Goal: Contribute content: Contribute content

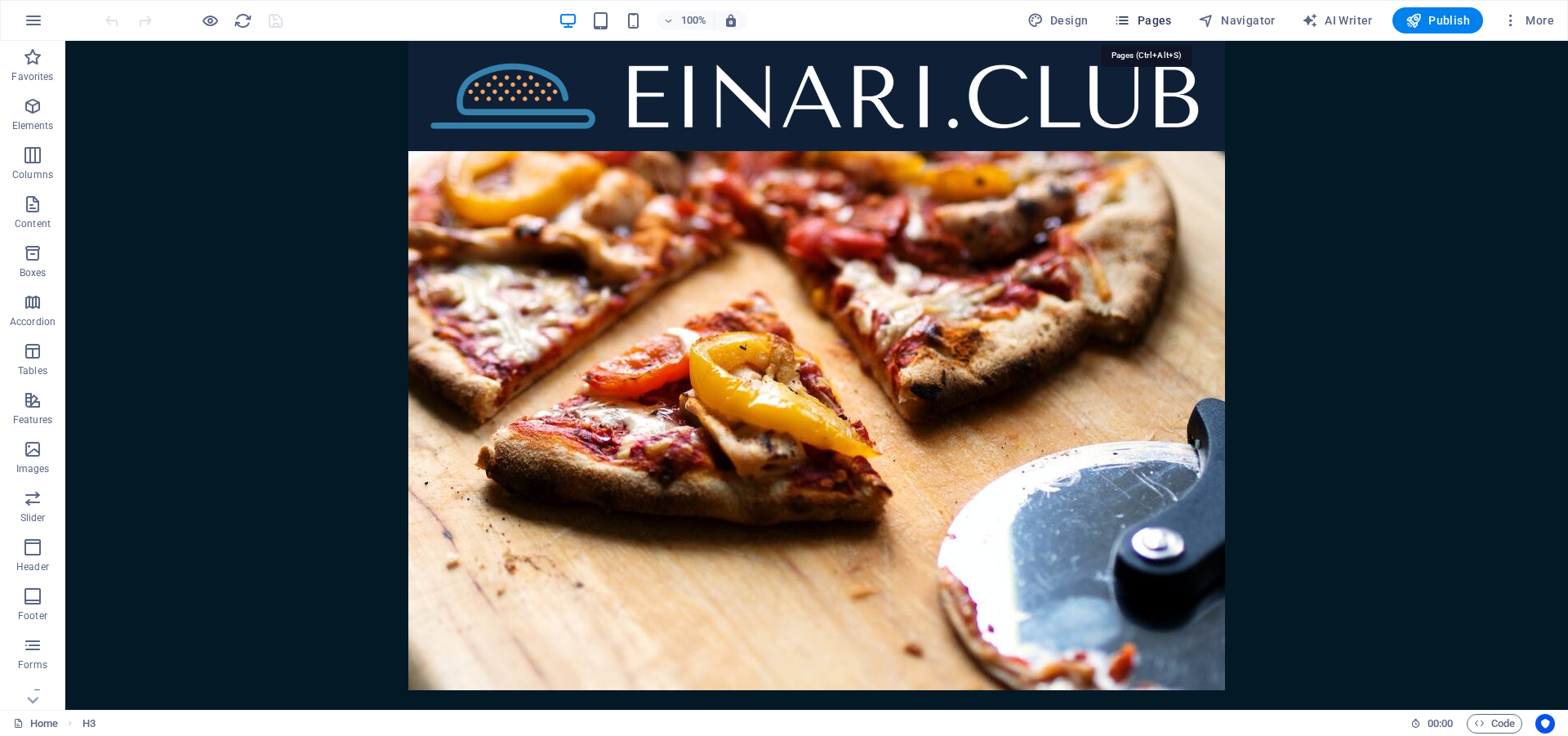
click at [1168, 24] on span "Pages" at bounding box center [1143, 20] width 58 height 17
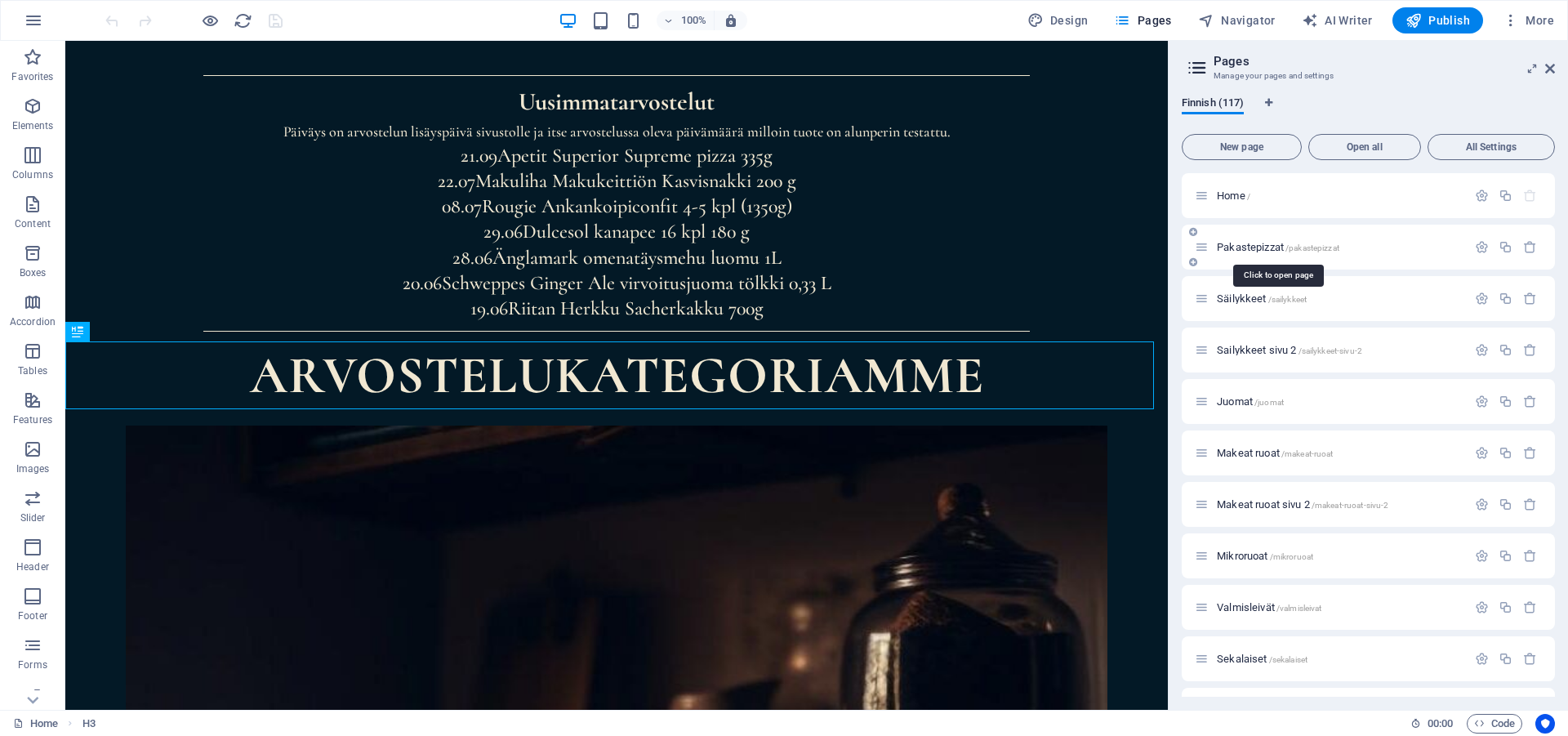
click at [1292, 245] on span "/pakastepizzat" at bounding box center [1313, 248] width 54 height 9
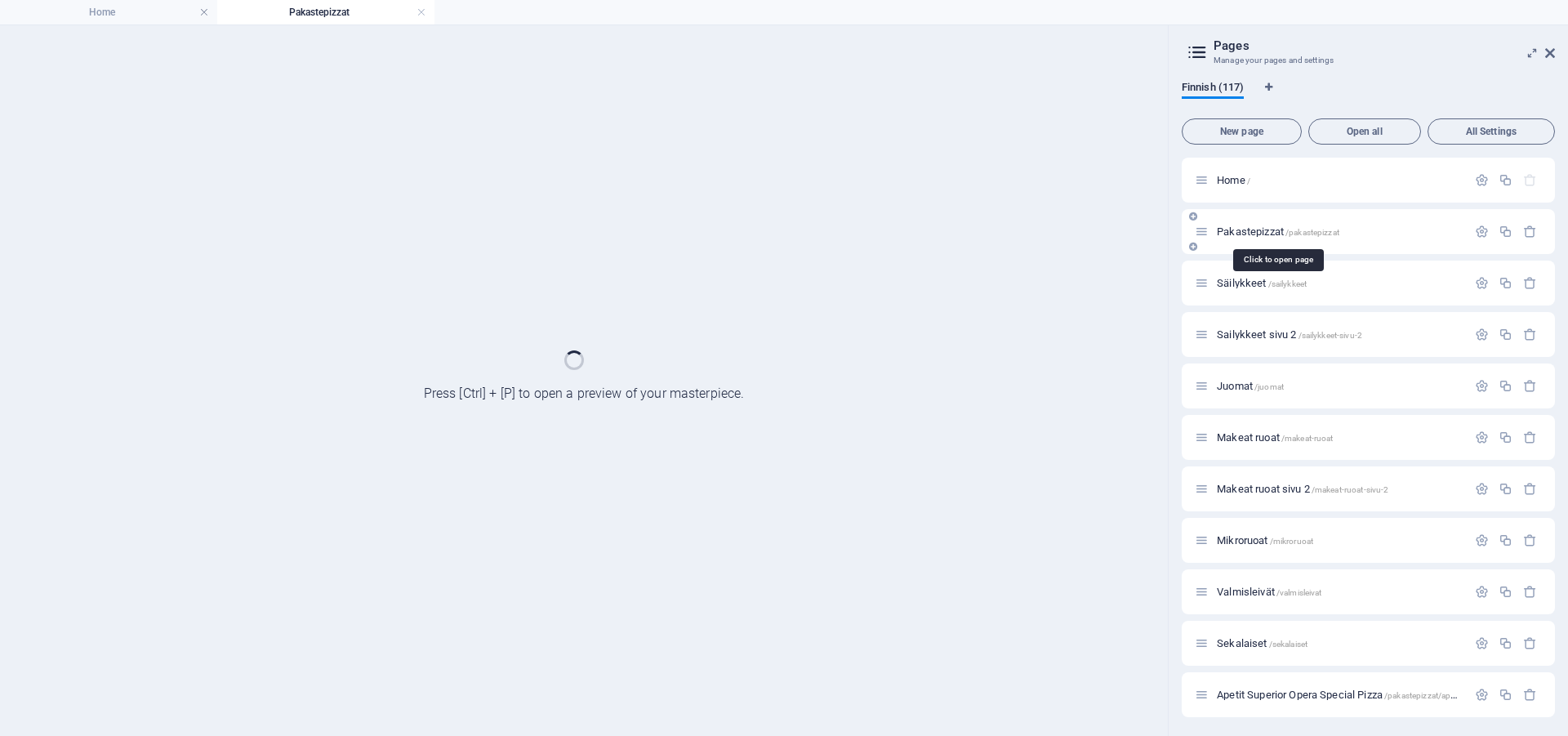
click at [1292, 245] on div "Pakastepizzat /pakastepizzat" at bounding box center [1368, 232] width 373 height 45
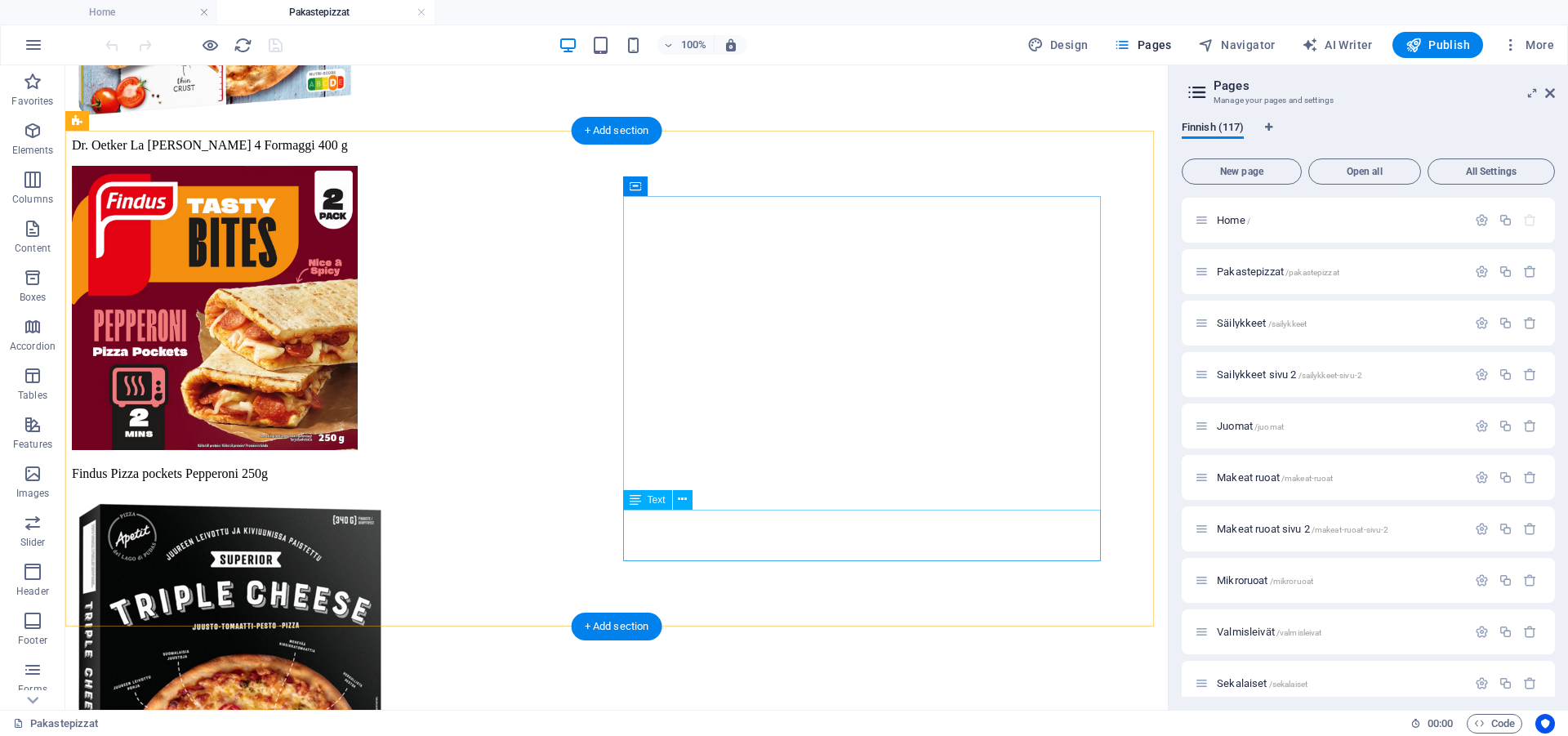
scroll to position [2512, 0]
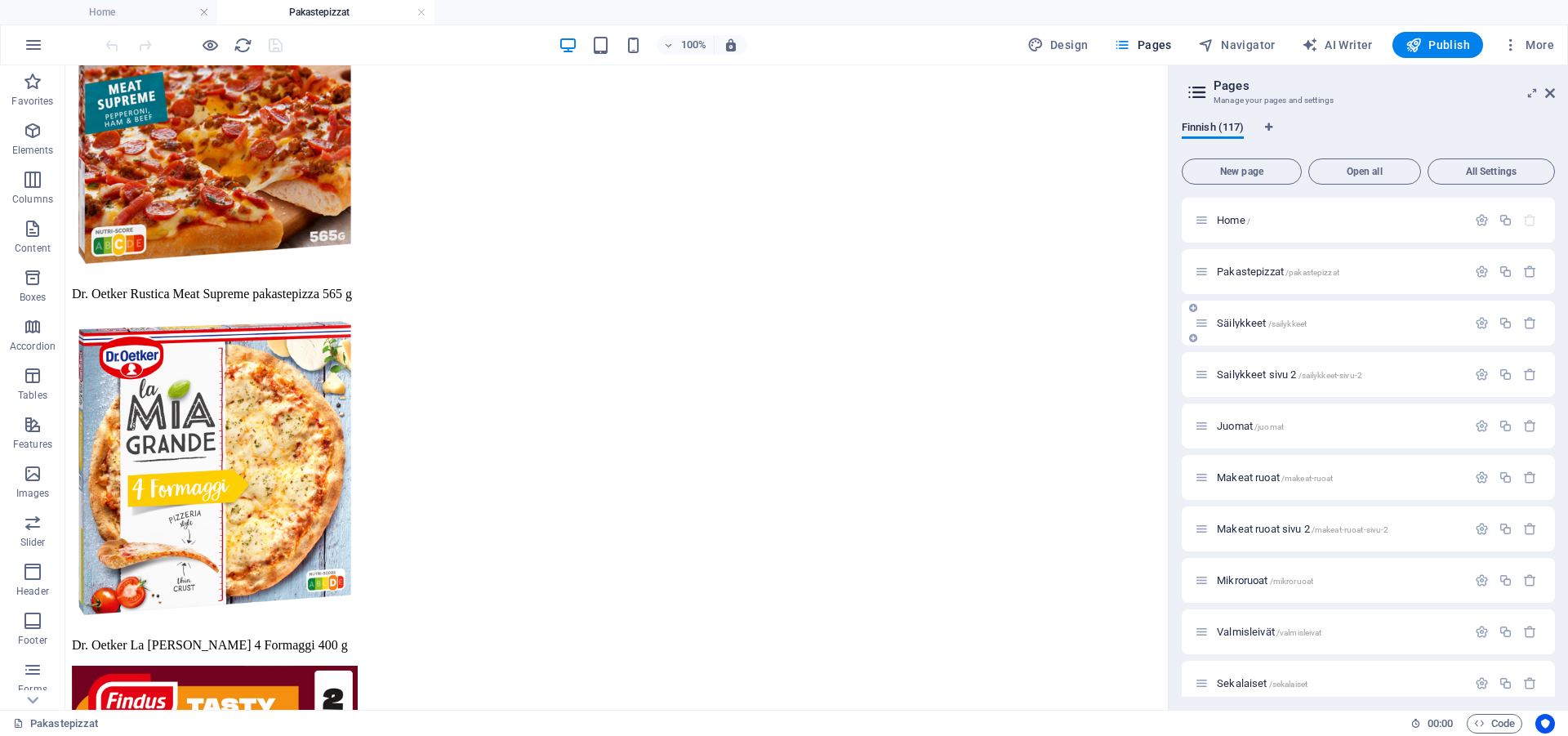
click at [1267, 332] on div "Säilykkeet /sailykkeet" at bounding box center [1368, 324] width 373 height 45
click at [1265, 323] on span "Säilykkeet /sailykkeet" at bounding box center [1261, 324] width 90 height 12
click at [1265, 352] on div "Sailykkeet sivu 2 /sailykkeet-sivu-2" at bounding box center [1368, 375] width 373 height 45
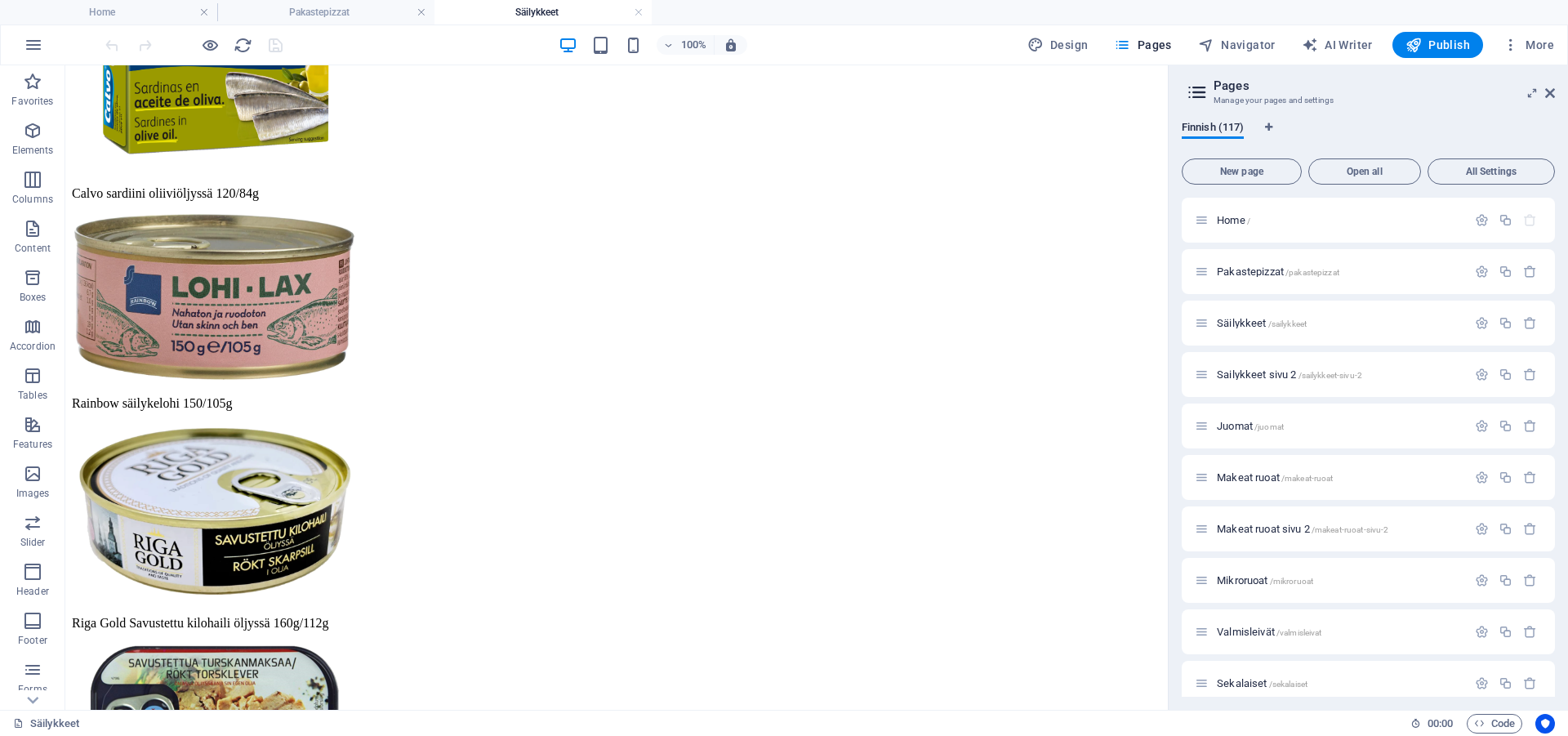
scroll to position [3960, 0]
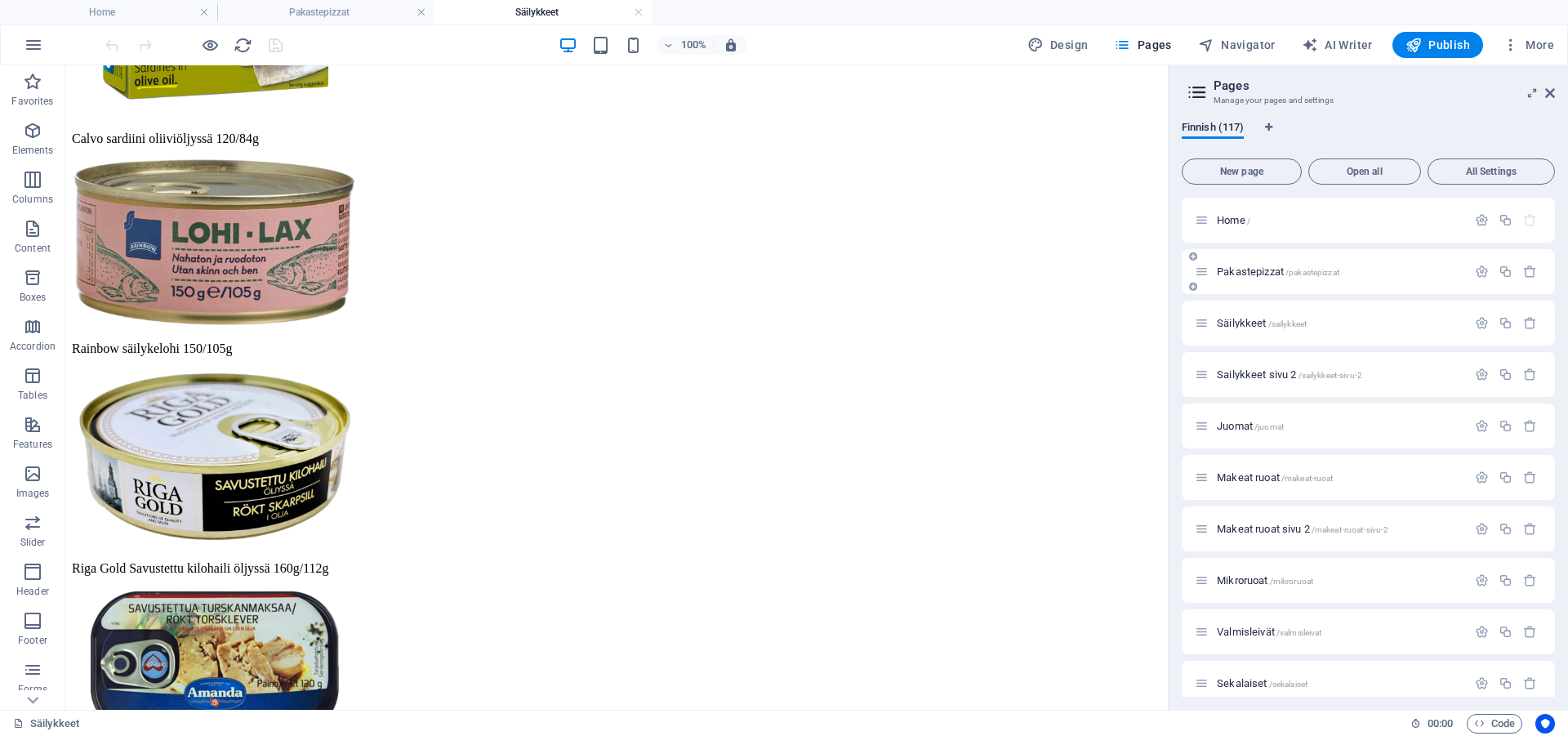
click at [1256, 271] on span "Pakastepizzat /pakastepizzat" at bounding box center [1278, 271] width 123 height 12
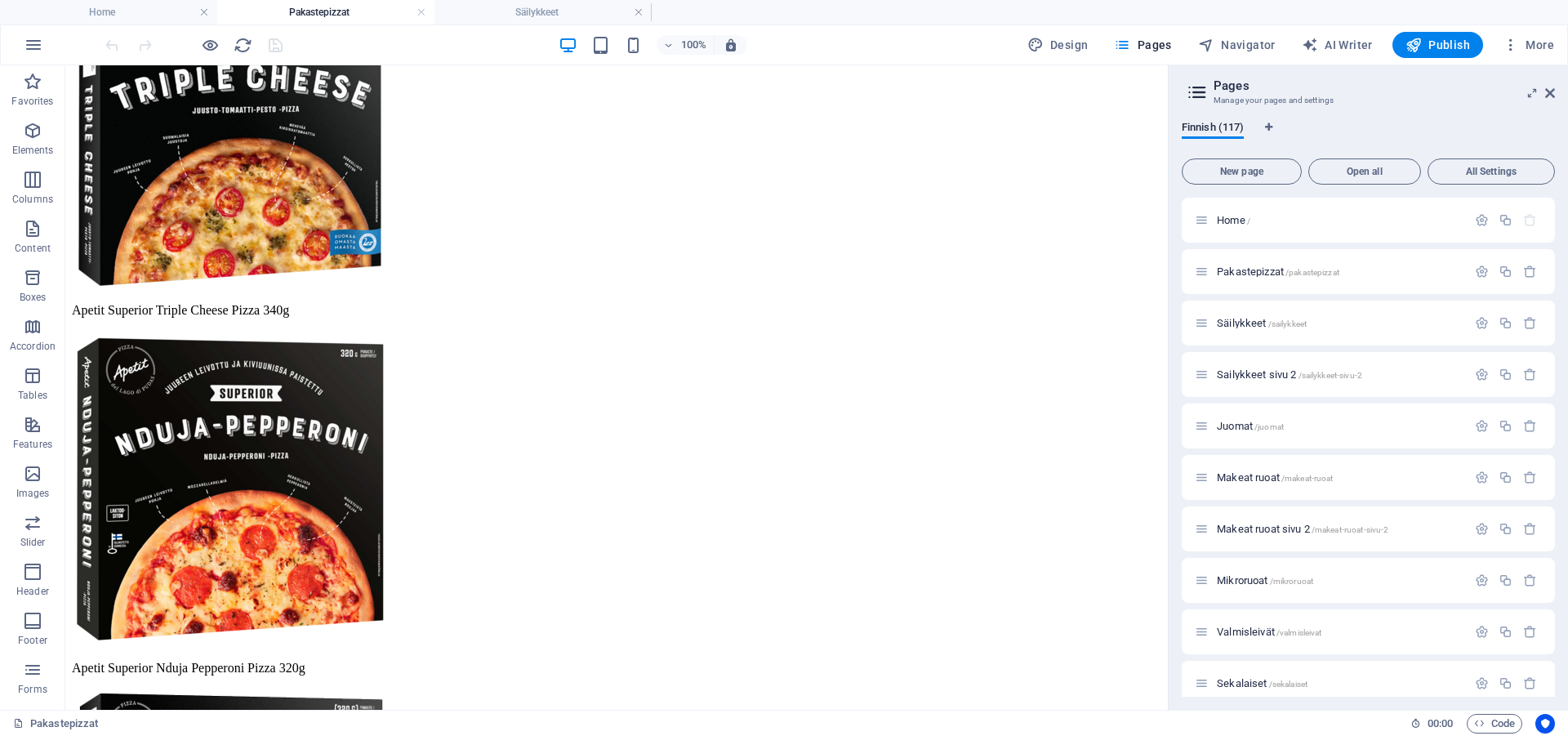
scroll to position [3595, 0]
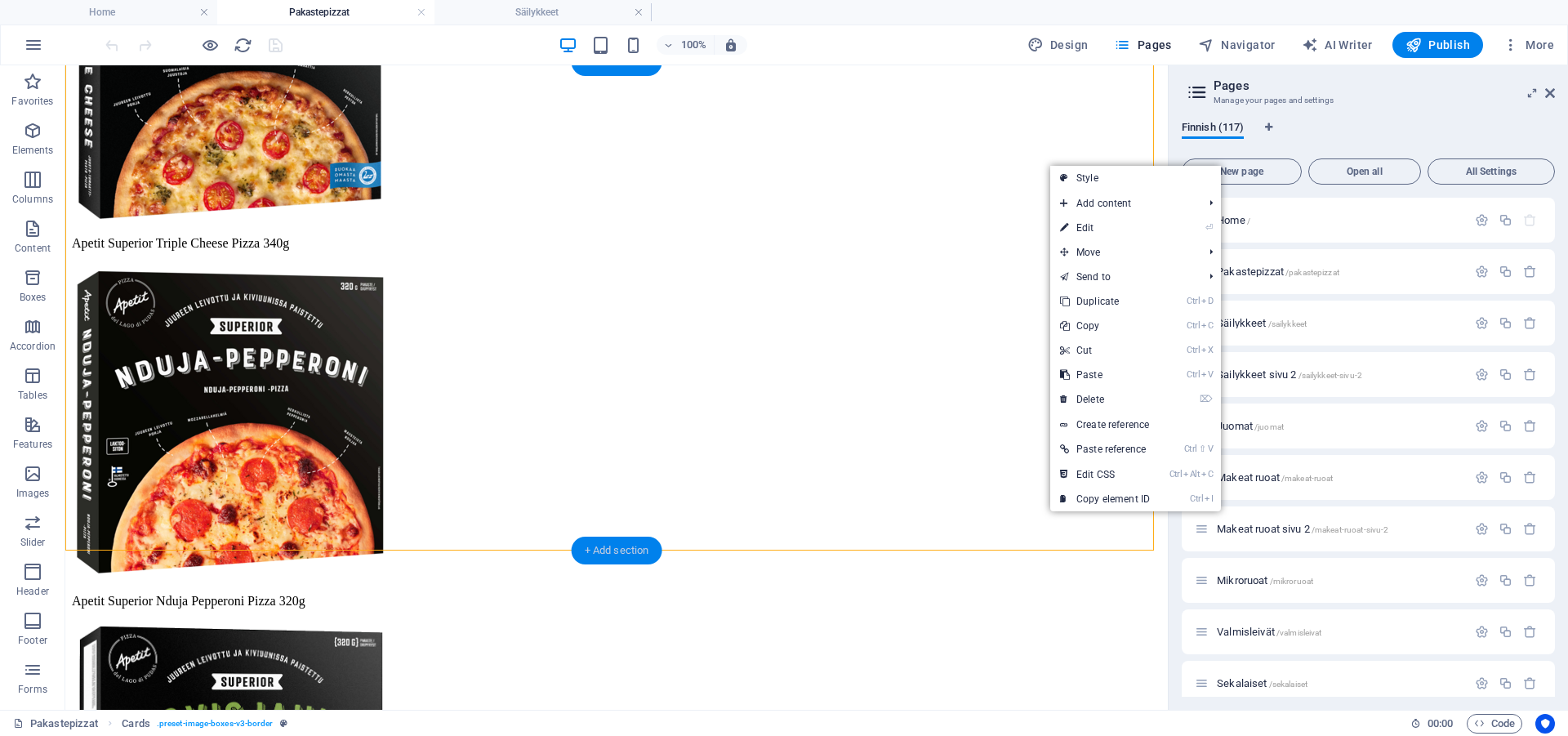
click at [630, 549] on div "+ Add section" at bounding box center [617, 551] width 91 height 28
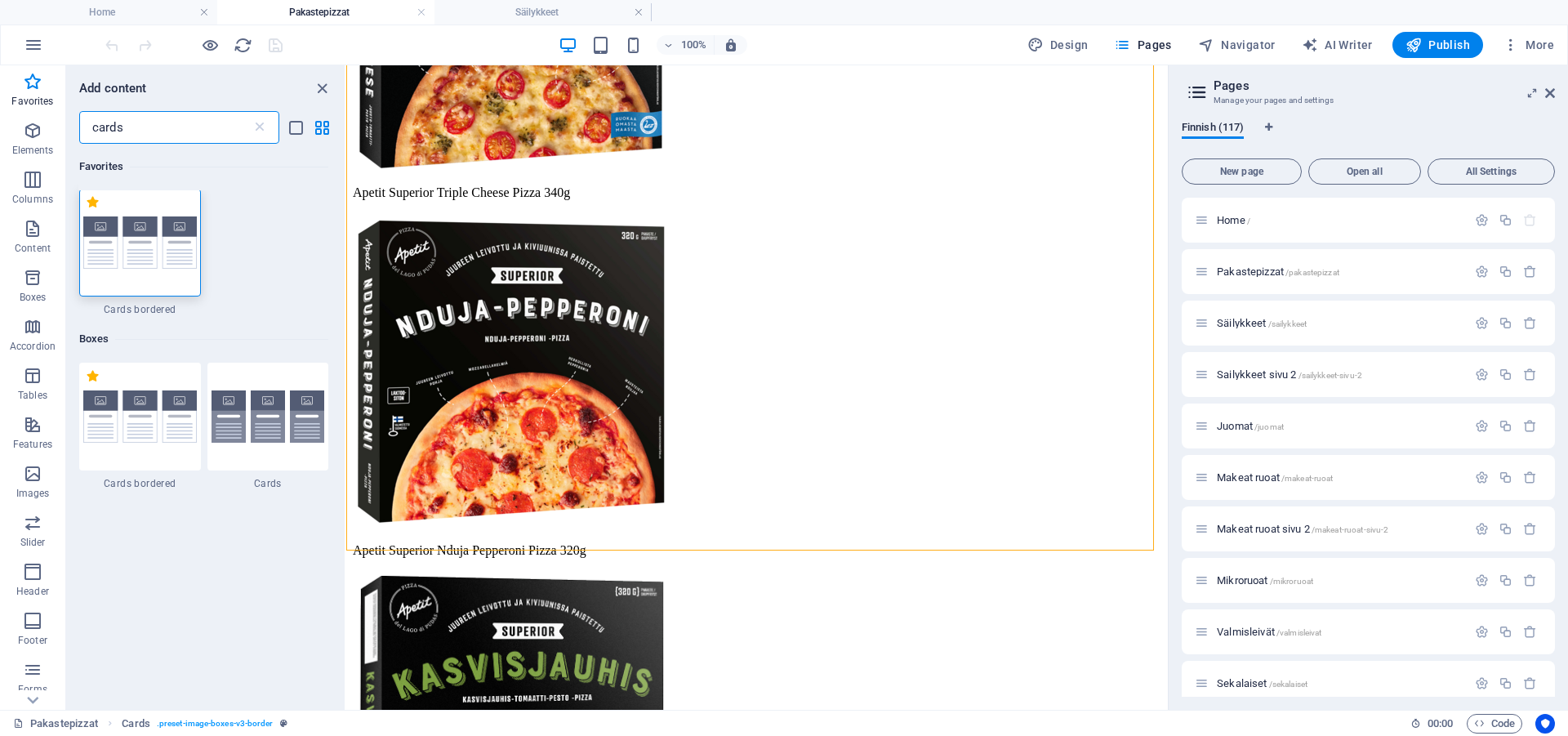
scroll to position [0, 0]
type input "cards"
click at [145, 267] on img at bounding box center [140, 244] width 113 height 53
click at [346, 267] on div "Drag here to replace the existing content. Press “Ctrl” if you want to create a…" at bounding box center [757, 387] width 822 height 644
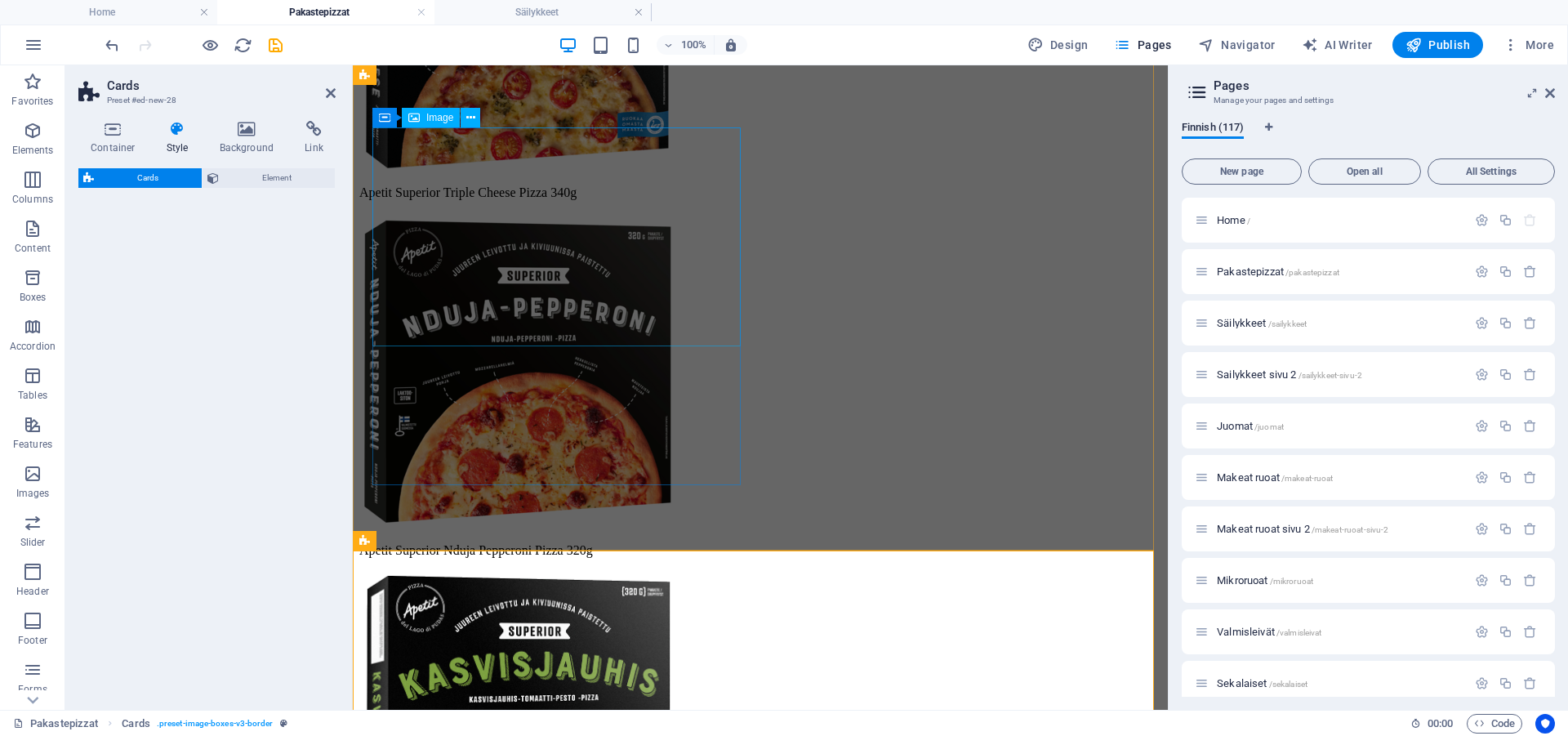
select select "rem"
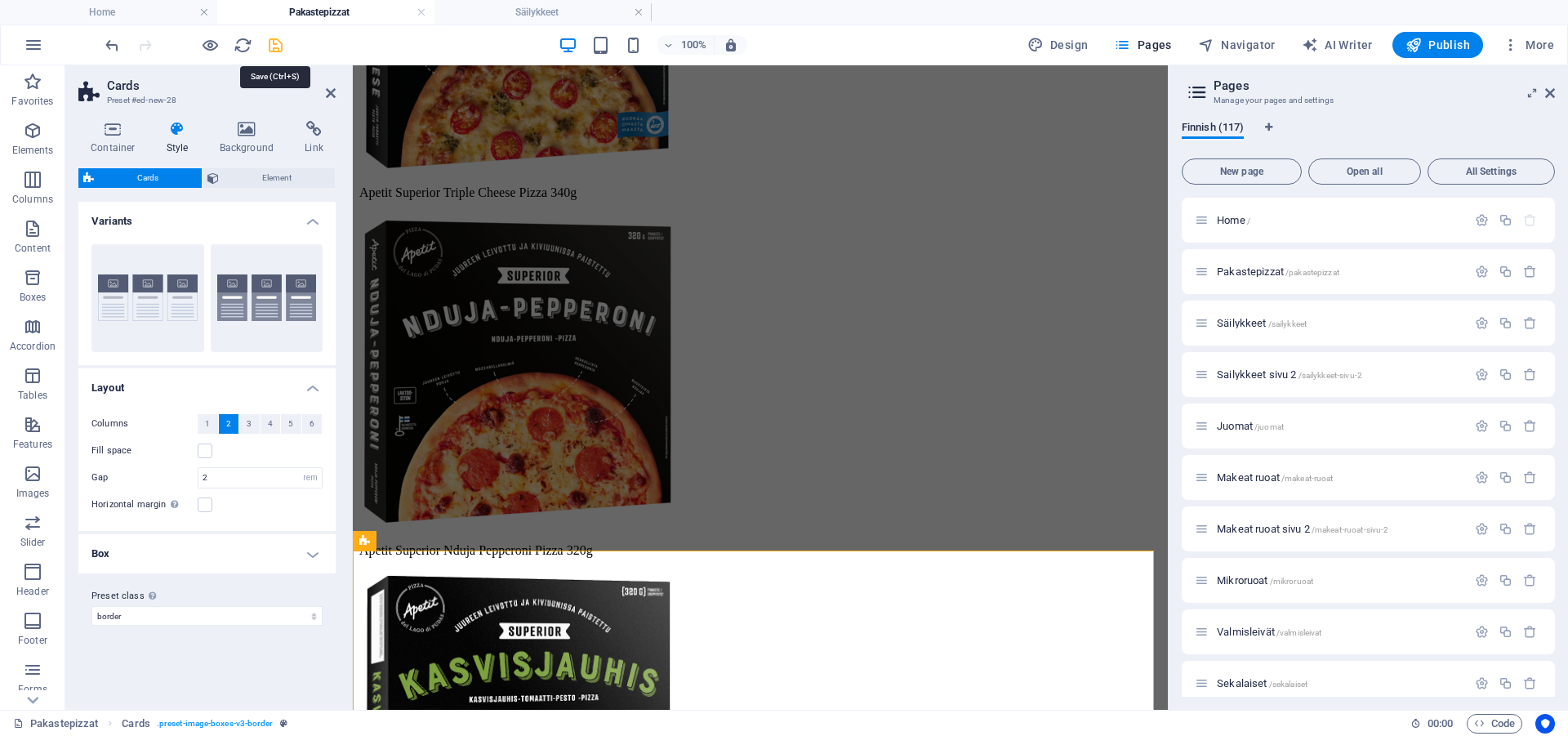
click at [277, 44] on icon "save" at bounding box center [275, 45] width 19 height 19
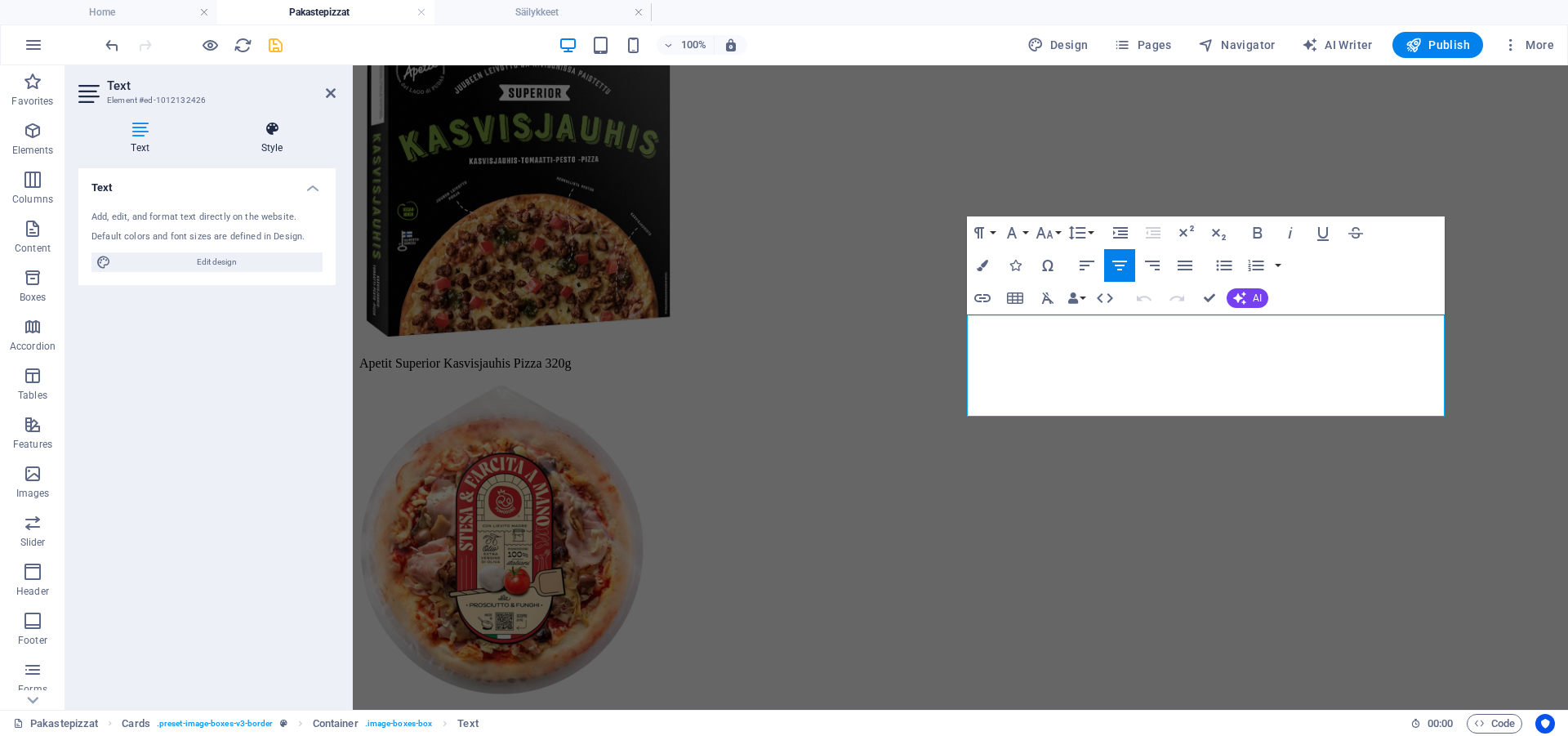
click at [265, 129] on icon at bounding box center [272, 129] width 127 height 17
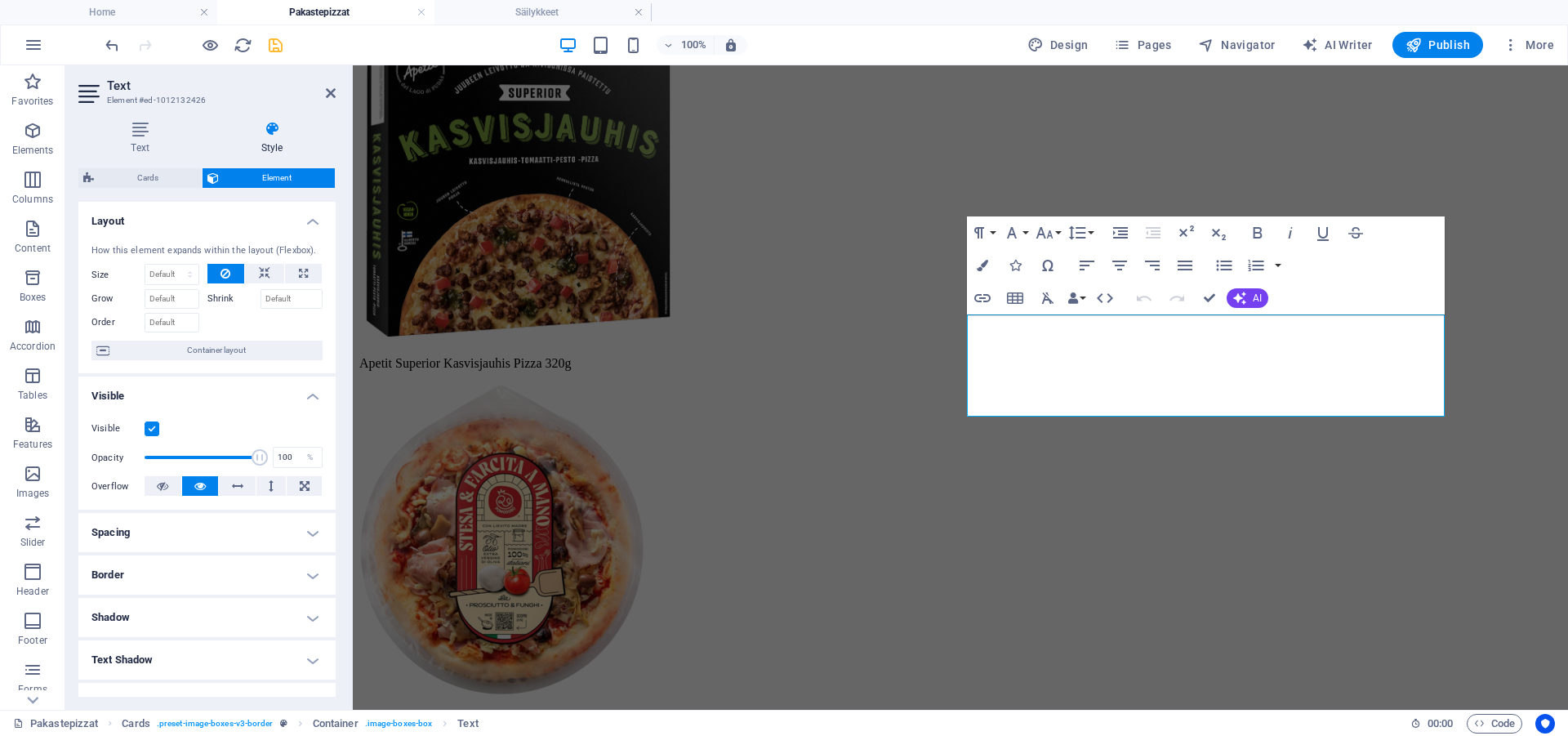
drag, startPoint x: 148, startPoint y: 447, endPoint x: 128, endPoint y: 92, distance: 355.6
click at [148, 436] on label at bounding box center [152, 428] width 15 height 15
click at [0, 0] on input "Visible" at bounding box center [0, 0] width 0 height 0
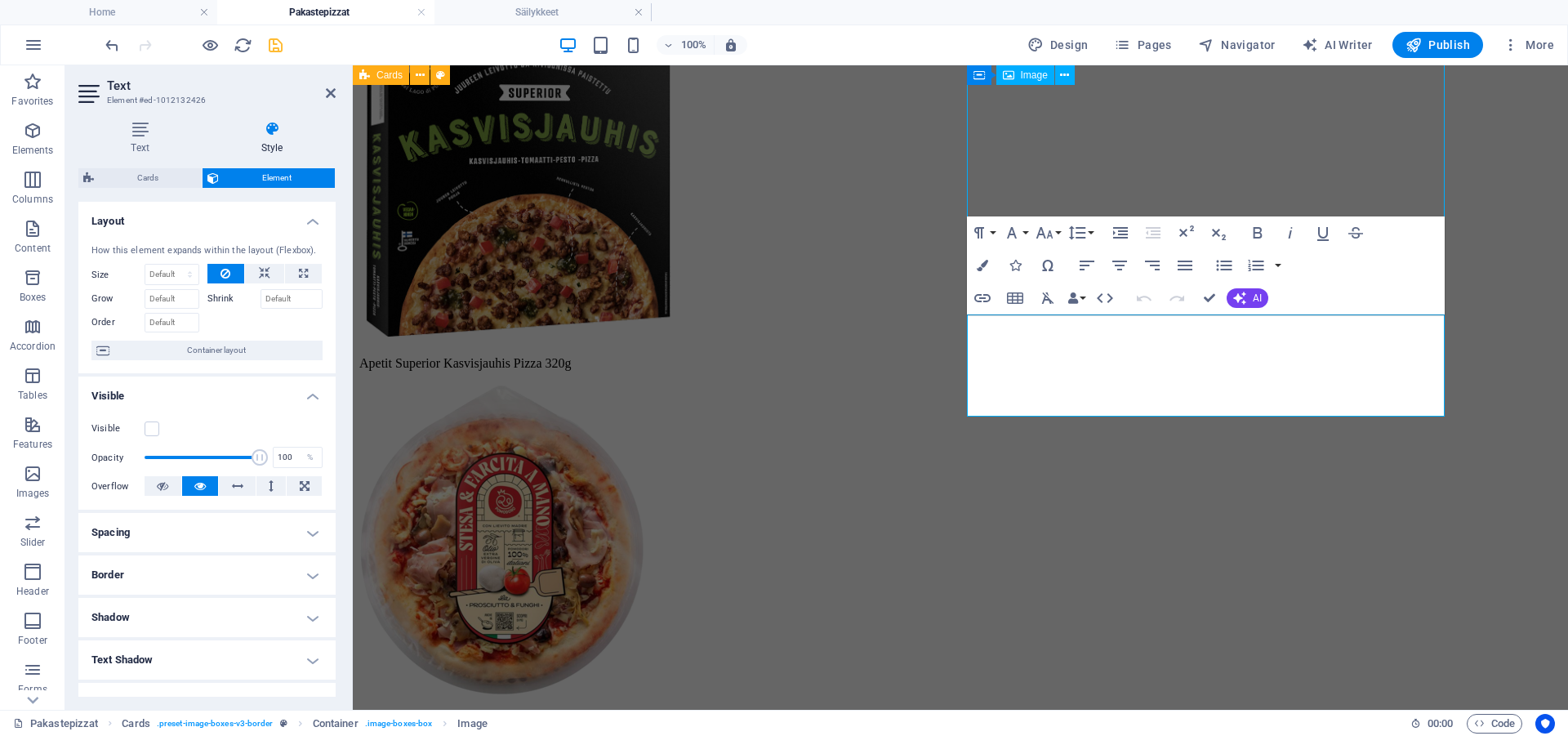
select select "%"
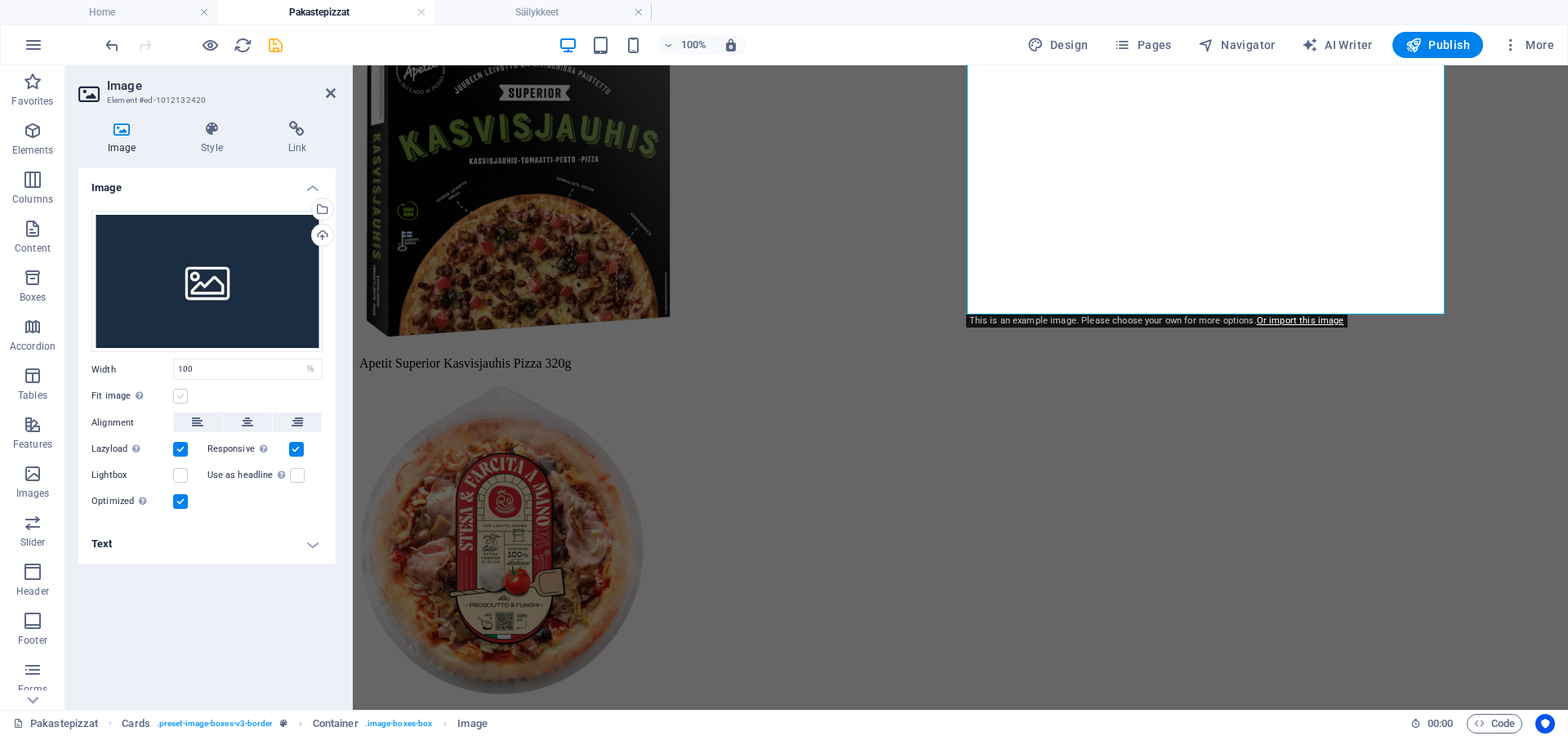
click at [174, 394] on label at bounding box center [180, 396] width 15 height 15
click at [0, 0] on input "Fit image Automatically fit image to a fixed width and height" at bounding box center [0, 0] width 0 height 0
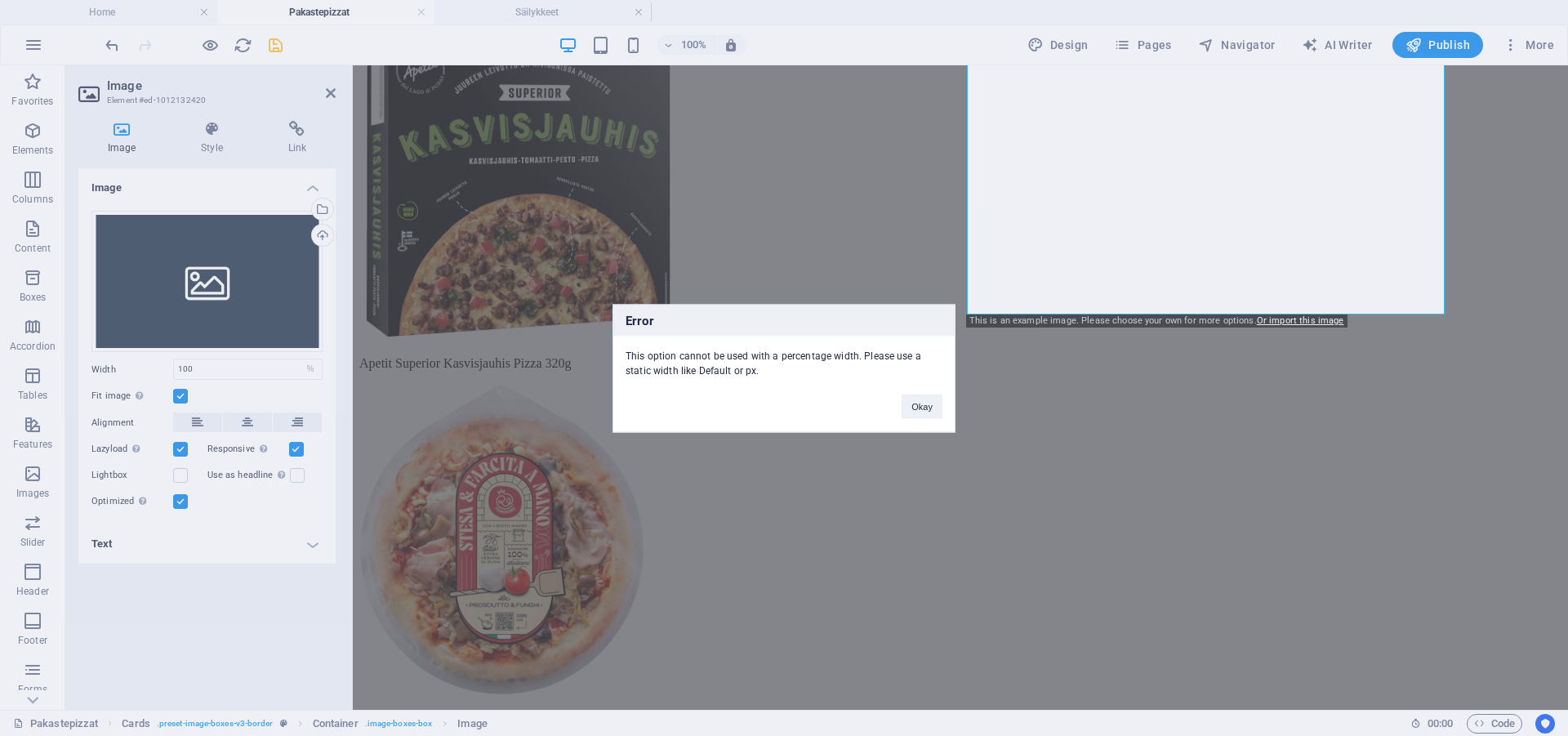
click at [174, 394] on div "Error This option cannot be used with a percentage width. Please use a static w…" at bounding box center [784, 368] width 1568 height 736
drag, startPoint x: 923, startPoint y: 399, endPoint x: 354, endPoint y: 251, distance: 587.9
click at [923, 399] on button "Okay" at bounding box center [921, 406] width 41 height 24
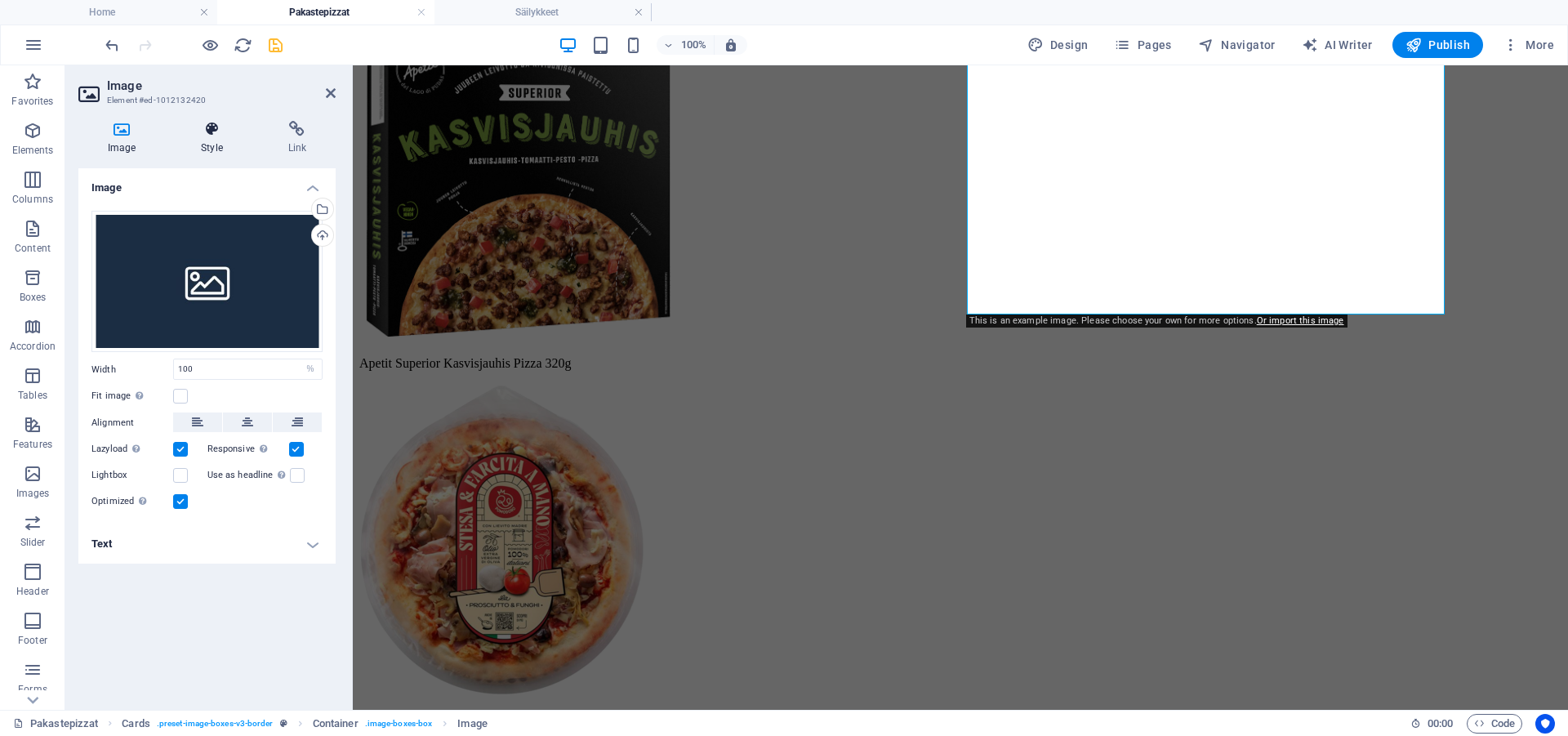
click at [207, 143] on h4 "Style" at bounding box center [214, 138] width 86 height 34
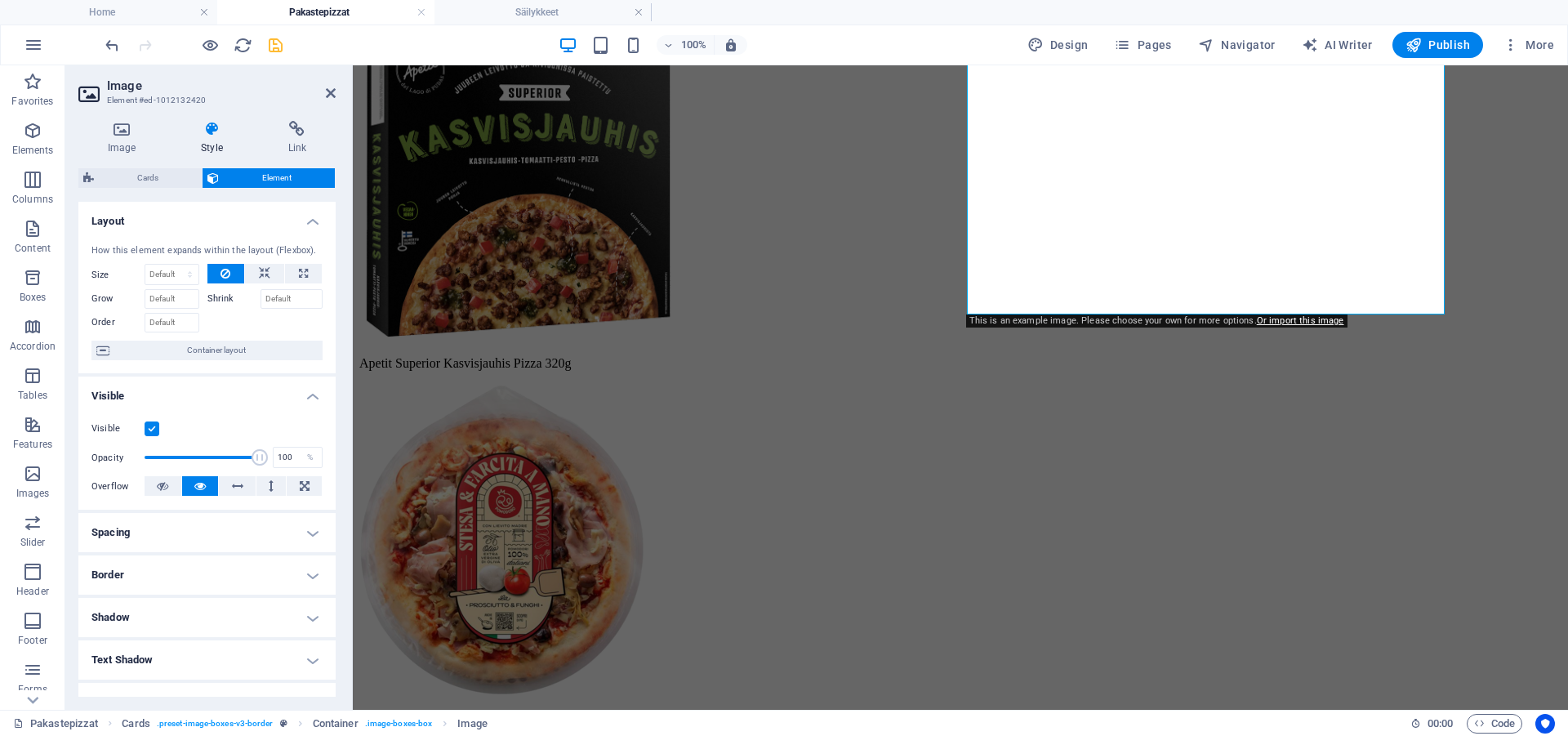
click at [148, 436] on label at bounding box center [152, 428] width 15 height 15
click at [0, 0] on input "Visible" at bounding box center [0, 0] width 0 height 0
click at [274, 45] on icon "save" at bounding box center [275, 45] width 19 height 19
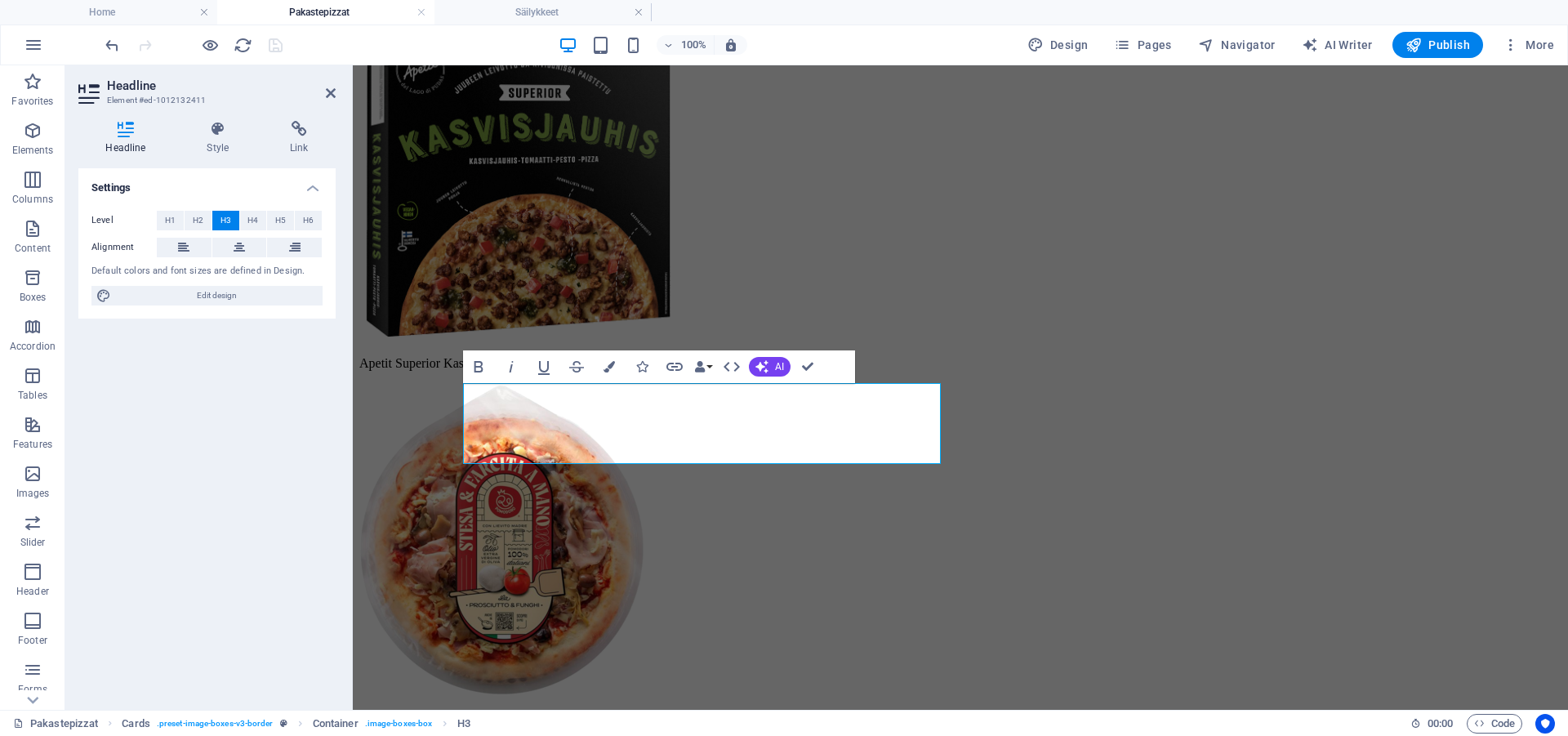
scroll to position [4116, 0]
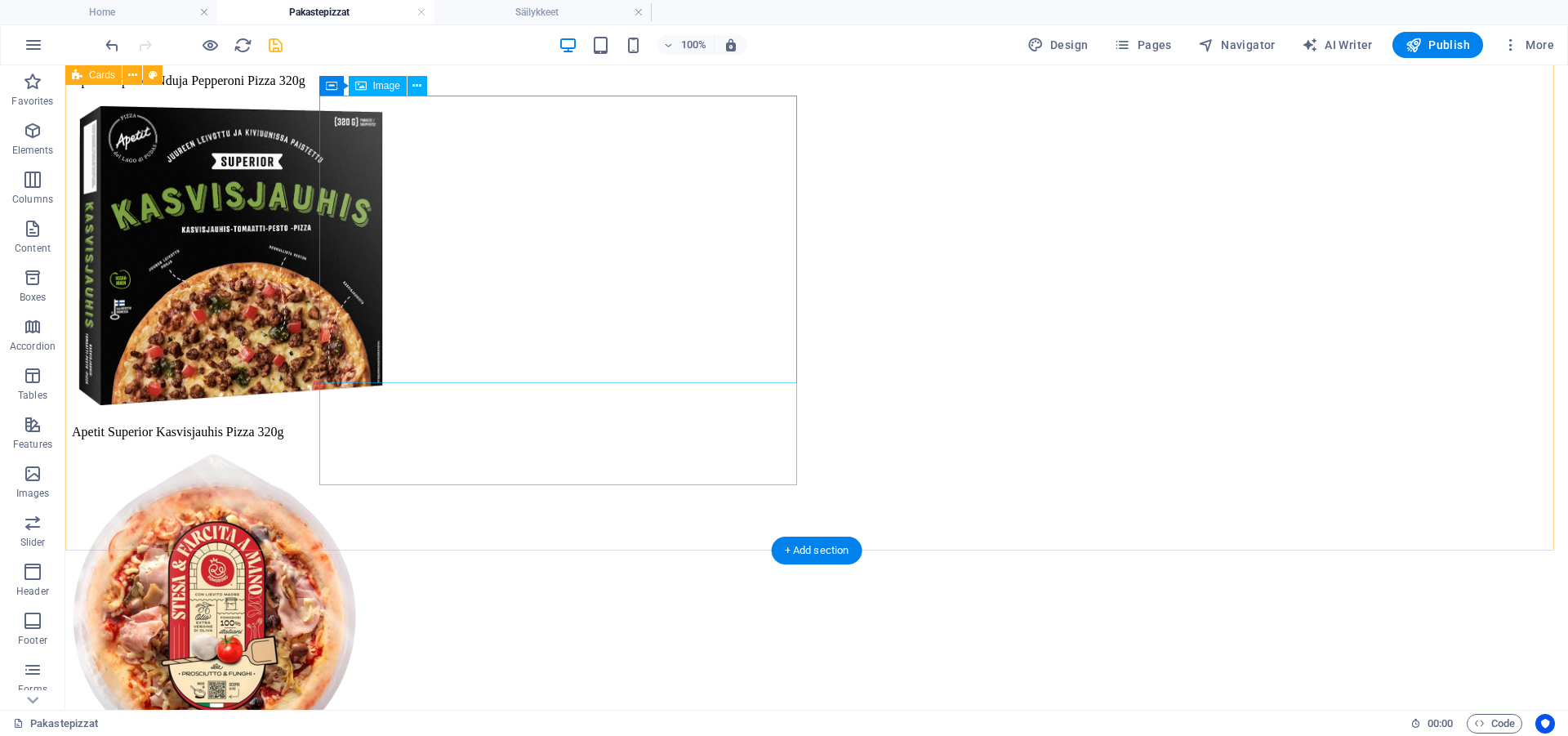
select select "%"
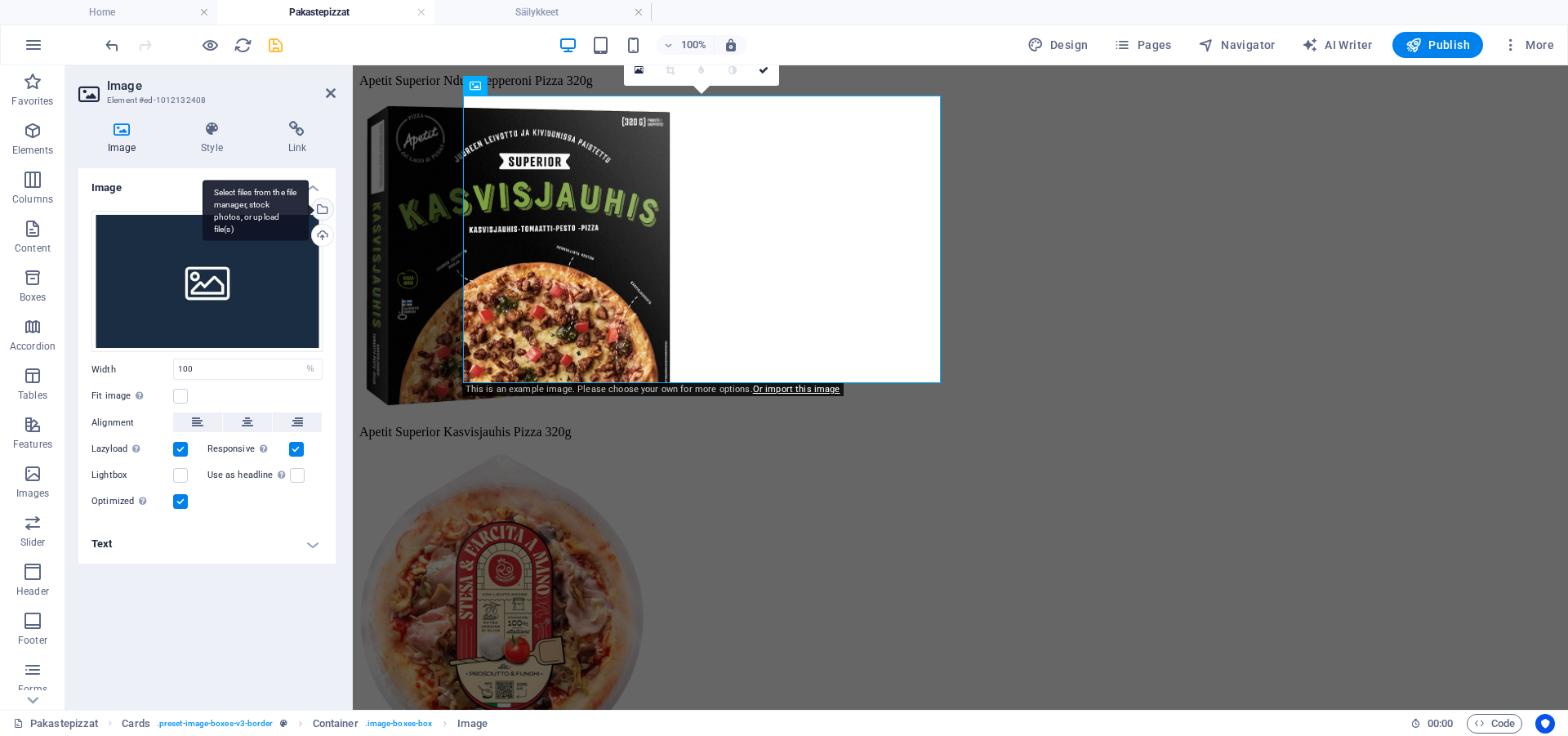
click at [322, 212] on div "Select files from the file manager, stock photos, or upload file(s)" at bounding box center [321, 211] width 24 height 24
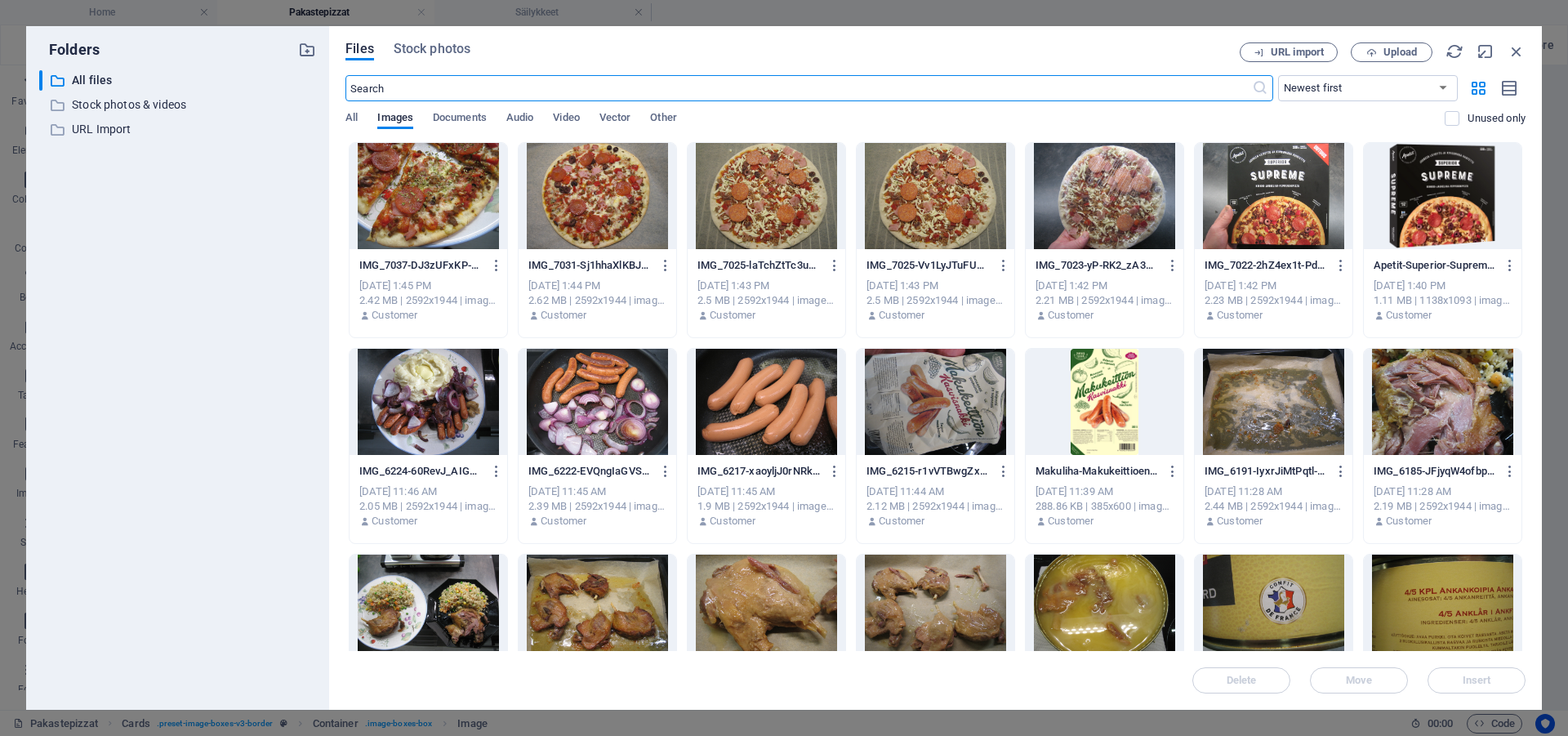
scroll to position [4101, 0]
click at [1409, 62] on div "Files Stock photos URL import Upload ​ Newest first Oldest first Name (A-Z) Nam…" at bounding box center [935, 368] width 1180 height 651
click at [1408, 56] on span "Upload" at bounding box center [1400, 51] width 33 height 10
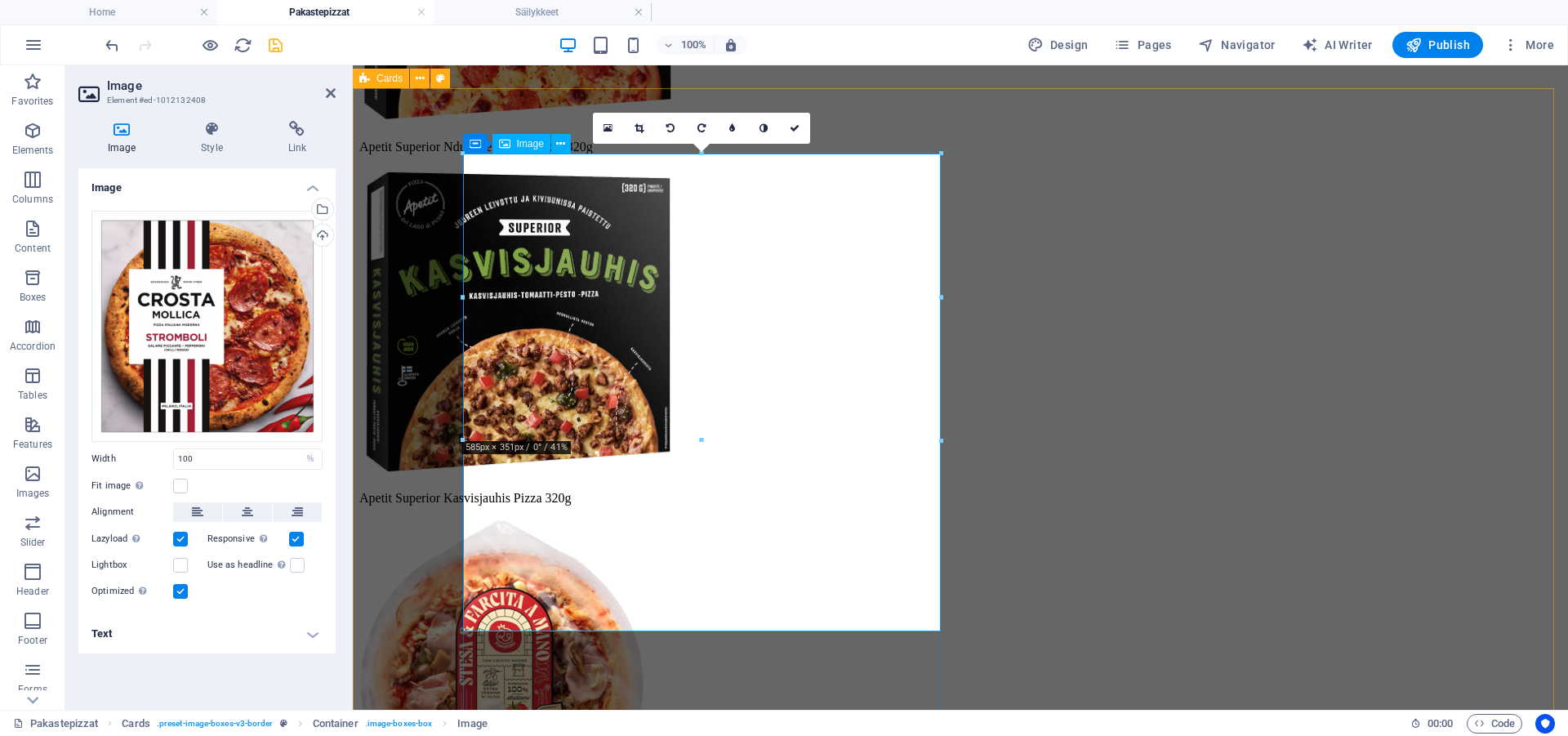
scroll to position [4216, 0]
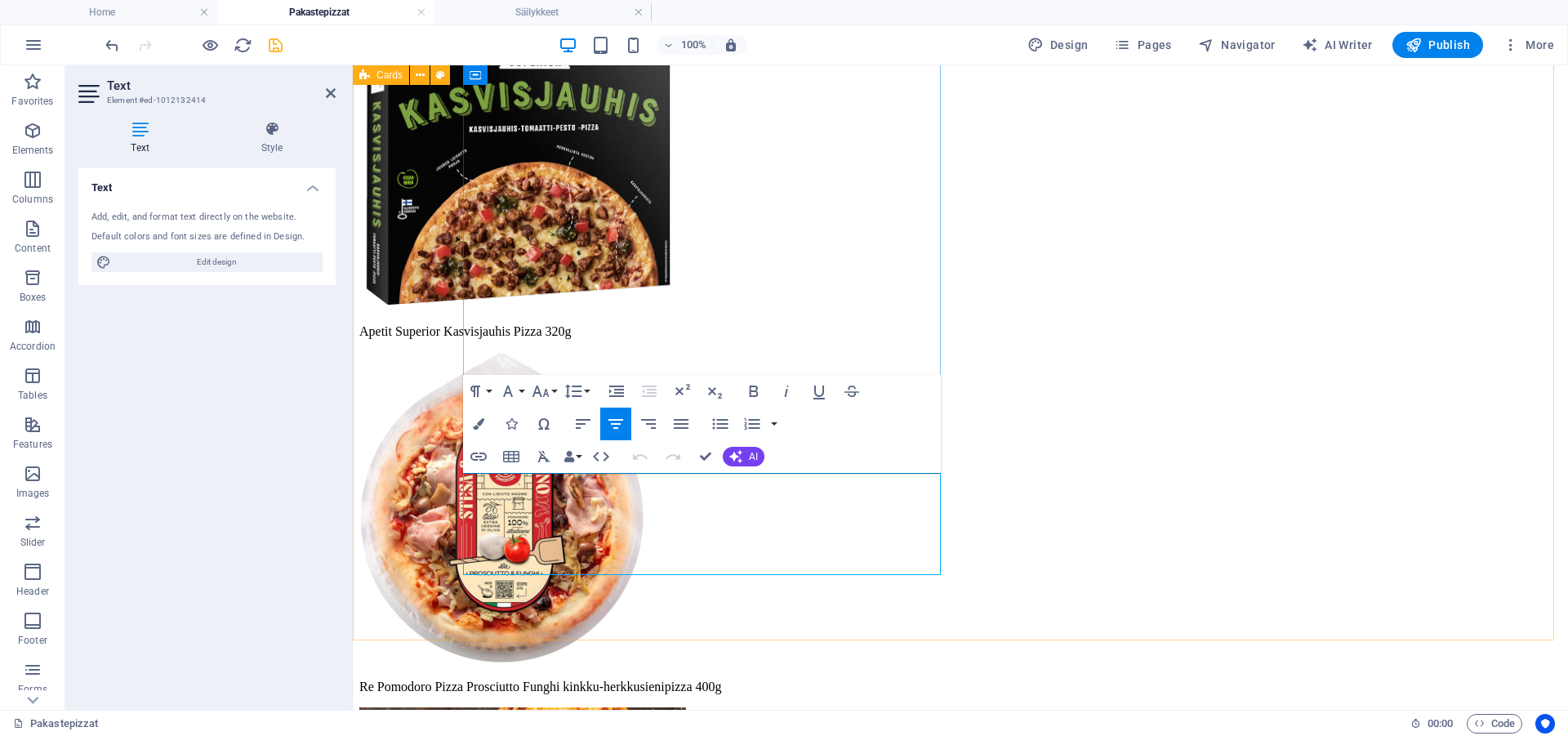
click at [580, 421] on icon "button" at bounding box center [583, 424] width 15 height 10
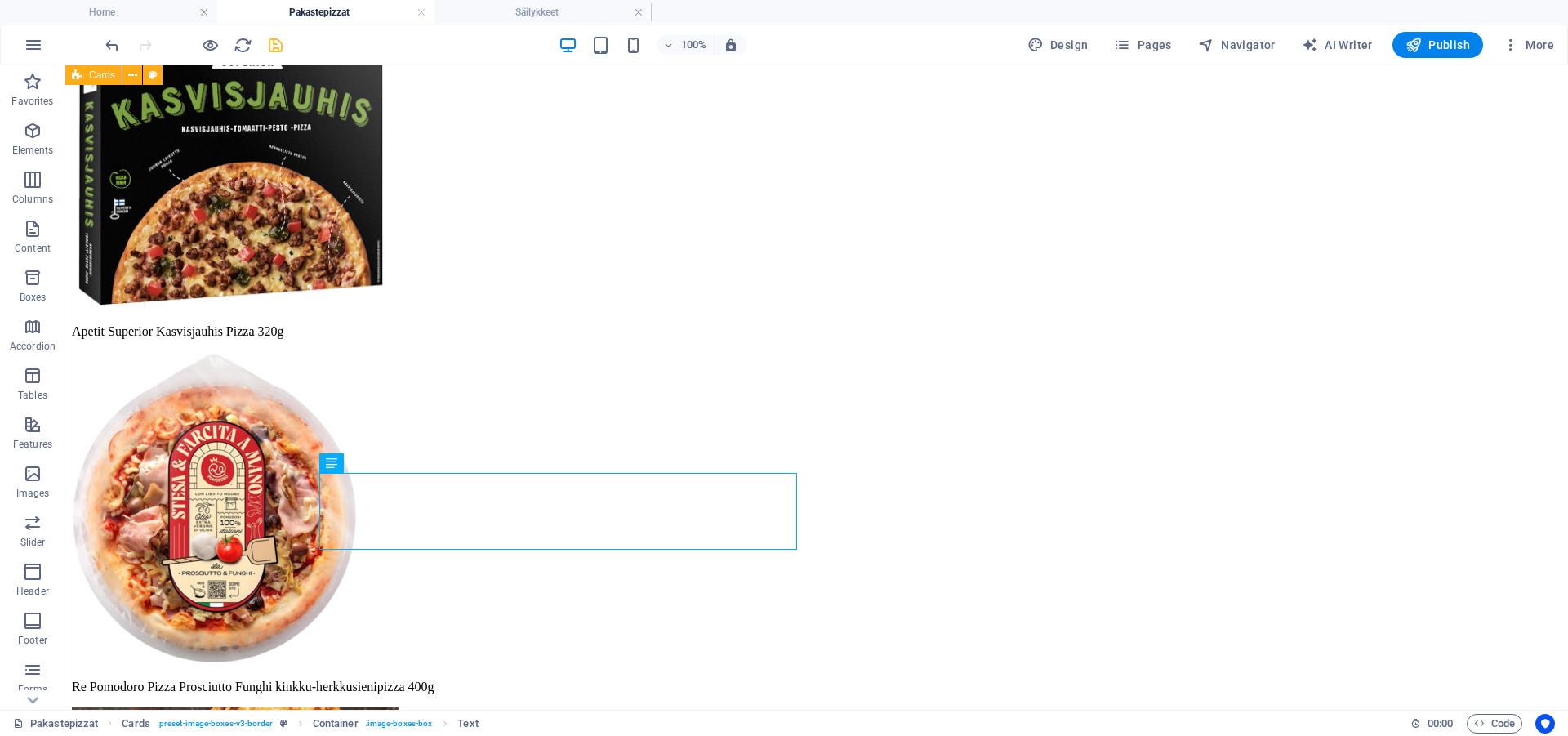
click at [278, 51] on icon "save" at bounding box center [275, 45] width 19 height 19
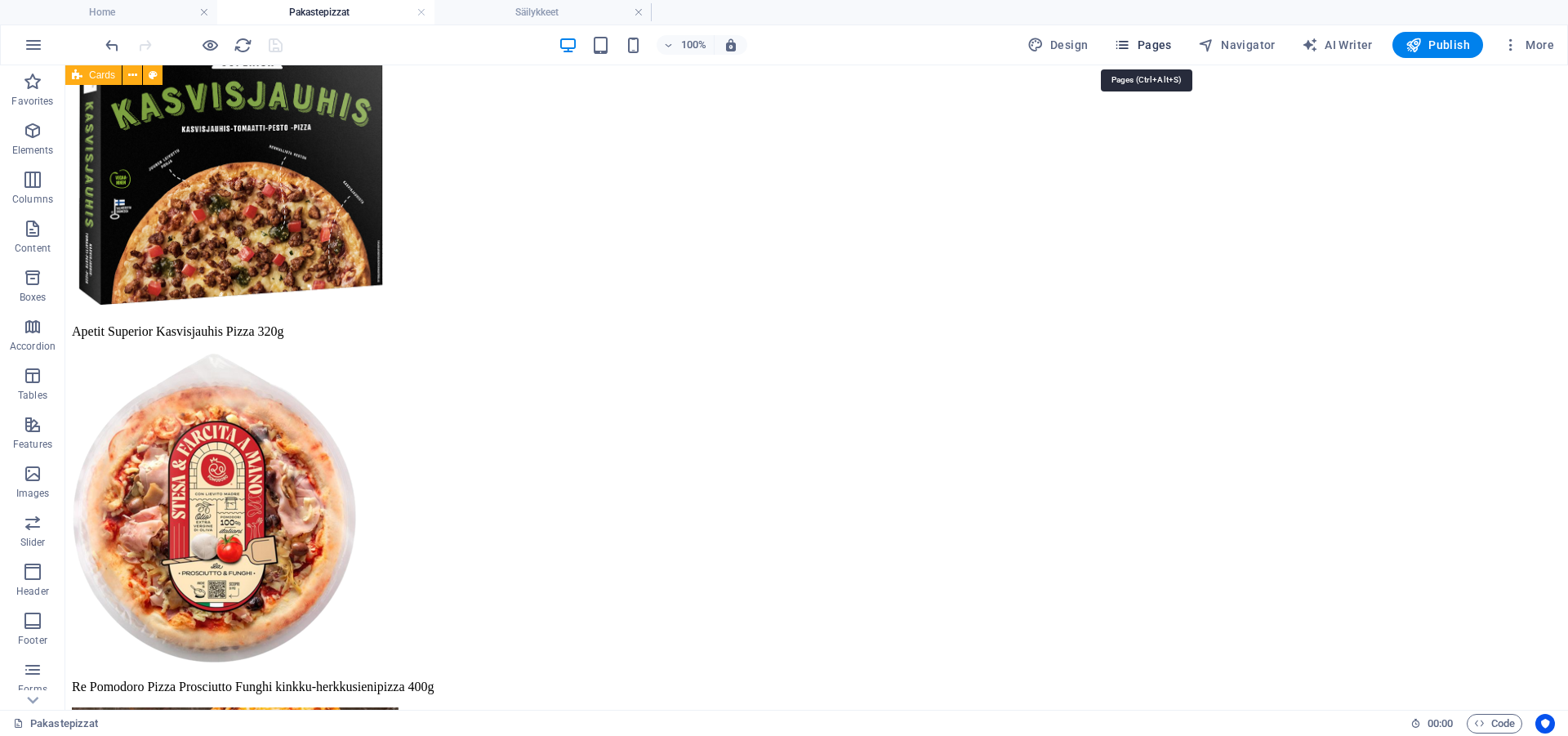
click at [1148, 51] on span "Pages" at bounding box center [1143, 44] width 58 height 17
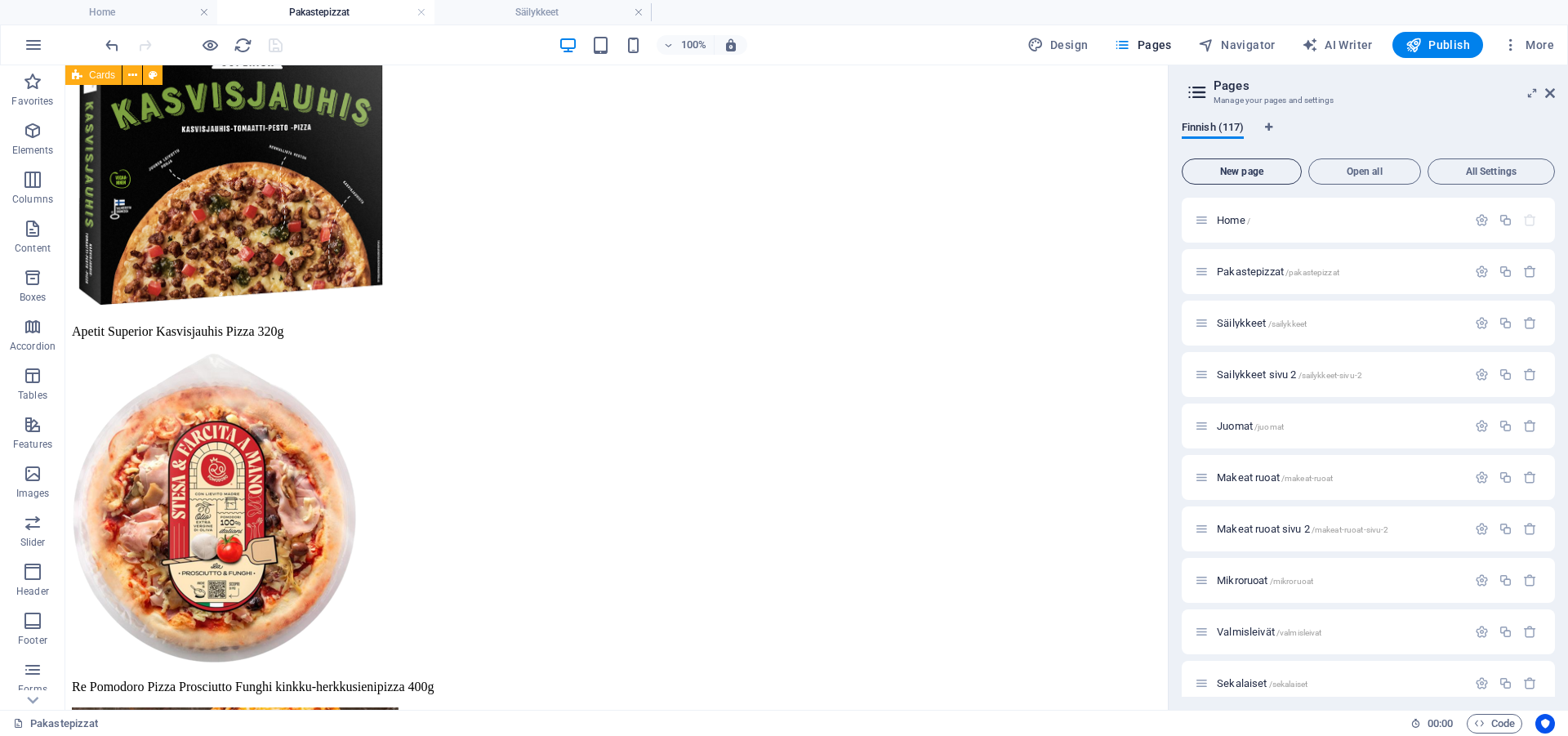
click at [1250, 167] on span "New page" at bounding box center [1241, 171] width 105 height 10
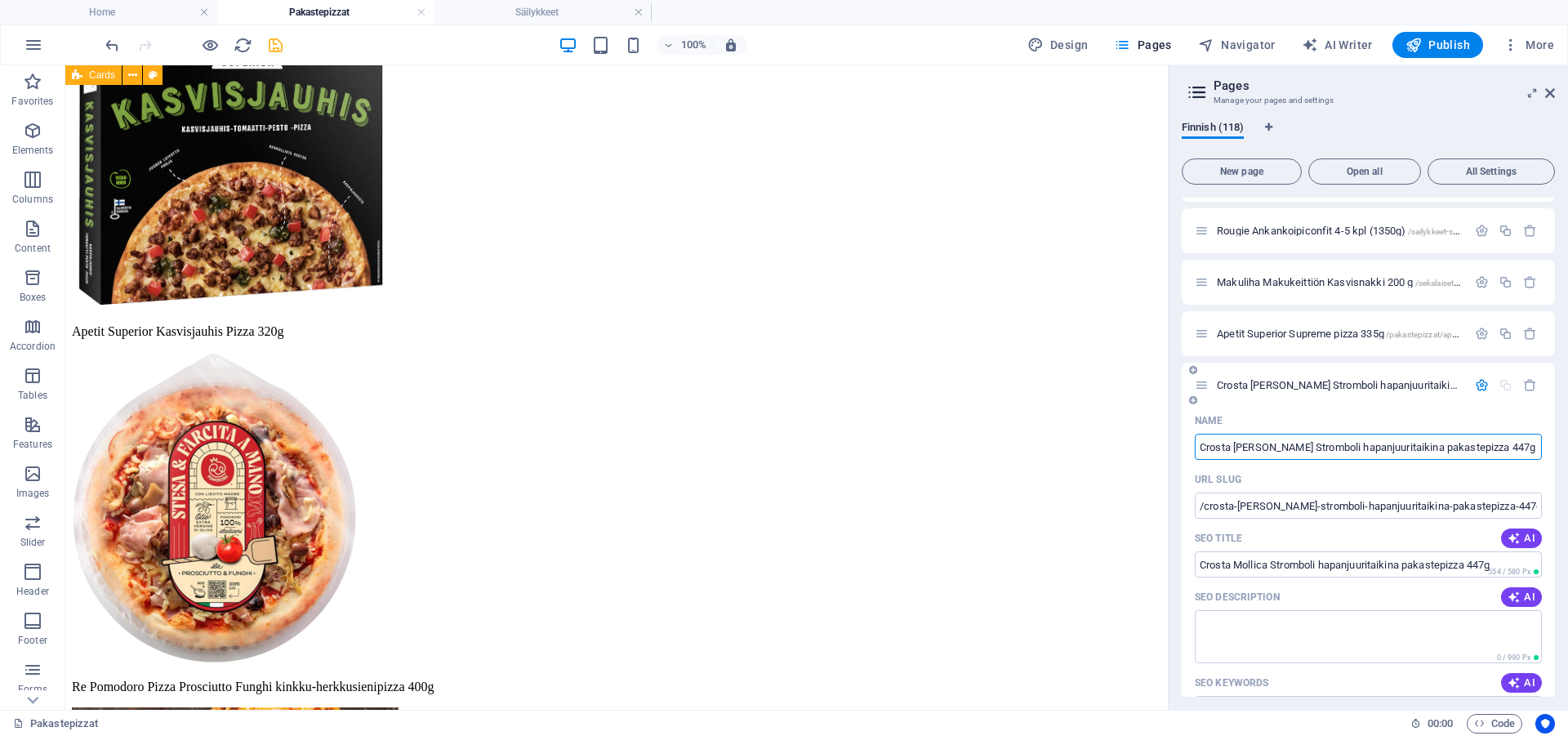
type input "Crosta Mollica Stromboli hapanjuuritaikina pakastepizza 447g"
type input "/crosta-mollica-stromboli-hapanjuuritaikina-pakastepizza-447g"
click at [1548, 92] on icon at bounding box center [1550, 92] width 10 height 13
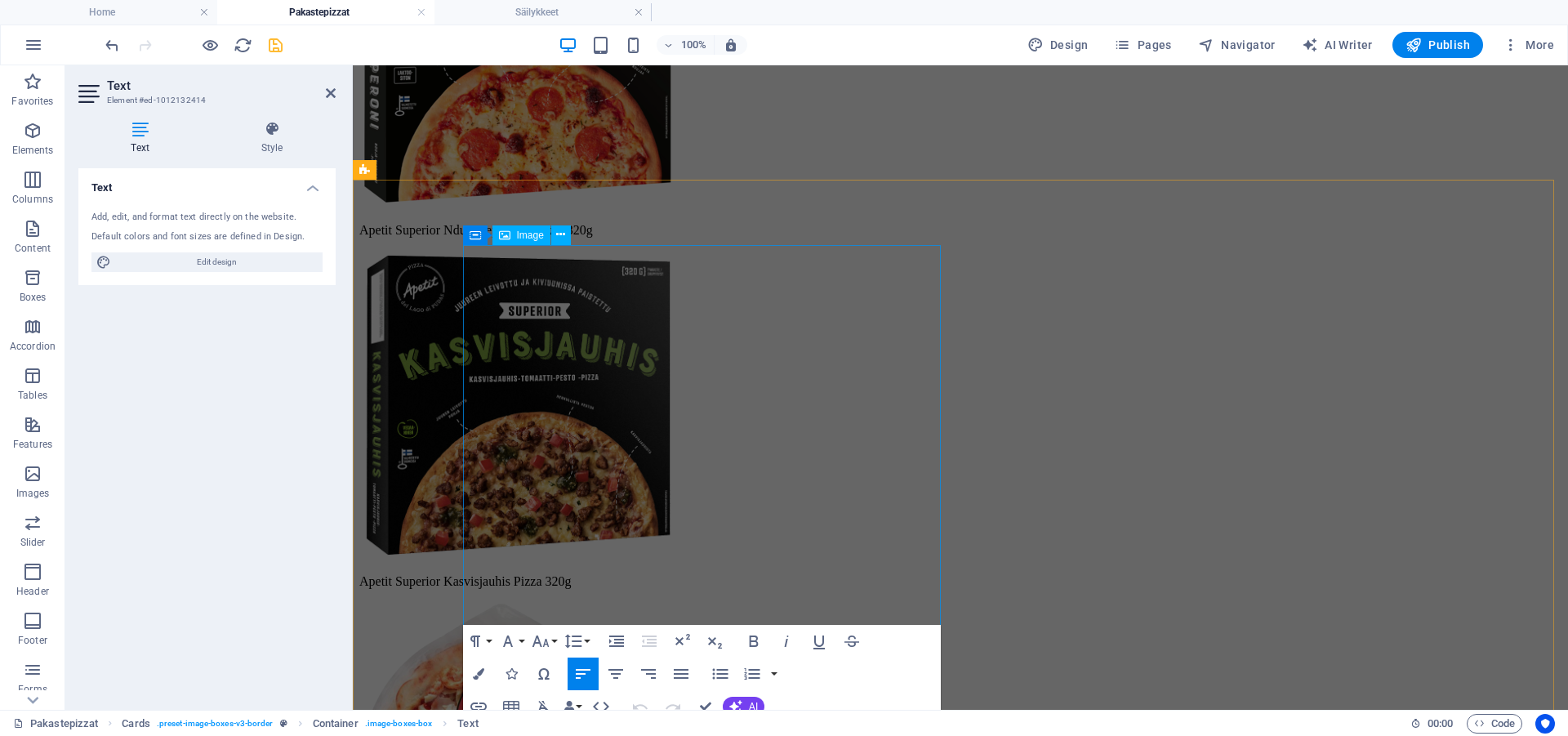
scroll to position [4282, 0]
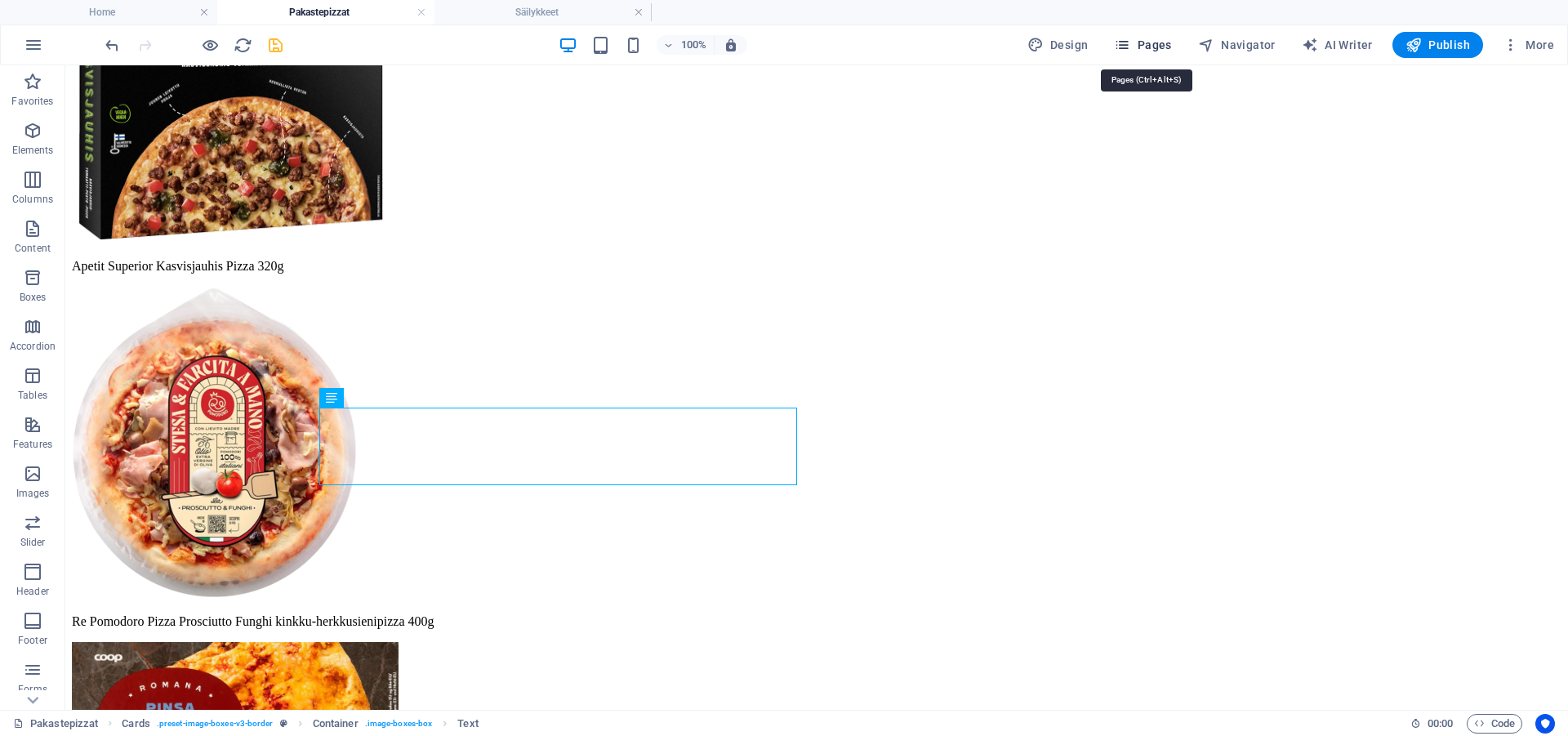
click at [1171, 51] on span "Pages" at bounding box center [1143, 44] width 58 height 17
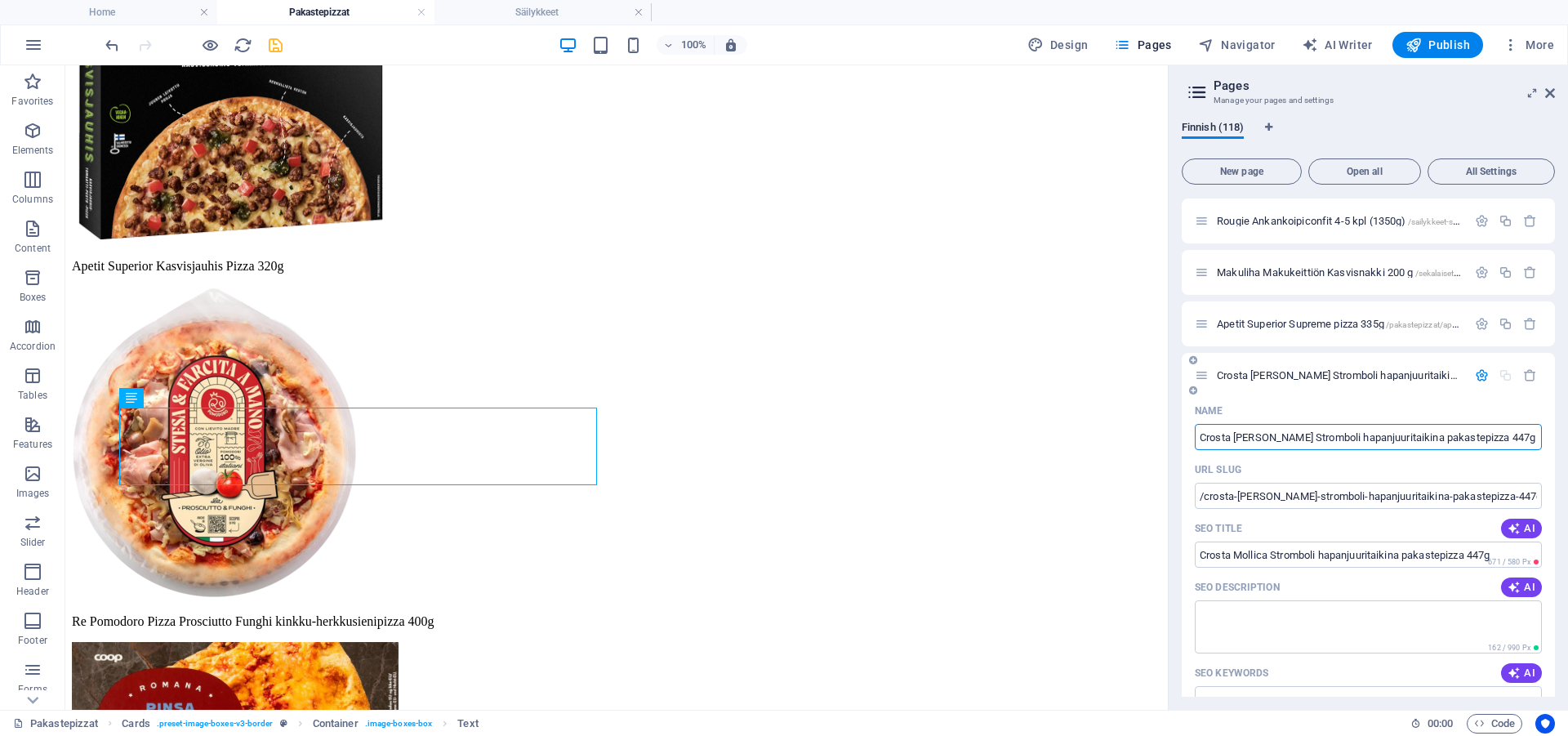
scroll to position [5861, 0]
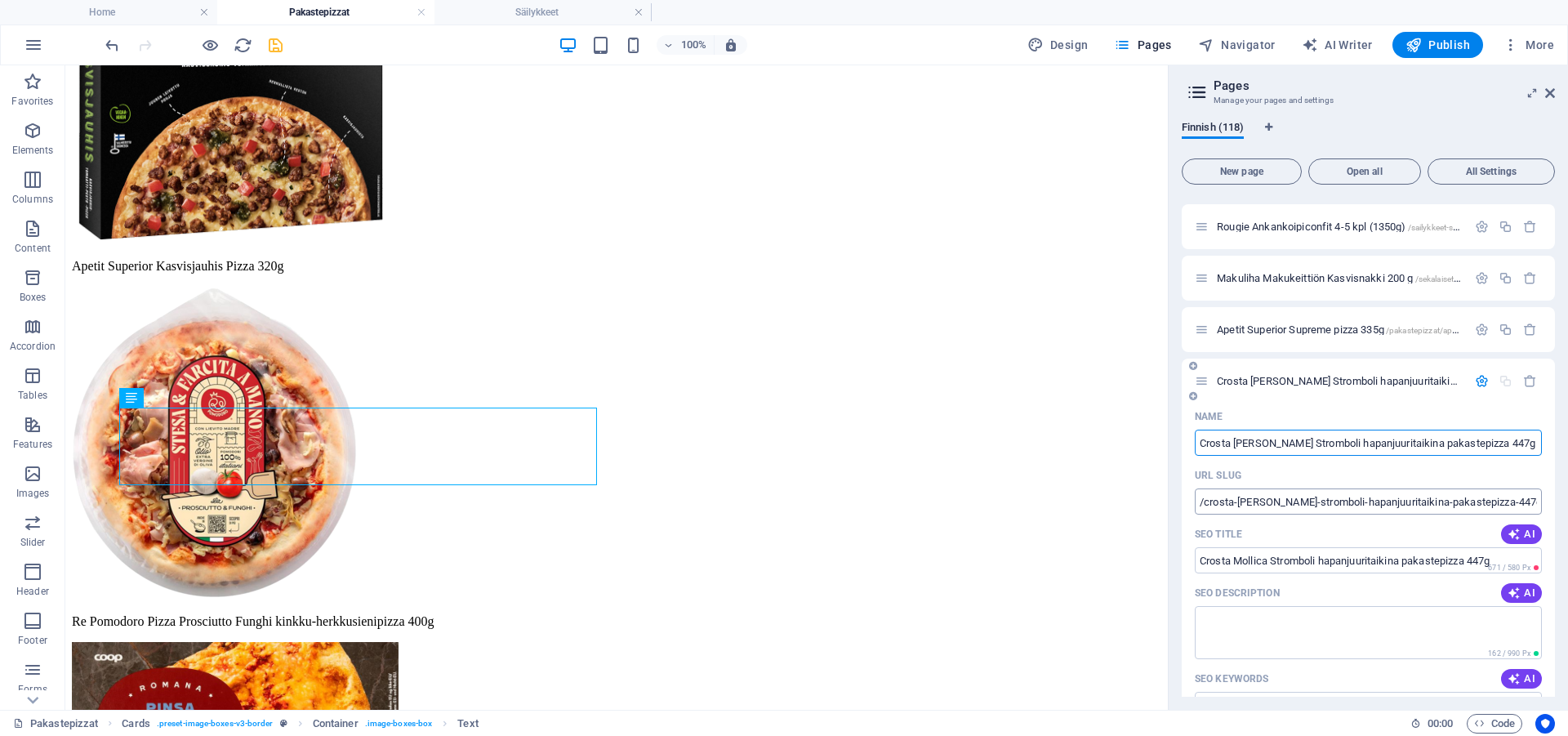
click at [1339, 494] on input "/crosta-mollica-stromboli-hapanjuuritaikina-pakastepizza-447g" at bounding box center [1368, 501] width 347 height 26
click at [1206, 502] on input "/crosta-mollica-stromboli-hapanjuuritaikina-pakastepizza-447g" at bounding box center [1368, 501] width 347 height 26
type input "/pakastepizzat/crosta-mollica-stromboli-hapanjuuritaikina-pakastepizza-447g"
drag, startPoint x: 1473, startPoint y: 442, endPoint x: 1393, endPoint y: 442, distance: 80.0
click at [1393, 442] on input "Crosta Mollica Stromboli hapanjuuritaikina pakastepizza 447g" at bounding box center [1368, 443] width 347 height 26
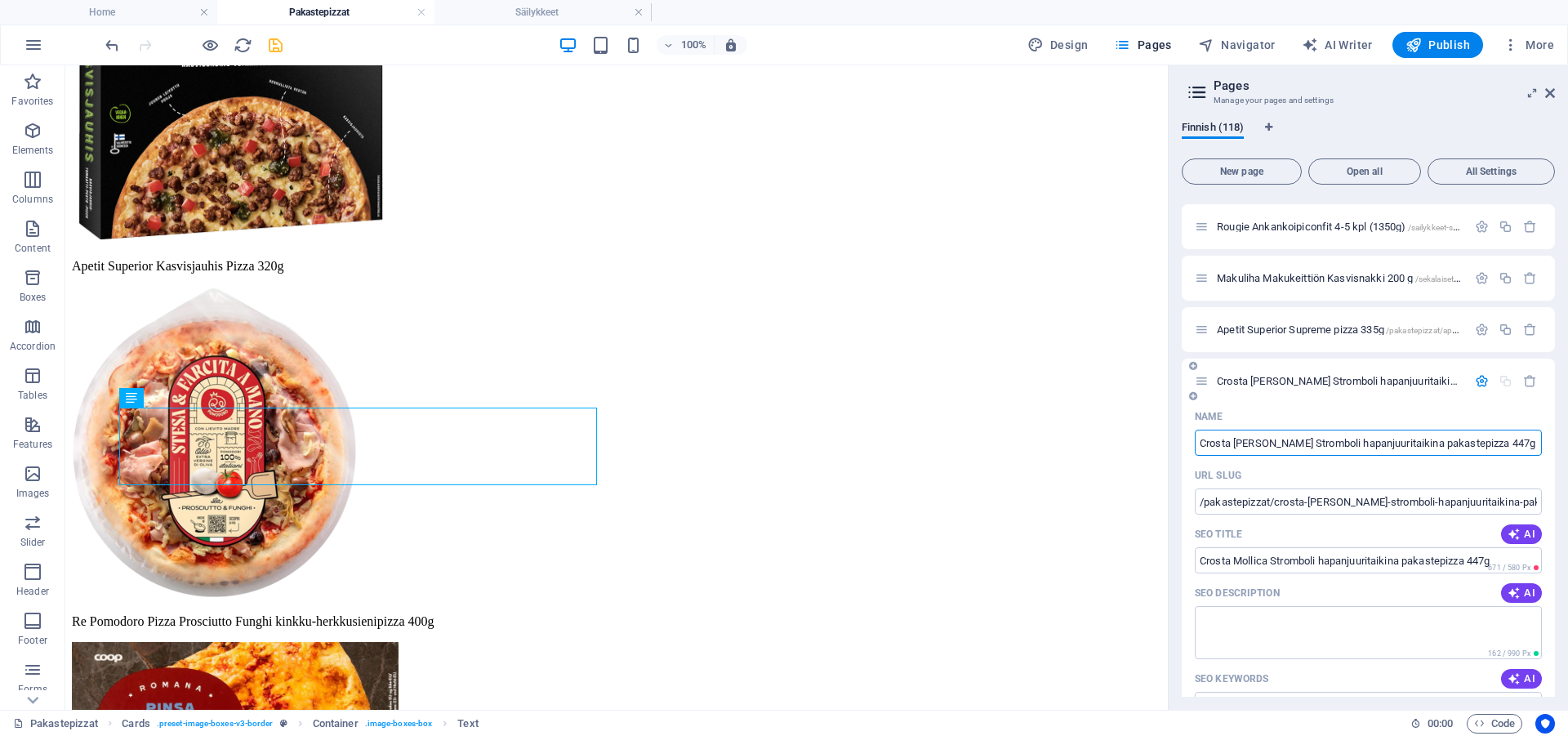
click at [1393, 442] on input "Crosta Mollica Stromboli hapanjuuritaikina pakastepizza 447g" at bounding box center [1368, 443] width 347 height 26
drag, startPoint x: 1472, startPoint y: 445, endPoint x: 1320, endPoint y: 451, distance: 152.1
click at [1320, 451] on input "Crosta Mollica Stromboli hapanjuuritaikina pakastepizza 447g" at bounding box center [1368, 443] width 347 height 26
click at [1279, 506] on input "/pakastepizzat/crosta-mollica-stromboli-hapanjuuritaikina-pakastepizza-447g" at bounding box center [1368, 501] width 347 height 26
type input "Crosta Mollica Stromboli 447g"
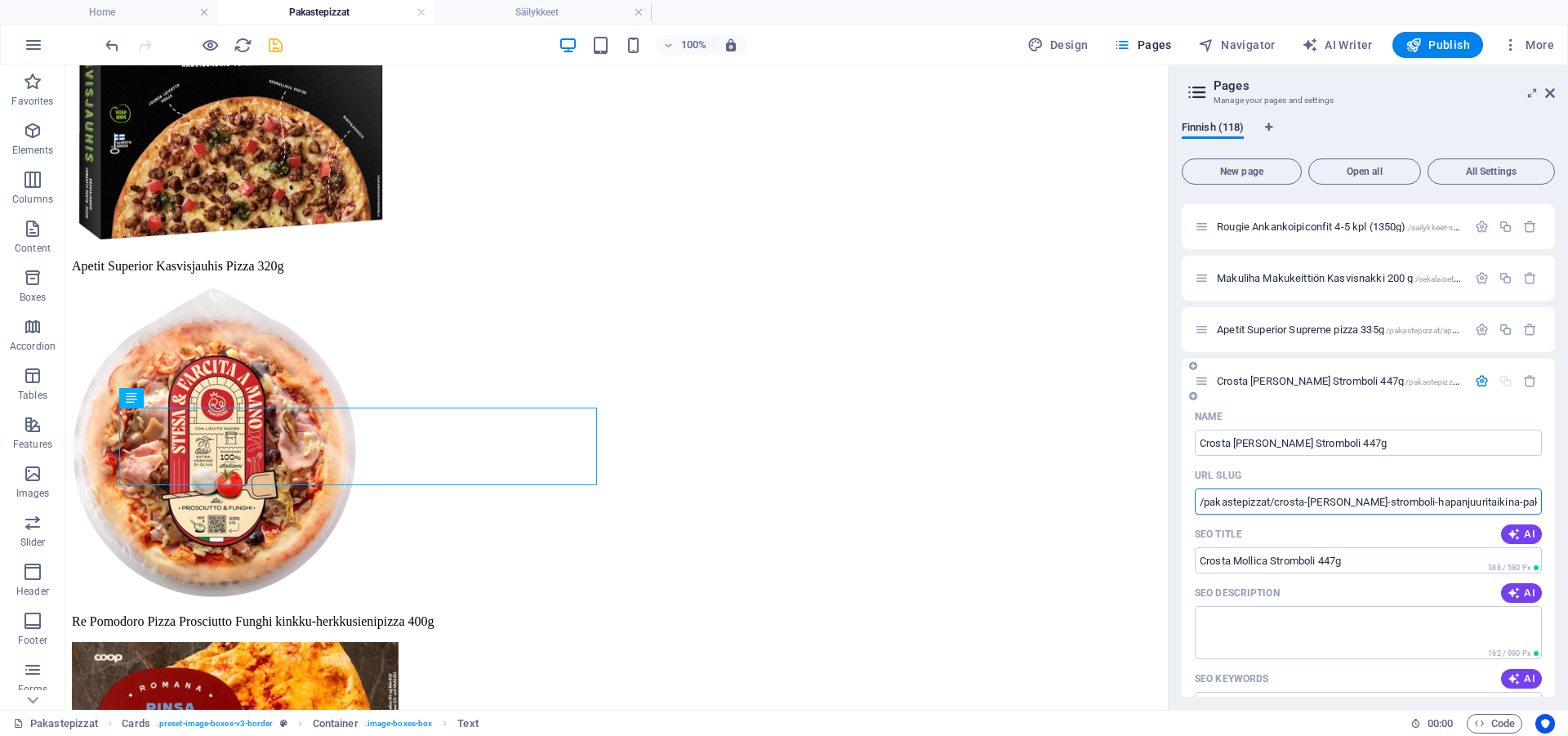
scroll to position [0, 51]
click at [277, 45] on icon "save" at bounding box center [275, 45] width 19 height 19
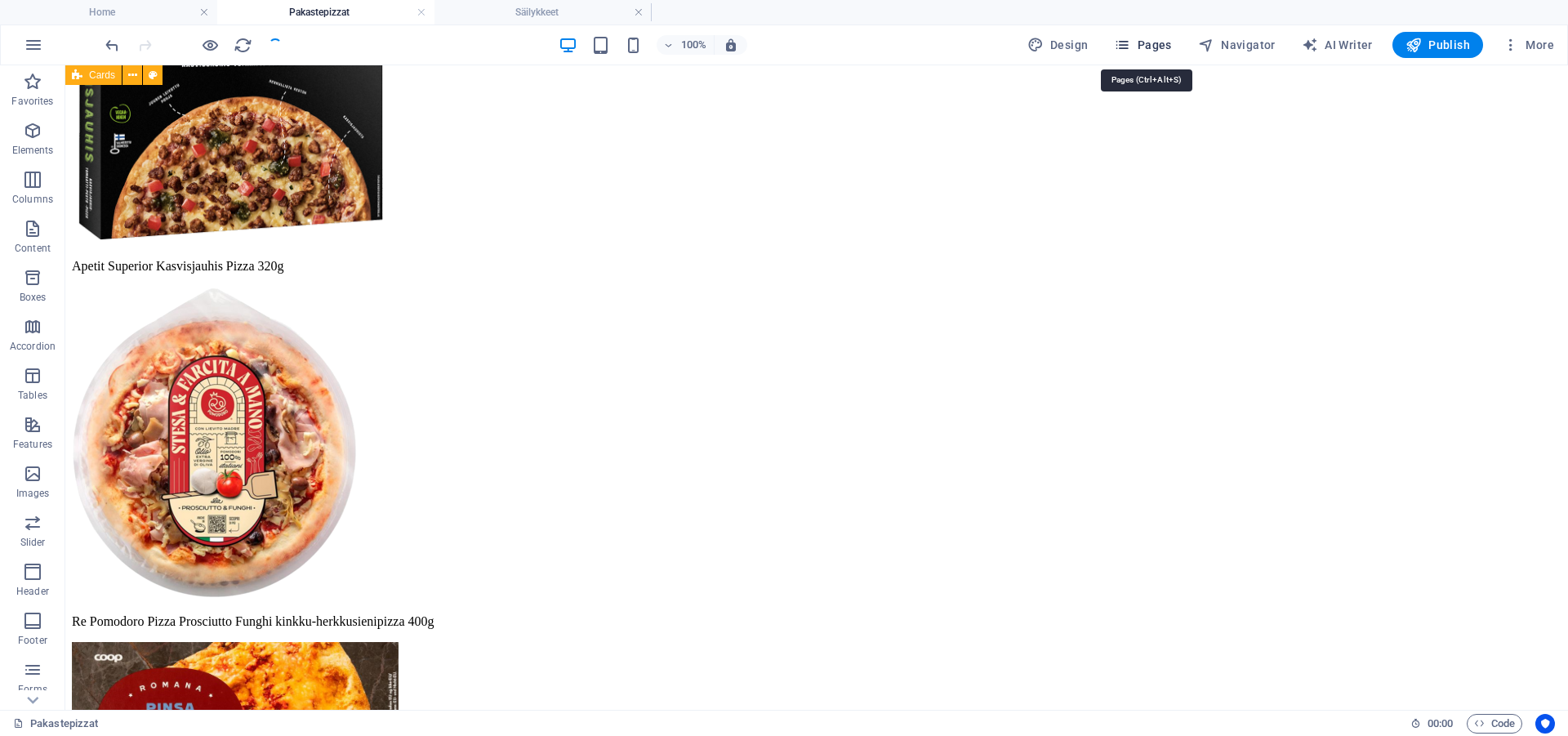
click at [1159, 50] on span "Pages" at bounding box center [1143, 44] width 58 height 17
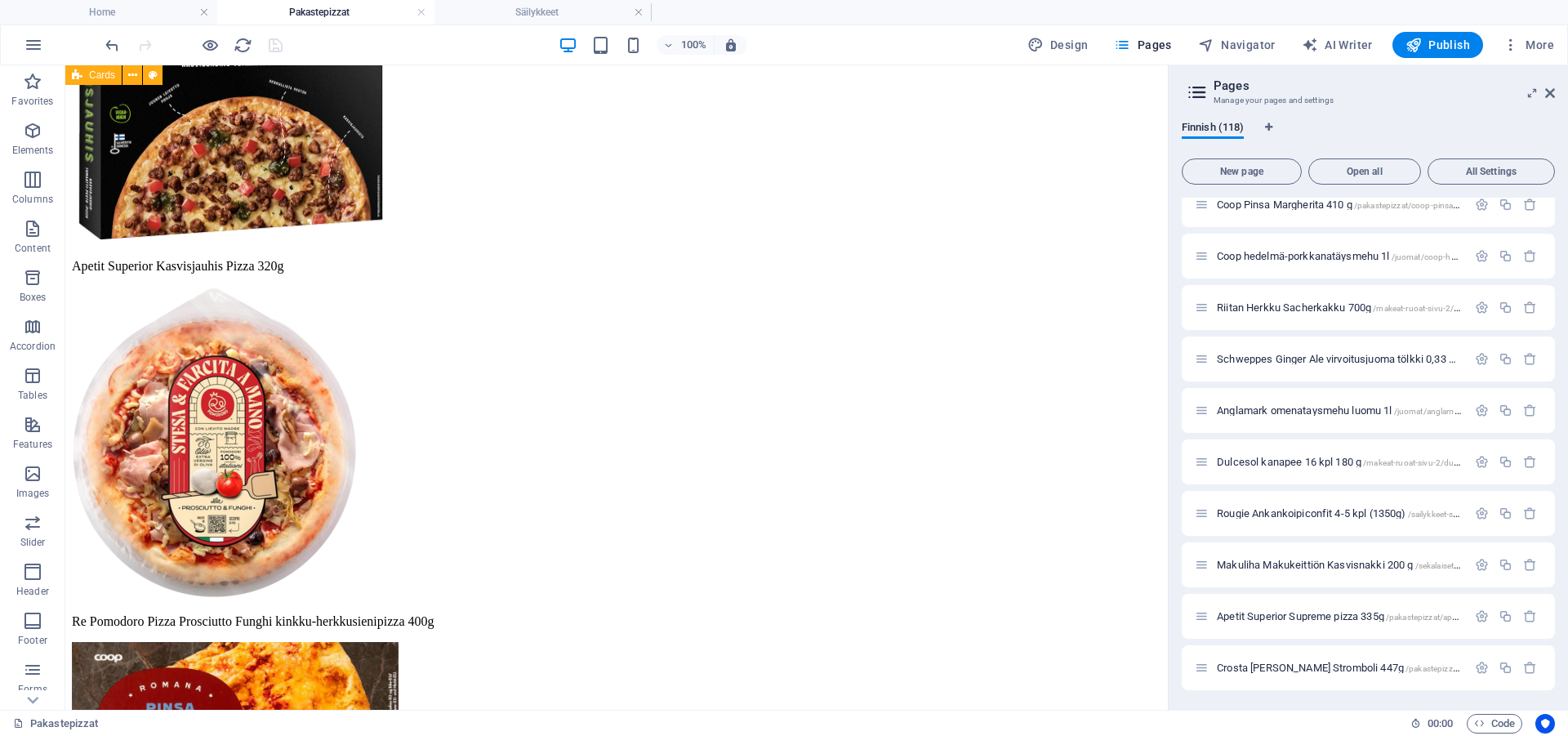
scroll to position [5574, 0]
click at [1322, 674] on div "Crosta Mollica Stromboli 447g /pakastepizzat/crosta-mollica-stromboli-hapanjuur…" at bounding box center [1331, 668] width 272 height 19
click at [1322, 668] on span "Crosta Mollica Stromboli 447g /pakastepizzat/crosta-mollica-stromboli-hapanjuur…" at bounding box center [1473, 668] width 512 height 12
drag, startPoint x: 1322, startPoint y: 668, endPoint x: 1321, endPoint y: 623, distance: 45.0
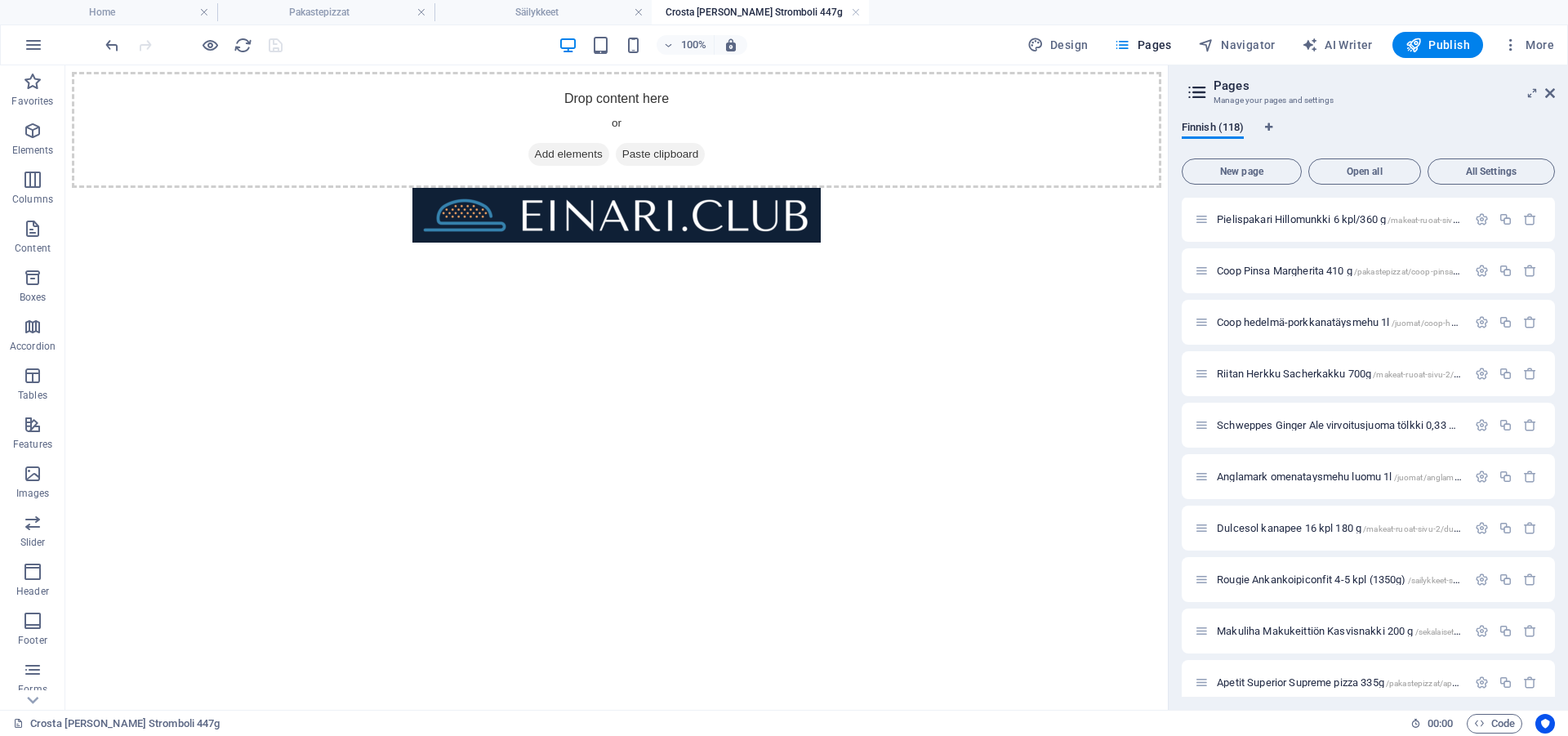
scroll to position [0, 0]
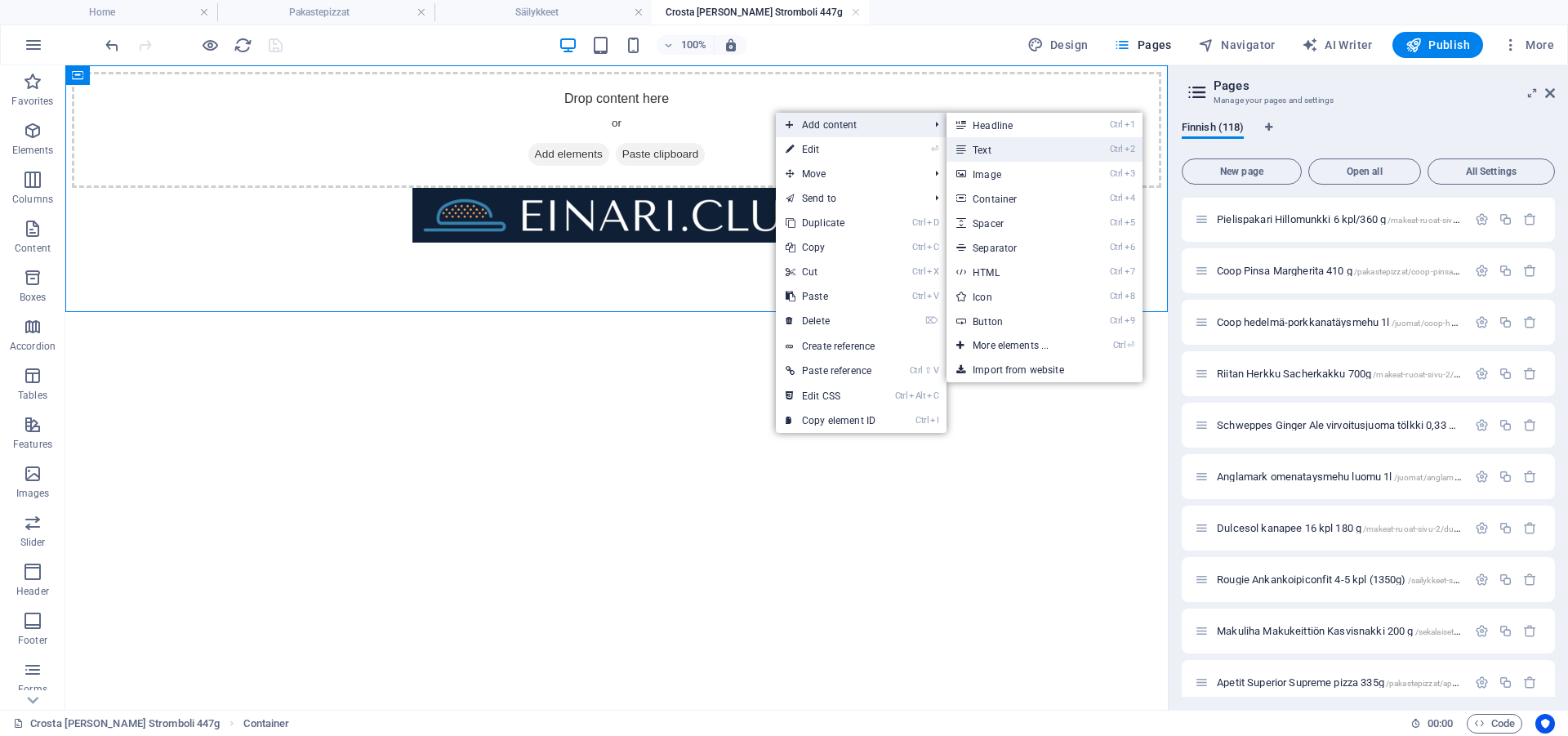
click at [1030, 154] on link "Ctrl 2 Text" at bounding box center [1014, 149] width 135 height 24
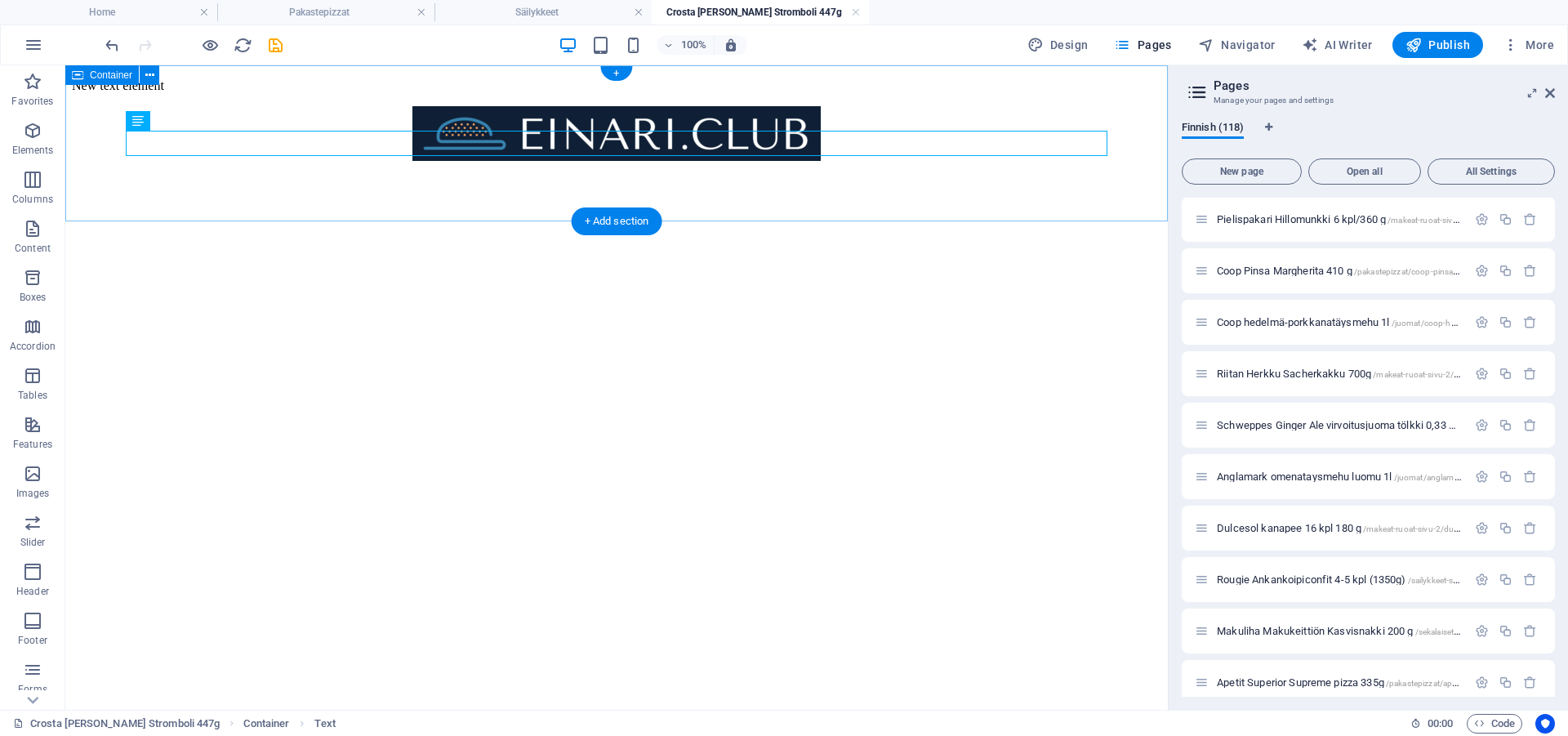
drag, startPoint x: 431, startPoint y: 193, endPoint x: 454, endPoint y: 201, distance: 24.4
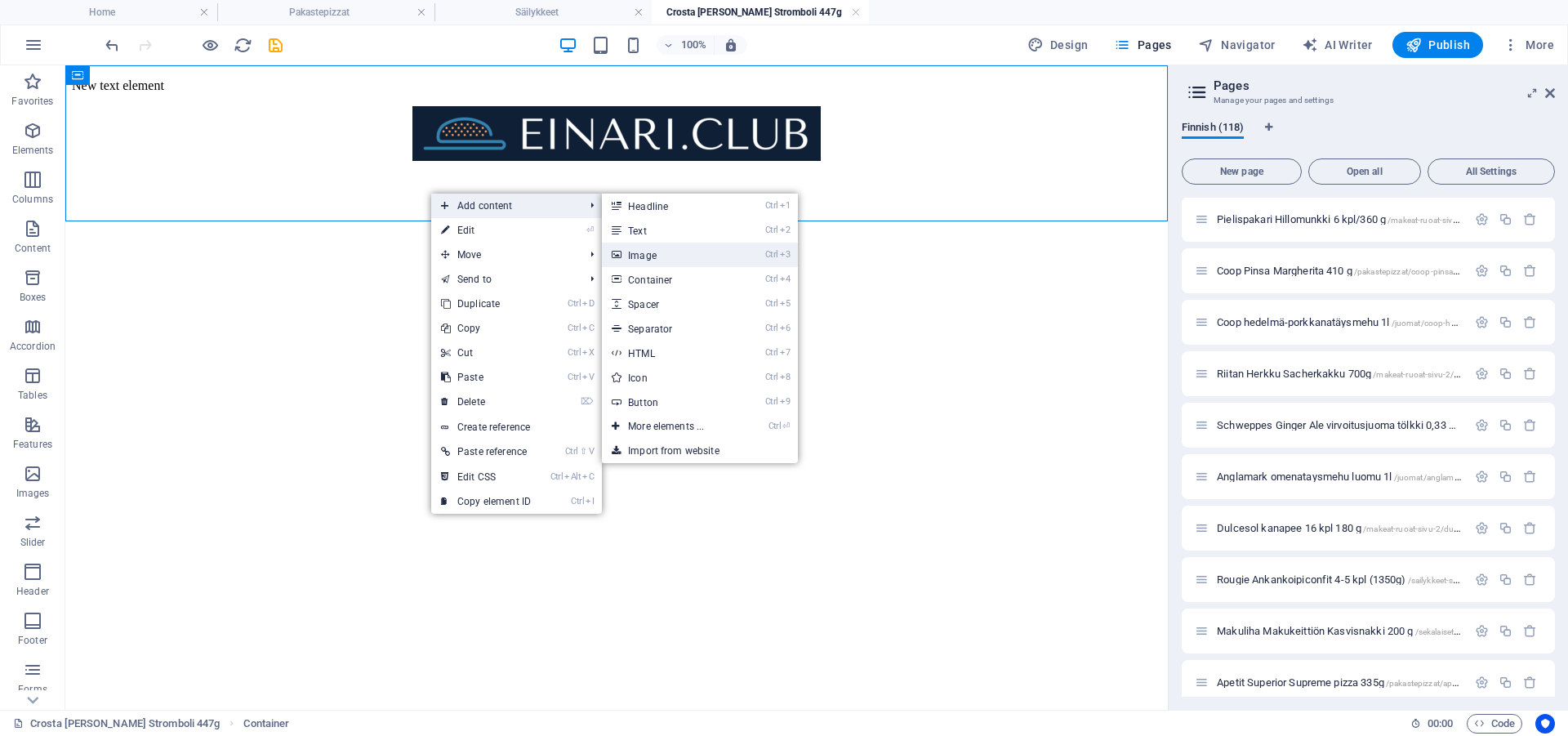
drag, startPoint x: 676, startPoint y: 253, endPoint x: 327, endPoint y: 187, distance: 355.2
click at [676, 253] on link "Ctrl 3 Image" at bounding box center [669, 255] width 135 height 24
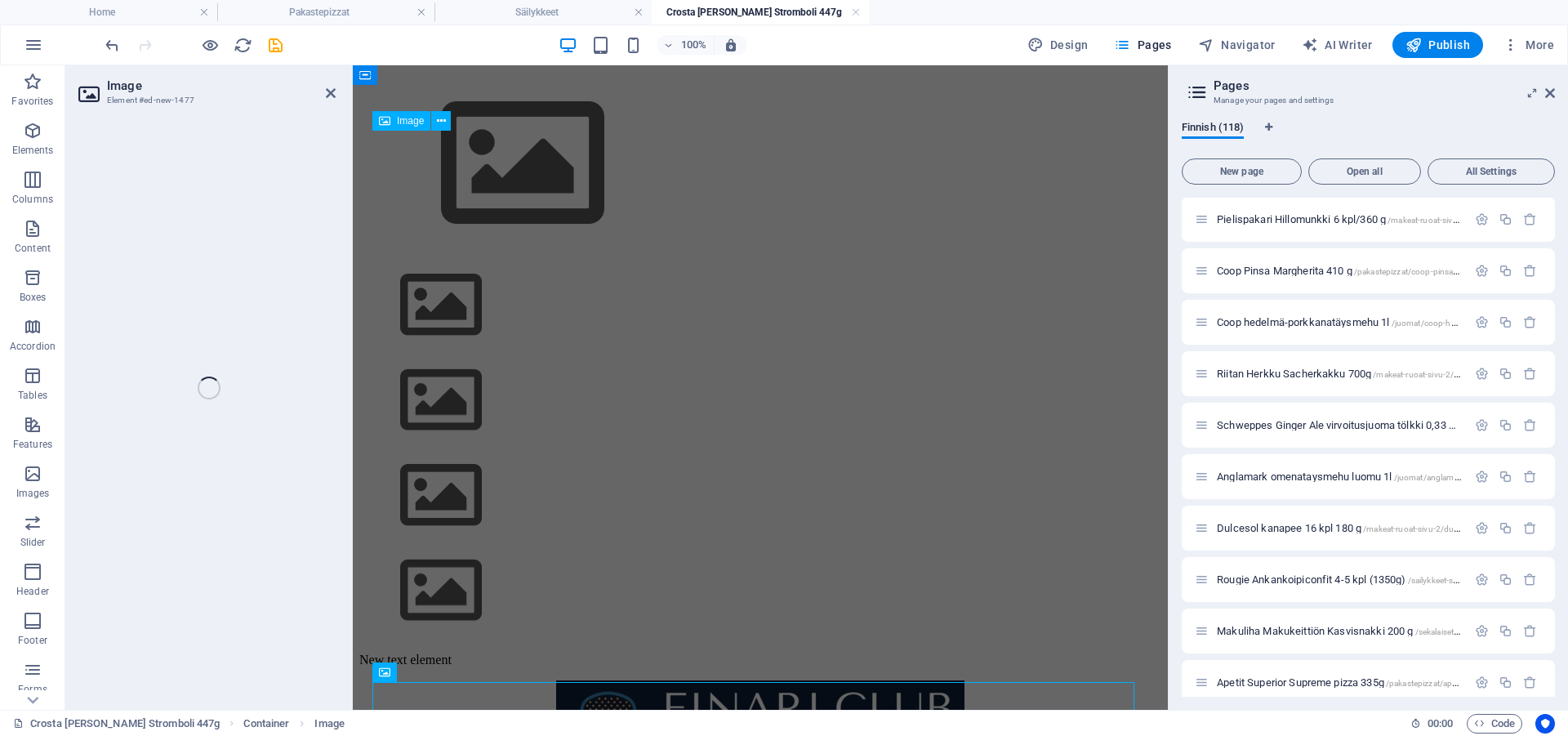
scroll to position [570, 0]
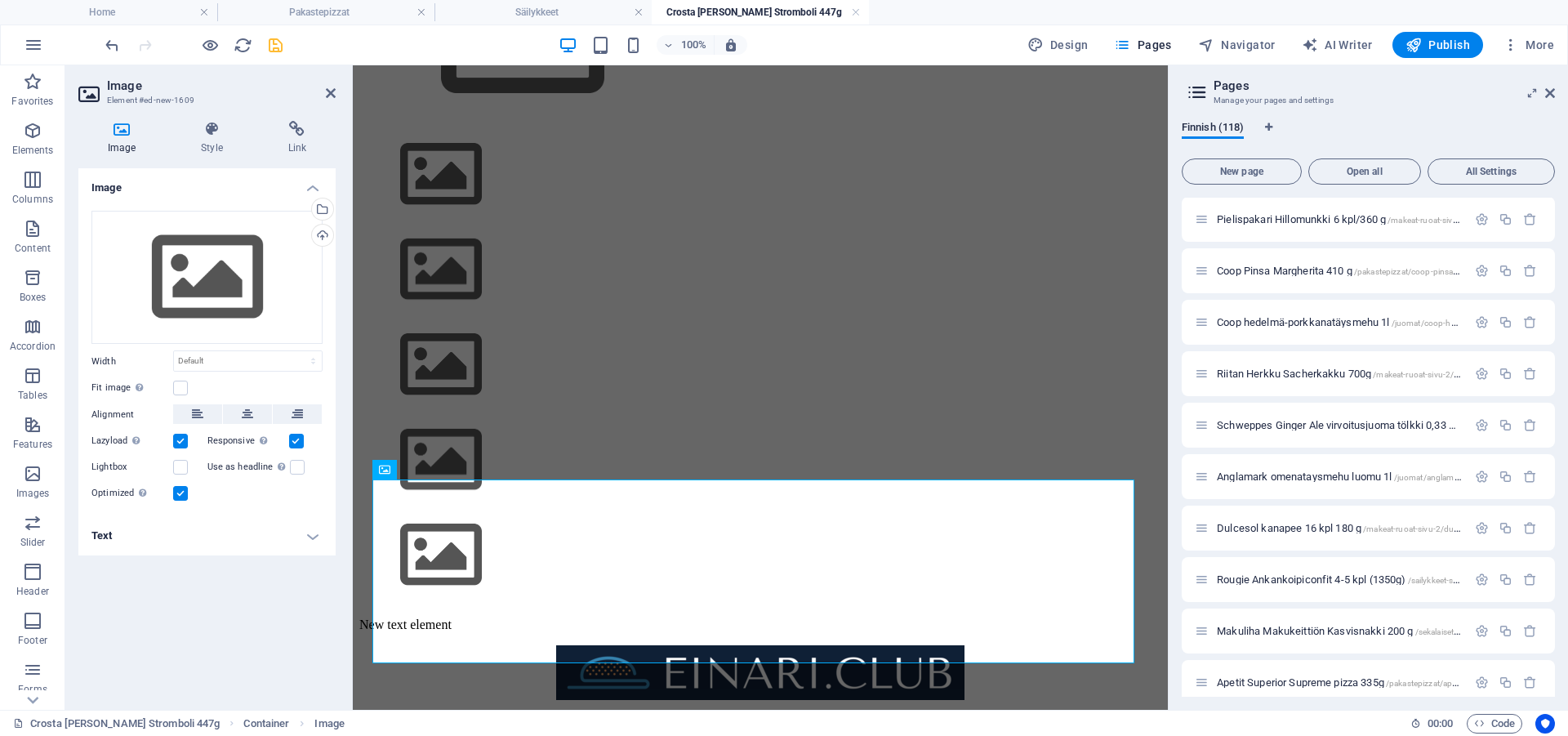
click at [271, 41] on icon "save" at bounding box center [275, 45] width 19 height 19
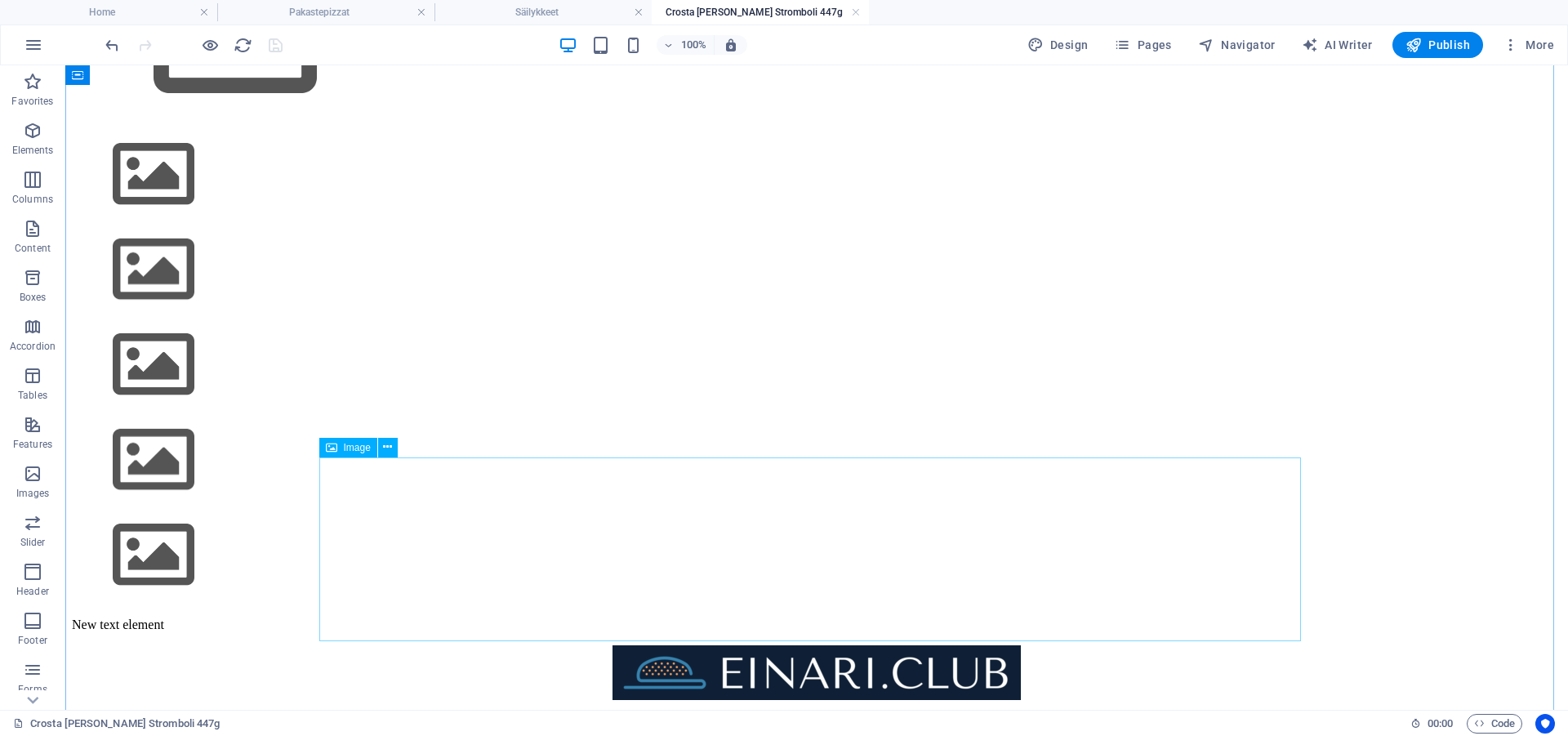
scroll to position [0, 0]
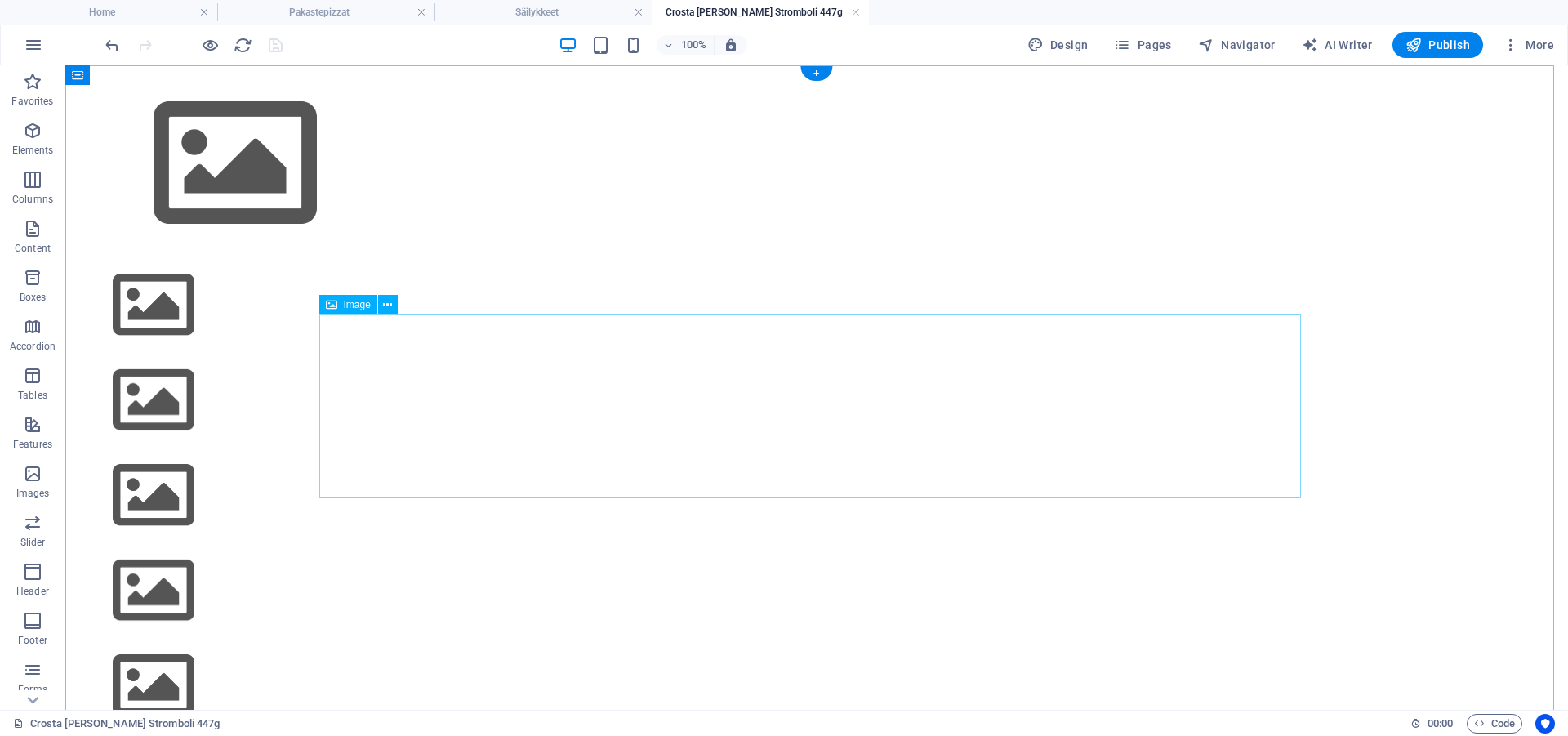
click at [540, 259] on figure at bounding box center [816, 165] width 1490 height 187
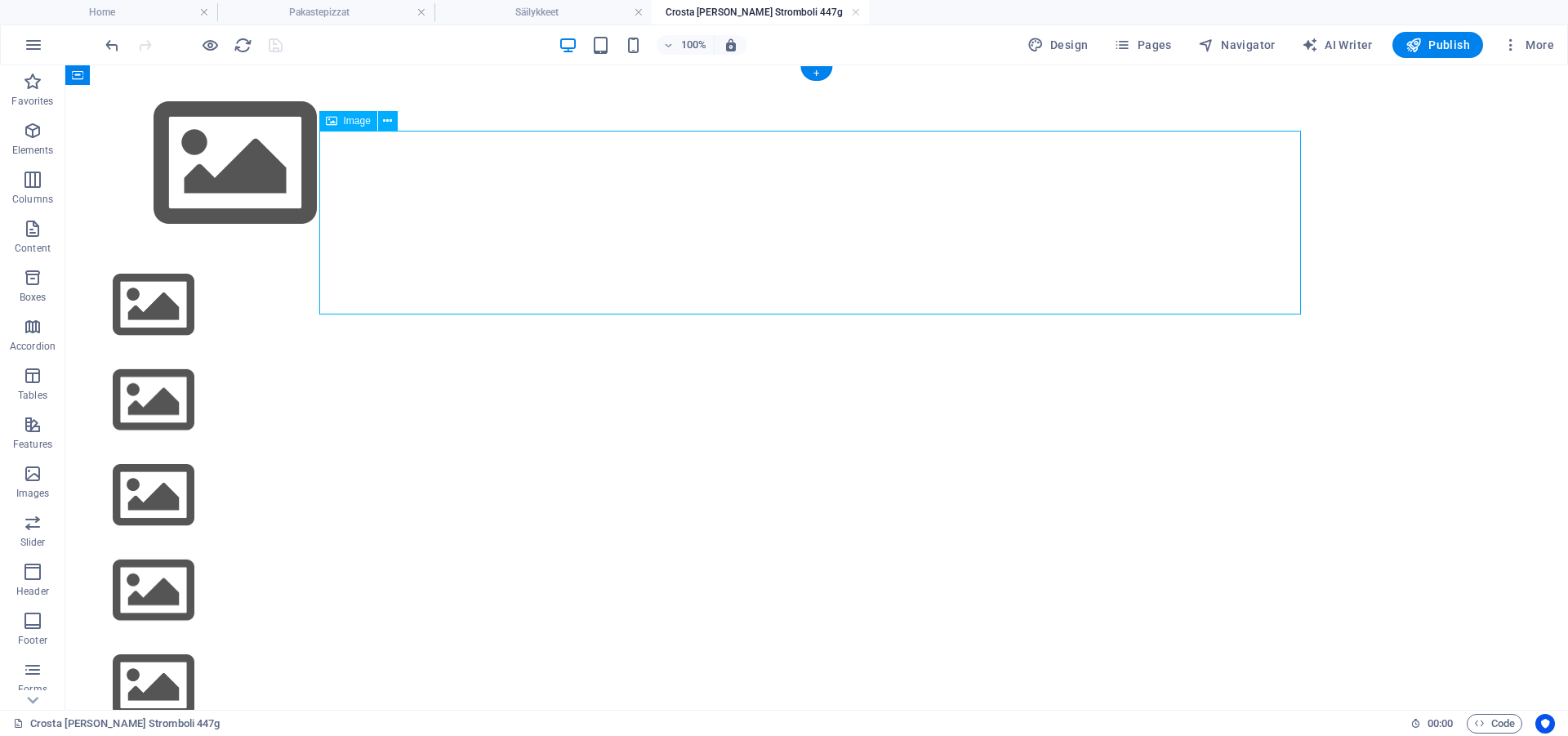
click at [540, 259] on figure at bounding box center [816, 165] width 1490 height 187
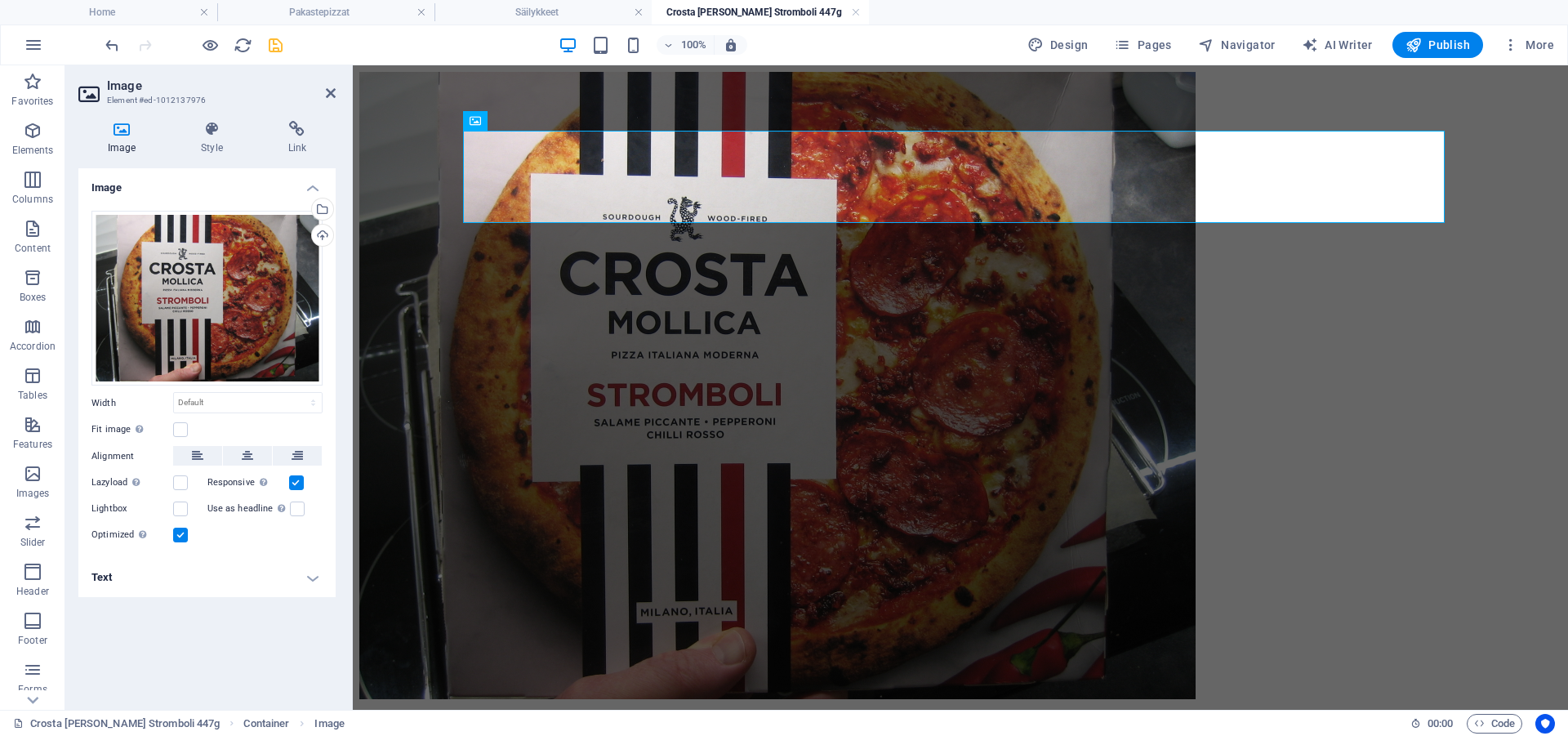
click at [182, 628] on div "Image Drag files here, click to choose files or select files from Files or our …" at bounding box center [207, 433] width 257 height 528
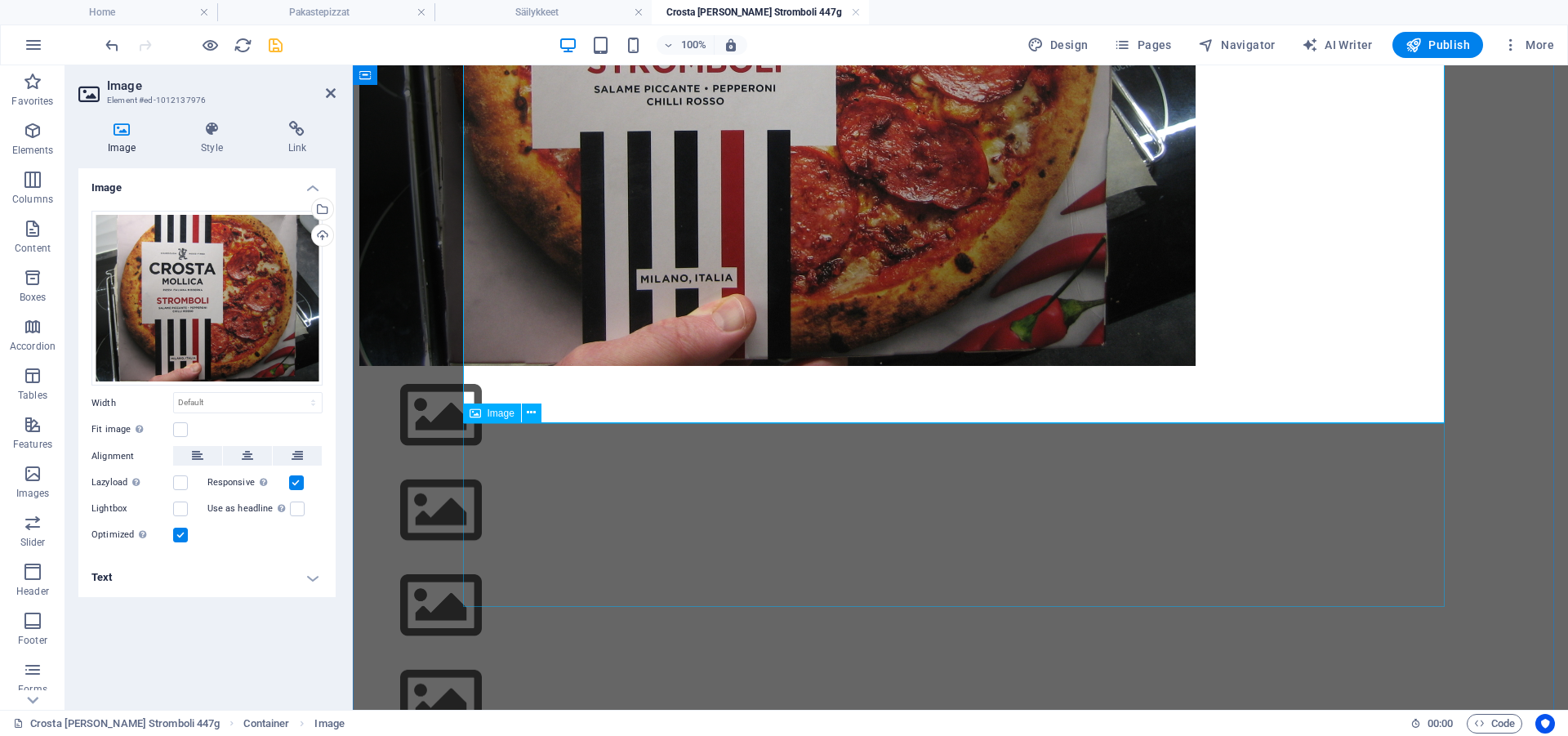
scroll to position [583, 0]
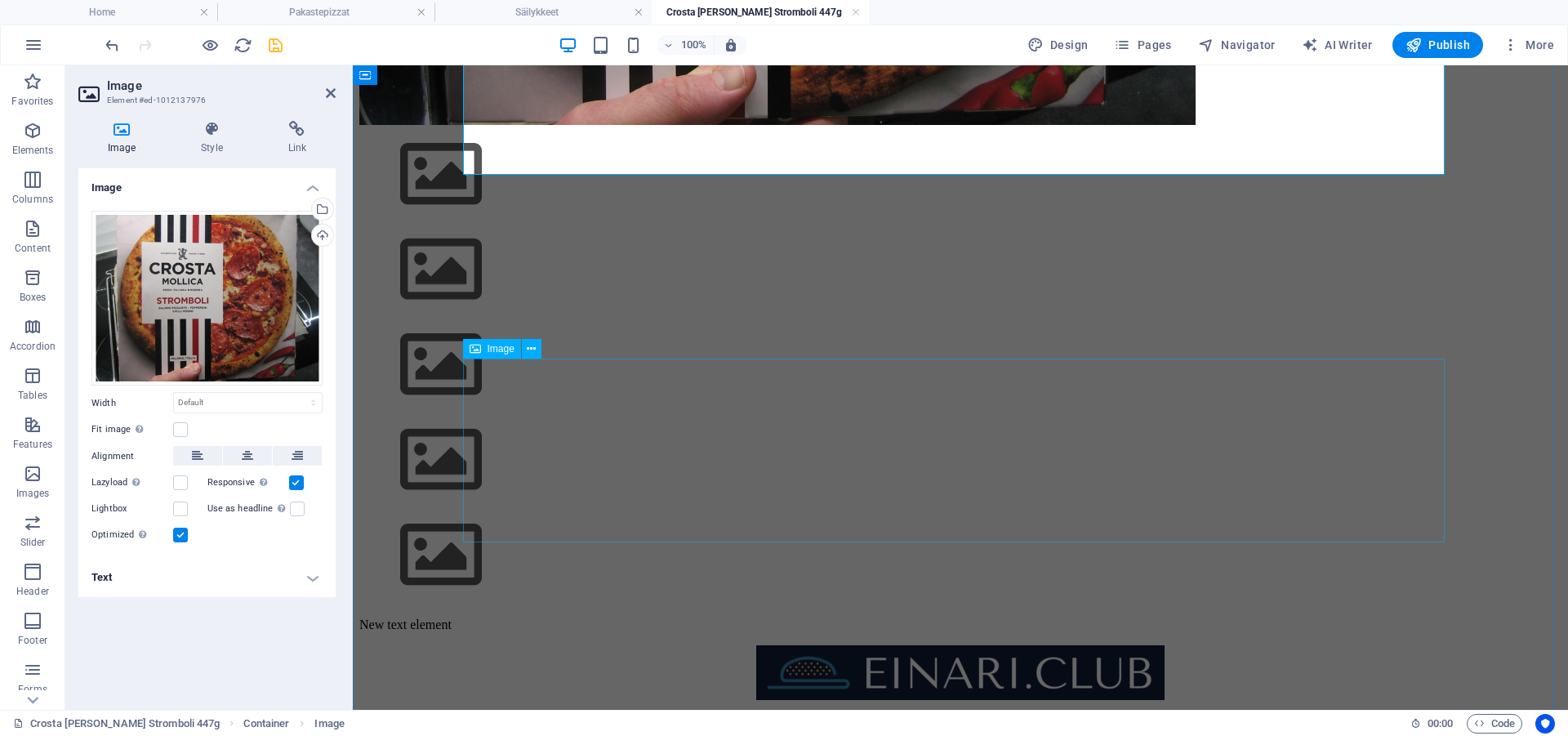
click at [577, 319] on figure at bounding box center [960, 272] width 1202 height 96
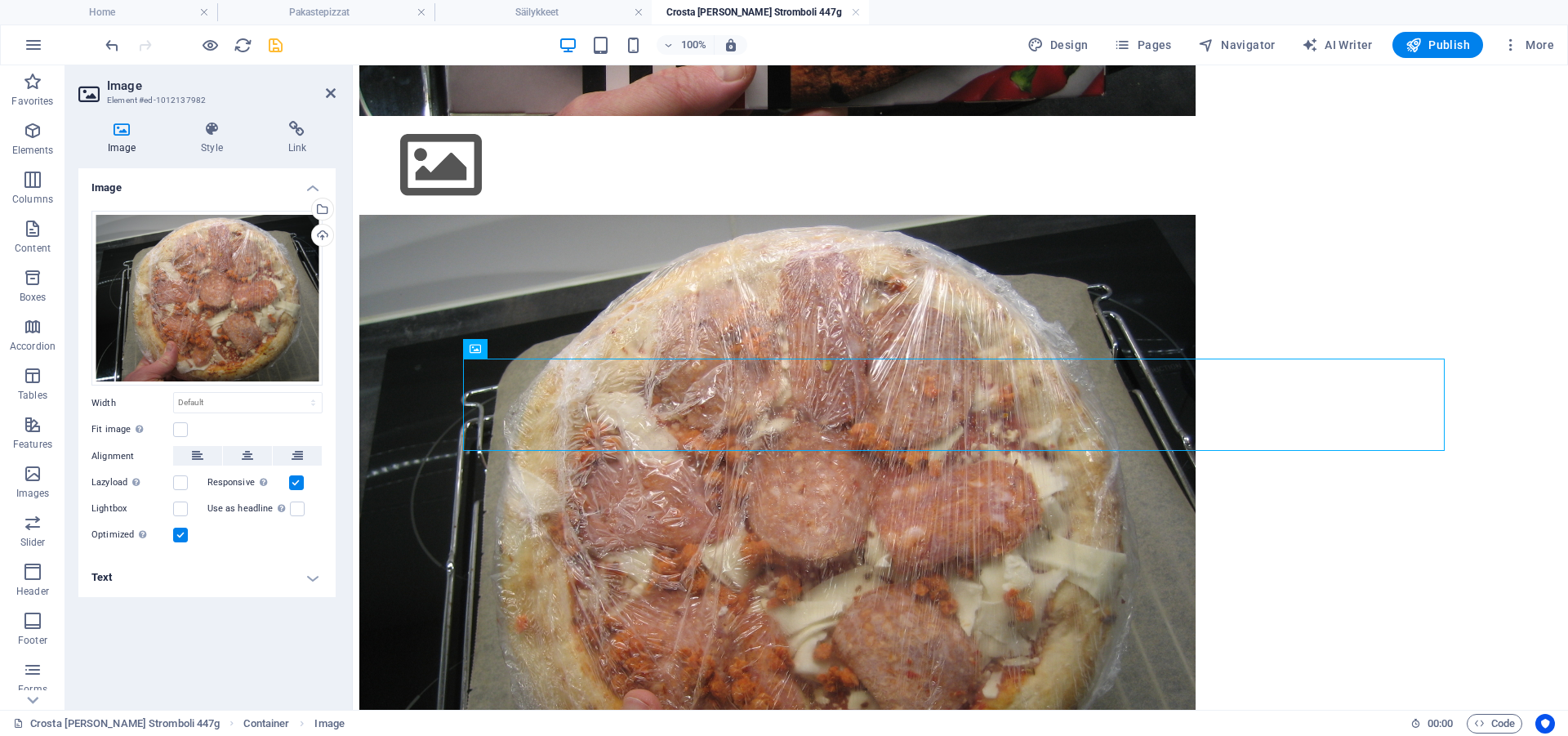
click at [161, 619] on div "Image Drag files here, click to choose files or select files from Files or our …" at bounding box center [207, 433] width 257 height 528
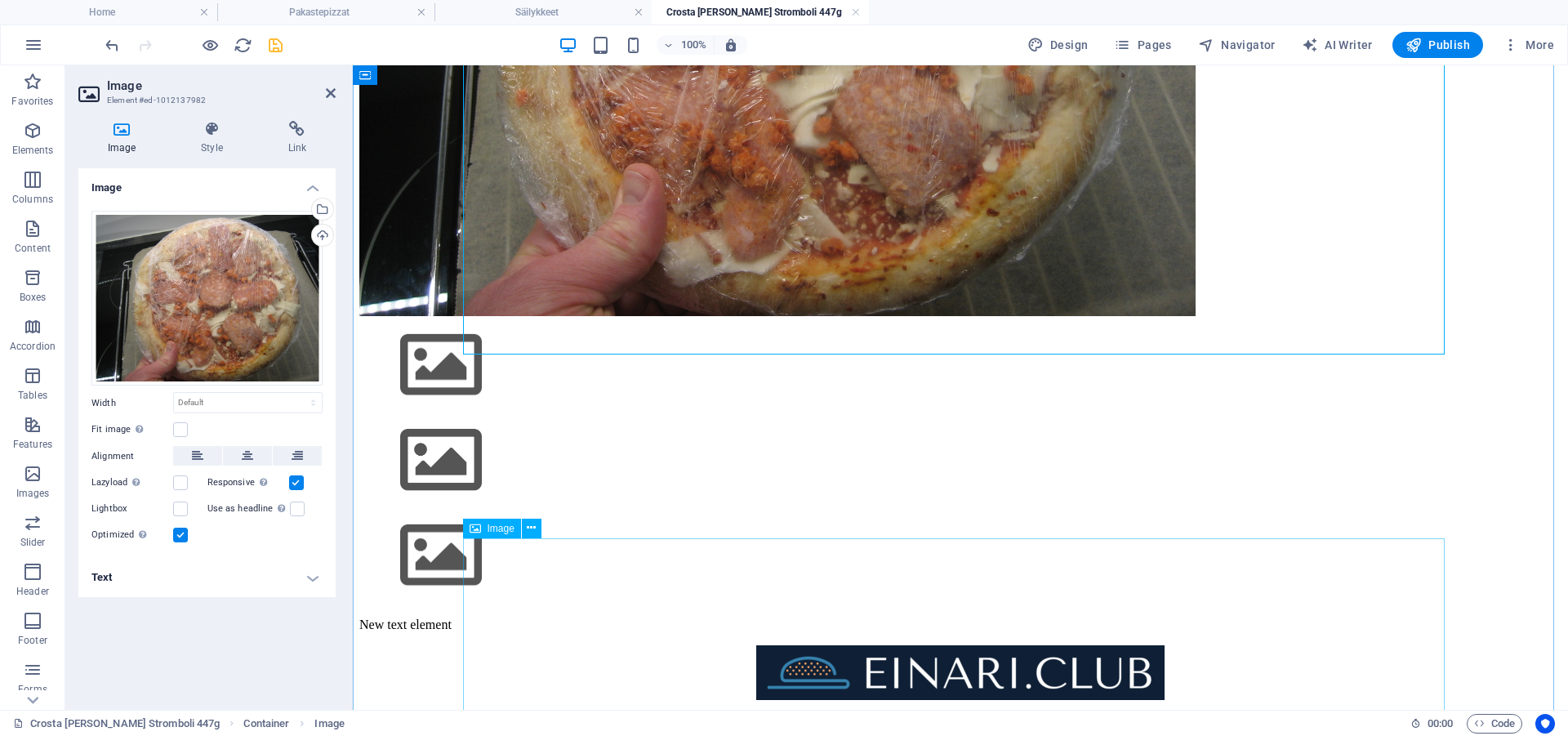
scroll to position [1417, 0]
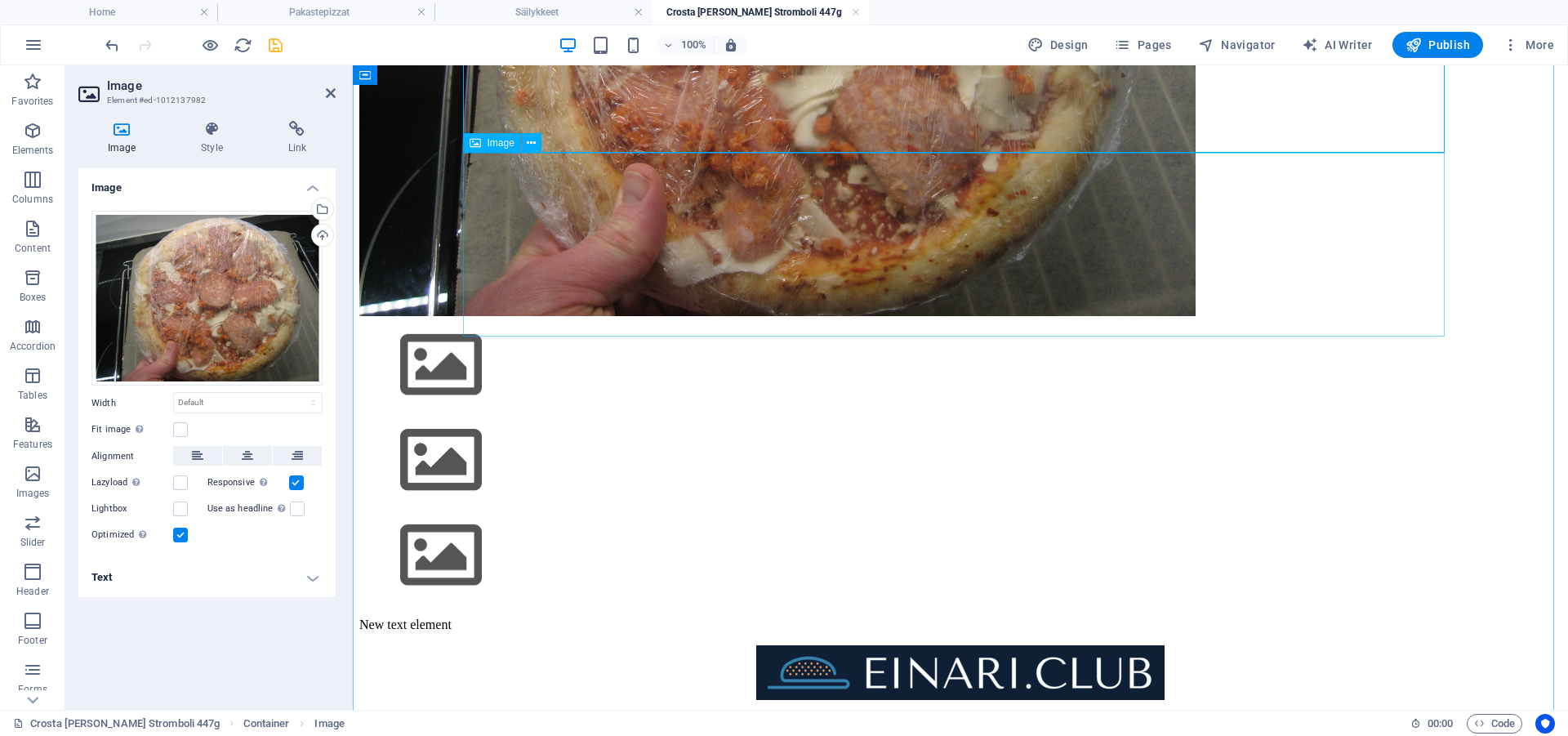
click at [669, 319] on figure at bounding box center [960, 367] width 1202 height 96
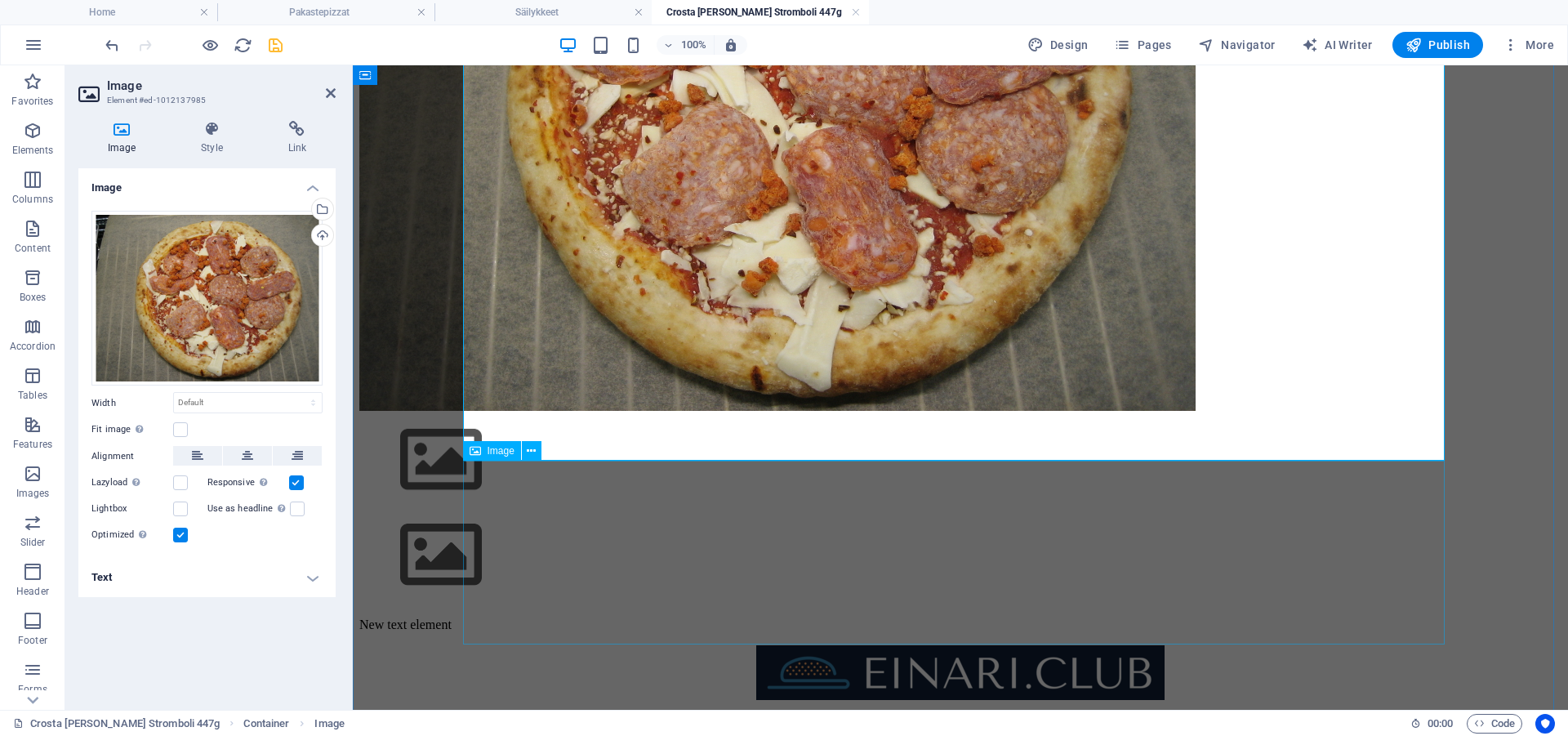
scroll to position [1833, 0]
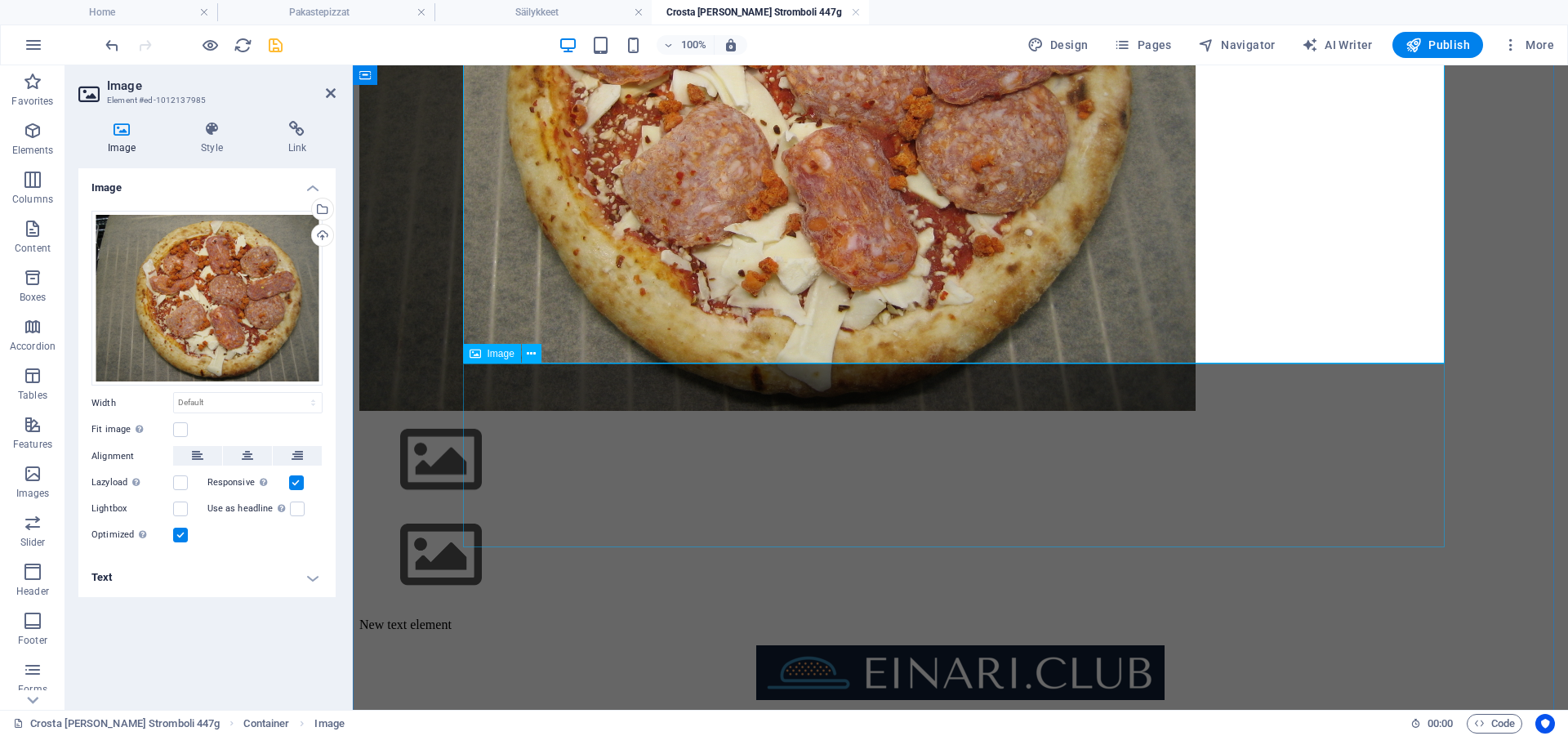
click at [1332, 414] on figure at bounding box center [960, 462] width 1202 height 96
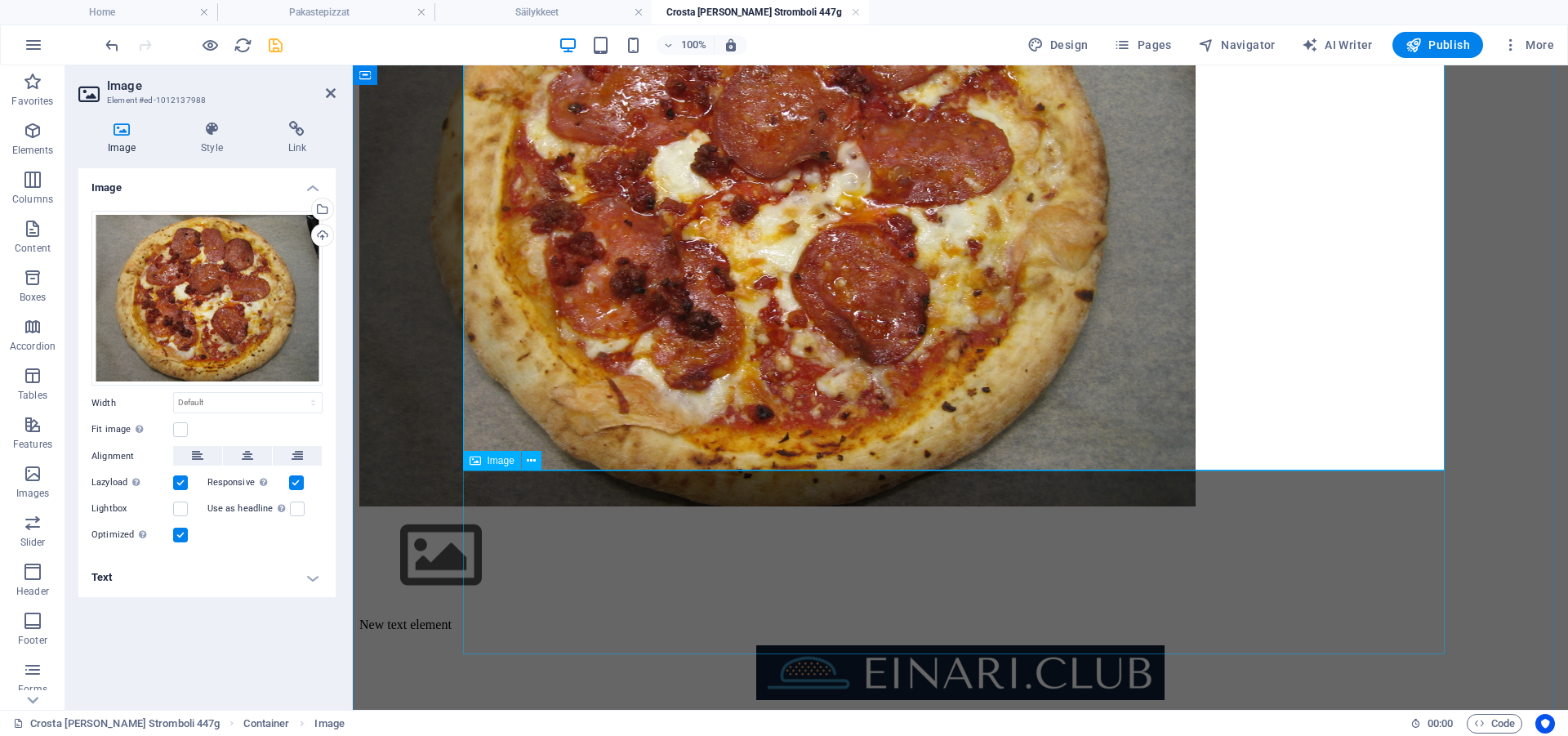
scroll to position [2548, 0]
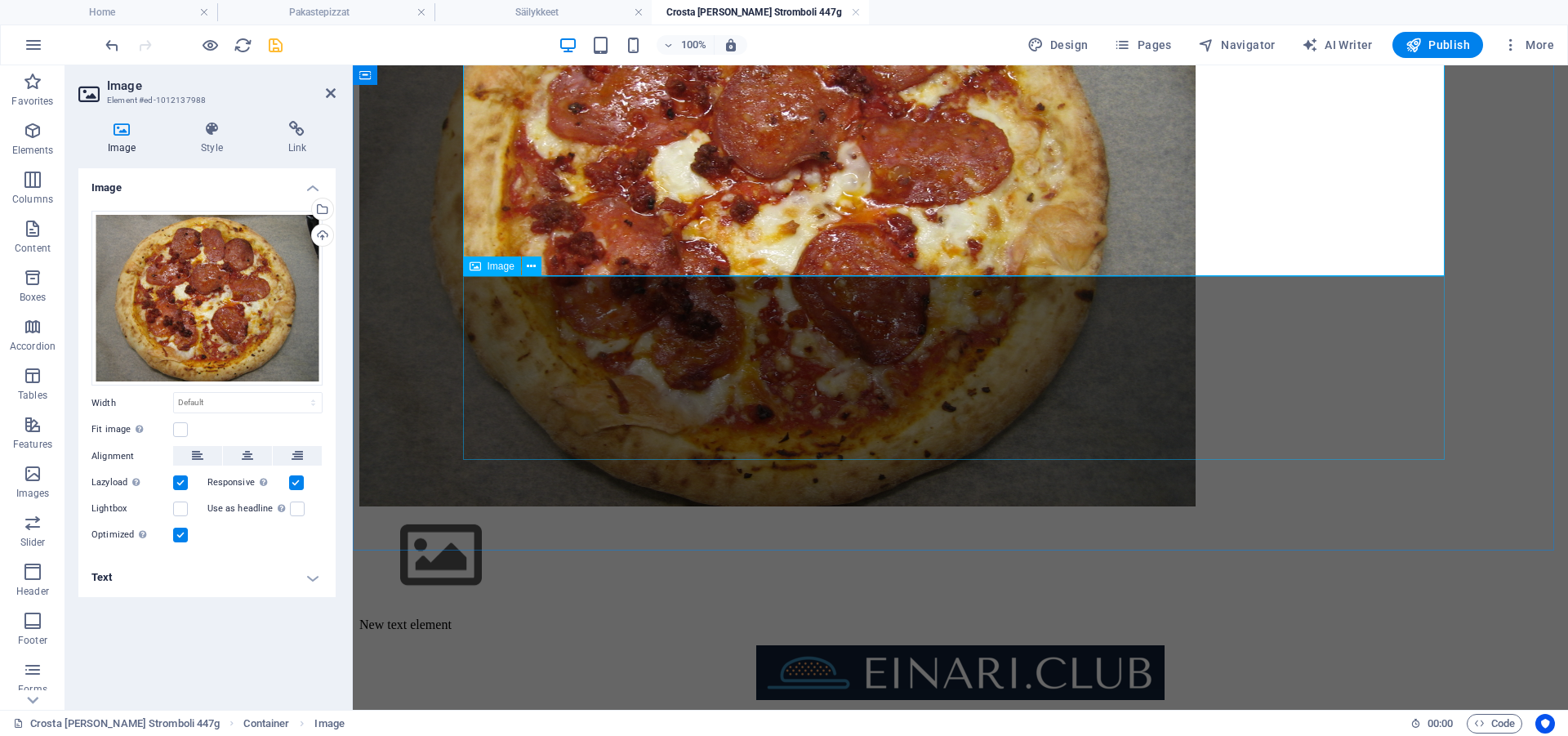
click at [1373, 510] on figure at bounding box center [960, 558] width 1202 height 96
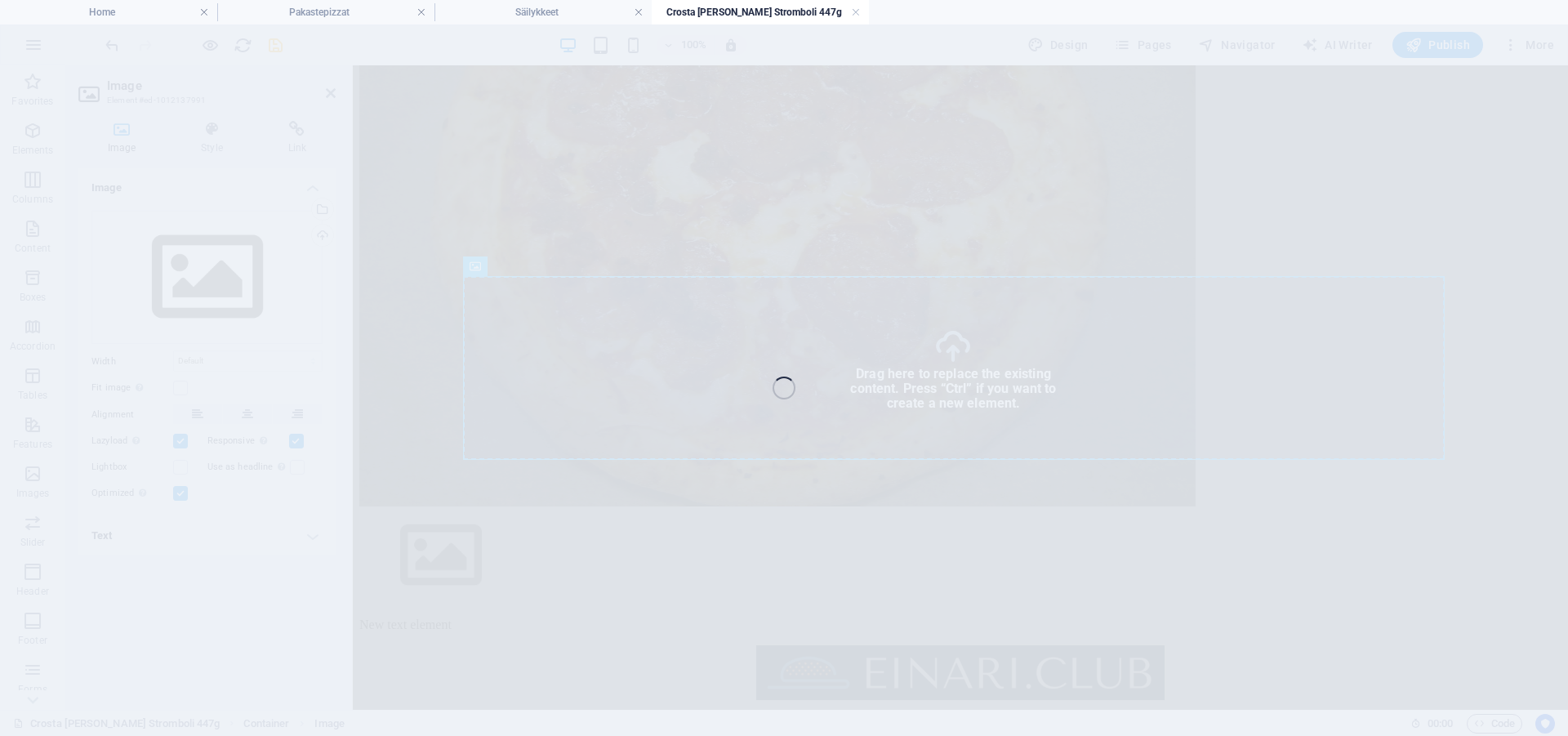
scroll to position [2457, 0]
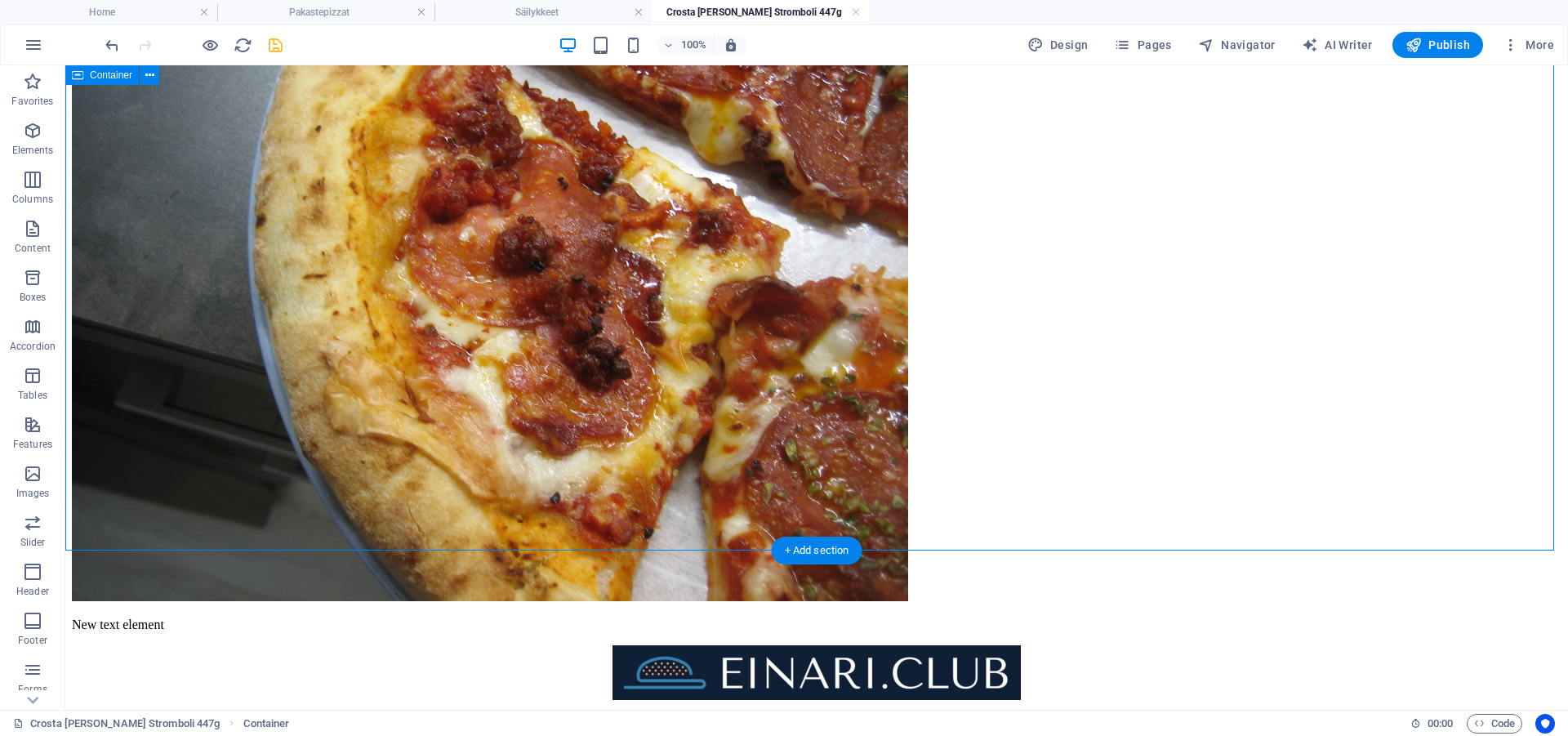
click at [413, 617] on div "New text element" at bounding box center [816, 624] width 1490 height 15
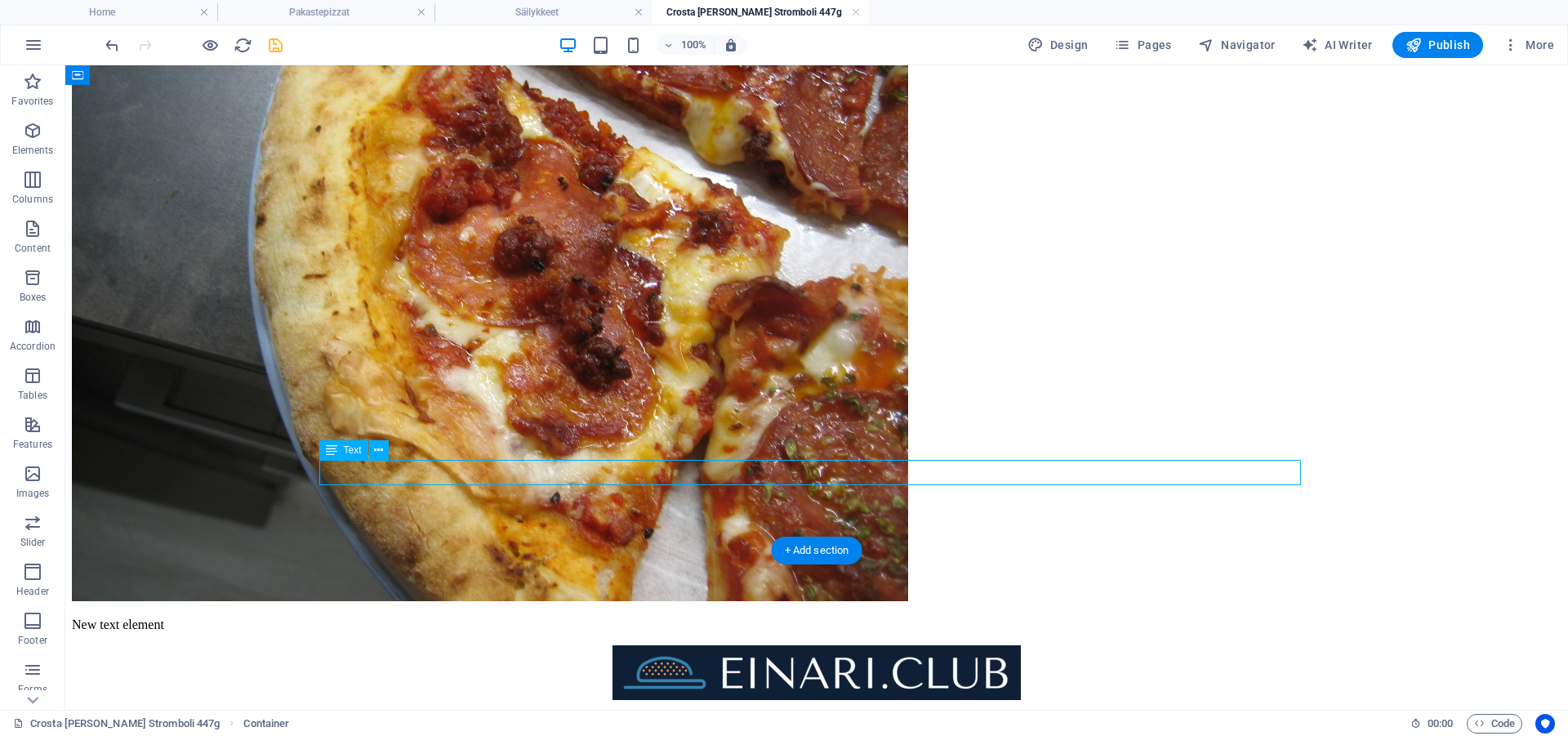
click at [413, 617] on div "New text element" at bounding box center [816, 624] width 1490 height 15
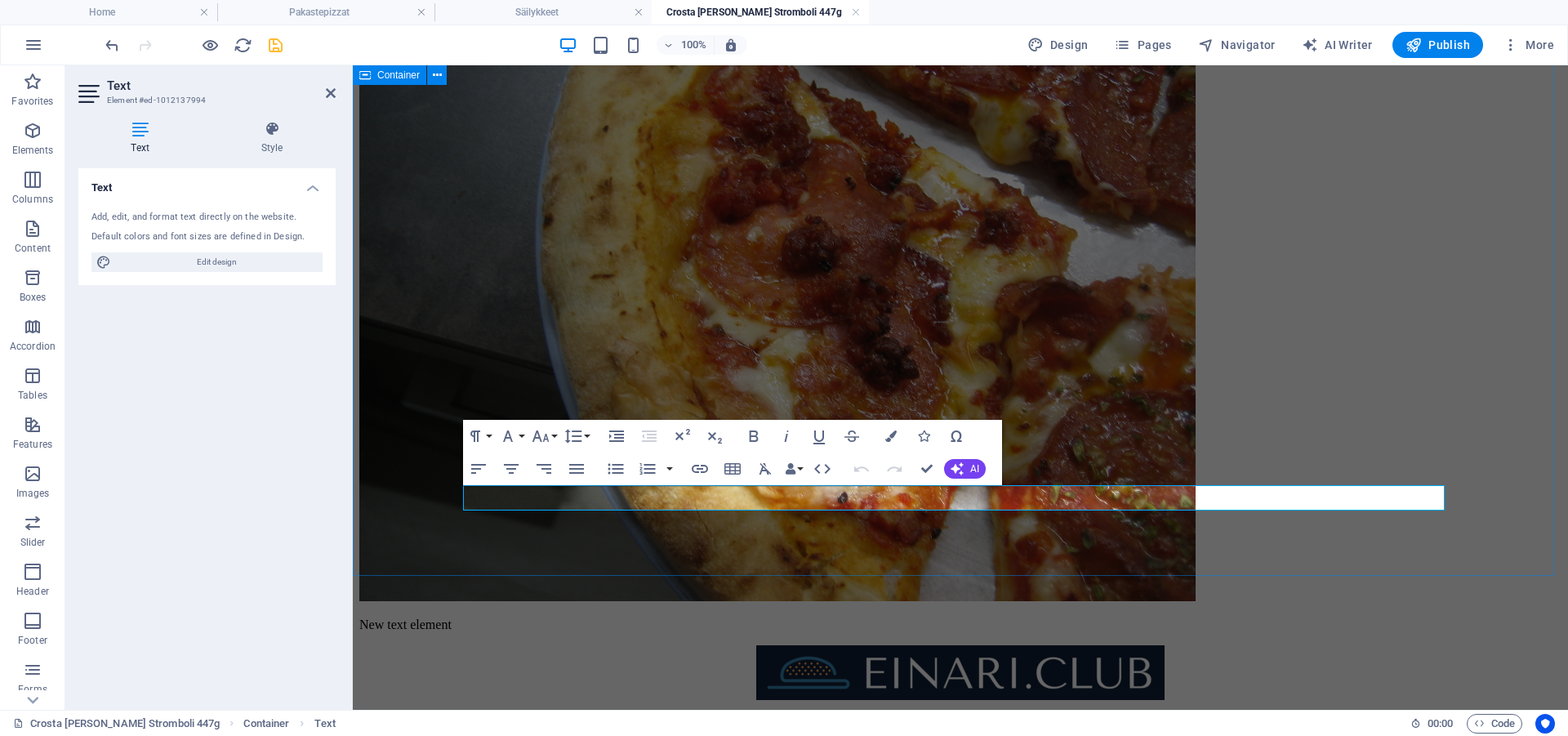
click at [567, 617] on p "New text element" at bounding box center [960, 624] width 1202 height 15
click at [1241, 617] on p "New text element" at bounding box center [960, 624] width 1202 height 15
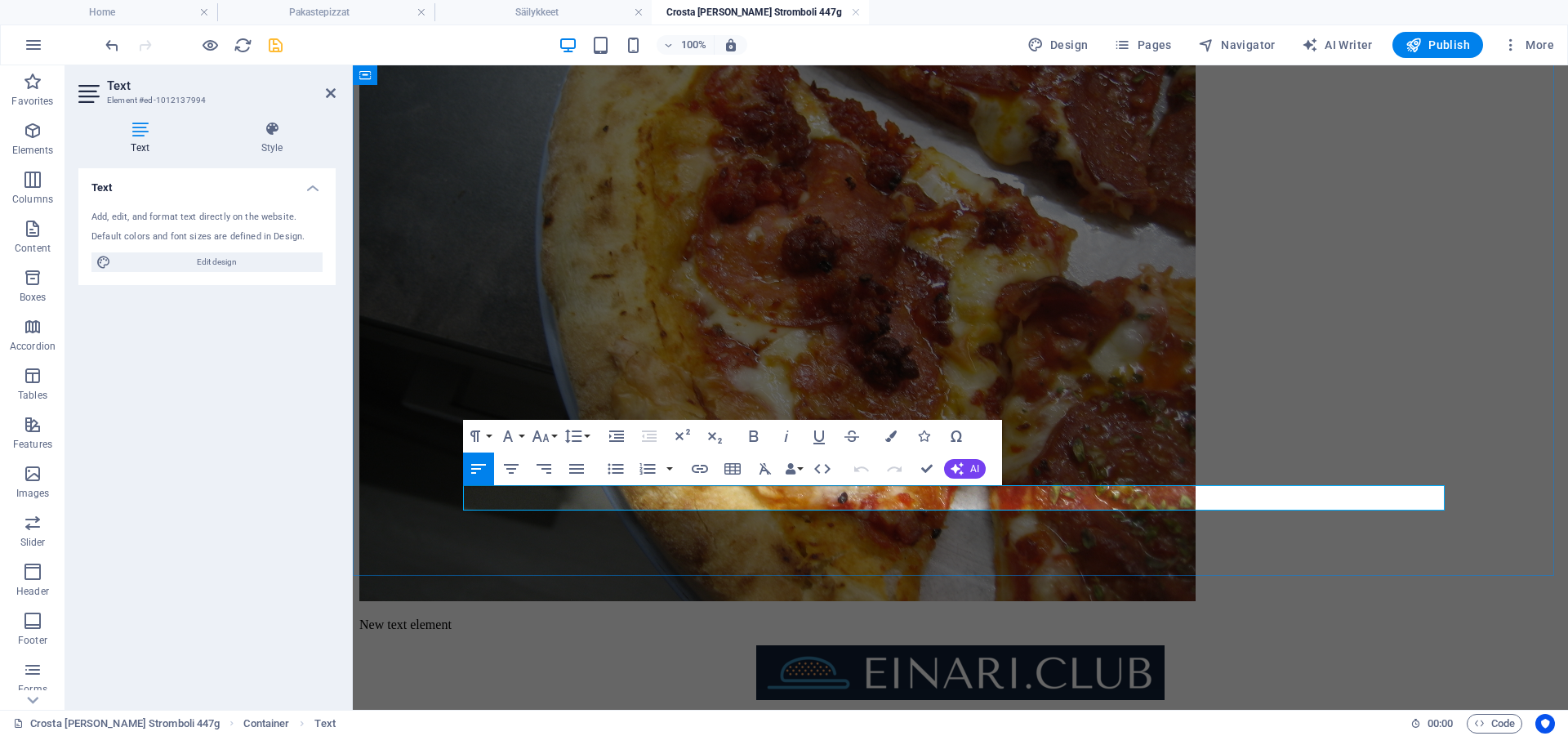
click at [1241, 617] on p "New text element" at bounding box center [960, 624] width 1202 height 15
click at [546, 617] on p "30.syyskuuta.2025" at bounding box center [960, 624] width 1202 height 15
click at [741, 436] on button "Bold" at bounding box center [754, 436] width 31 height 32
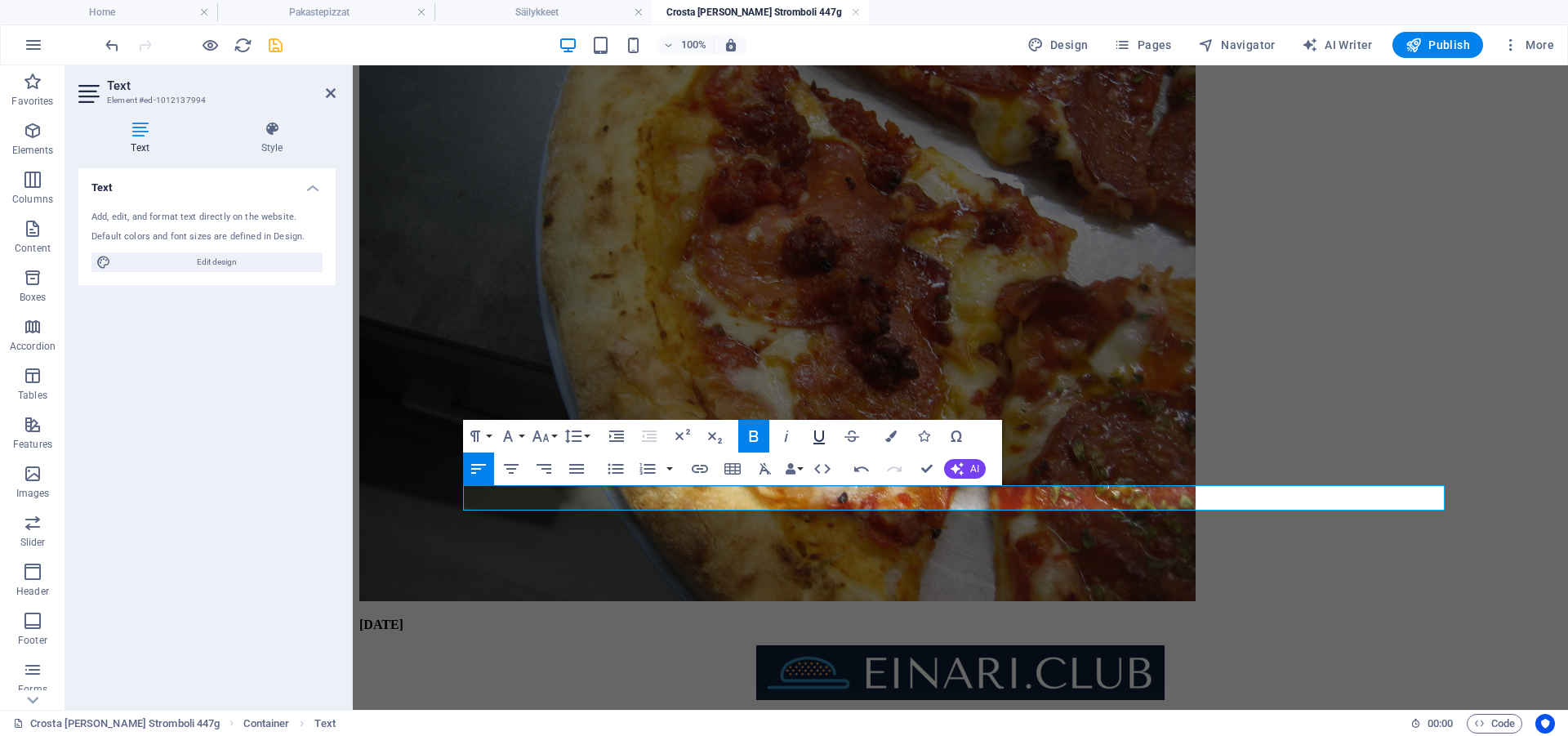
click at [823, 433] on icon "button" at bounding box center [818, 438] width 11 height 14
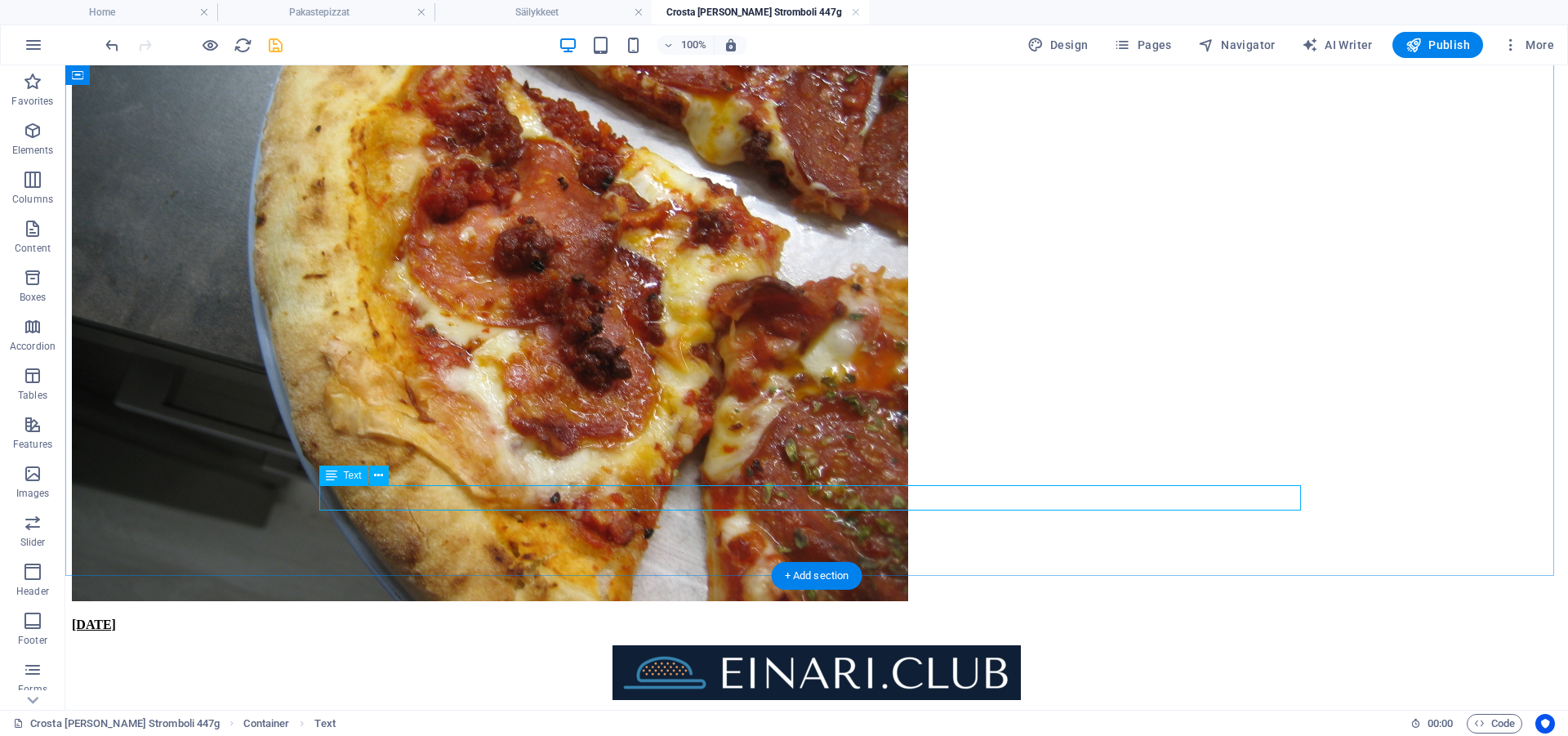
click at [459, 617] on div "30.syyskuuta.2025" at bounding box center [816, 624] width 1490 height 15
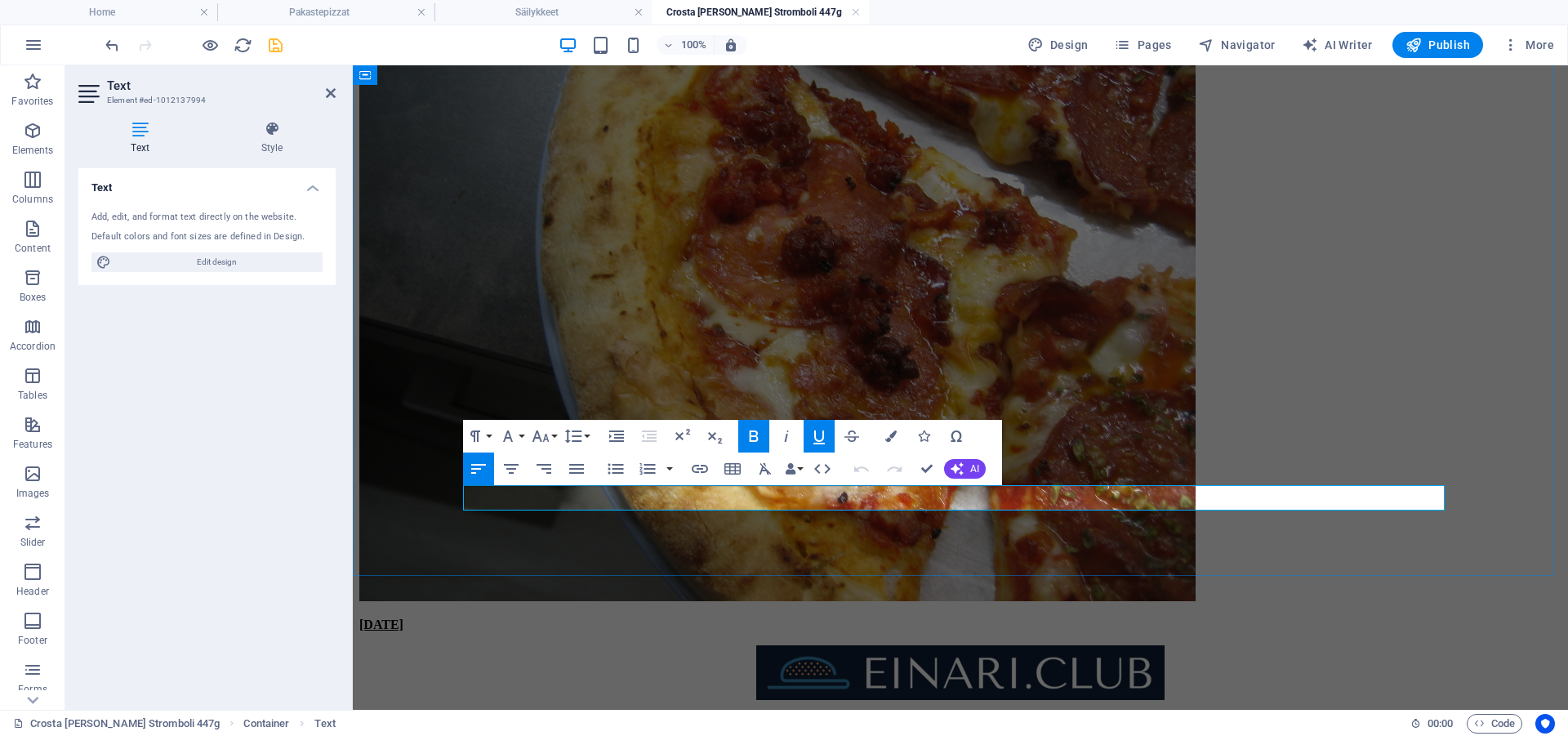
click at [654, 617] on p "30.syyskuuta.2025" at bounding box center [960, 624] width 1202 height 15
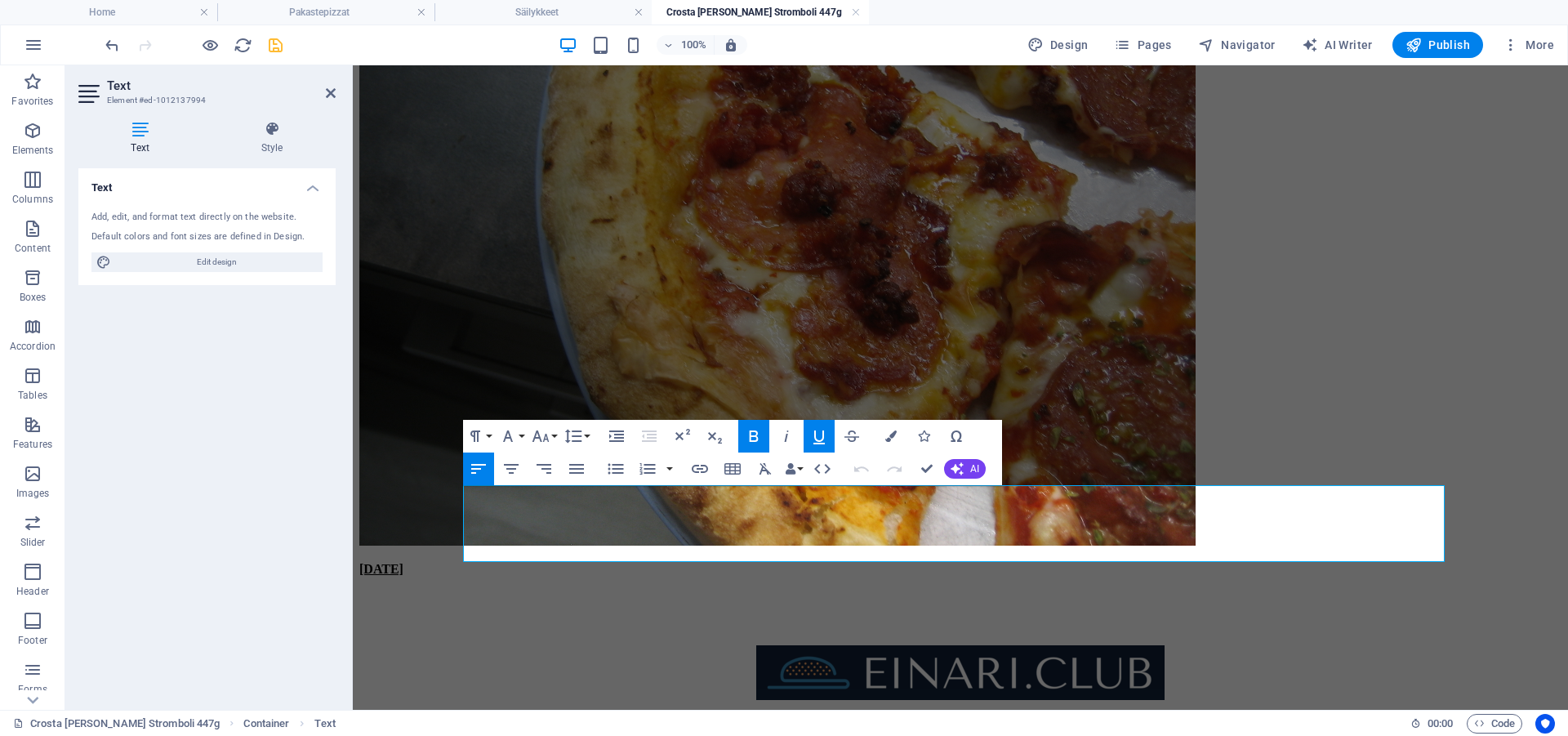
click at [755, 440] on icon "button" at bounding box center [754, 436] width 19 height 19
click at [825, 436] on icon "button" at bounding box center [818, 436] width 19 height 19
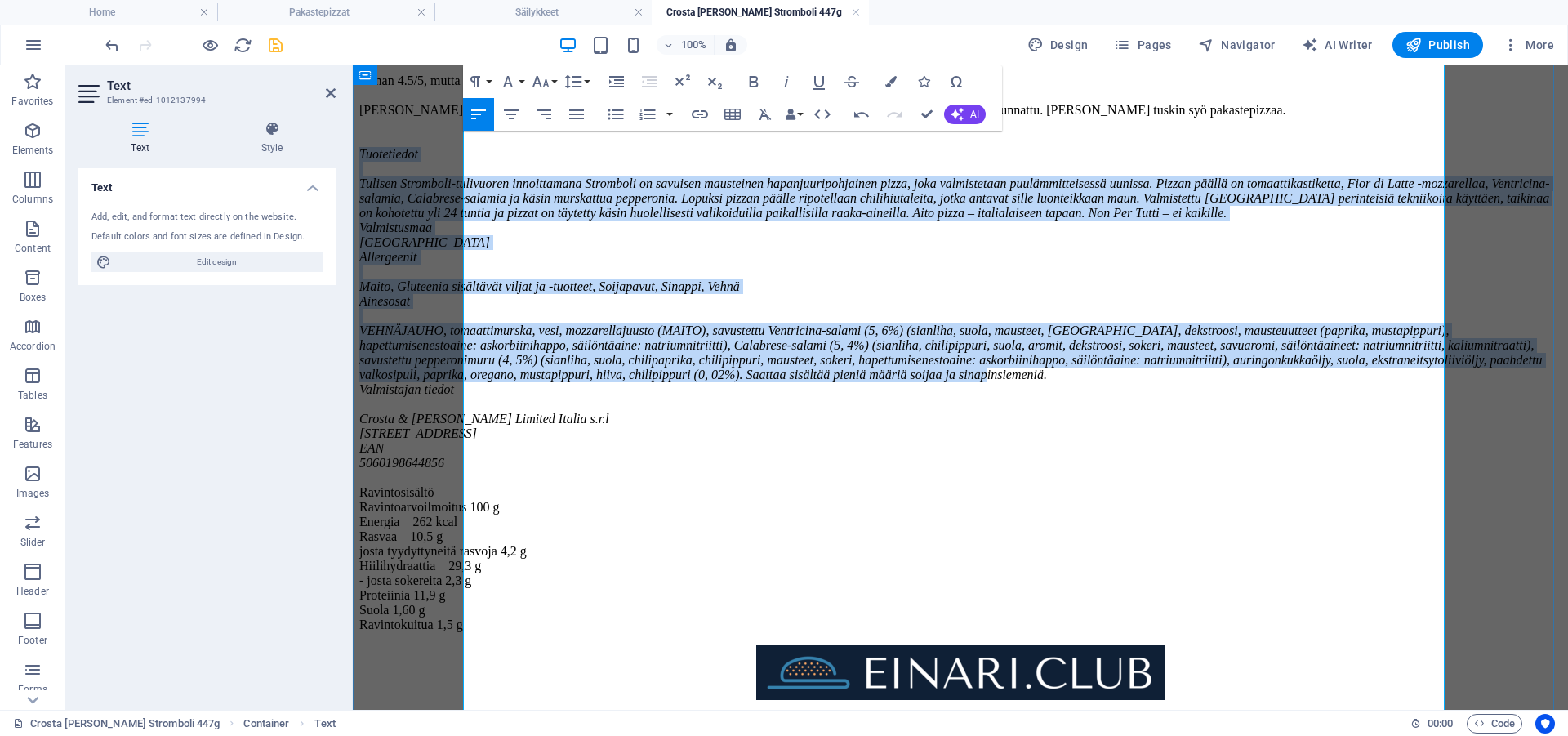
scroll to position [4598, 0]
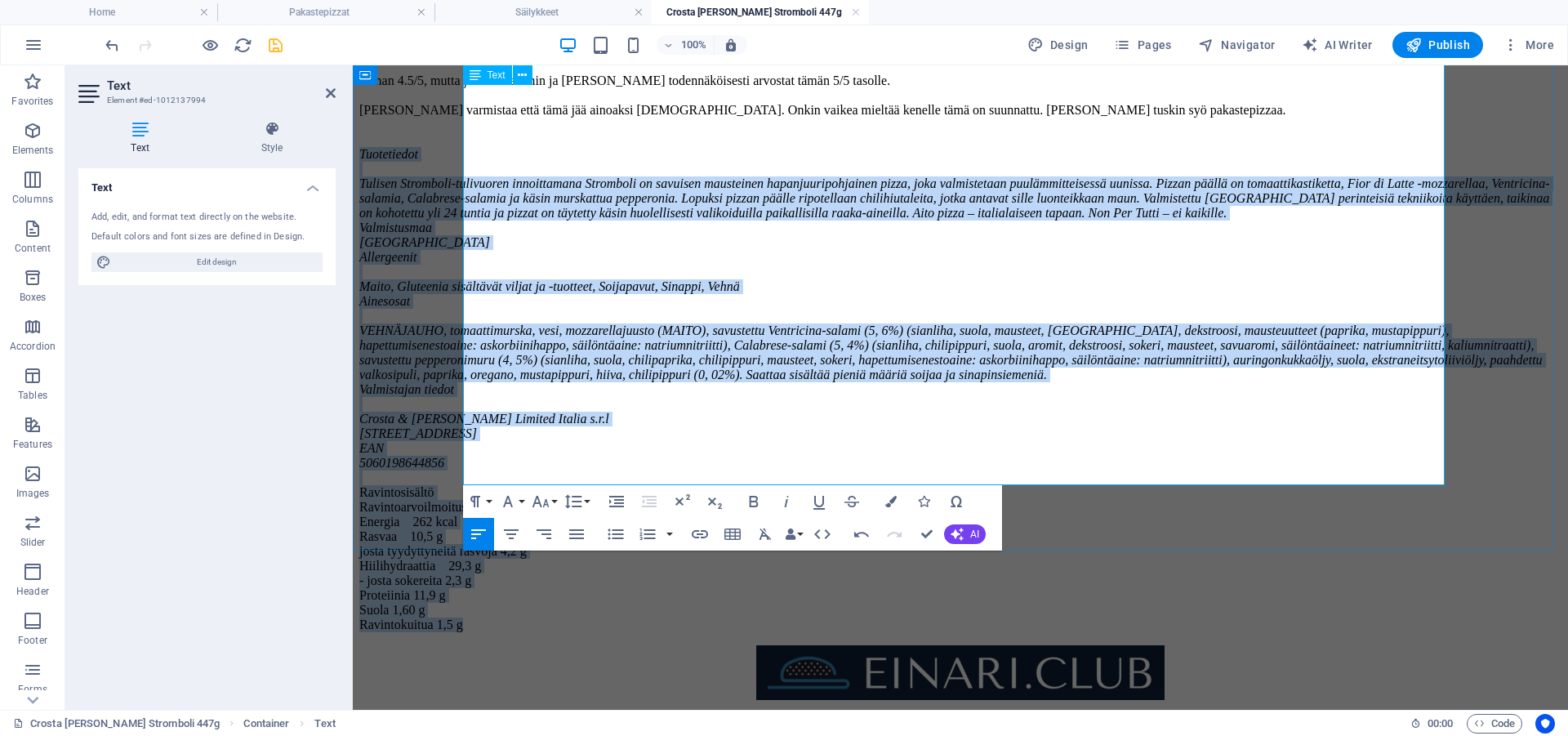
drag, startPoint x: 497, startPoint y: 202, endPoint x: 675, endPoint y: 464, distance: 316.7
click at [675, 461] on p "​ Tämä arvostelu aloittaa sarjan jossa testaan kalleimpia pakastepizzoja mitä k…" at bounding box center [960, 235] width 1202 height 794
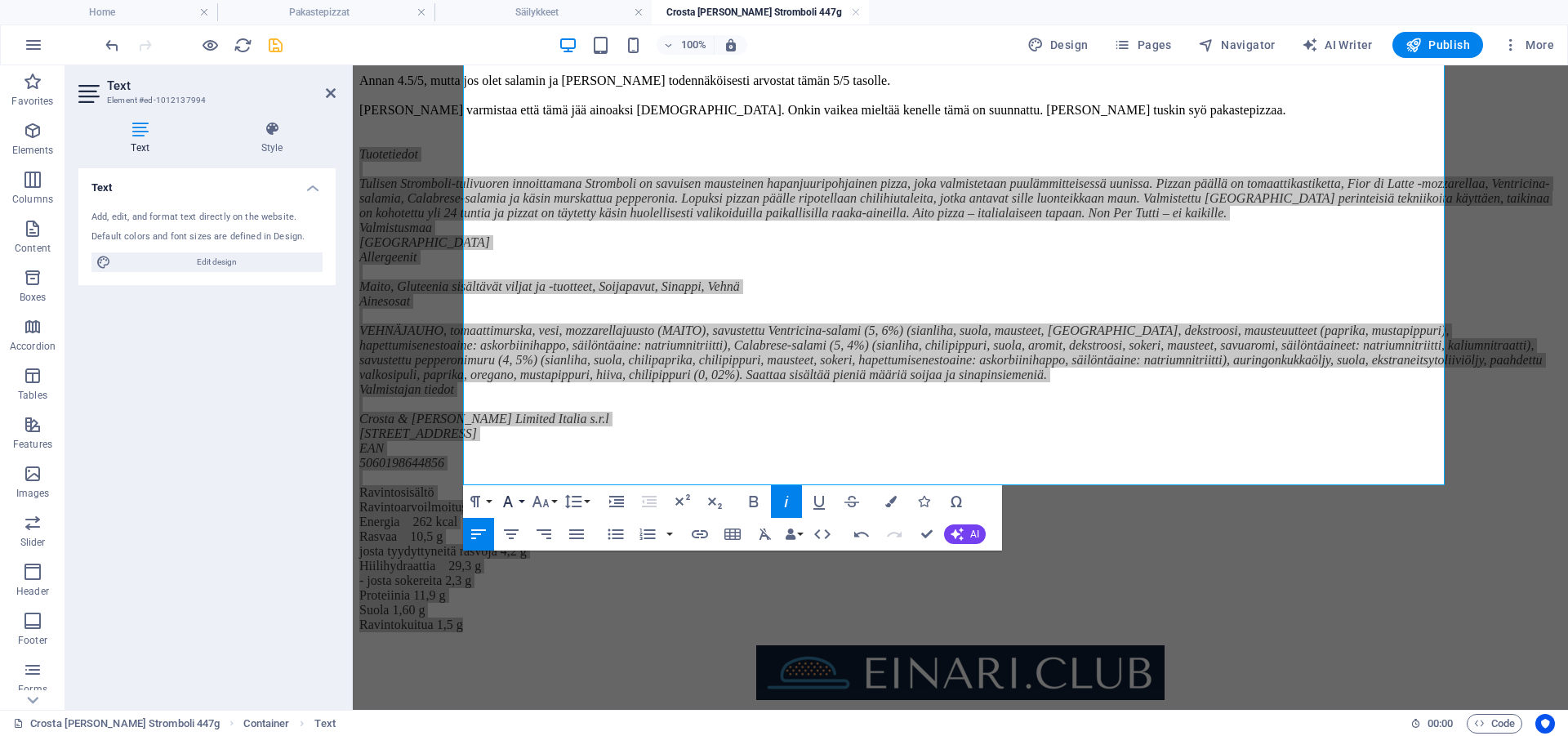
click at [518, 501] on button "Font Family" at bounding box center [512, 501] width 31 height 32
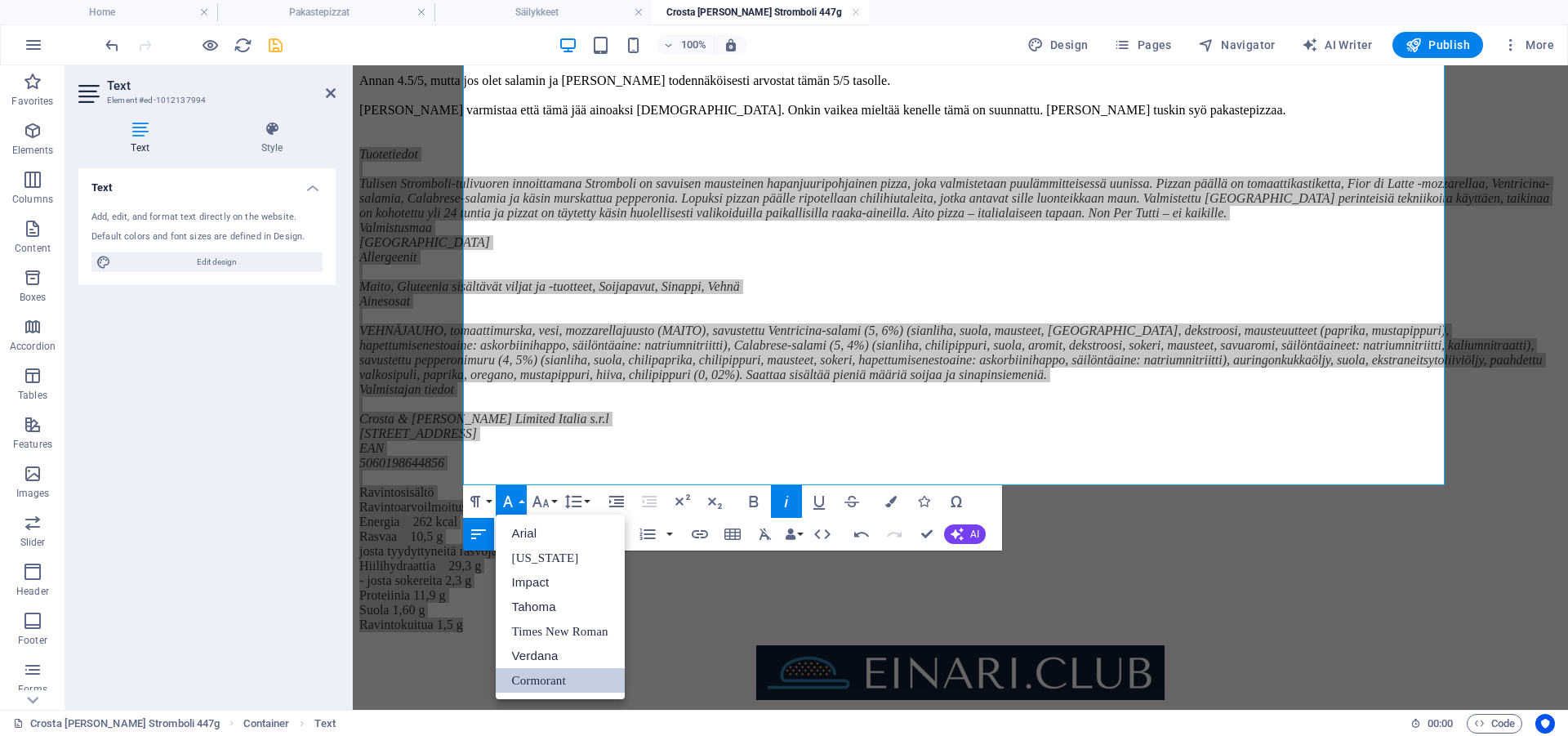
scroll to position [0, 0]
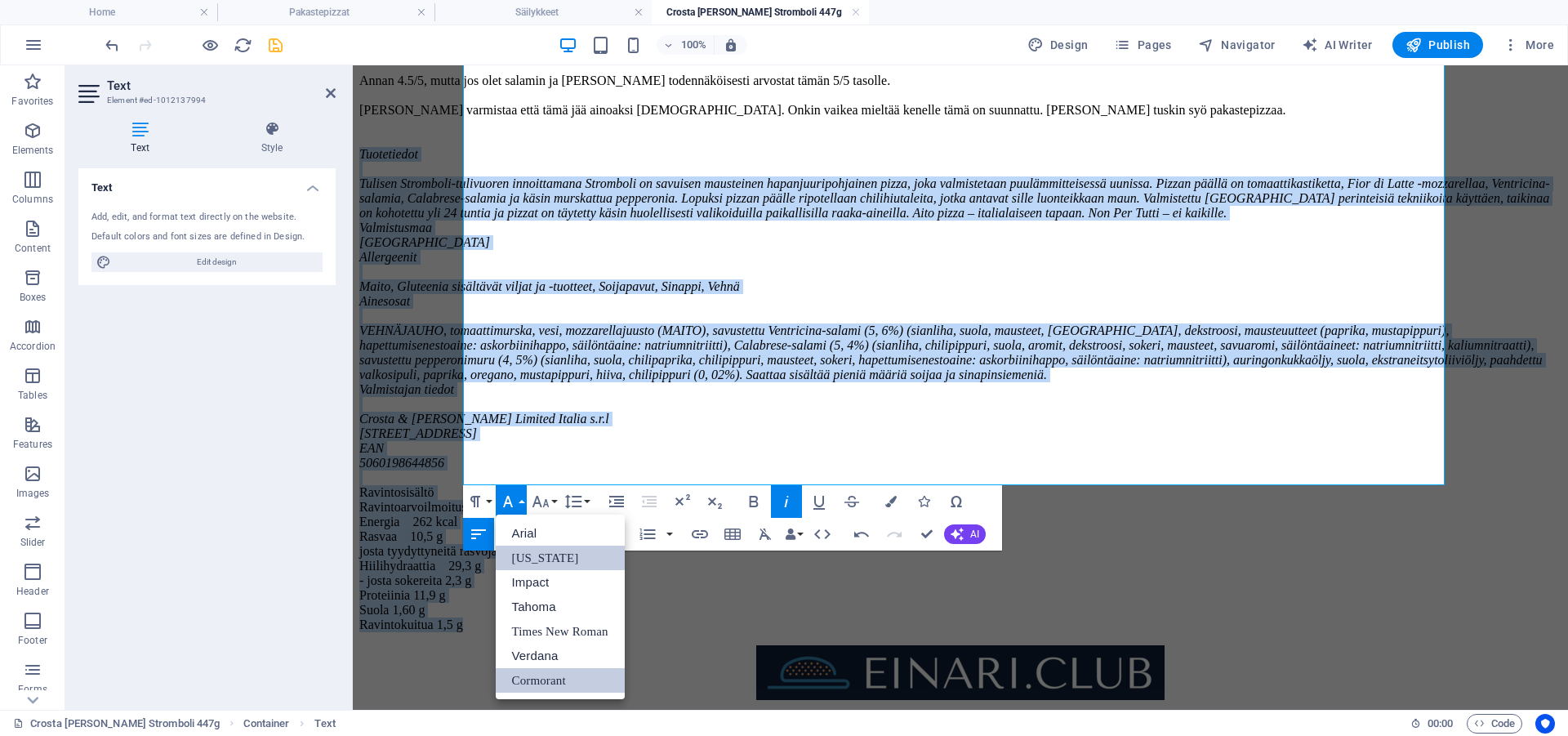
click at [533, 558] on link "[US_STATE]" at bounding box center [560, 558] width 129 height 24
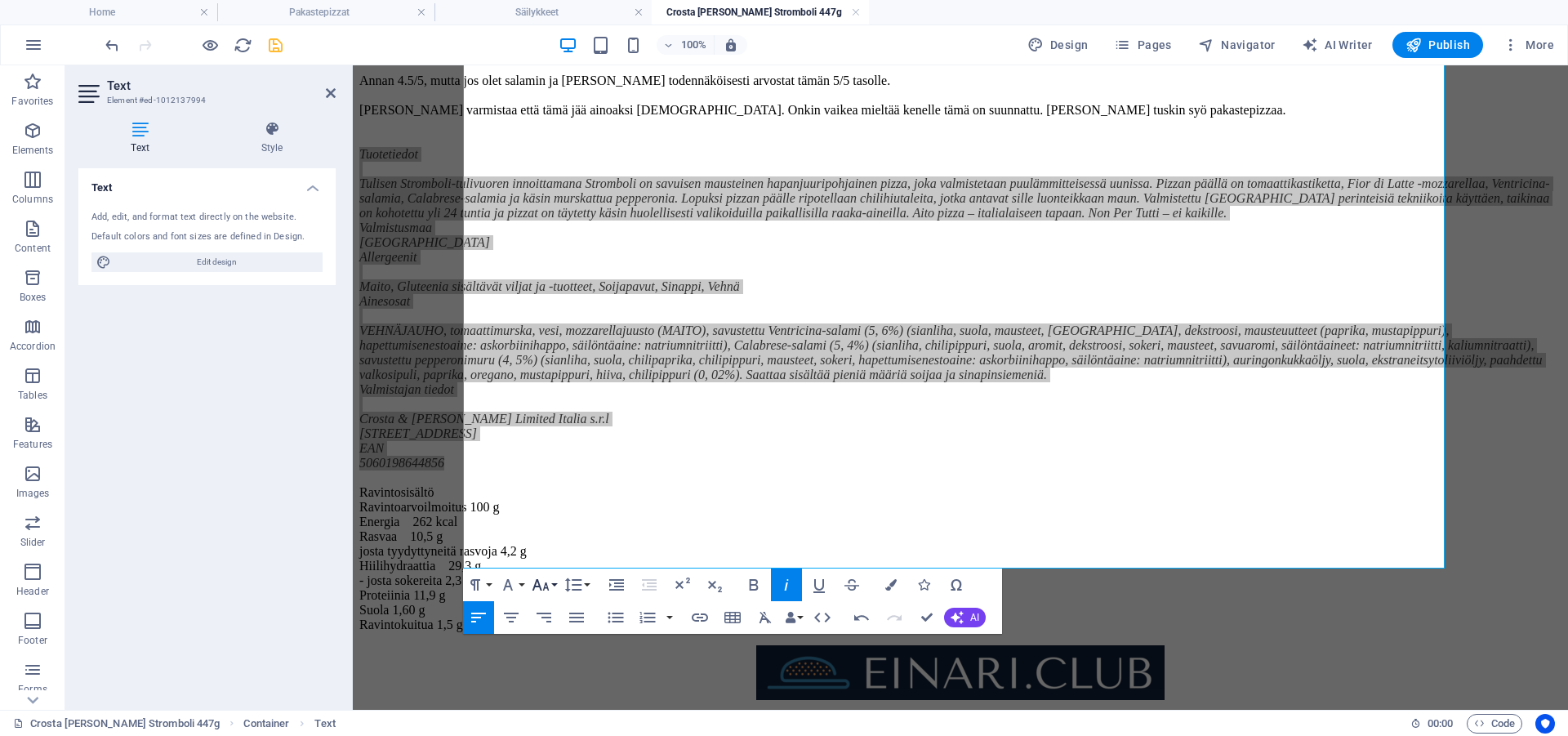
click at [547, 584] on icon "button" at bounding box center [540, 585] width 19 height 19
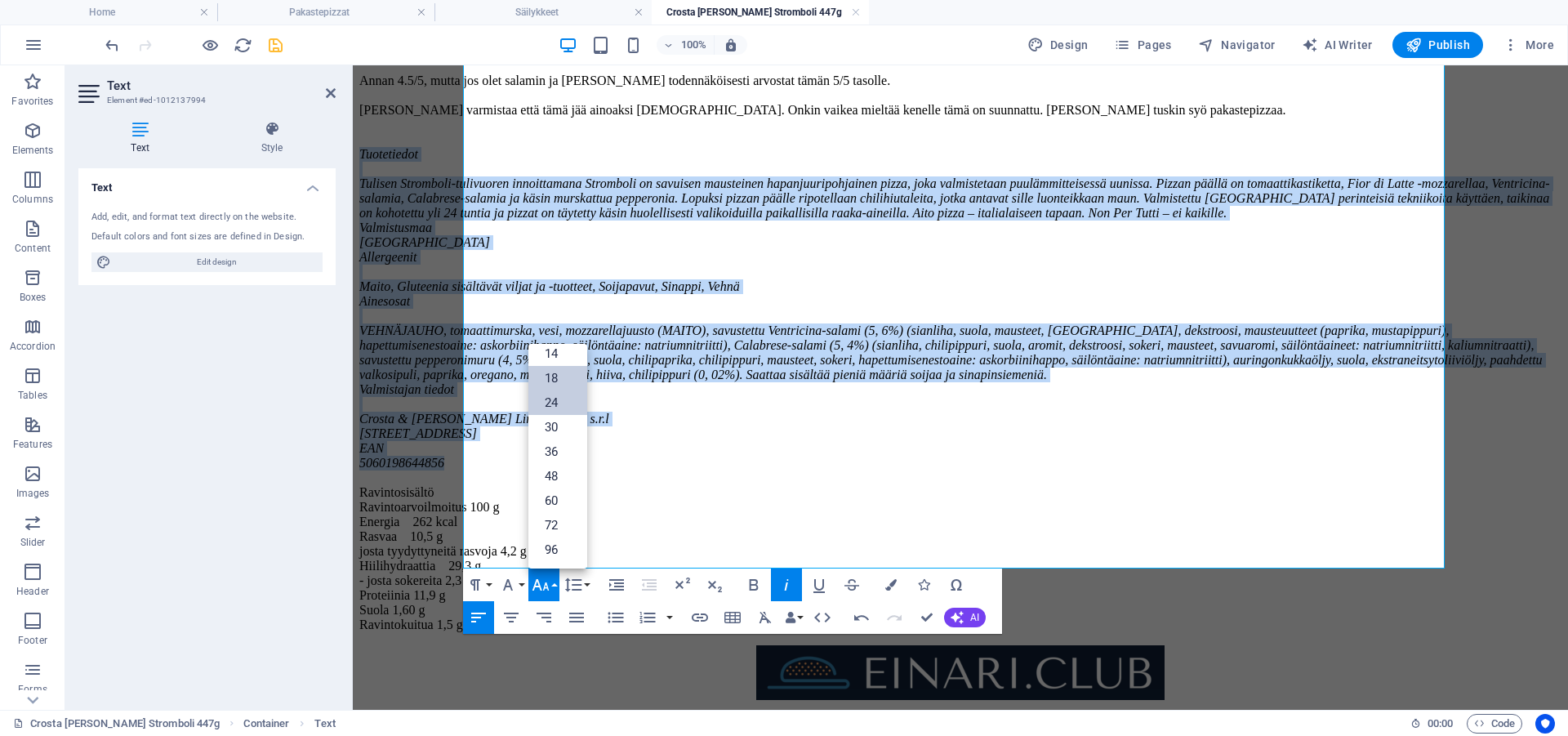
click at [554, 385] on link "18" at bounding box center [557, 378] width 58 height 24
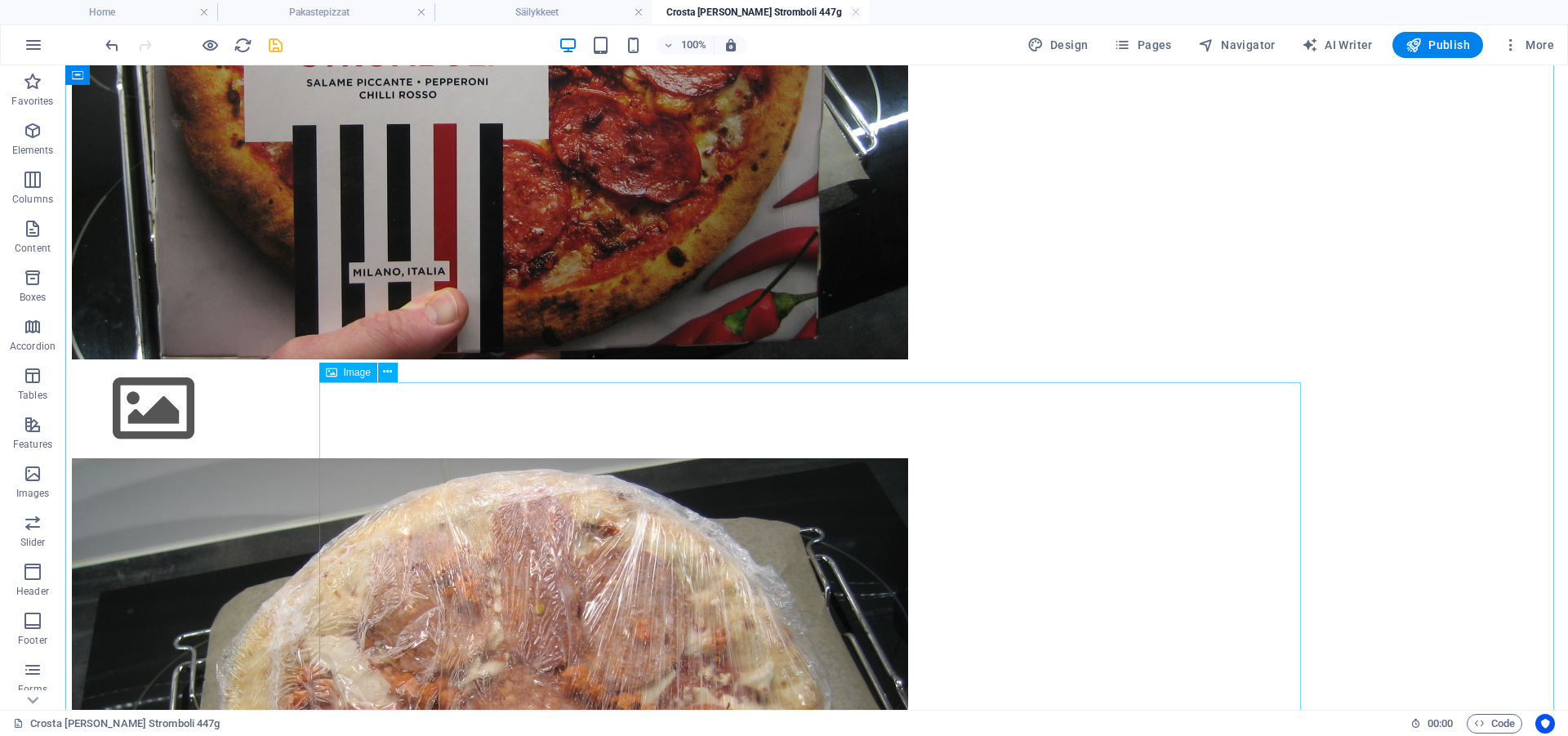
scroll to position [323, 0]
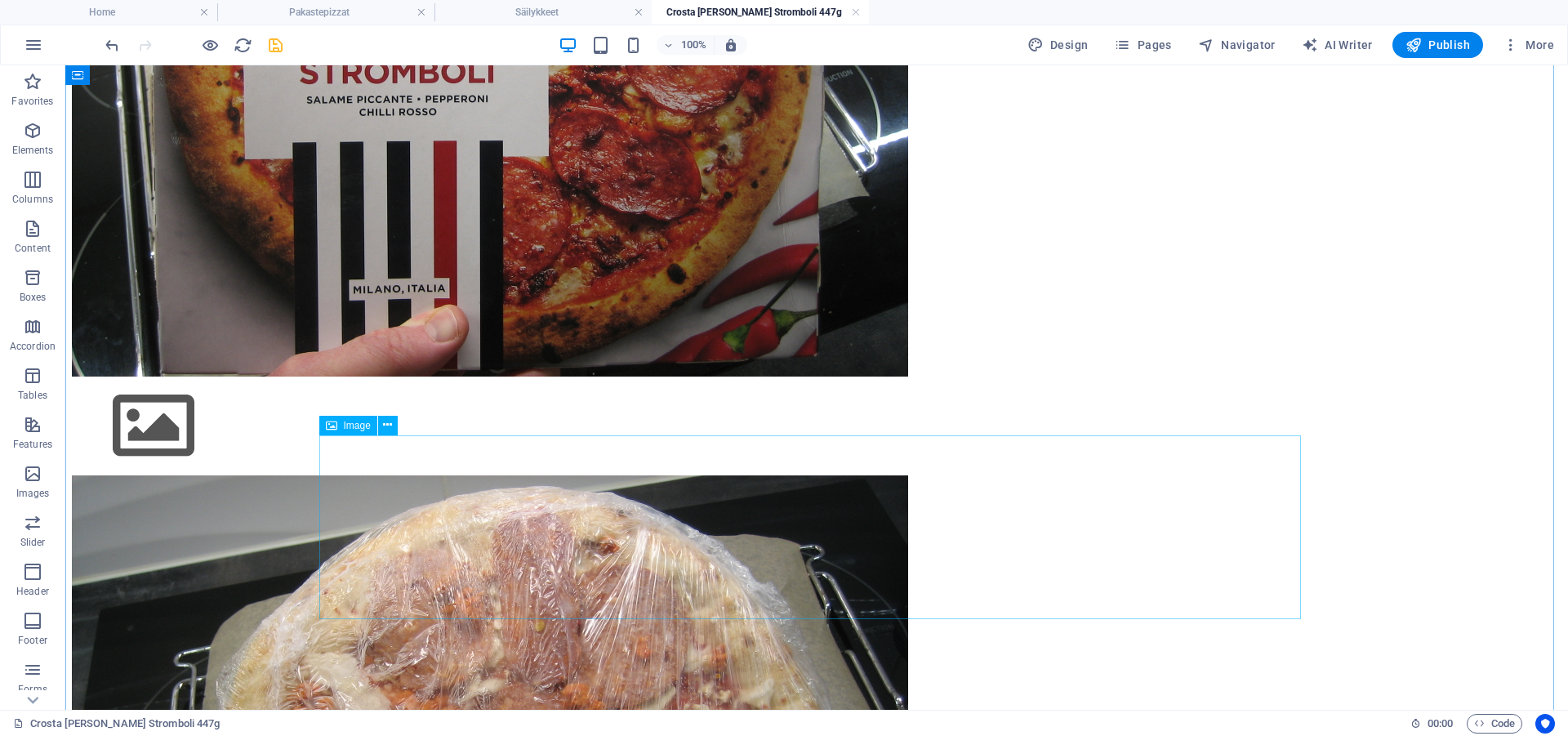
click at [692, 475] on figure at bounding box center [816, 428] width 1490 height 96
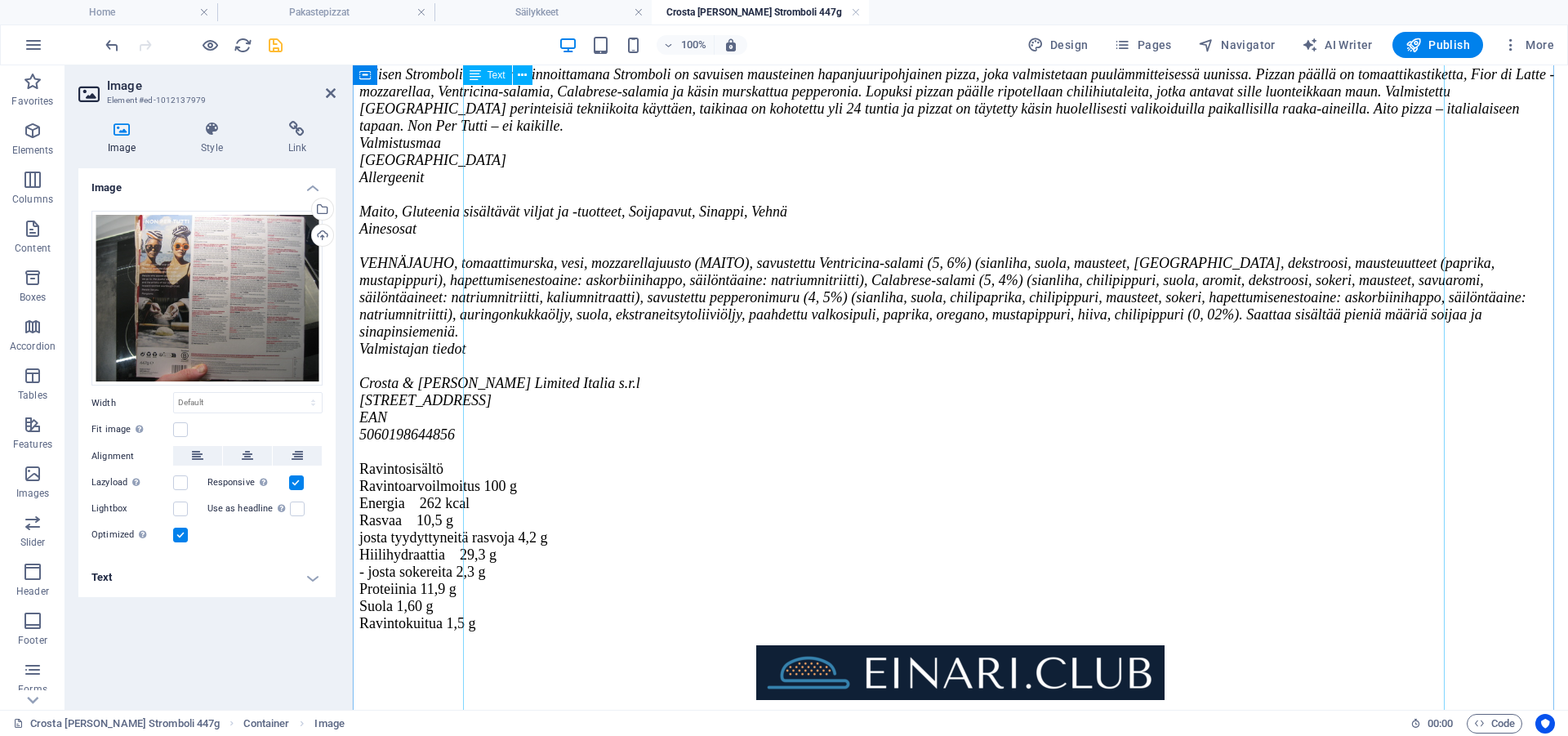
scroll to position [5017, 0]
click at [275, 49] on icon "save" at bounding box center [275, 45] width 19 height 19
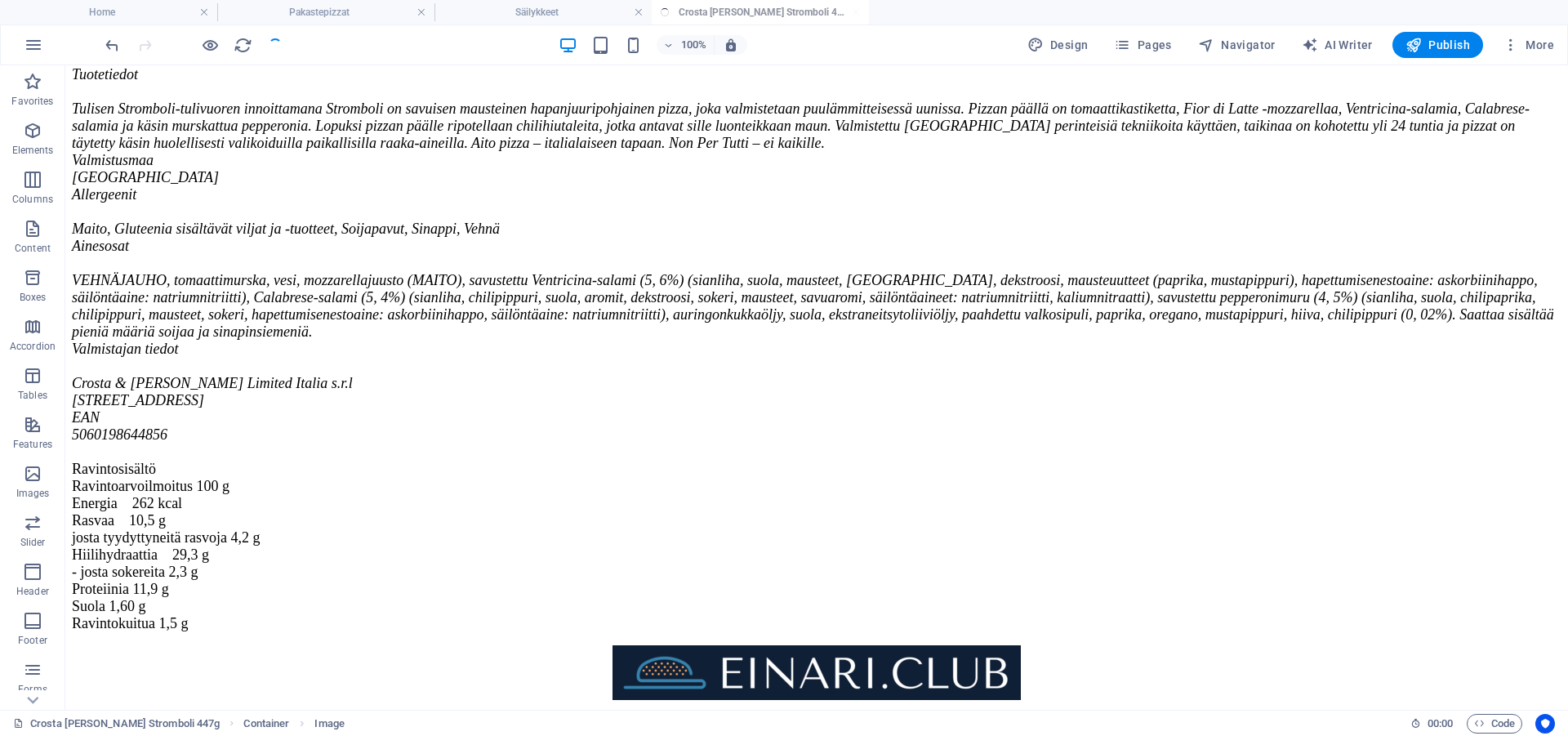
scroll to position [684, 0]
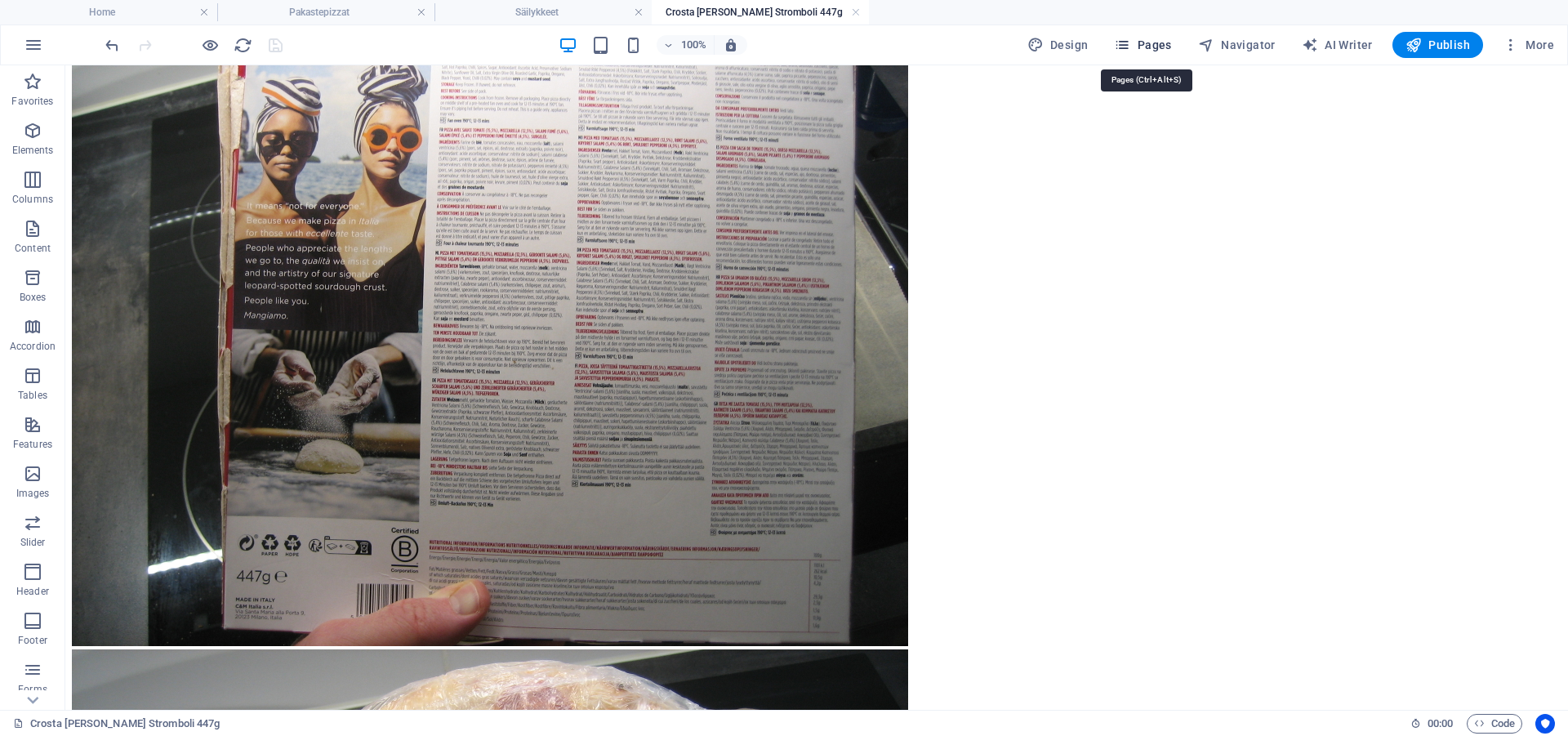
click at [1158, 52] on span "Pages" at bounding box center [1143, 44] width 58 height 17
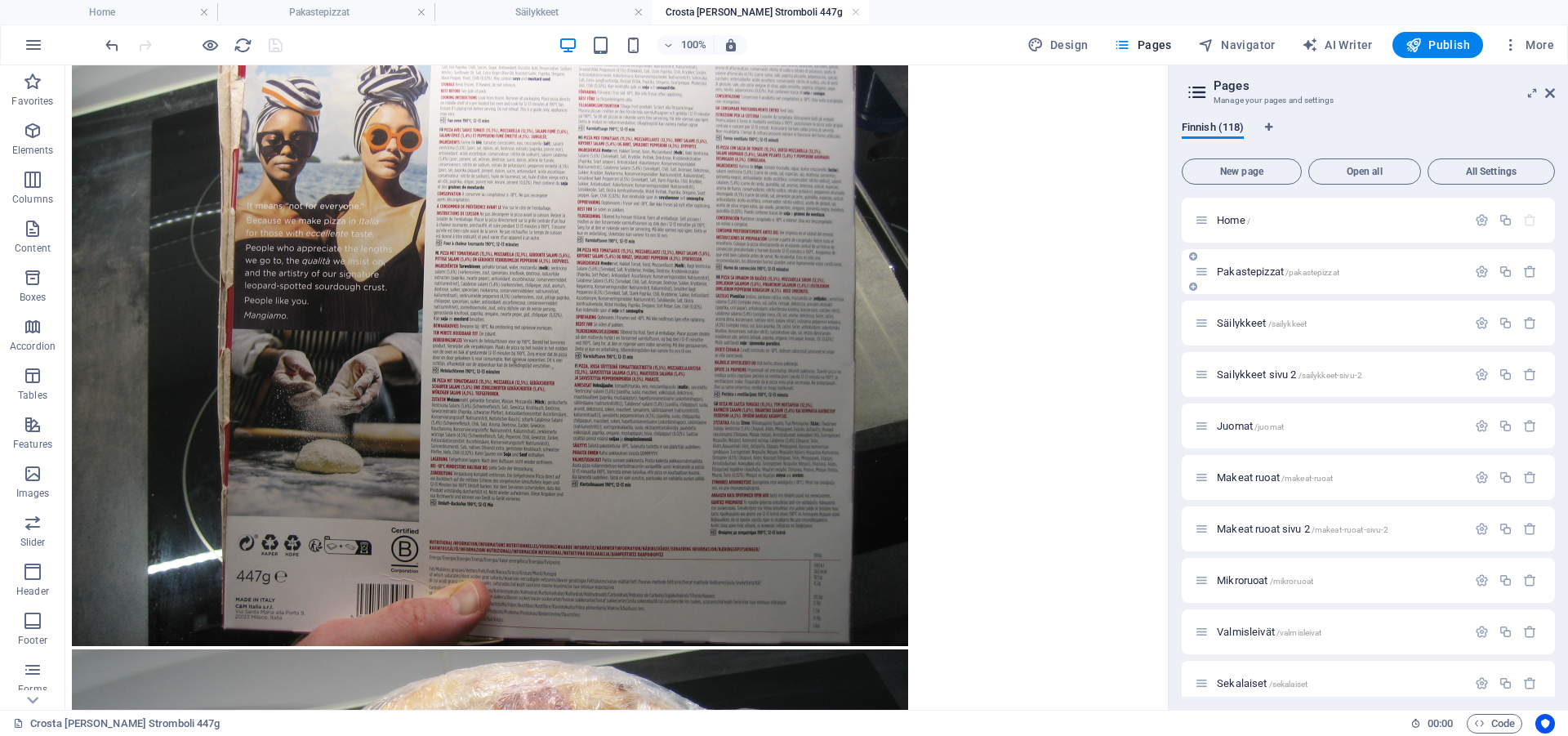
click at [1257, 276] on span "Pakastepizzat /pakastepizzat" at bounding box center [1278, 271] width 123 height 12
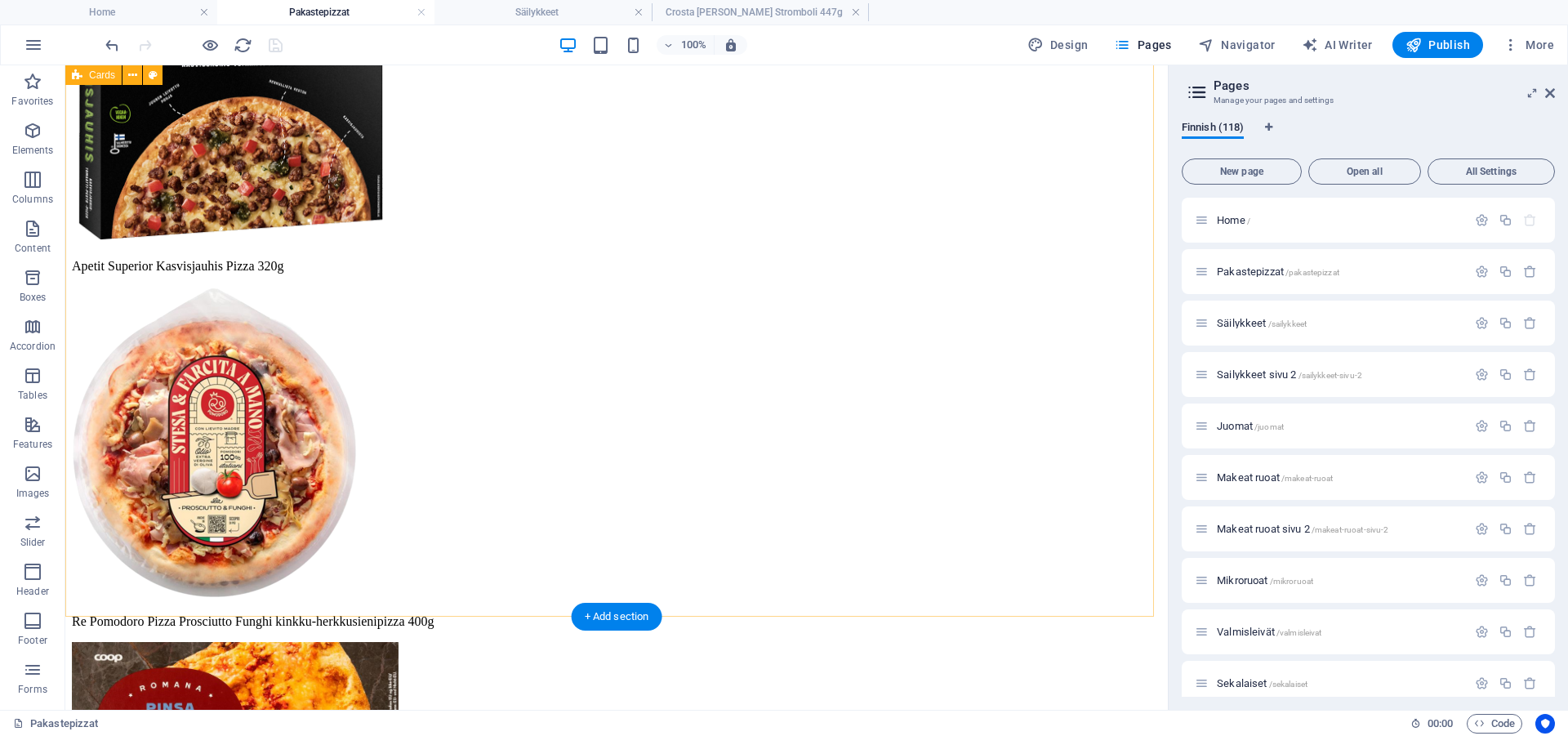
scroll to position [4215, 0]
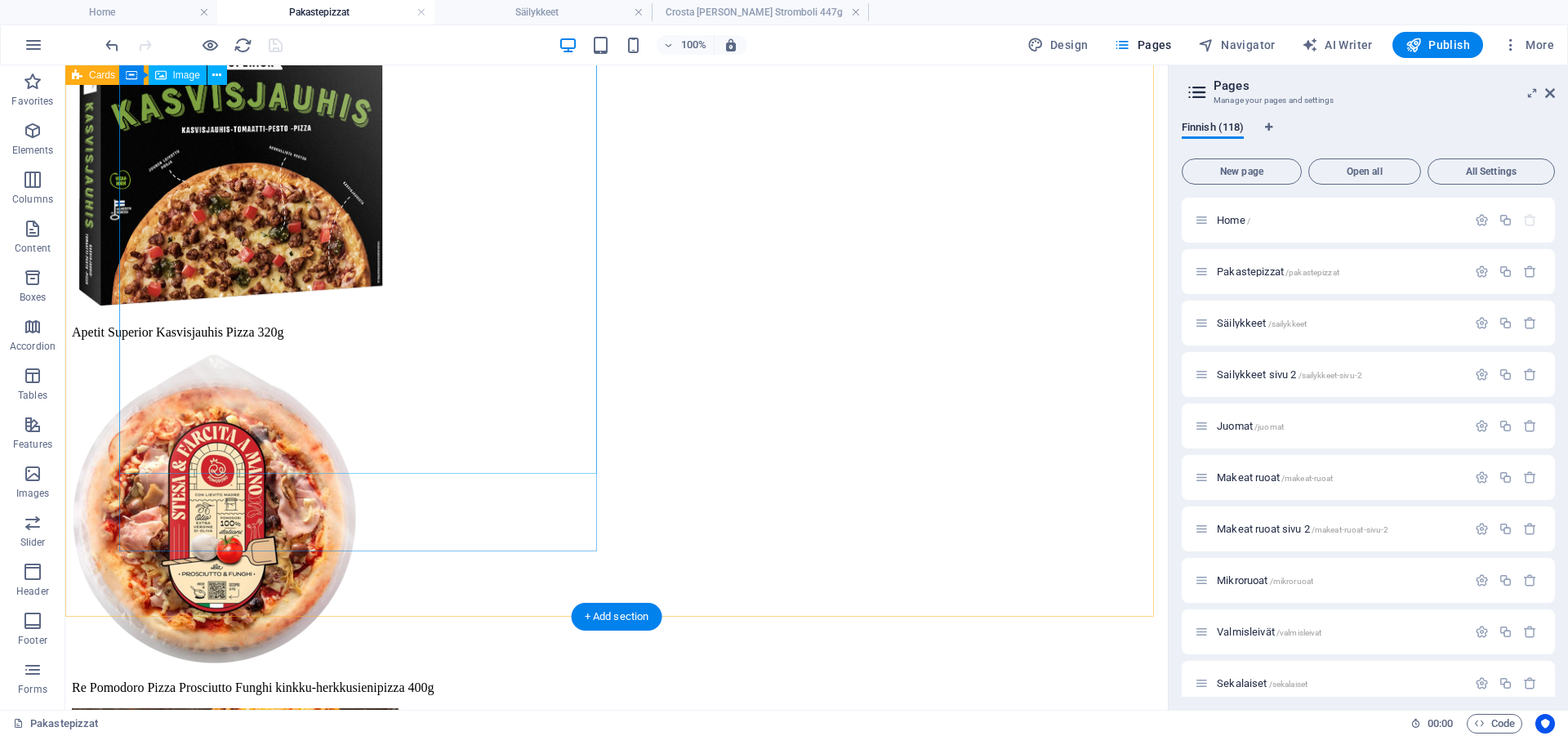
select select "%"
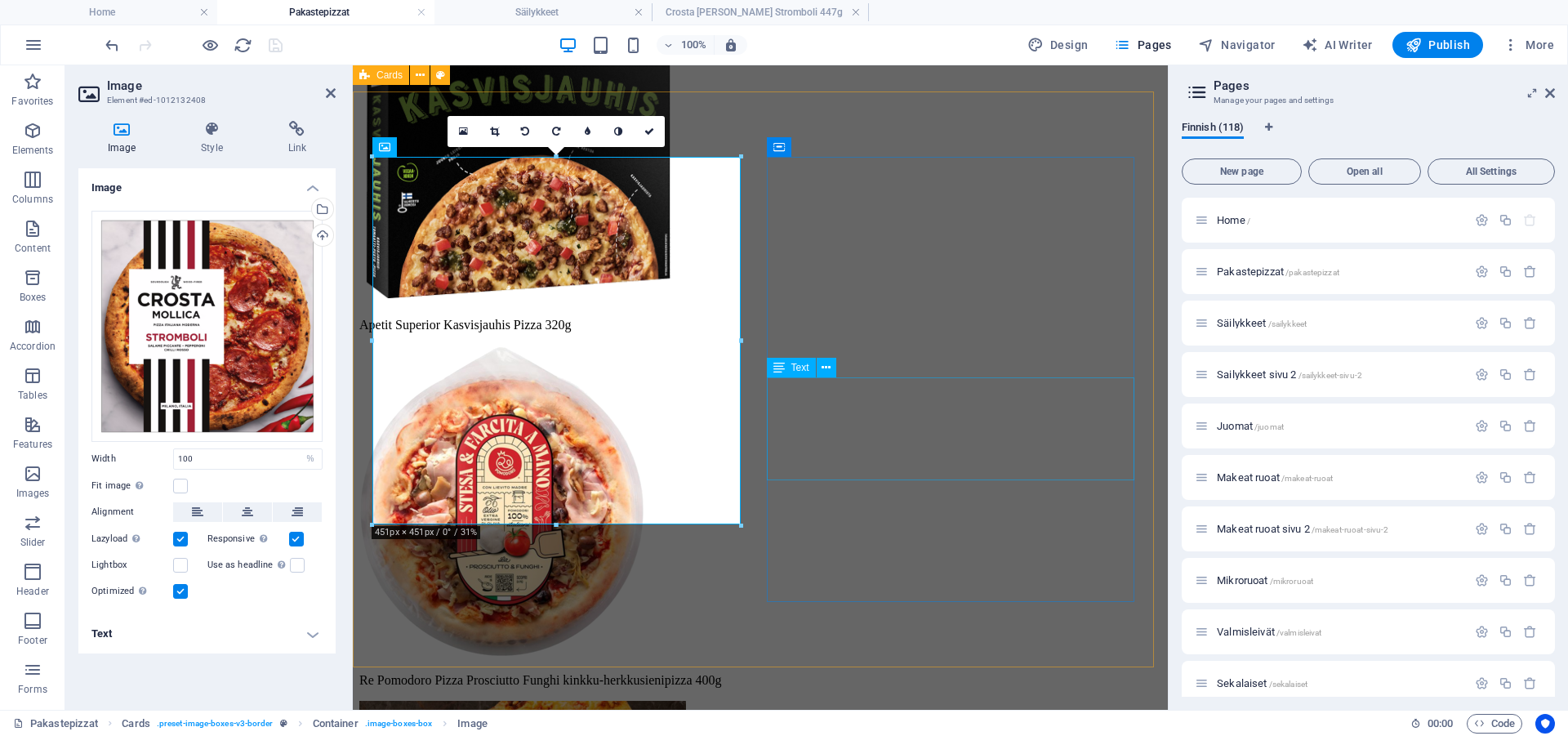
scroll to position [3806, 0]
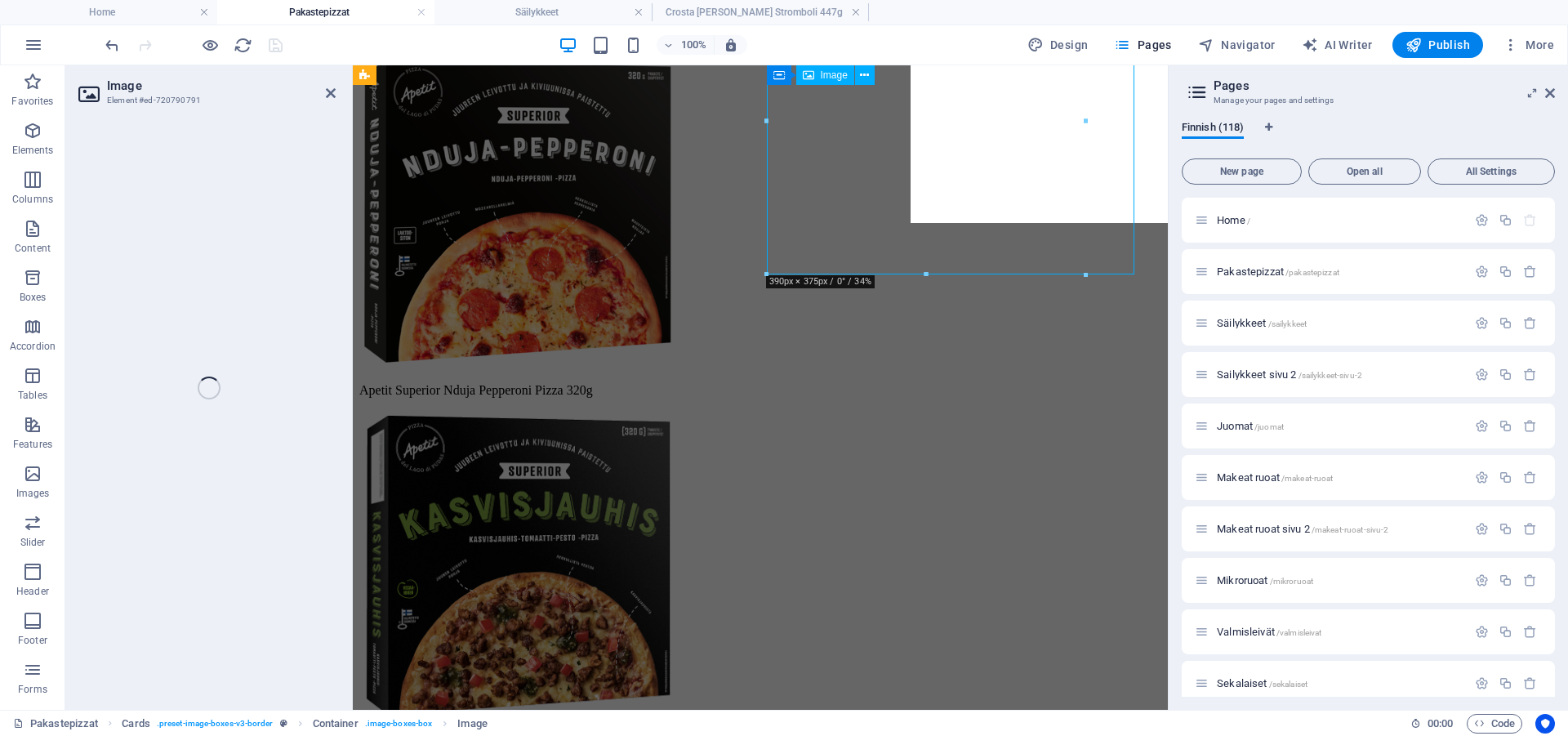
select select "px"
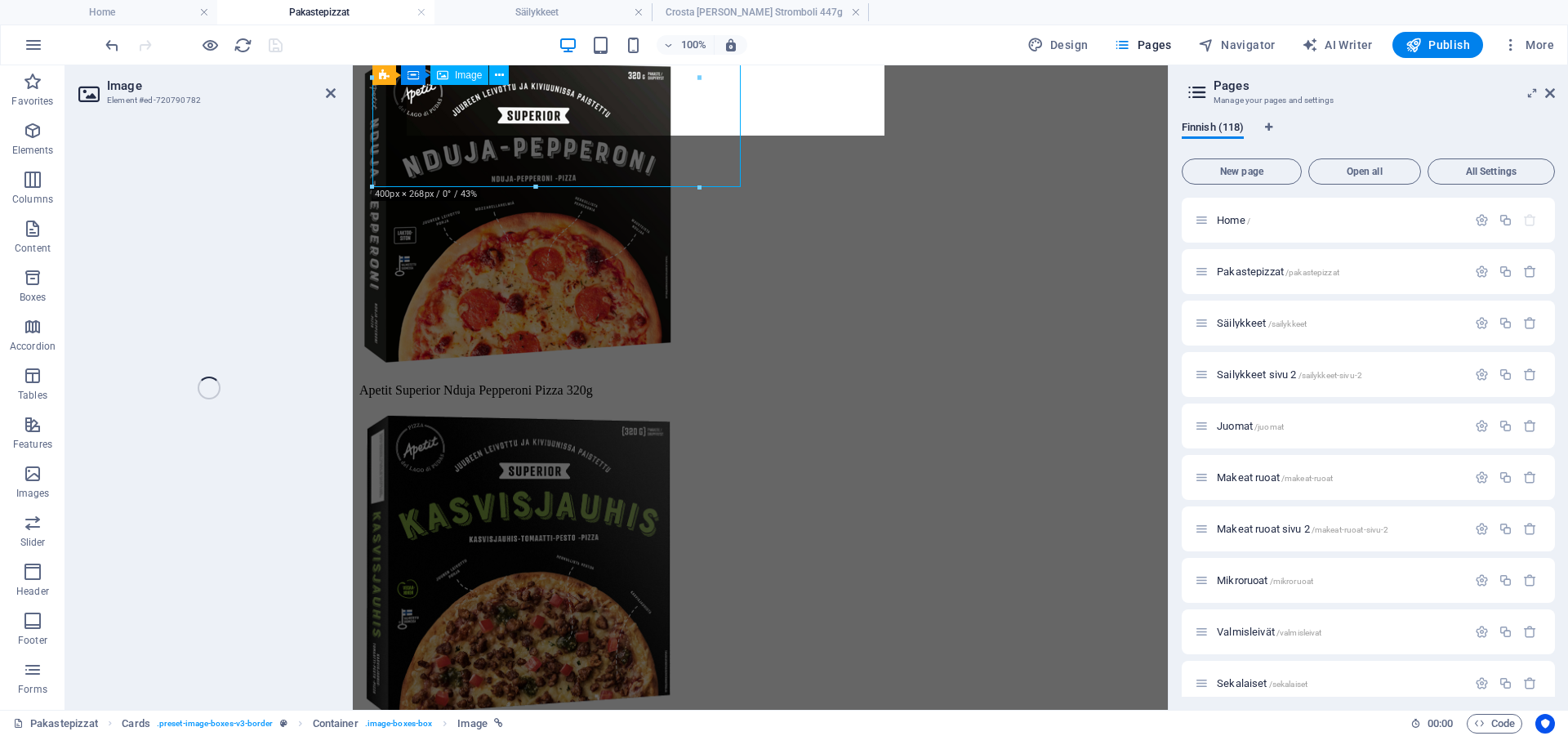
select select "px"
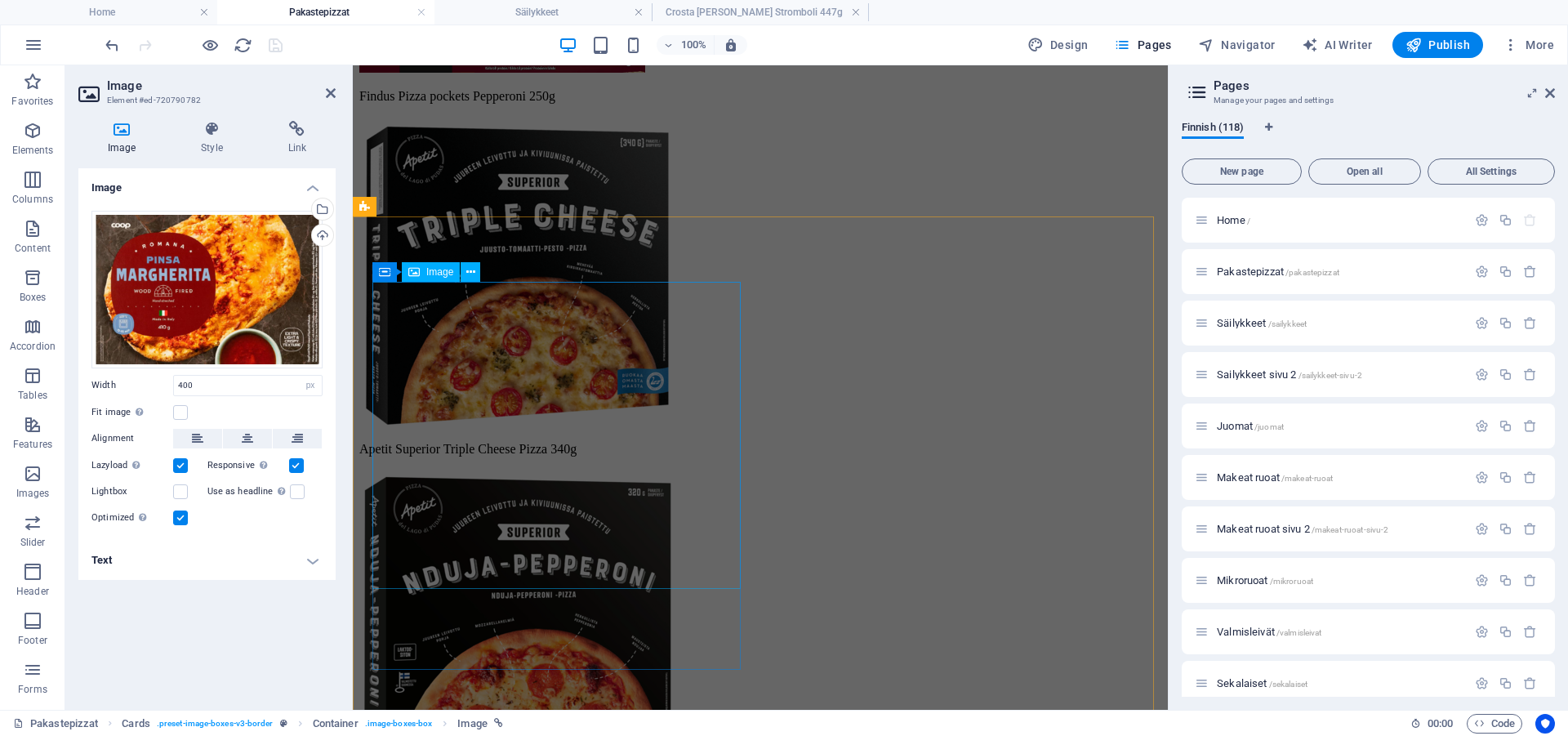
scroll to position [2973, 0]
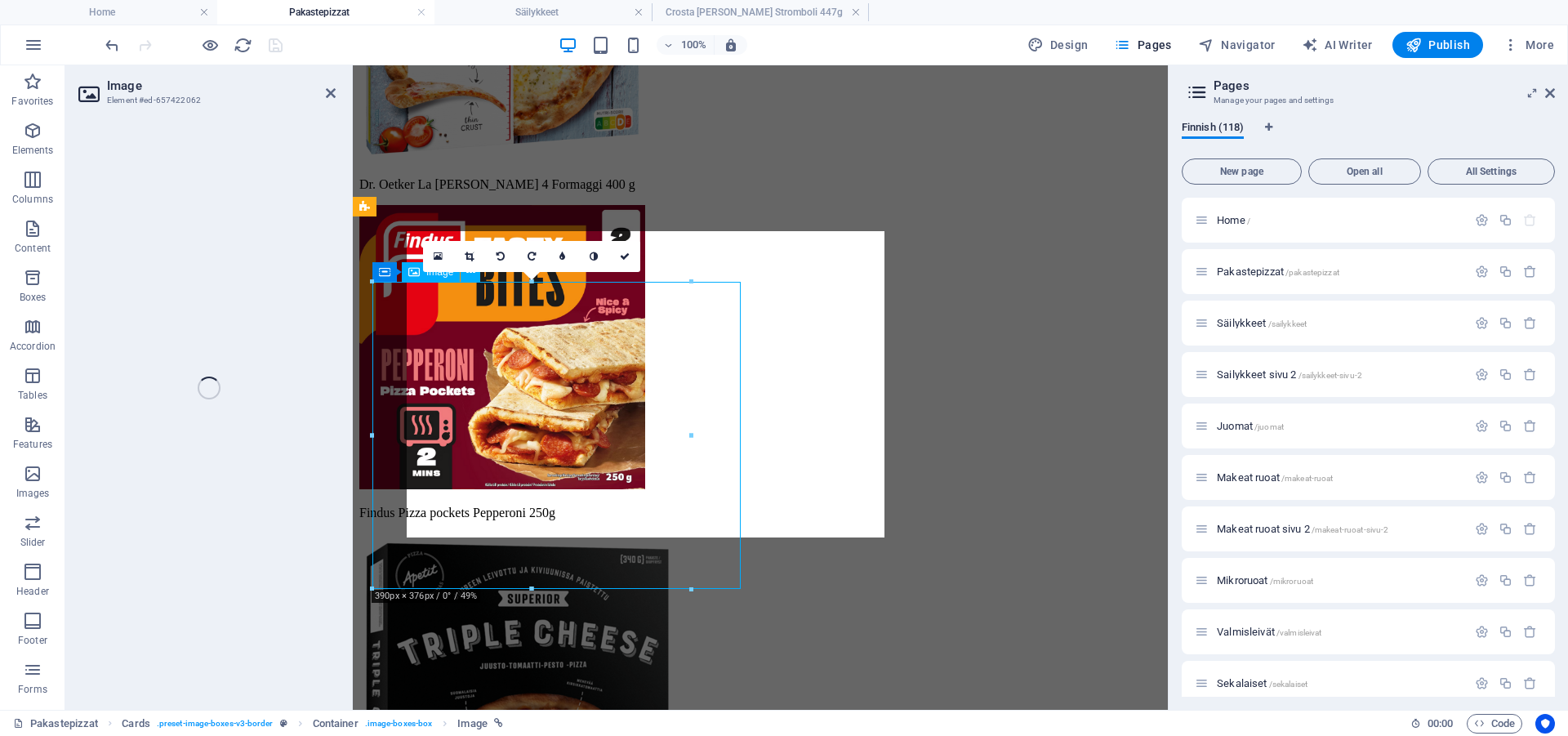
select select "px"
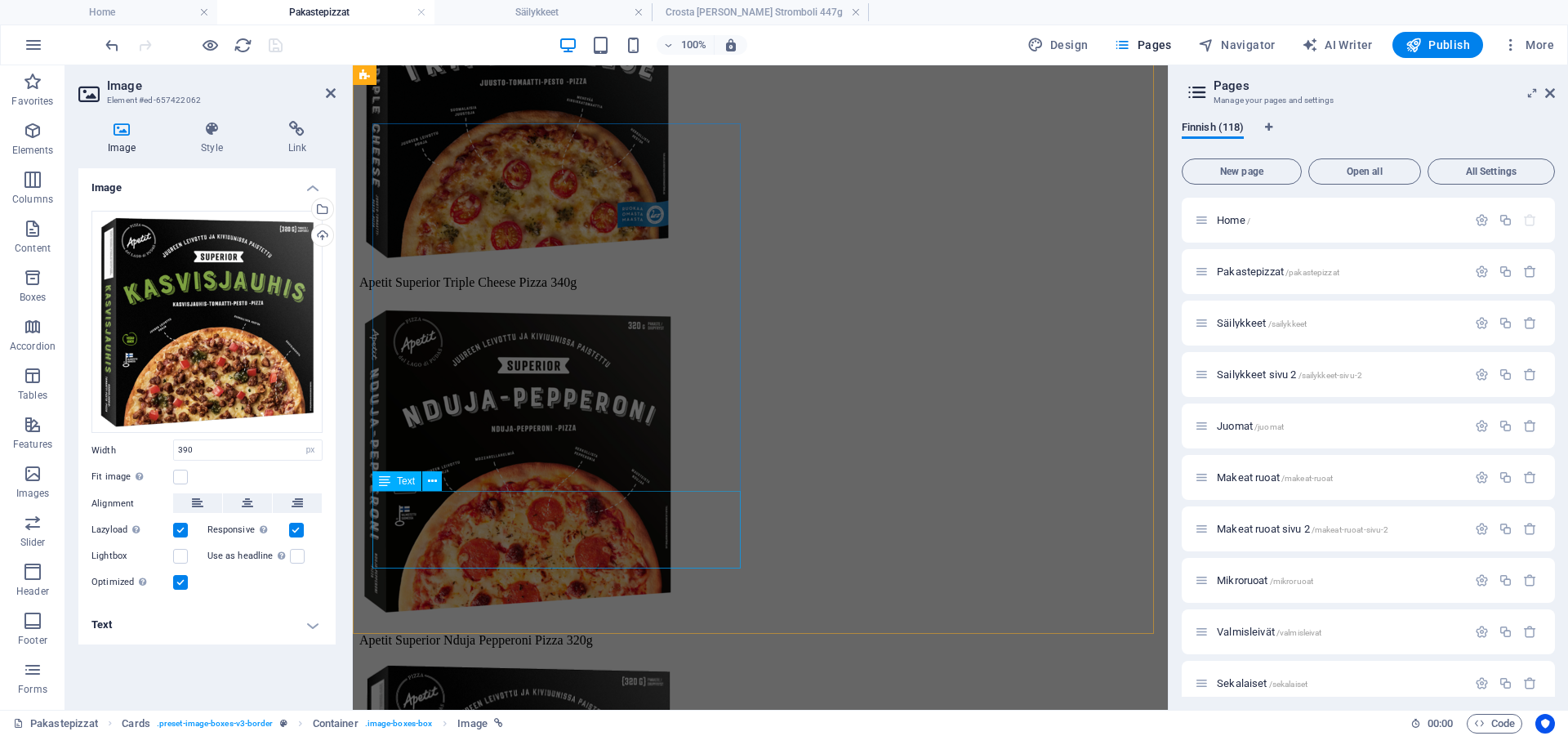
scroll to position [4140, 0]
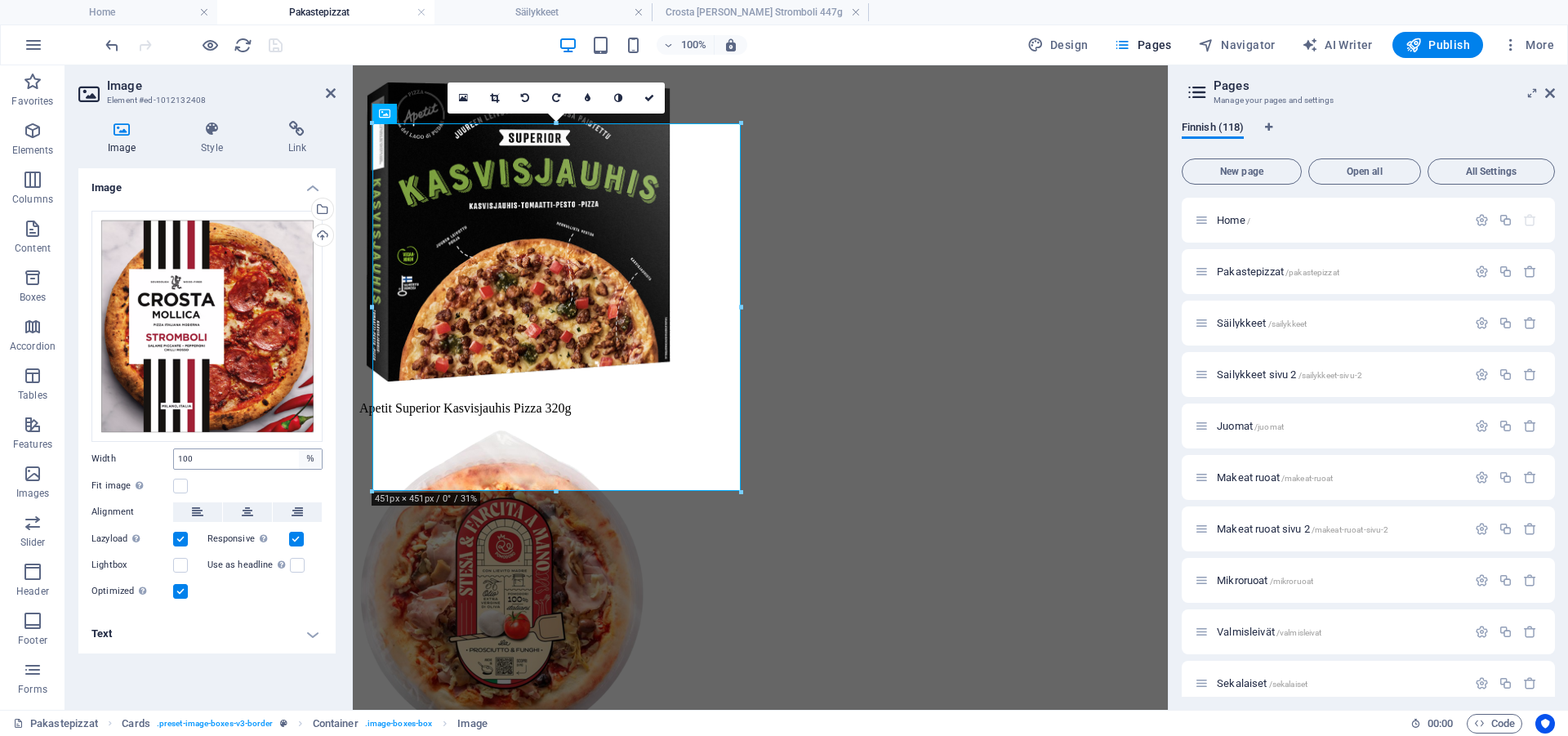
click at [299, 449] on select "Default auto px rem % em vh vw" at bounding box center [310, 459] width 23 height 19
select select "px"
click option "px" at bounding box center [0, 0] width 0 height 0
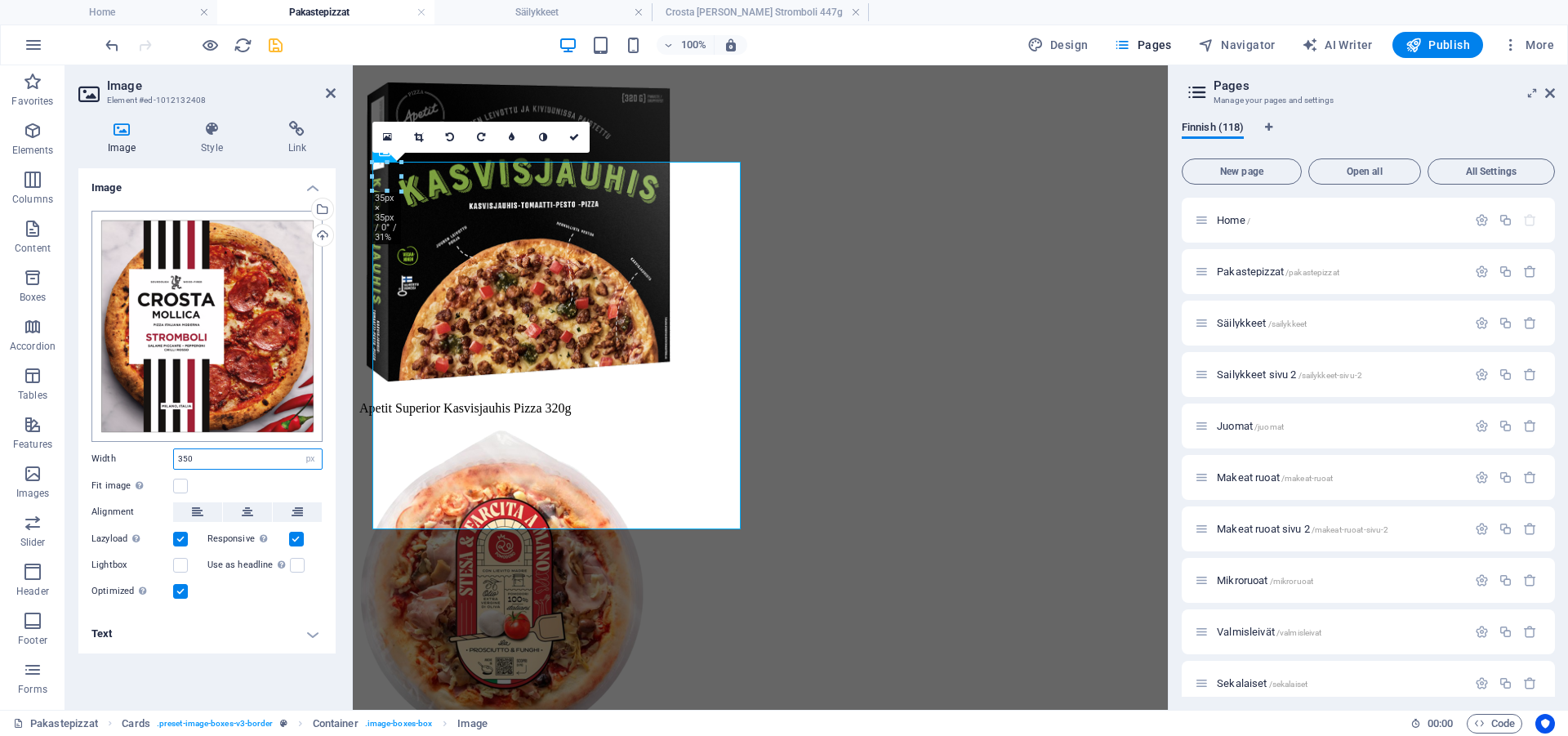
scroll to position [4101, 0]
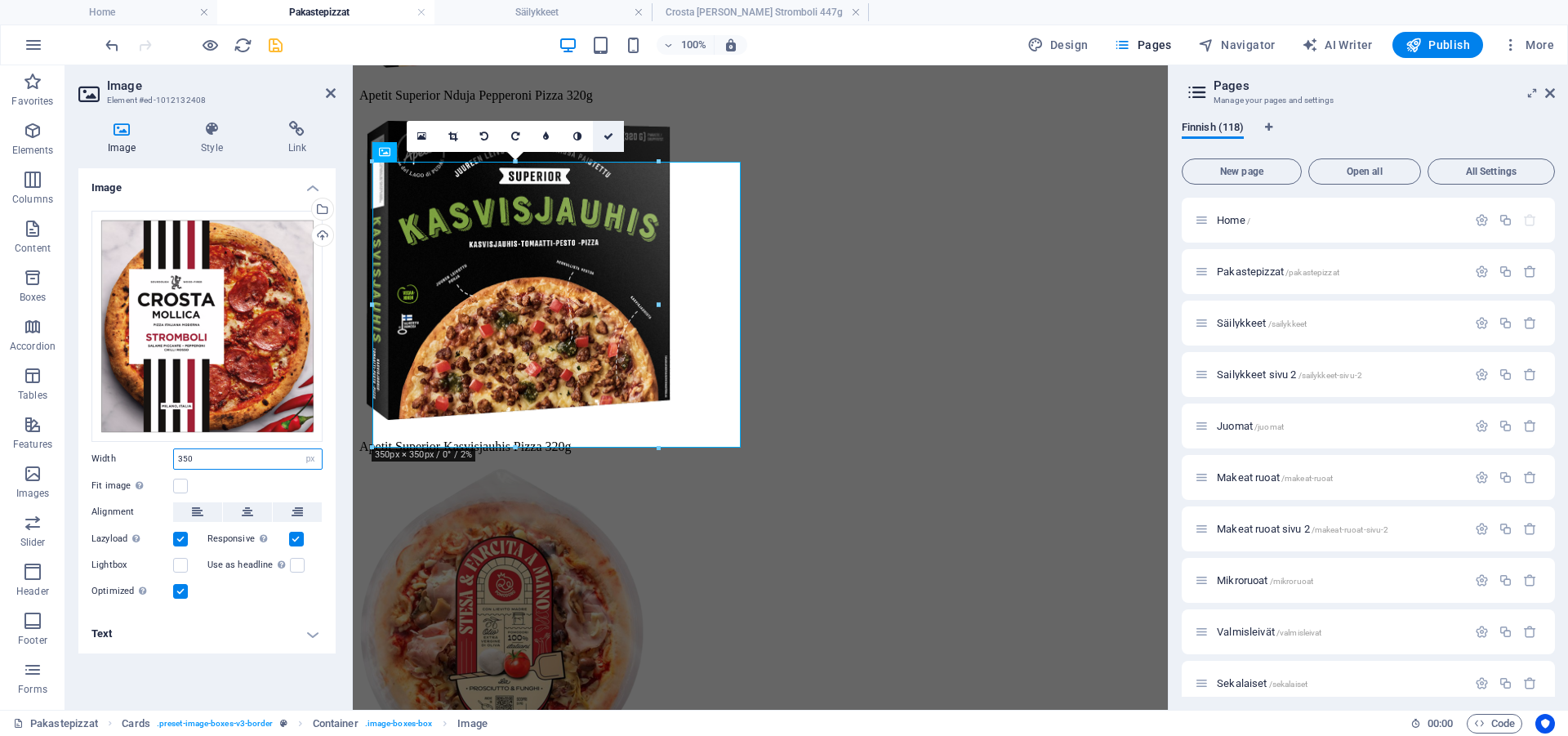
type input "350"
click at [607, 134] on icon at bounding box center [608, 136] width 10 height 10
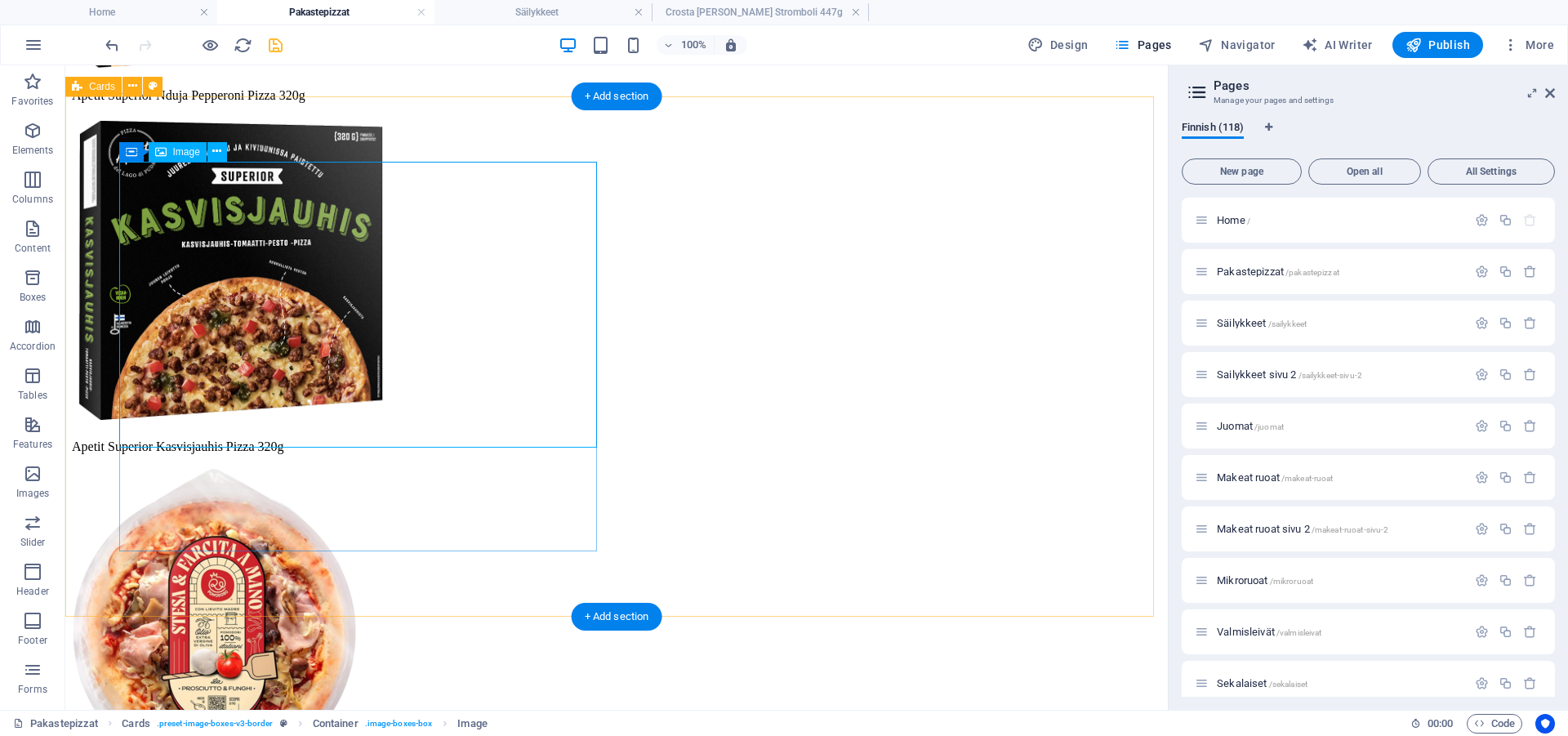
scroll to position [4050, 0]
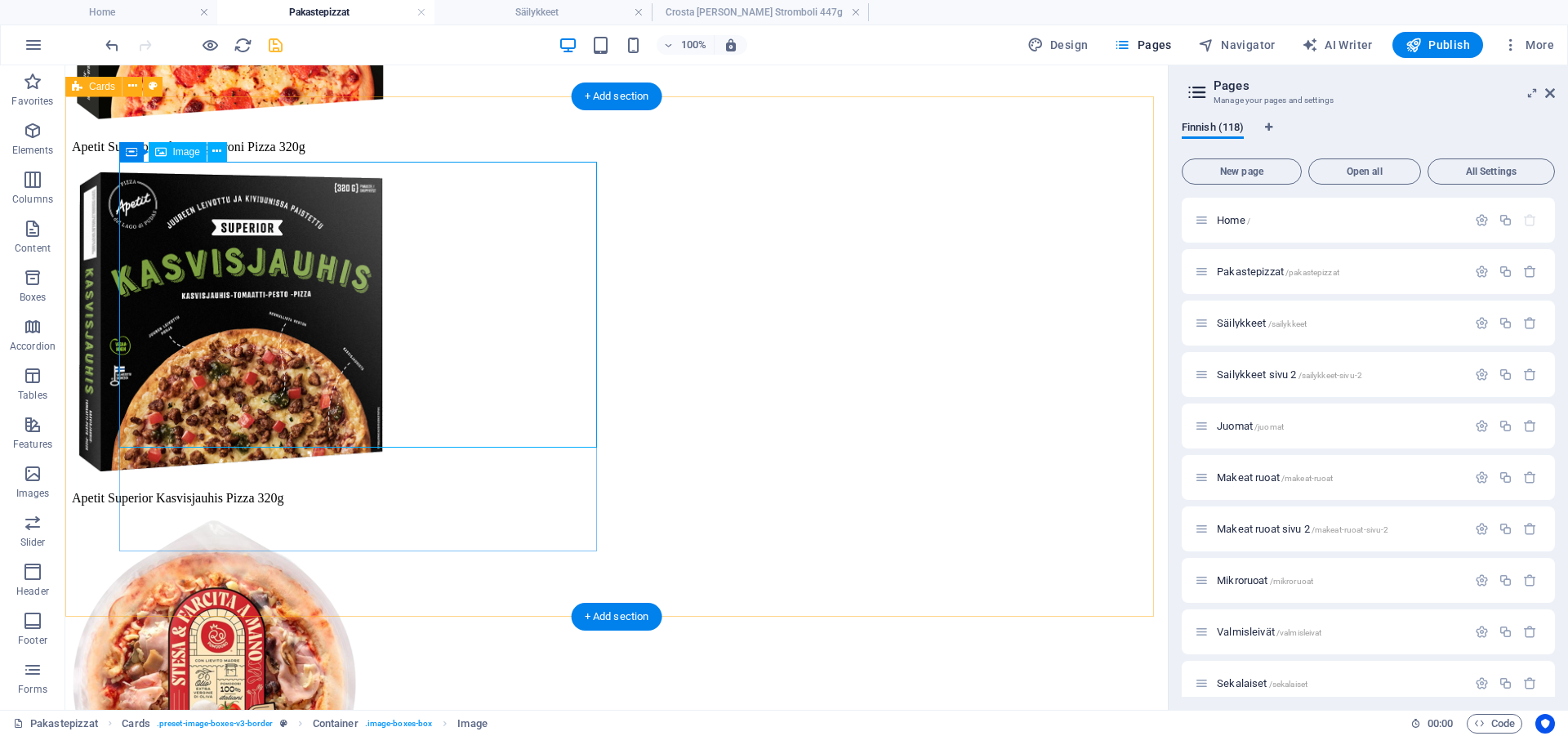
select select "px"
select select
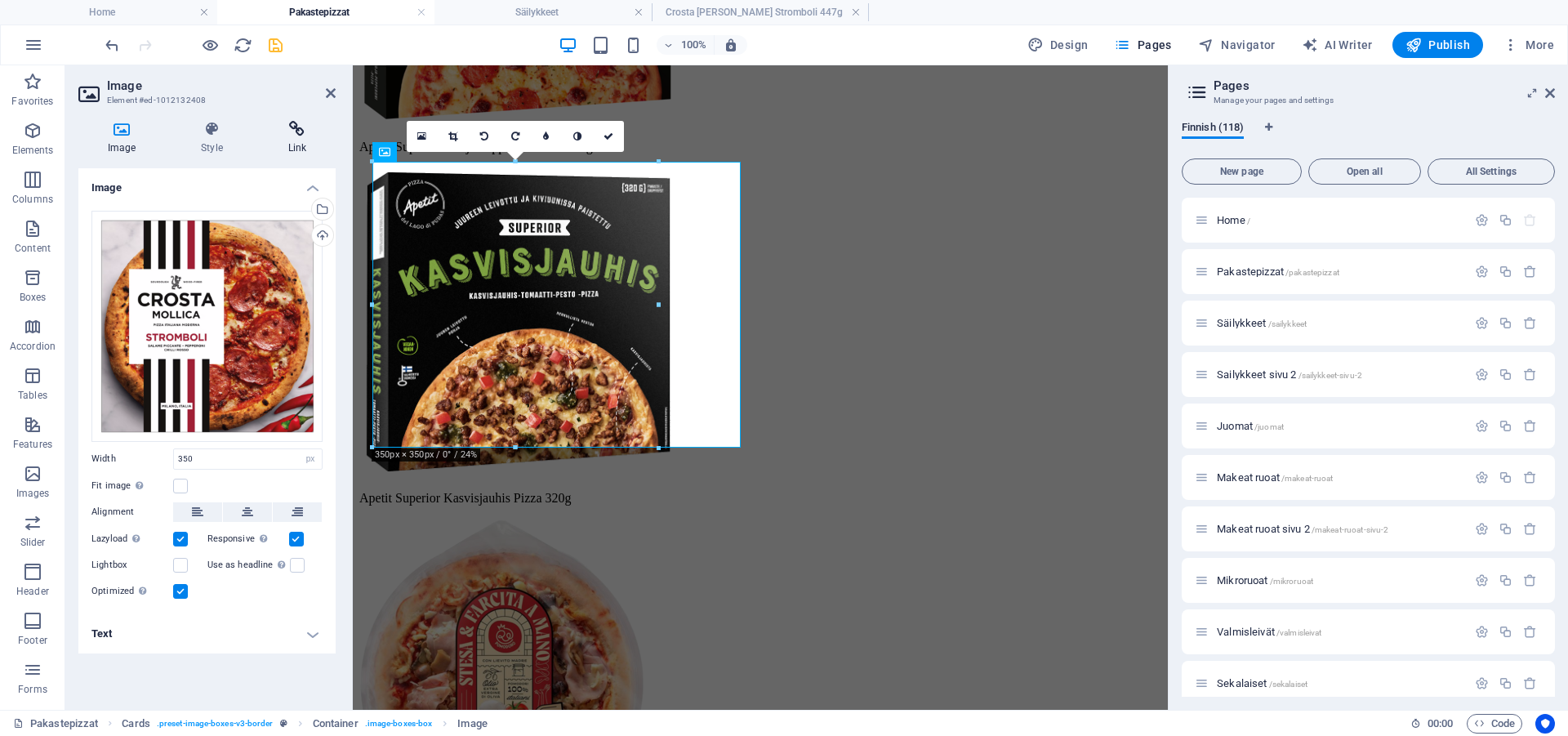
scroll to position [4101, 0]
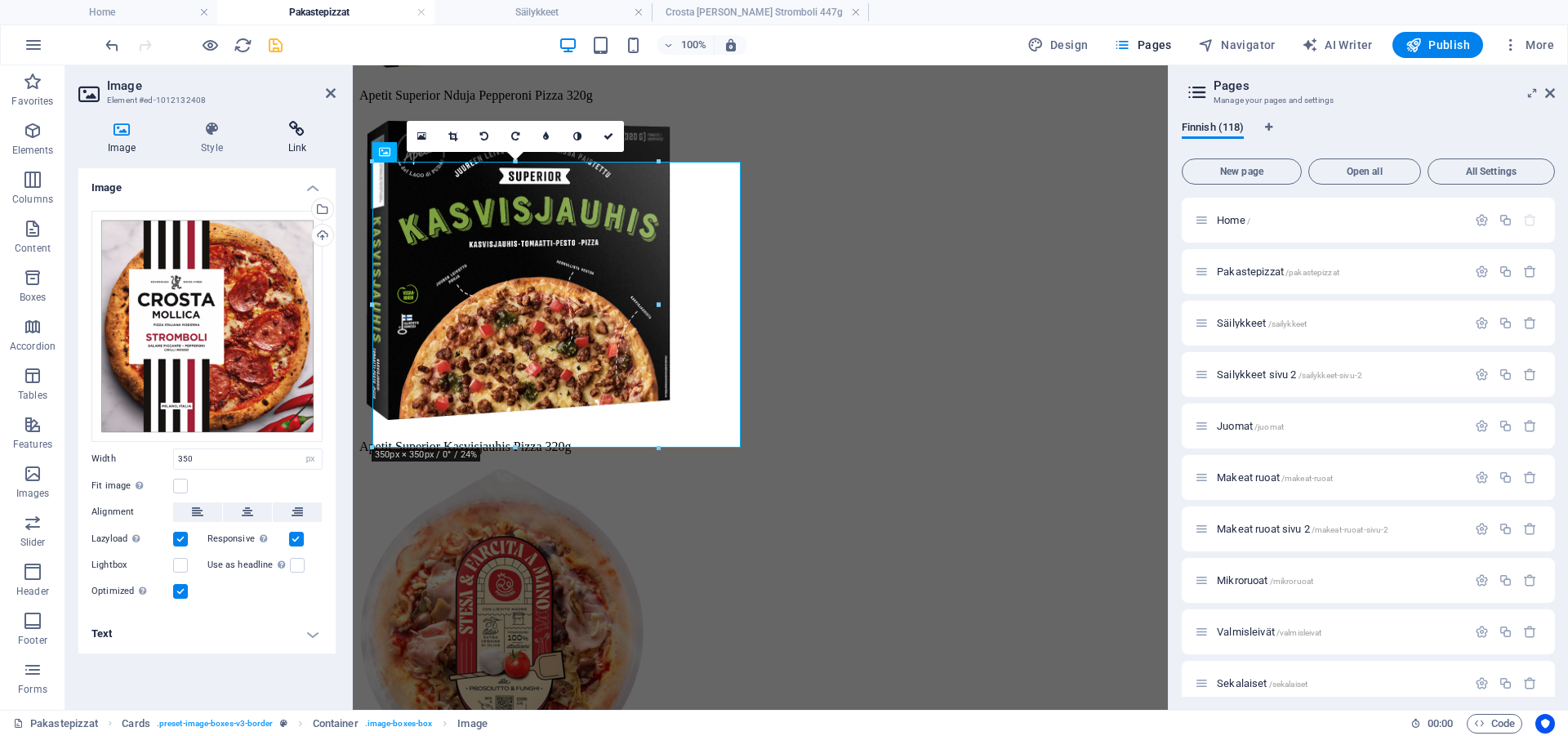
click at [300, 133] on icon at bounding box center [297, 129] width 77 height 17
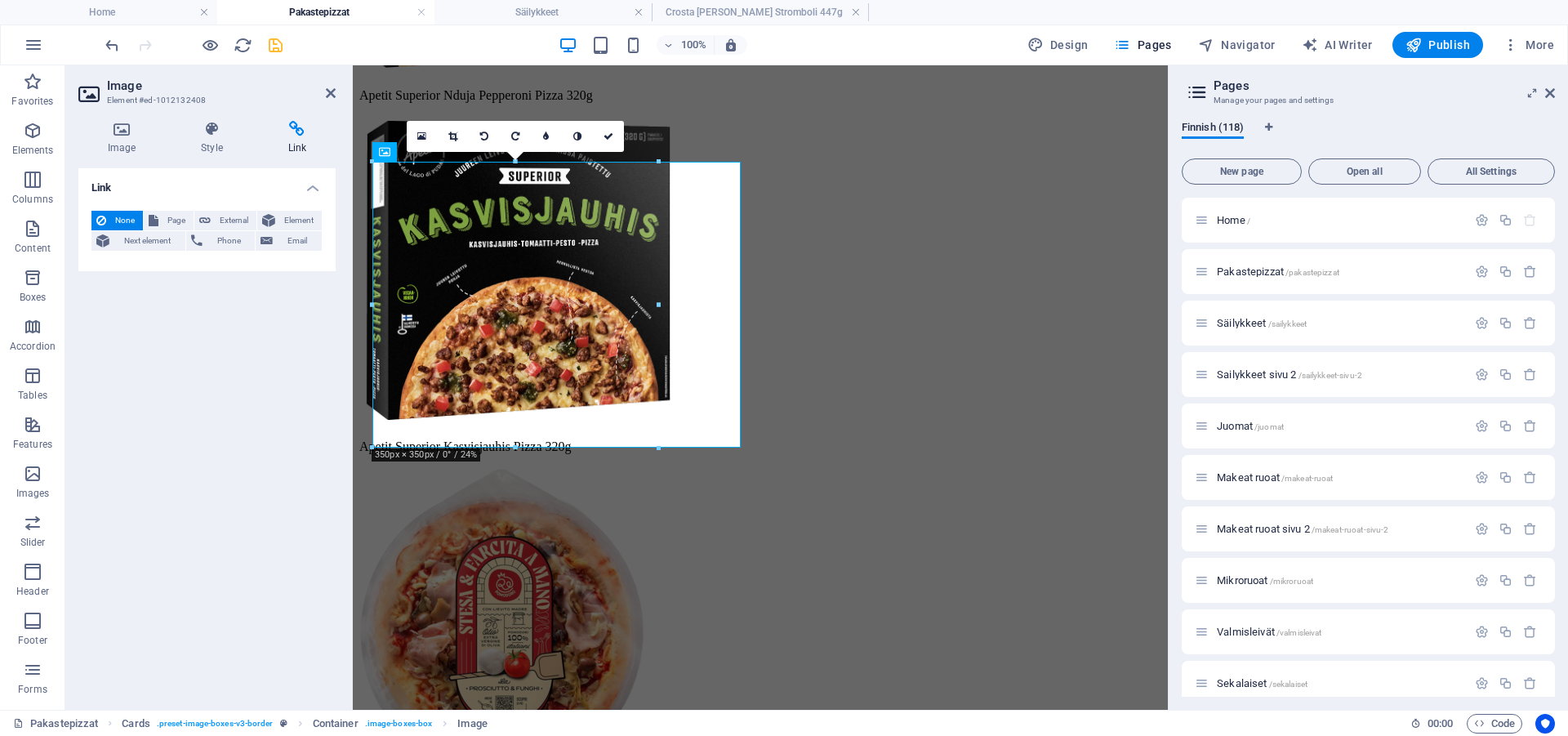
drag, startPoint x: 172, startPoint y: 220, endPoint x: 328, endPoint y: 278, distance: 166.4
click at [173, 219] on span "Page" at bounding box center [175, 221] width 25 height 19
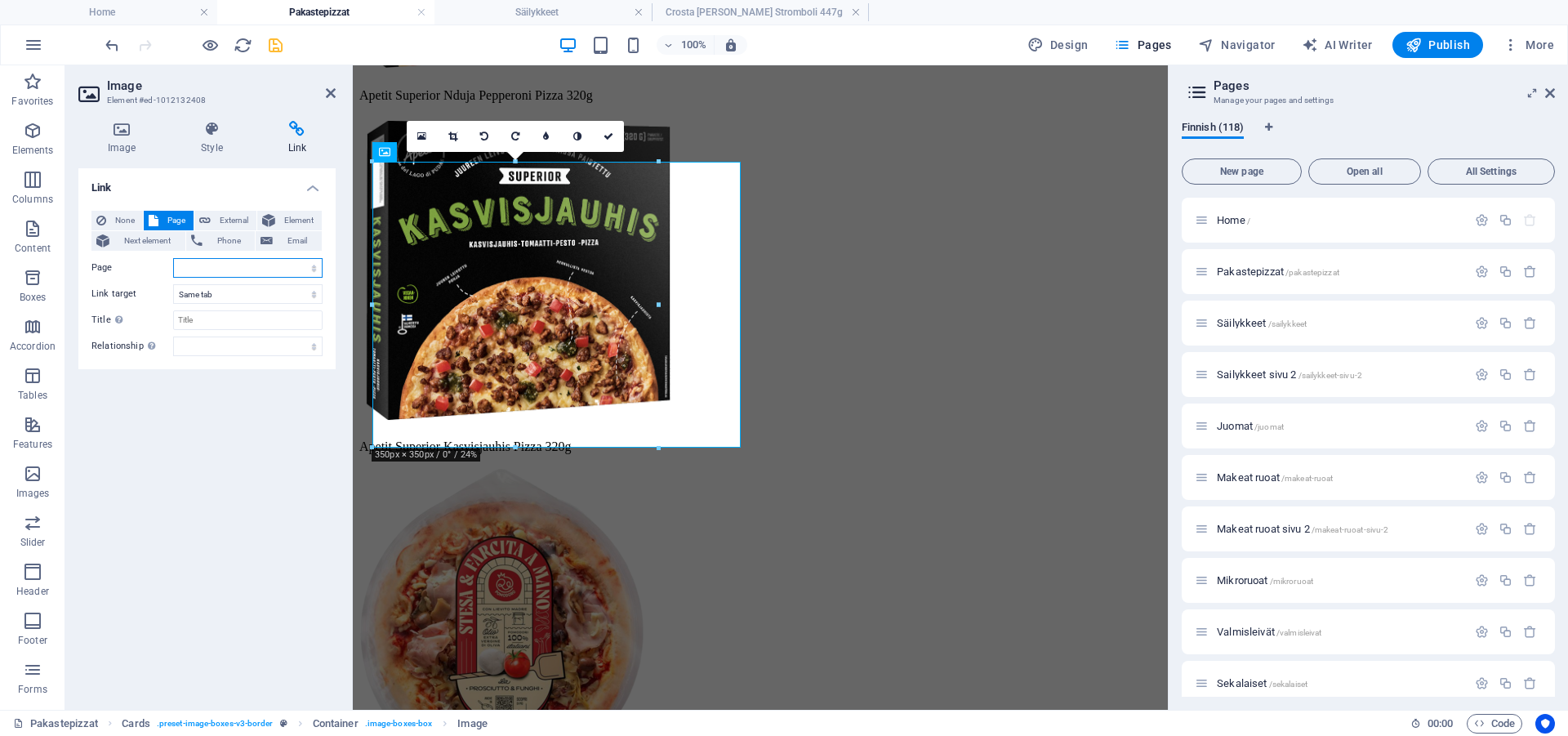
click at [173, 258] on select "Home Pakastepizzat Säilykkeet Sailykkeet sivu 2 Juomat Makeat ruoat Makeat ruoa…" at bounding box center [248, 268] width 149 height 19
select select "117"
click option "Crosta Mollica Stromboli 447g" at bounding box center [0, 0] width 0 height 0
click at [173, 258] on select "Home Pakastepizzat Säilykkeet Sailykkeet sivu 2 Juomat Makeat ruoat Makeat ruoa…" at bounding box center [248, 268] width 149 height 19
drag, startPoint x: 265, startPoint y: 537, endPoint x: 349, endPoint y: 508, distance: 88.9
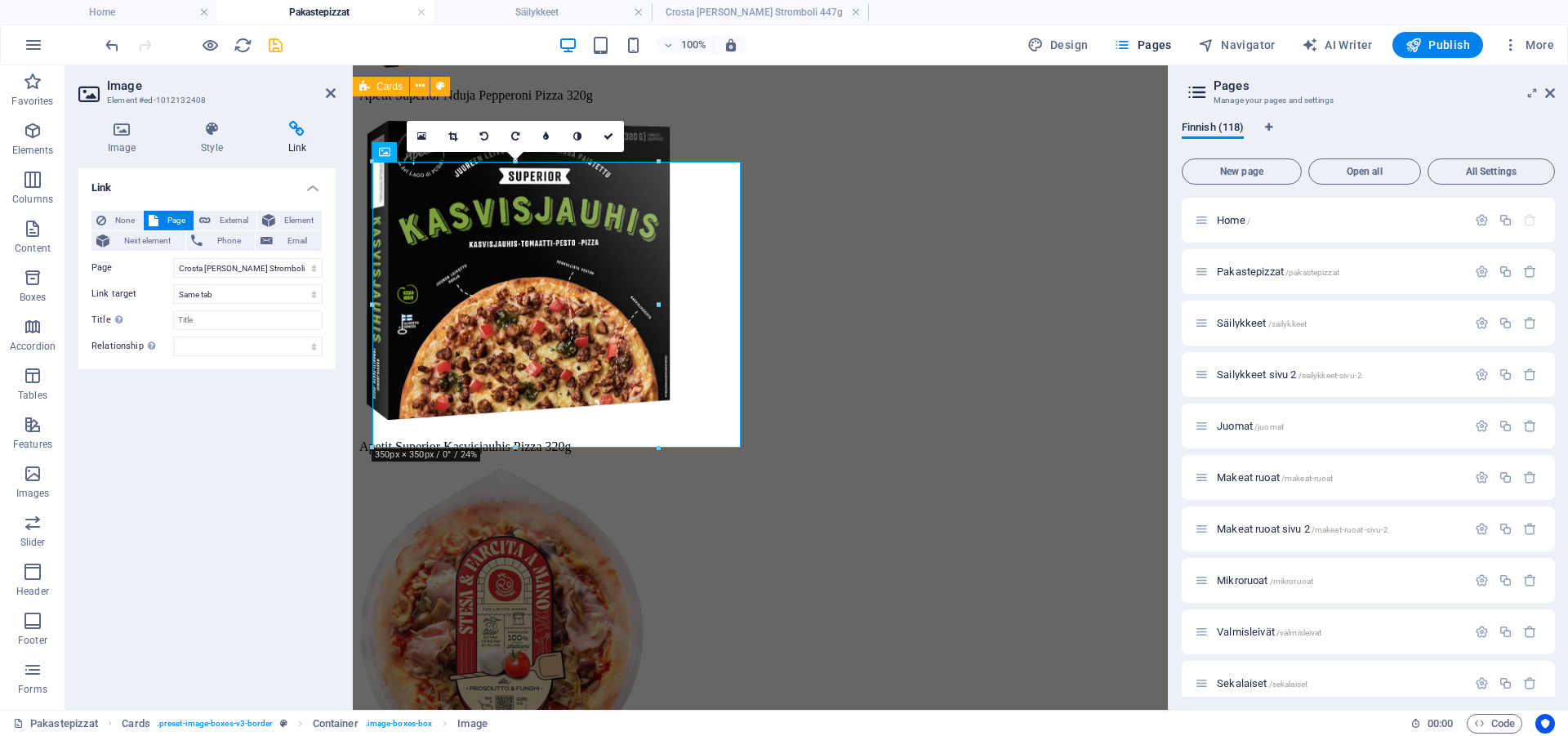
click at [265, 535] on div "Link None Page External Element Next element Phone Email Page Home Pakastepizza…" at bounding box center [207, 433] width 257 height 528
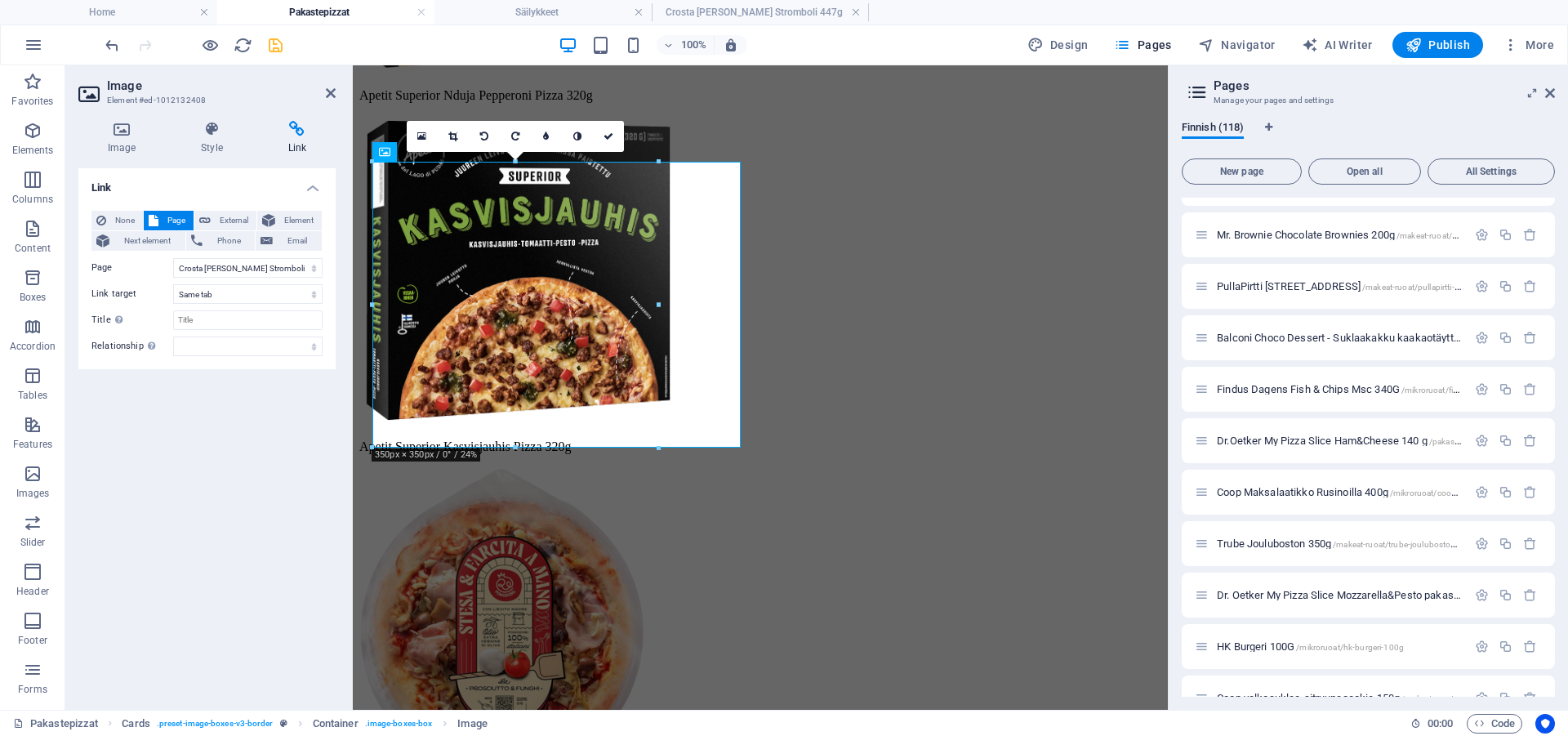
scroll to position [5574, 0]
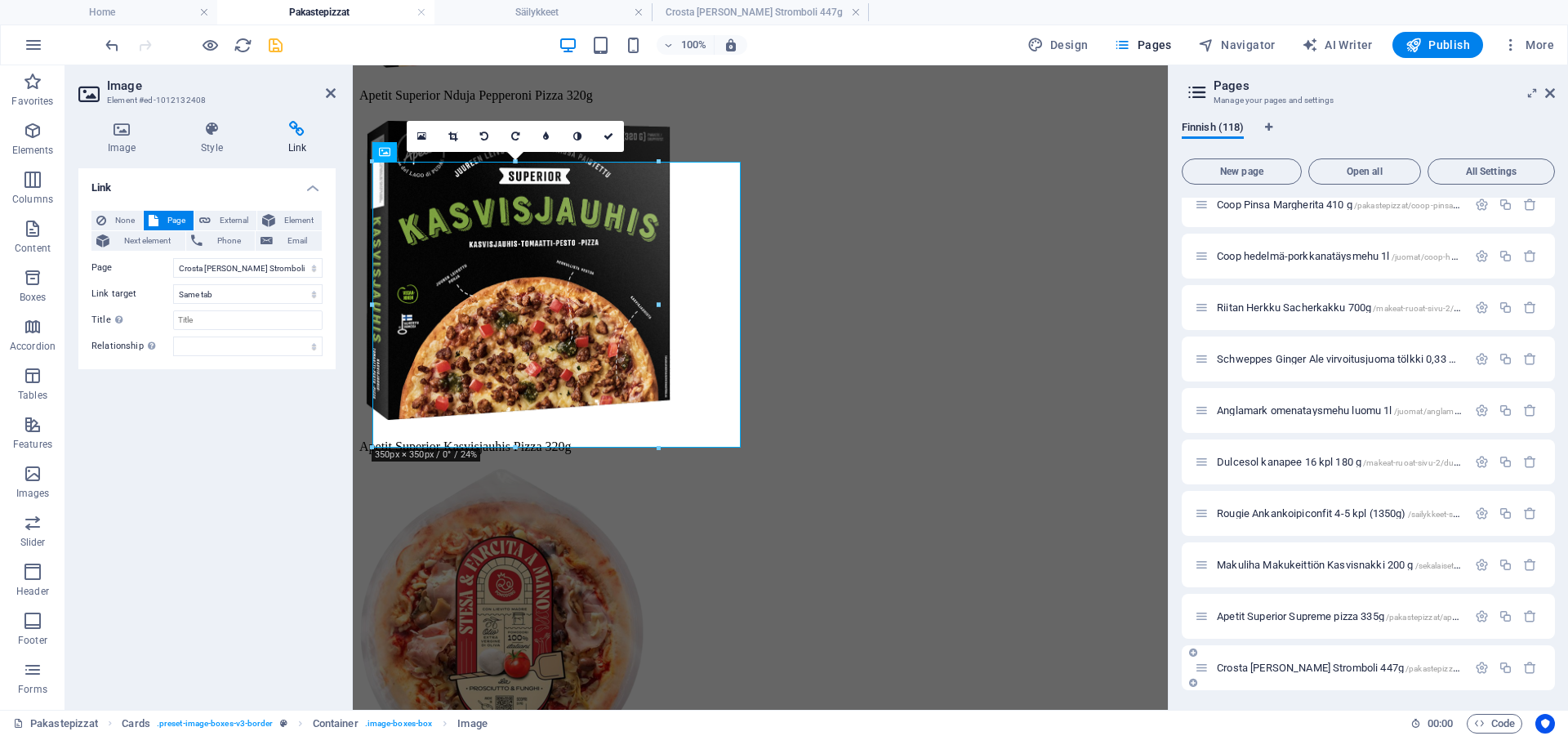
click at [1324, 671] on span "Crosta Mollica Stromboli 447g /pakastepizzat/crosta-mollica-stromboli-hapanjuur…" at bounding box center [1473, 668] width 512 height 12
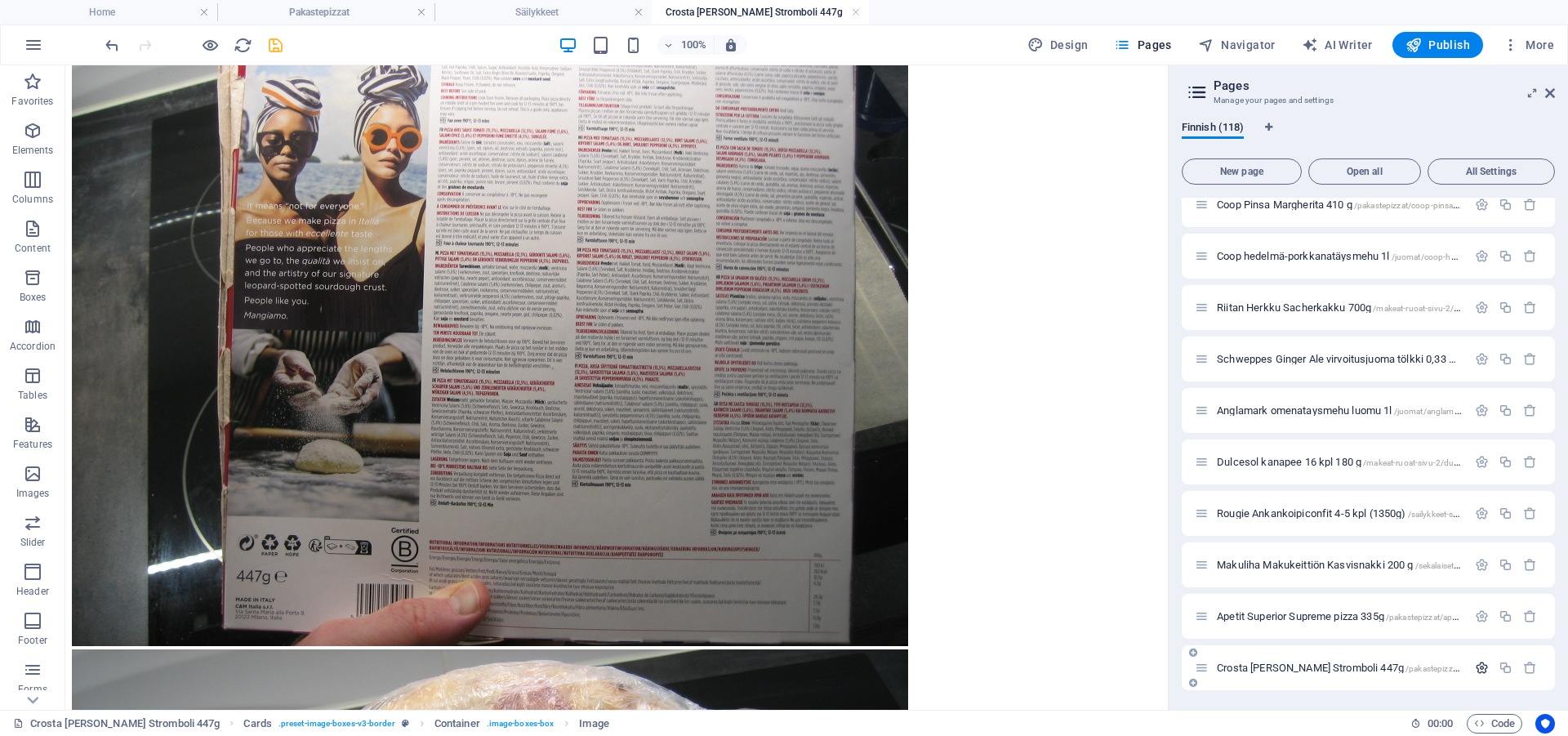
click at [1475, 667] on icon "button" at bounding box center [1482, 668] width 14 height 14
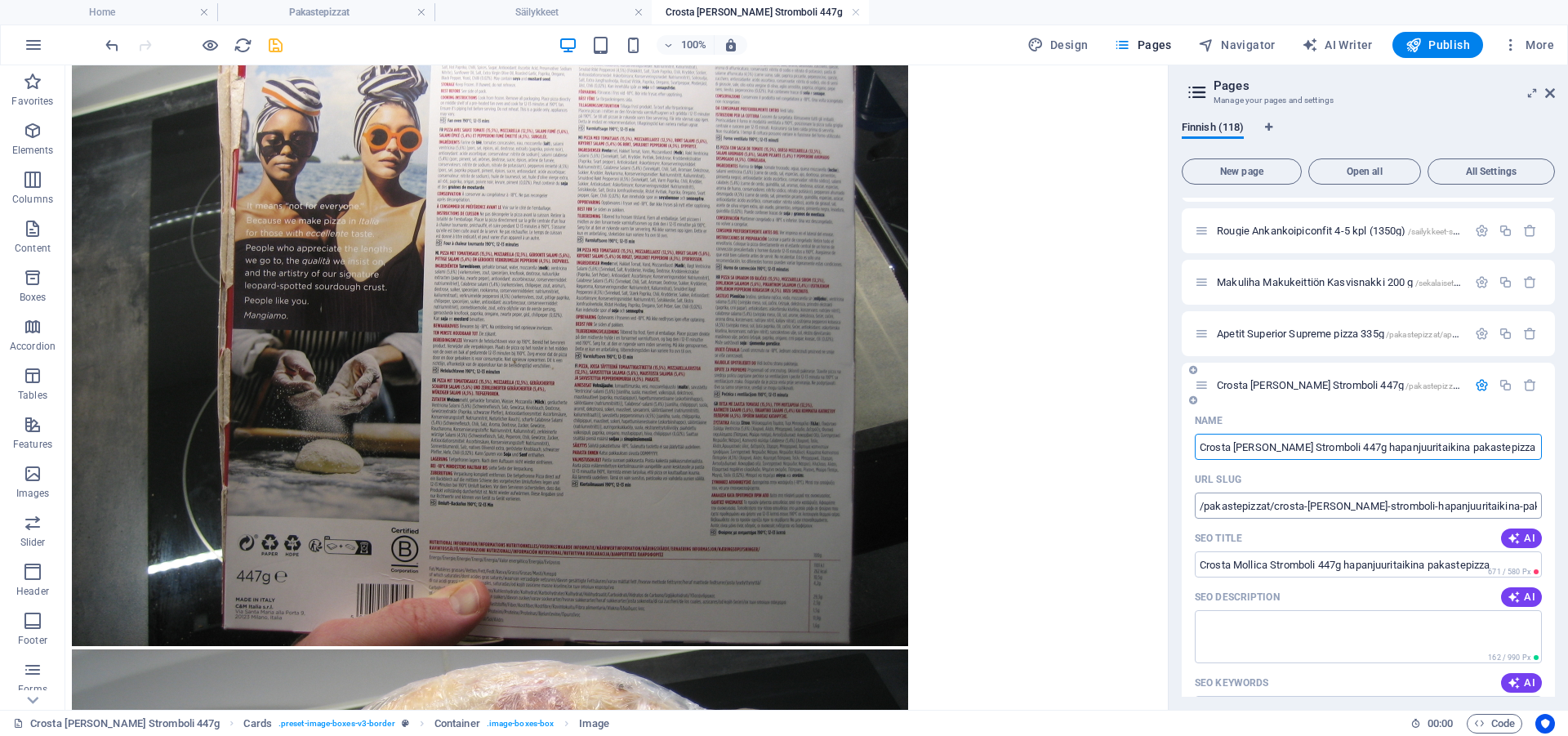
click at [1420, 508] on input "/pakastepizzat/crosta-mollica-stromboli-hapanjuuritaikina-pakastepizza-447g" at bounding box center [1368, 506] width 347 height 26
type input "Crosta Mollica Stromboli 447g hapanjuuritaikina pakastepizza"
click at [275, 45] on icon "save" at bounding box center [275, 45] width 19 height 19
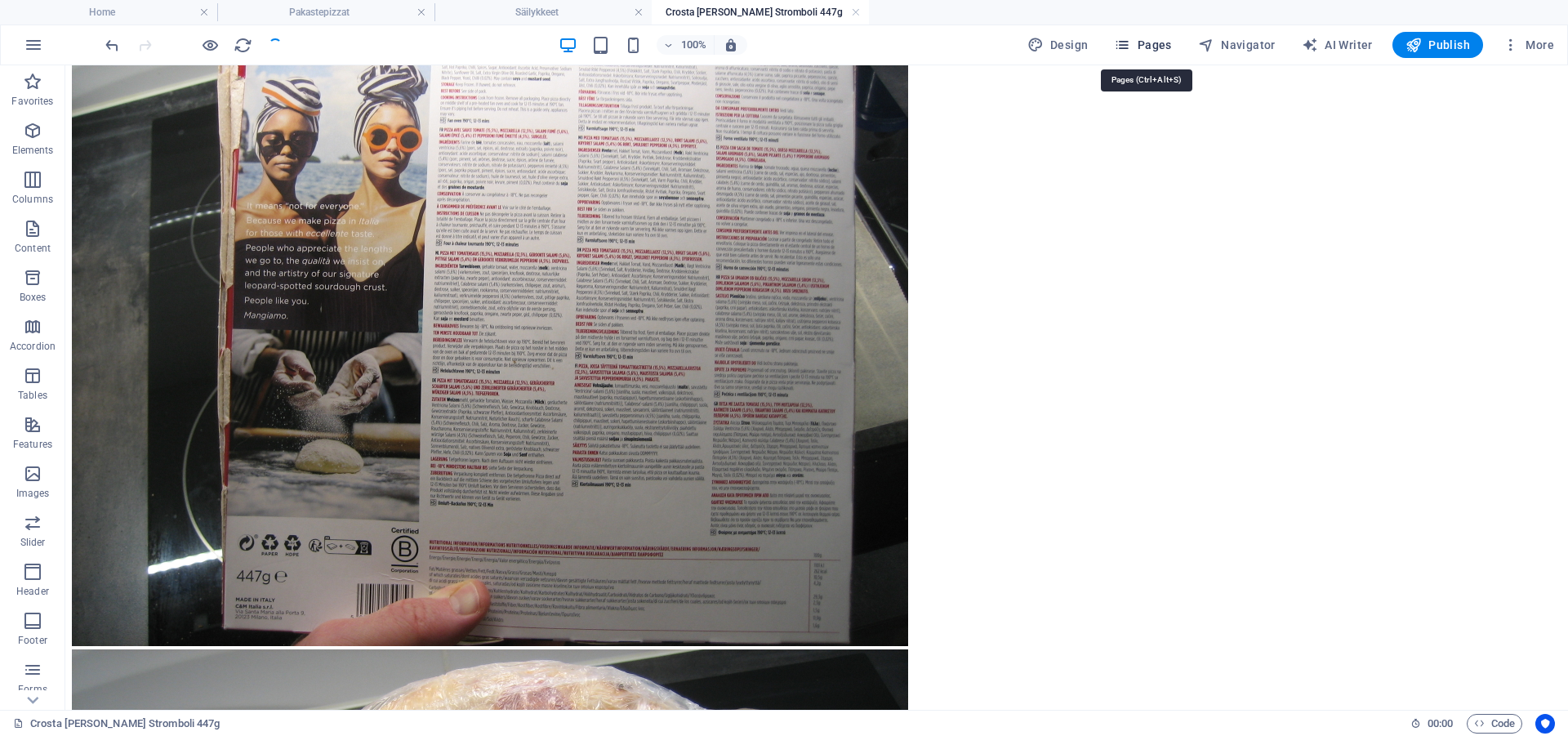
click at [1171, 46] on span "Pages" at bounding box center [1143, 44] width 58 height 17
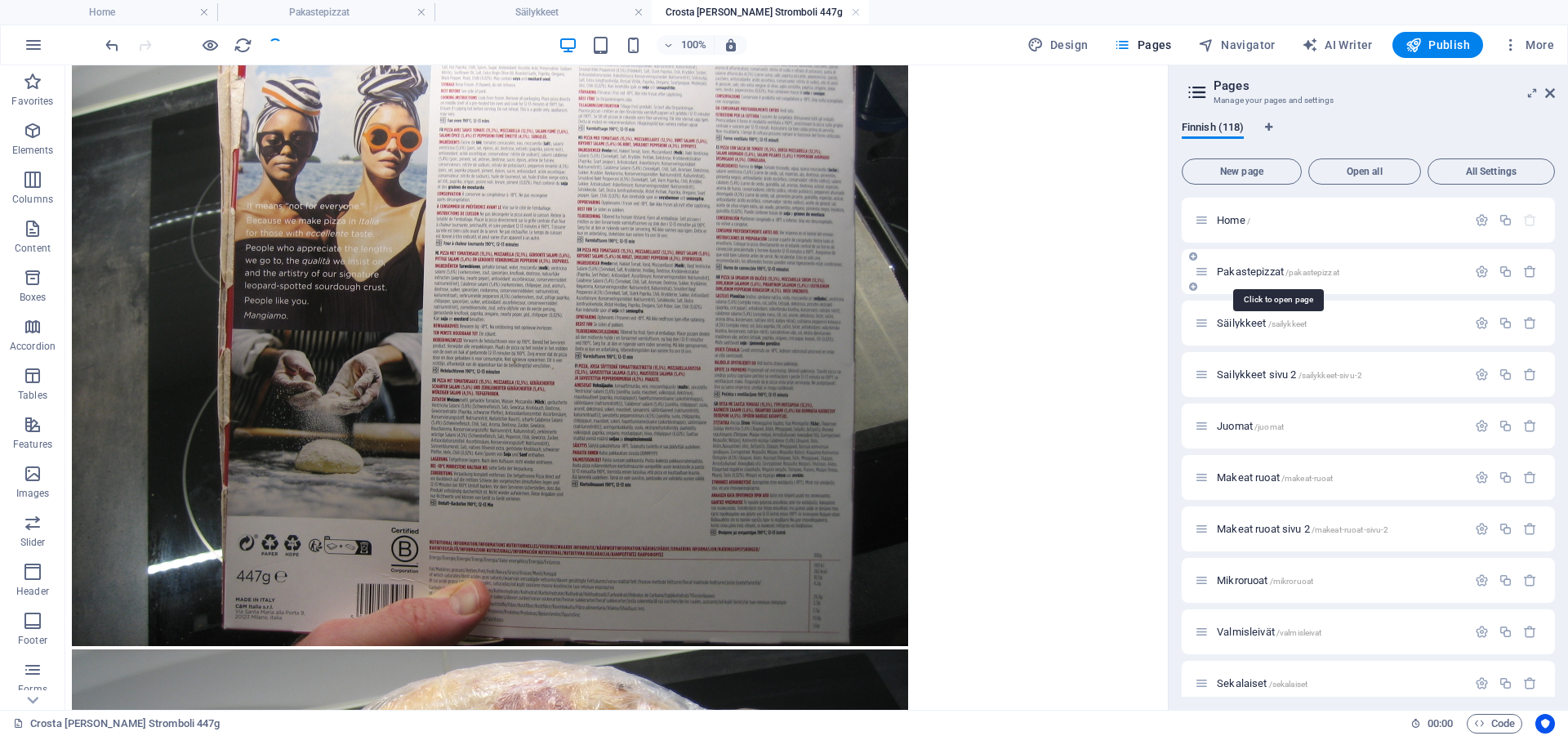
click at [1274, 269] on span "Pakastepizzat /pakastepizzat" at bounding box center [1278, 271] width 123 height 12
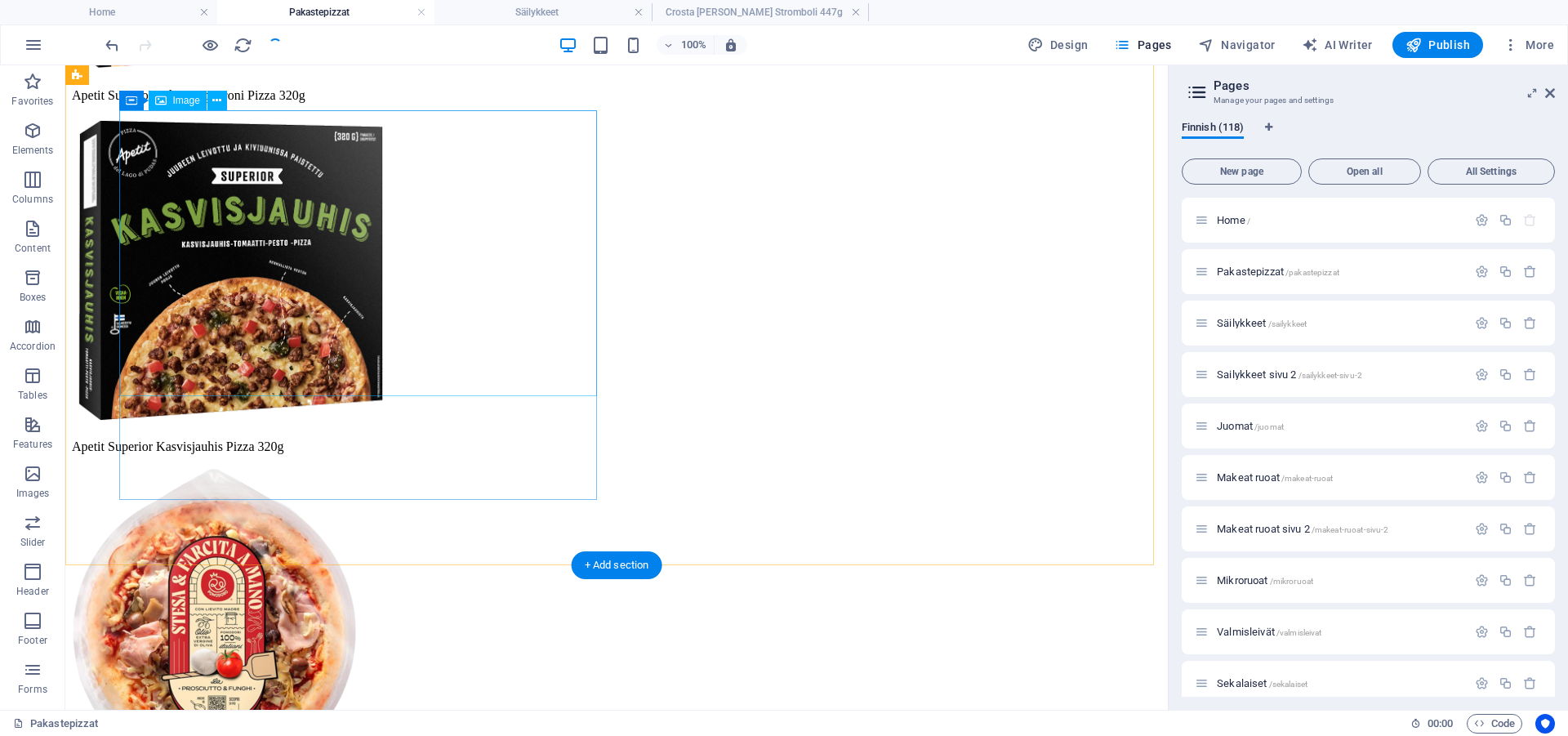
select select "117"
select select
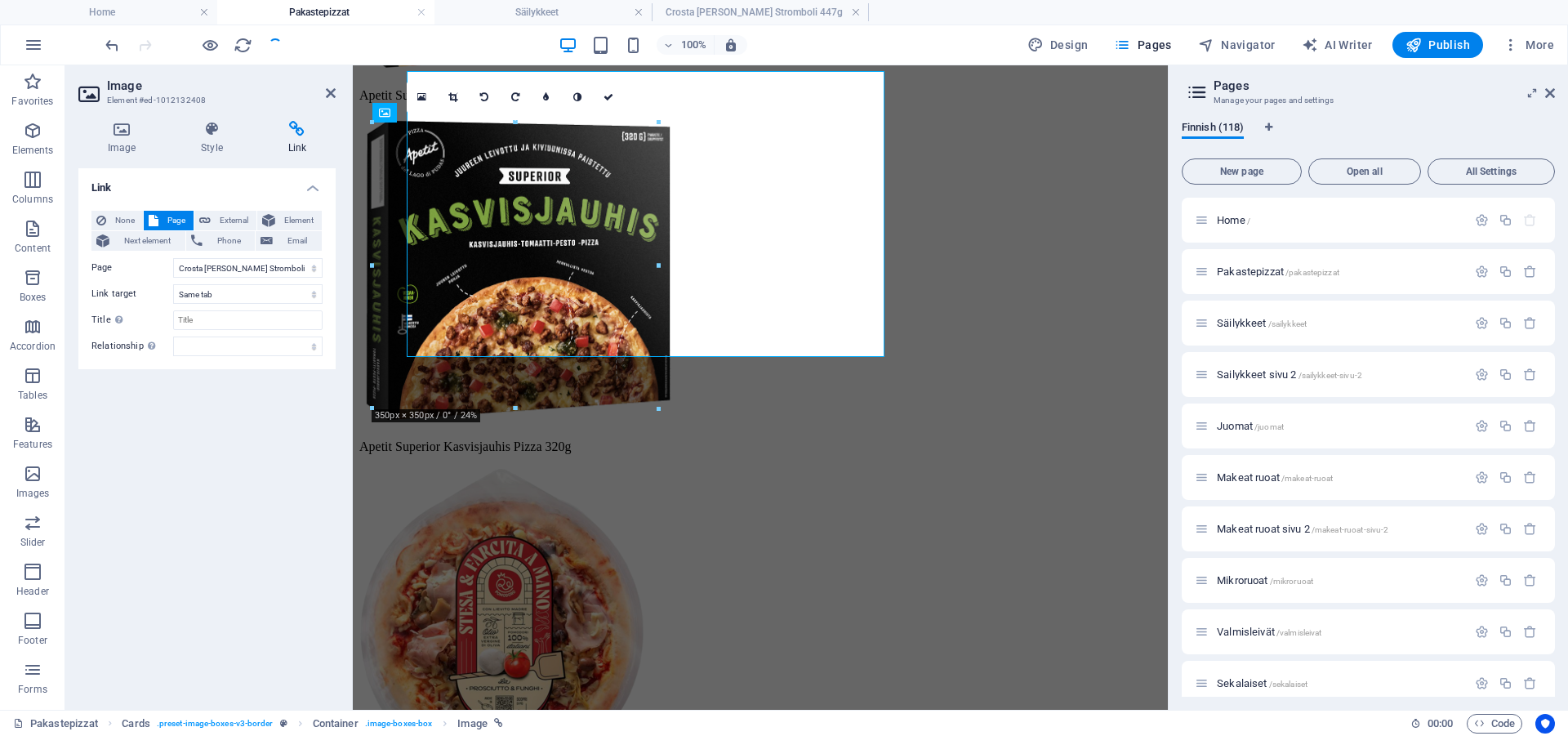
scroll to position [4140, 0]
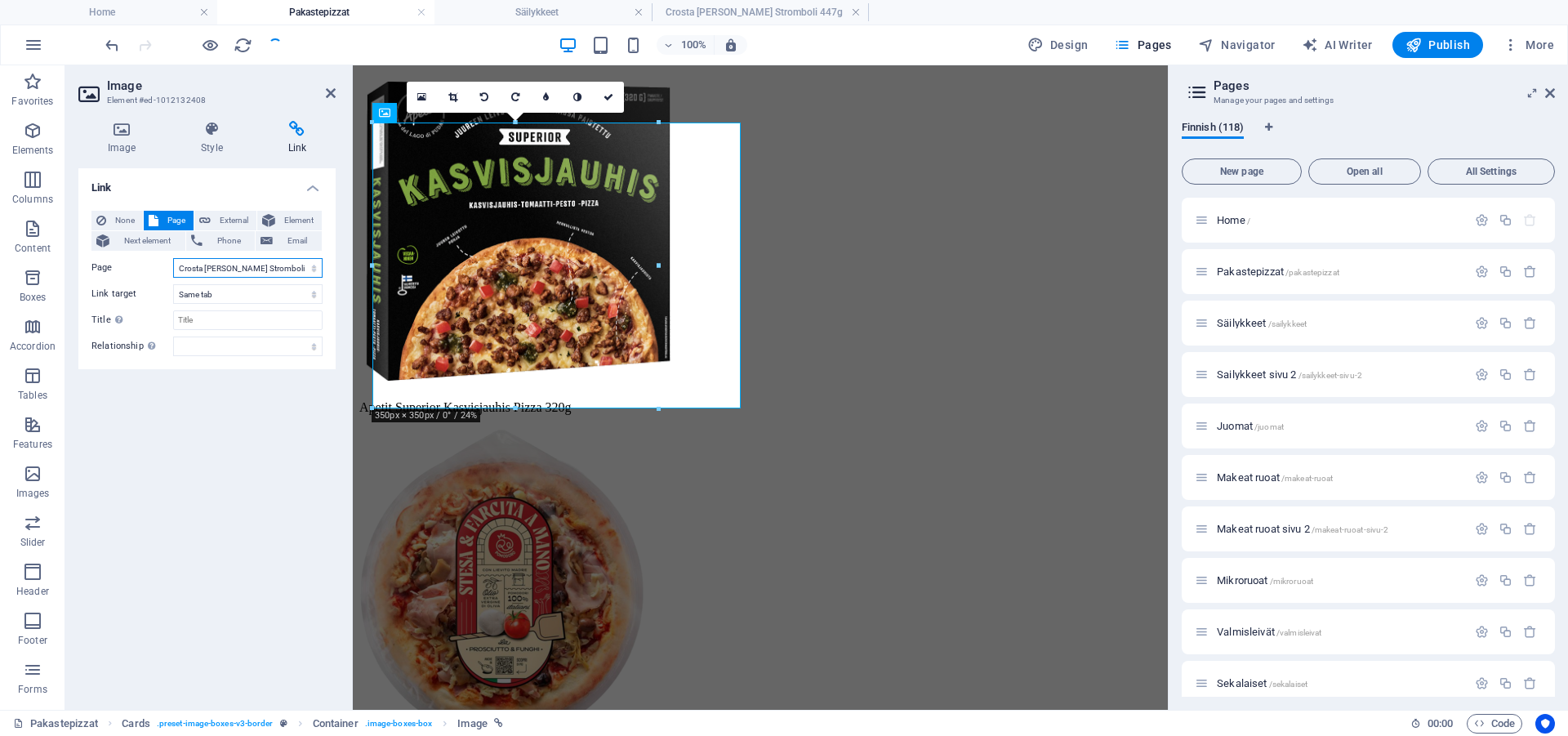
click at [173, 258] on select "Home Pakastepizzat Säilykkeet Sailykkeet sivu 2 Juomat Makeat ruoat Makeat ruoa…" at bounding box center [248, 268] width 149 height 19
click option "Crosta Mollica Stromboli 447g hapanjuuritaikina pakastepizza" at bounding box center [0, 0] width 0 height 0
click at [603, 93] on icon at bounding box center [608, 97] width 10 height 10
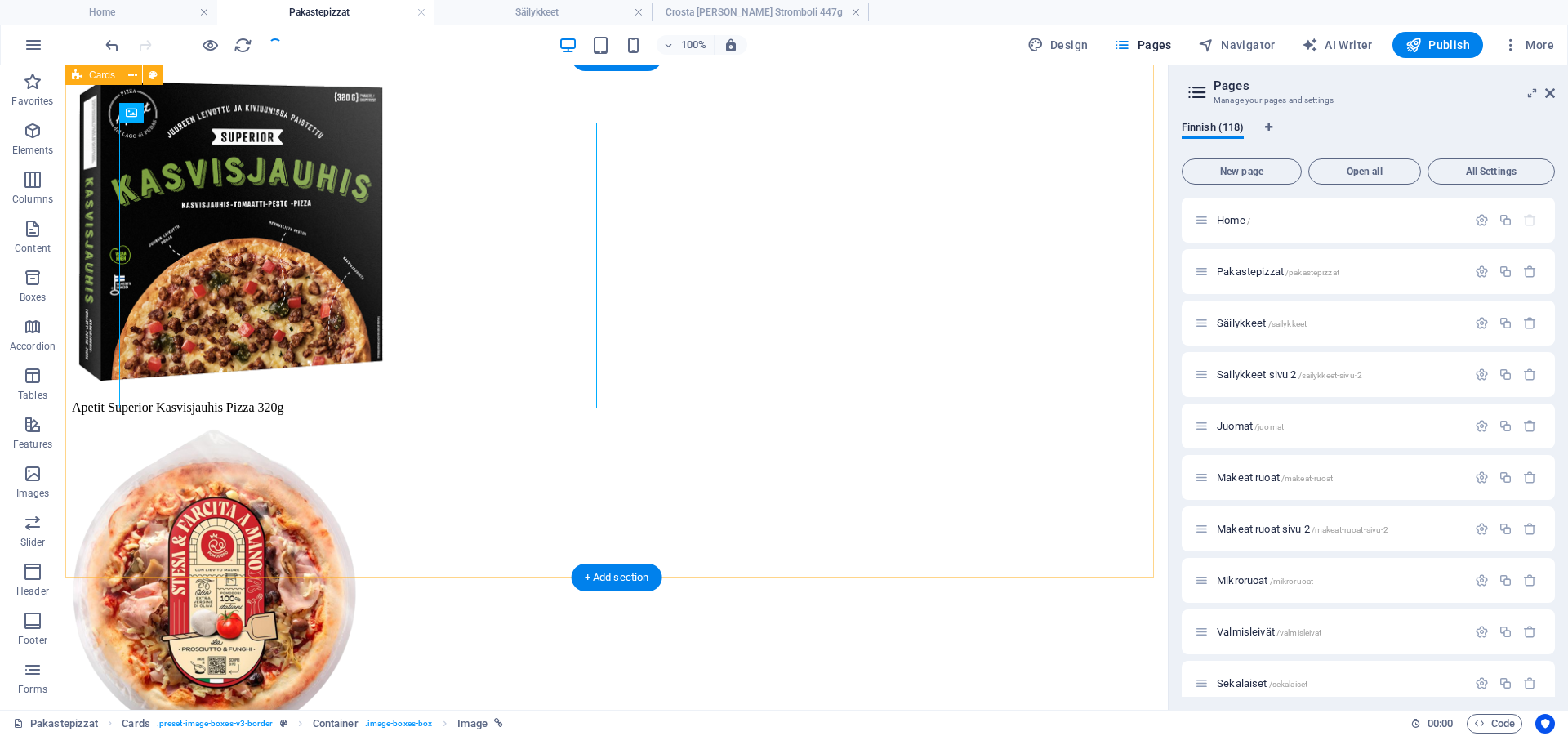
scroll to position [4089, 0]
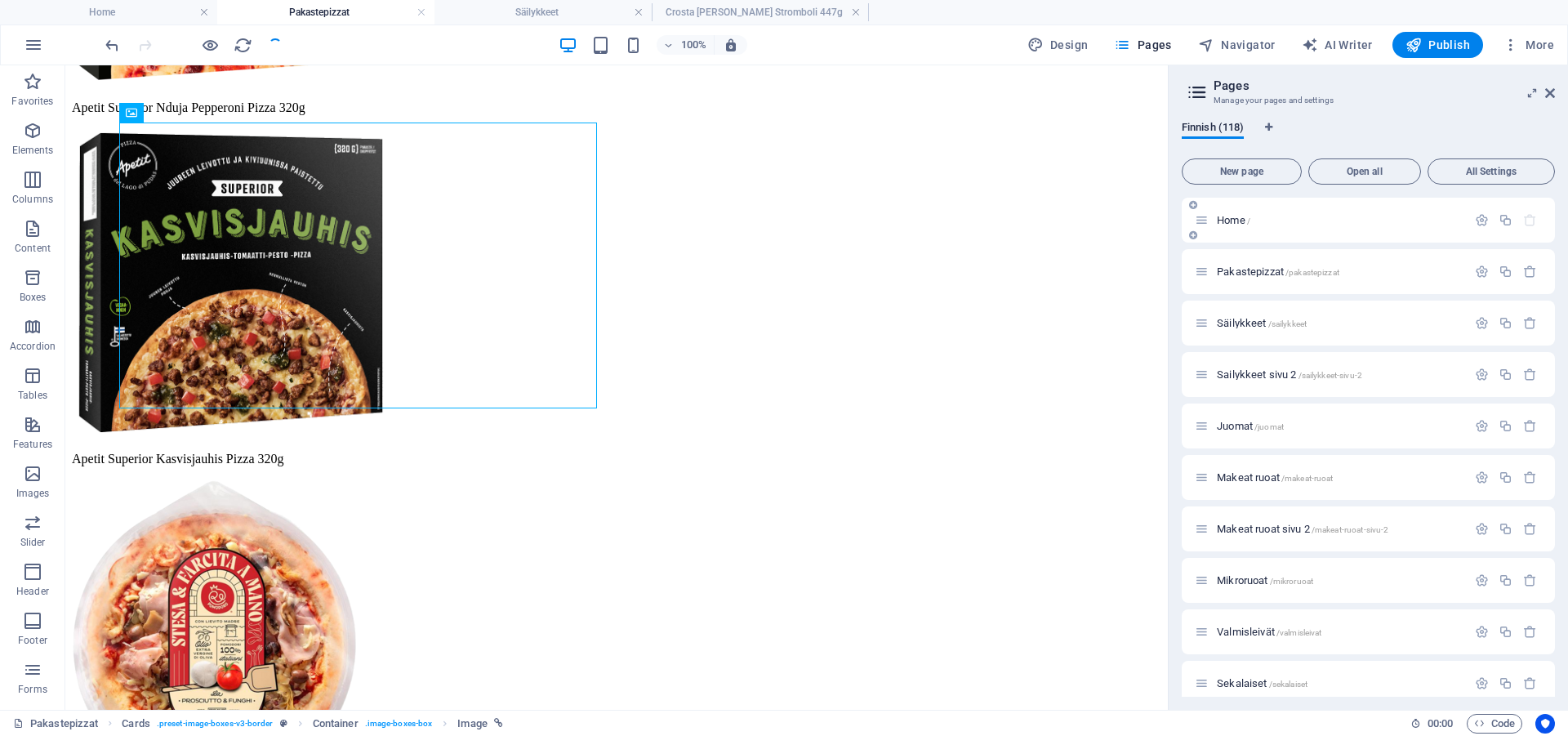
click at [1249, 215] on span "Home /" at bounding box center [1233, 220] width 33 height 12
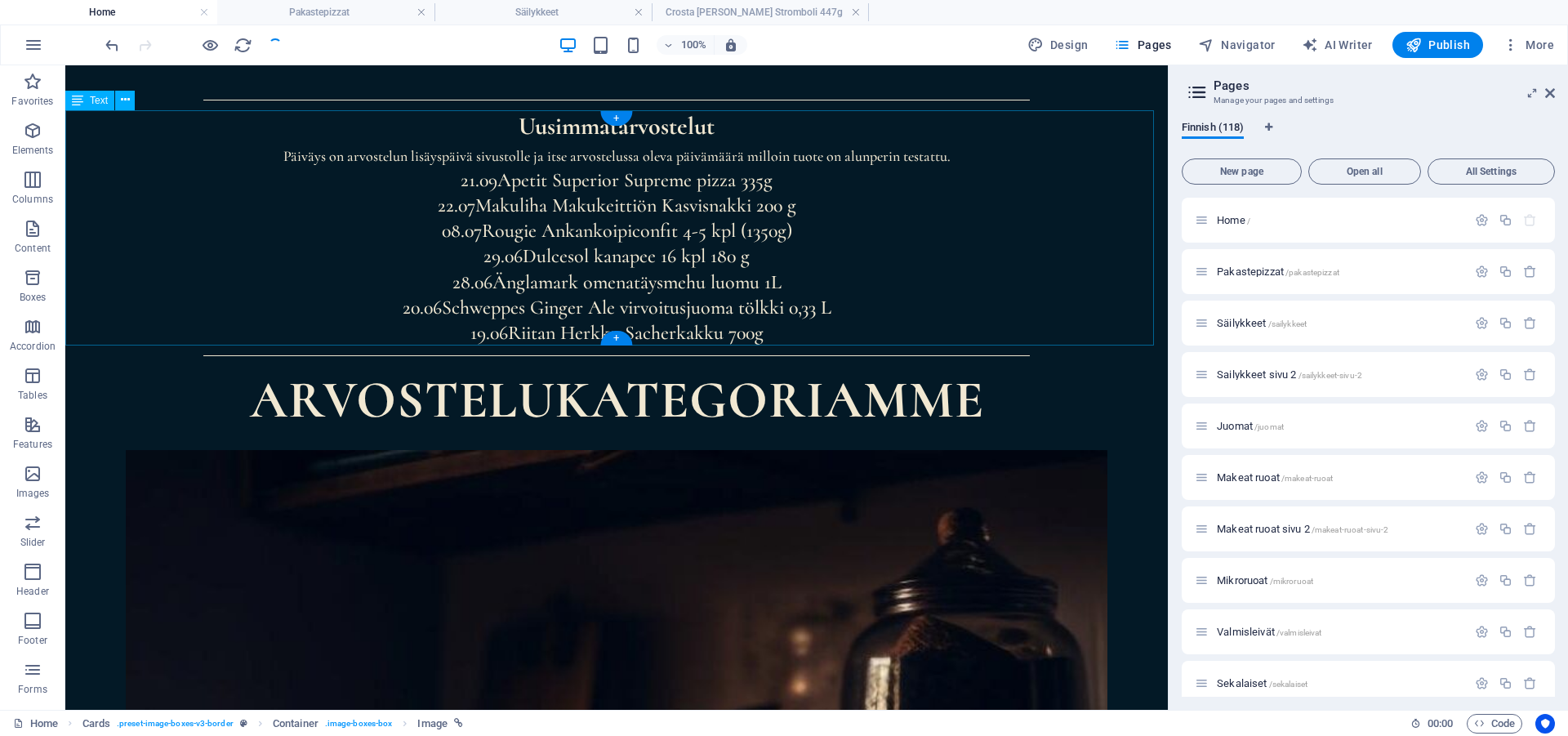
click at [429, 149] on div "Uusimmat arvostelut Päiväys on arvostelun lisäyspäivä sivustolle ja itse arvost…" at bounding box center [616, 228] width 1103 height 236
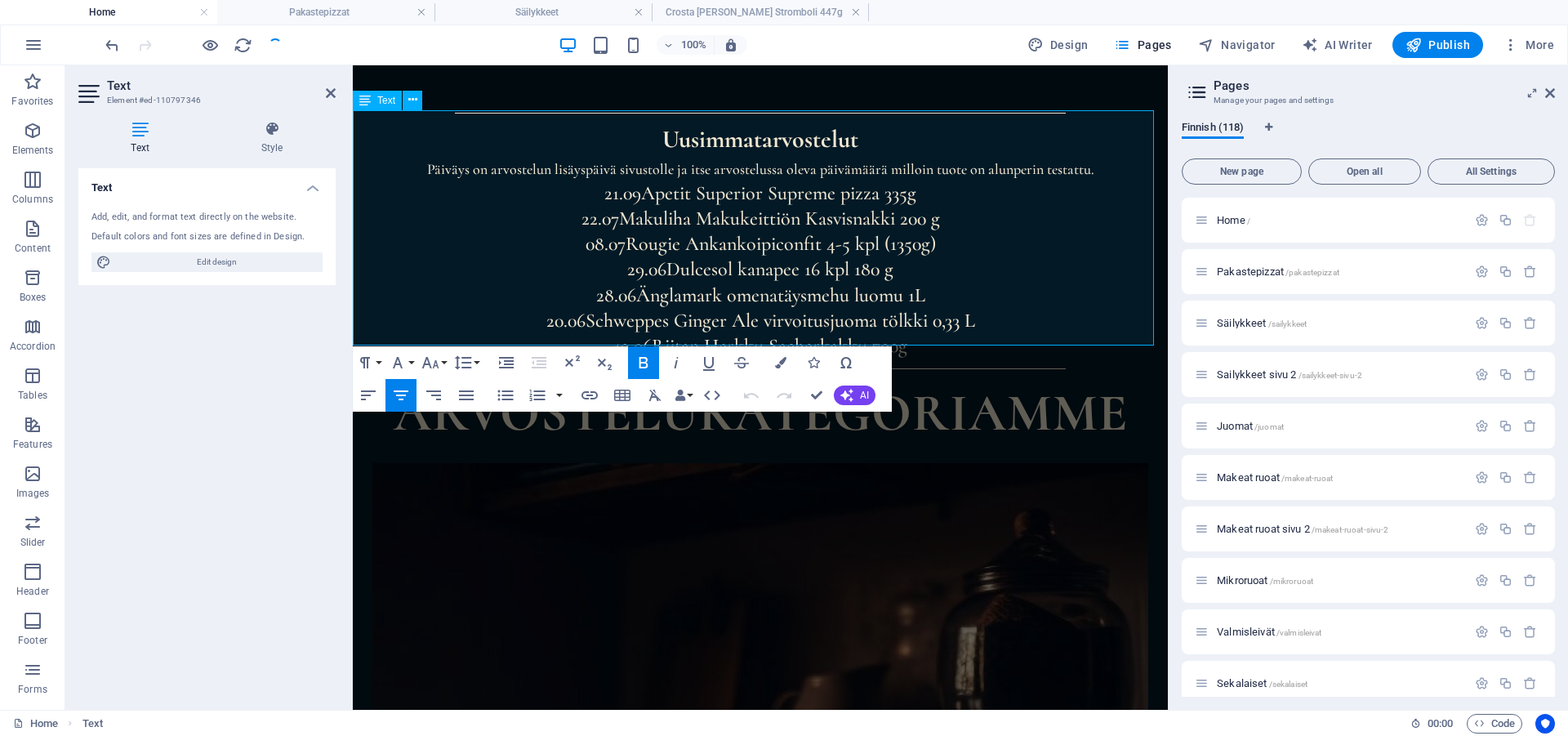
scroll to position [828, 0]
click at [579, 181] on p "21.09 Apetit Superior Supreme pizza 335g" at bounding box center [760, 193] width 815 height 25
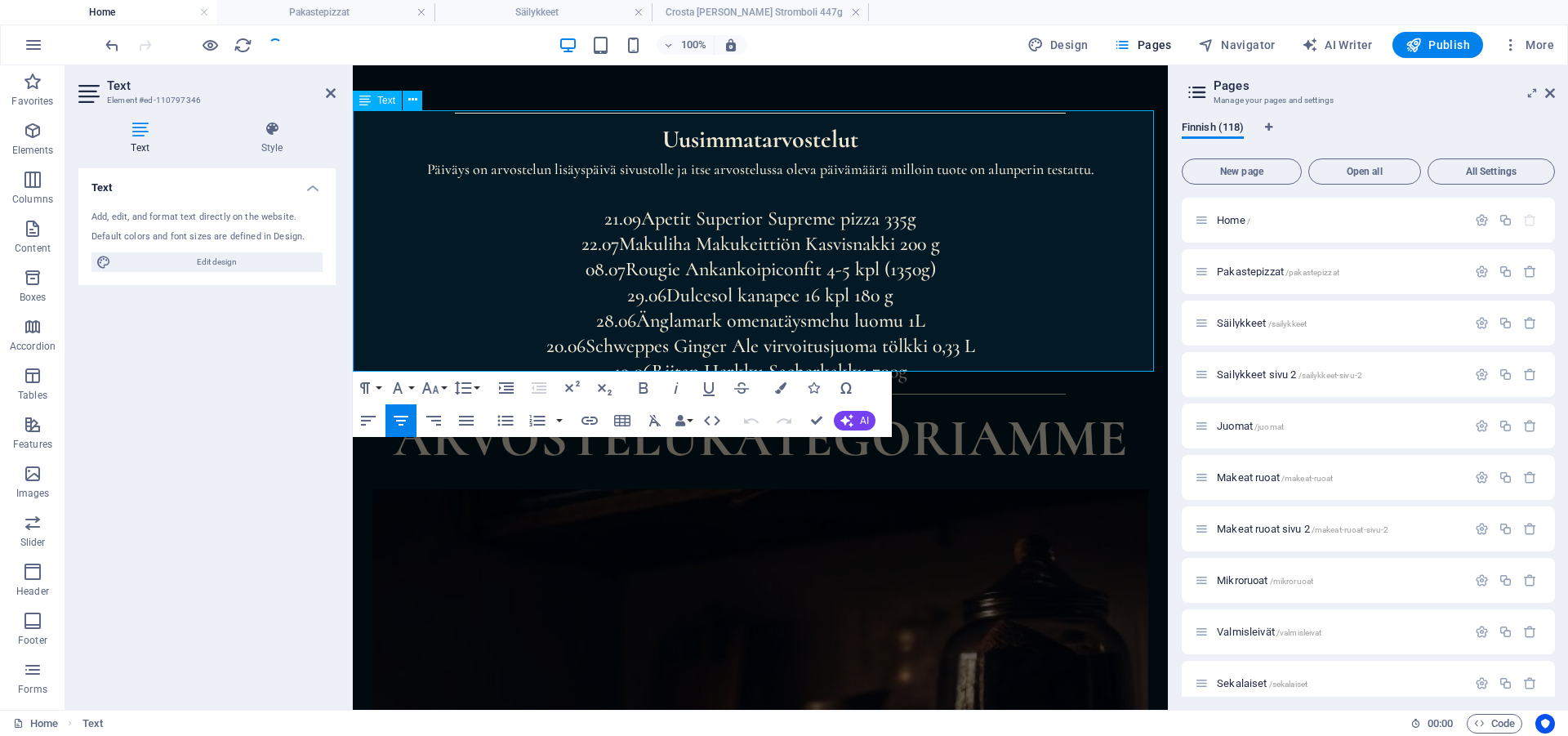
click at [670, 185] on p at bounding box center [760, 193] width 815 height 25
click at [533, 234] on p "22.07 Makuliha Makukeittiön Kasvisnakki 200 g" at bounding box center [760, 243] width 815 height 25
click at [790, 188] on p "04.10" at bounding box center [760, 193] width 815 height 25
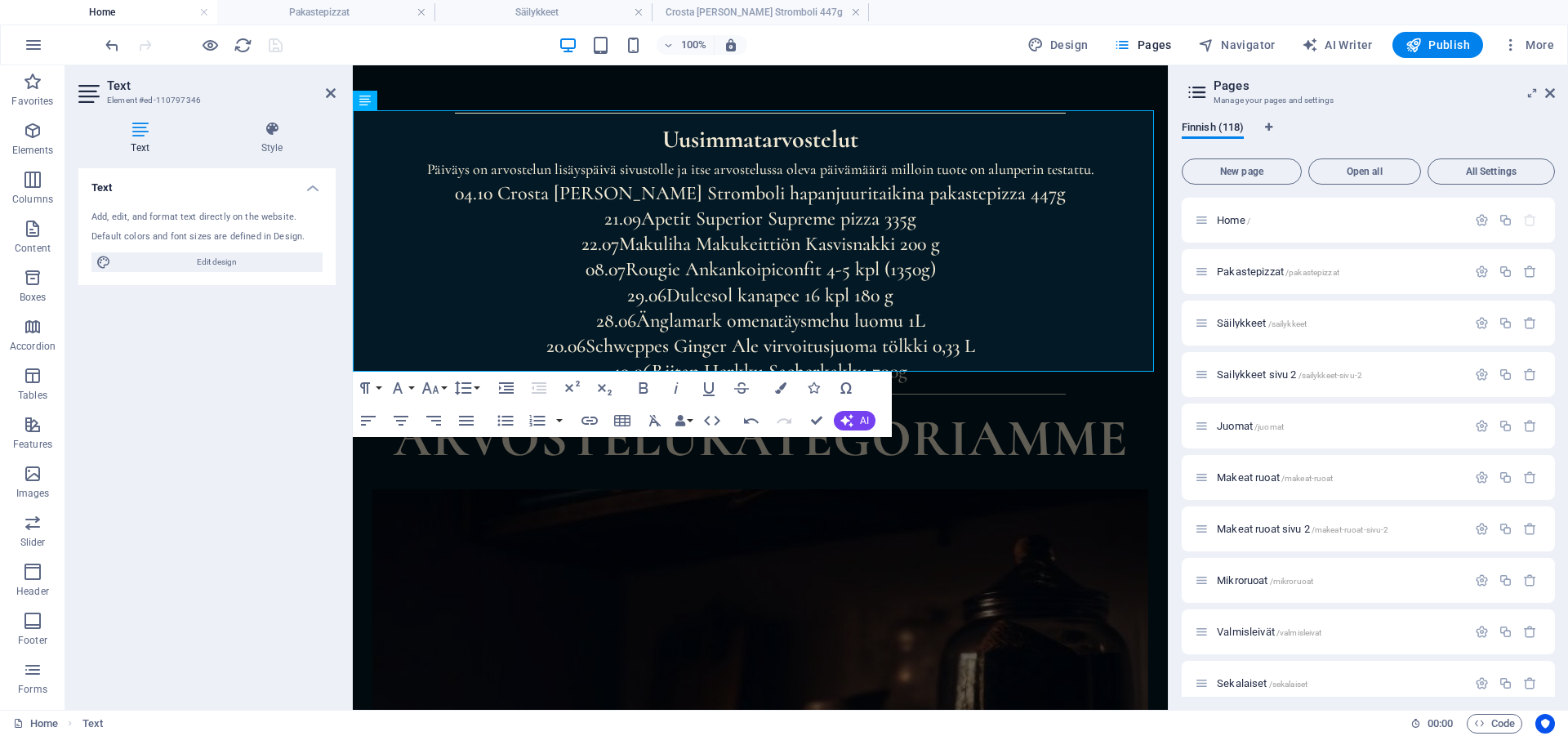
click at [389, 39] on div "100% Design Pages Navigator AI Writer Publish More" at bounding box center [831, 45] width 1458 height 26
drag, startPoint x: 818, startPoint y: 419, endPoint x: 524, endPoint y: 162, distance: 390.5
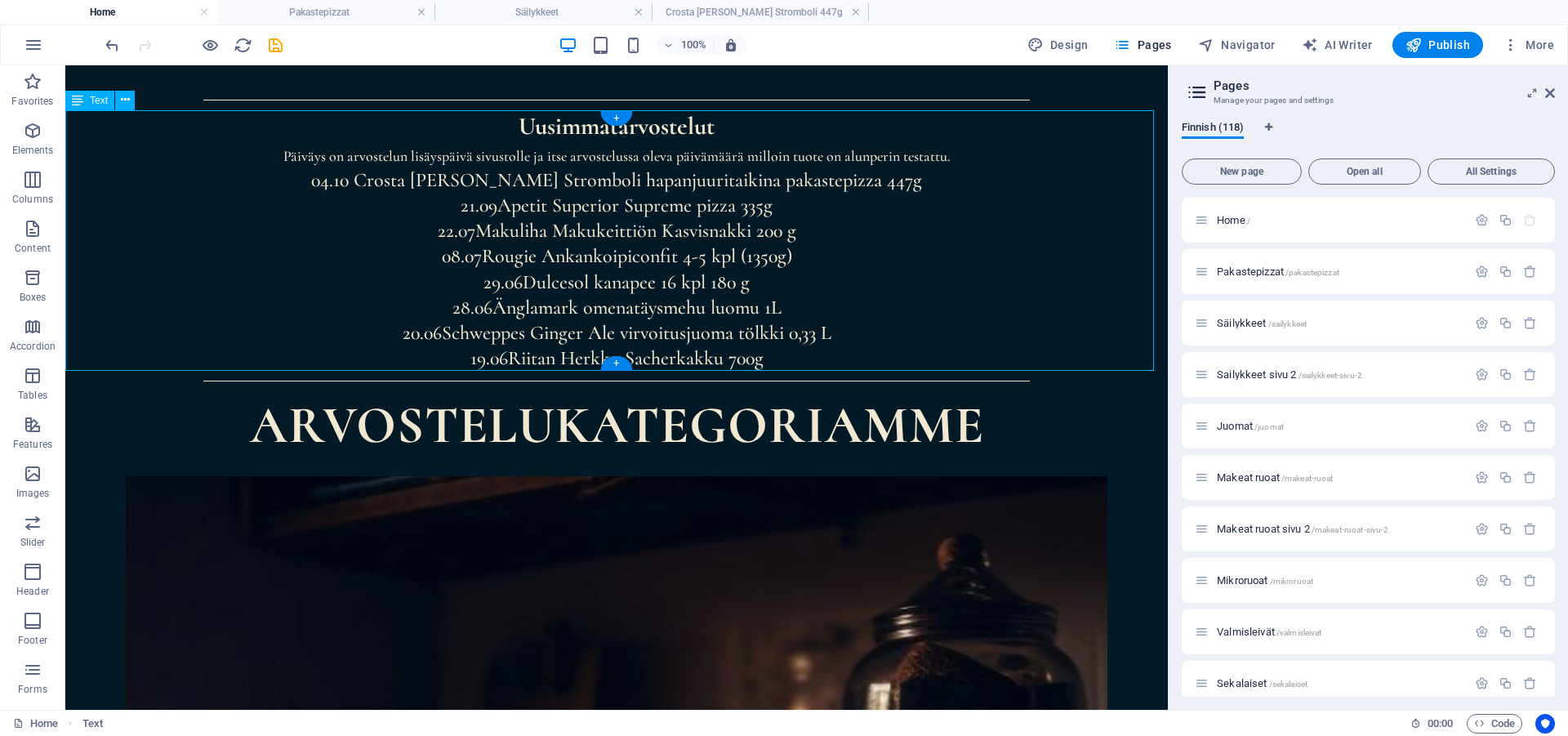
click at [444, 187] on div "Uusimmat arvostelut Päiväys on arvostelun lisäyspäivä sivustolle ja itse arvost…" at bounding box center [616, 241] width 1103 height 262
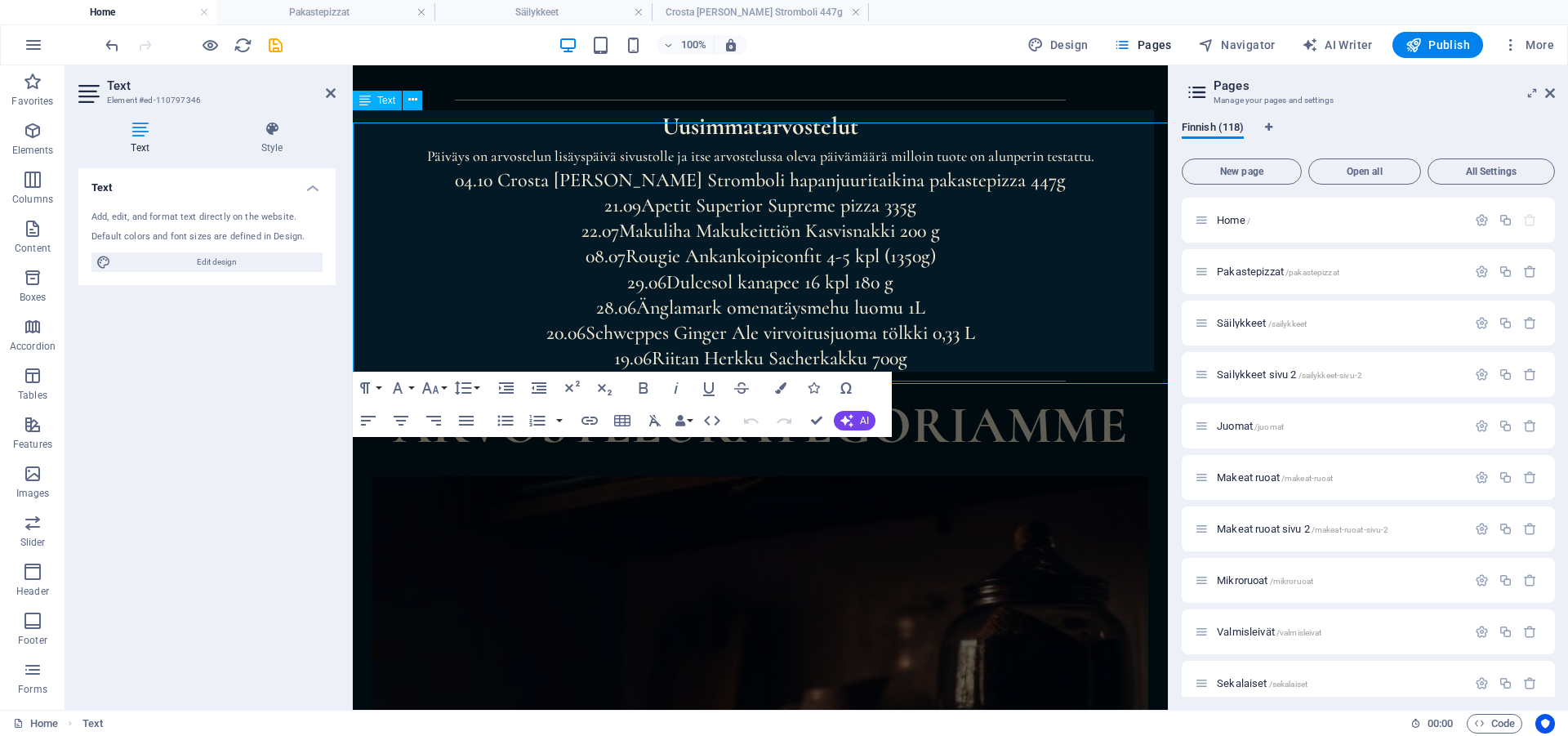
scroll to position [828, 0]
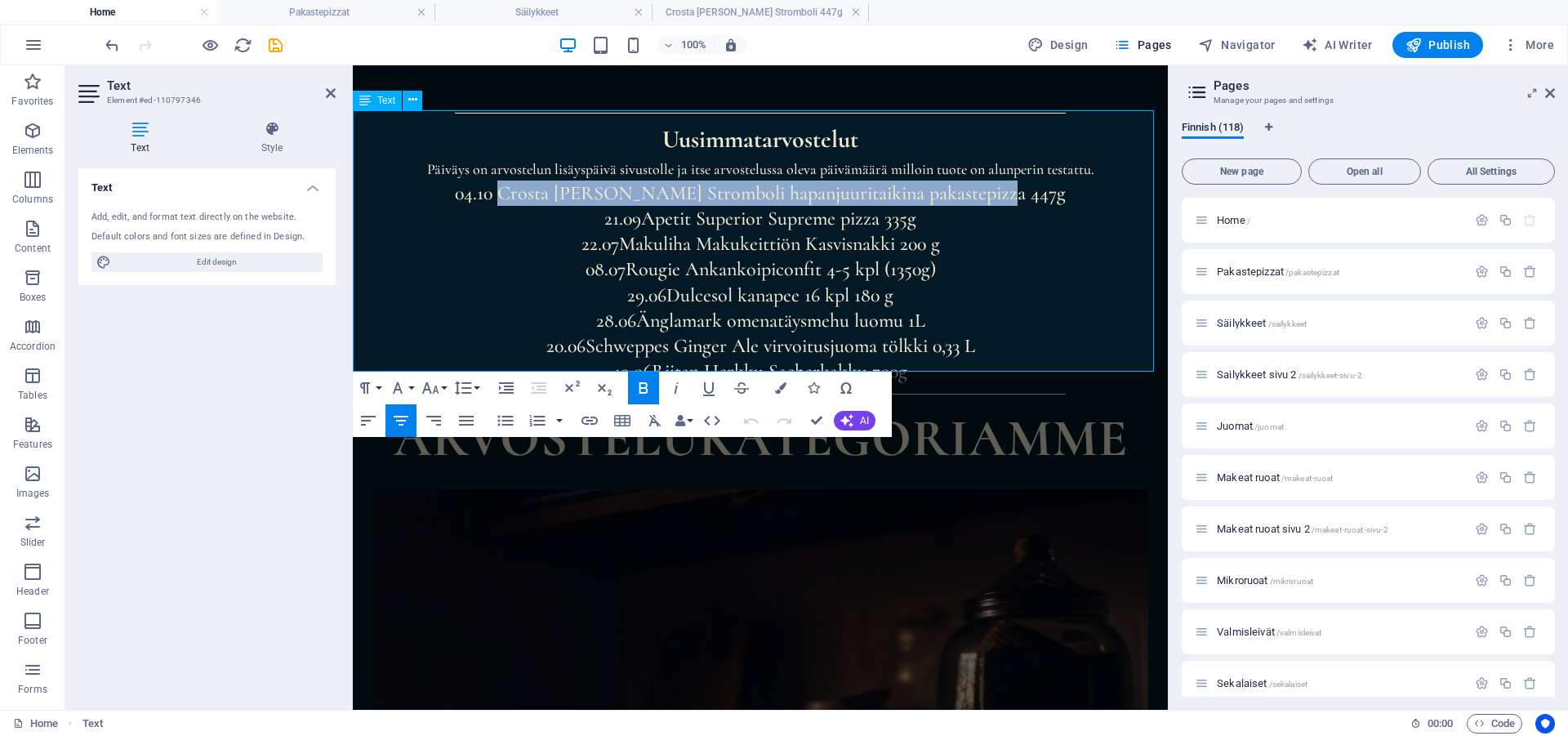
drag, startPoint x: 537, startPoint y: 181, endPoint x: 1025, endPoint y: 187, distance: 488.0
click at [1025, 187] on p "04.10 Crosta Mollica Stromboli hapanjuuritaikina pakastepizza 447g" at bounding box center [760, 193] width 815 height 25
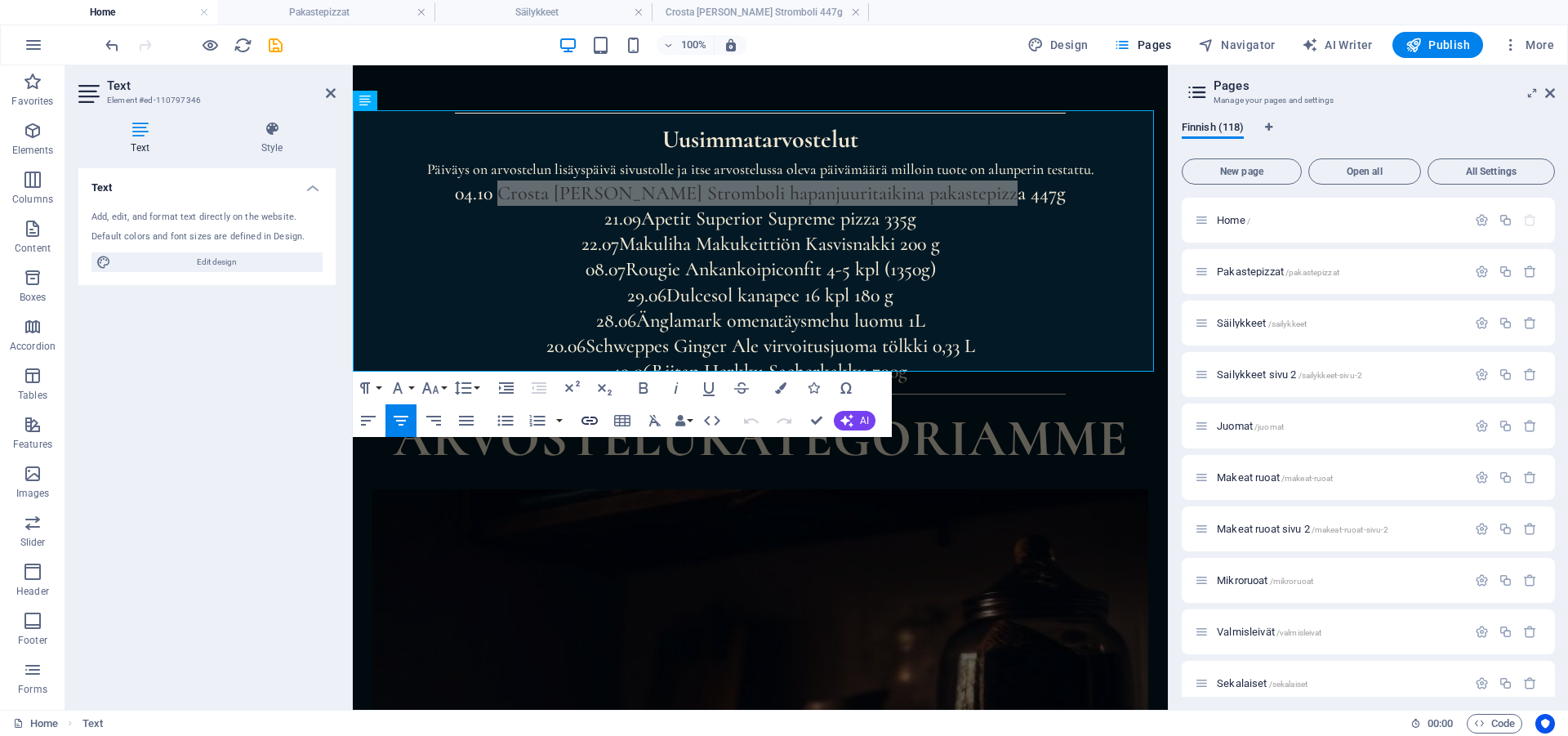
click at [601, 423] on button "Insert Link" at bounding box center [590, 420] width 31 height 32
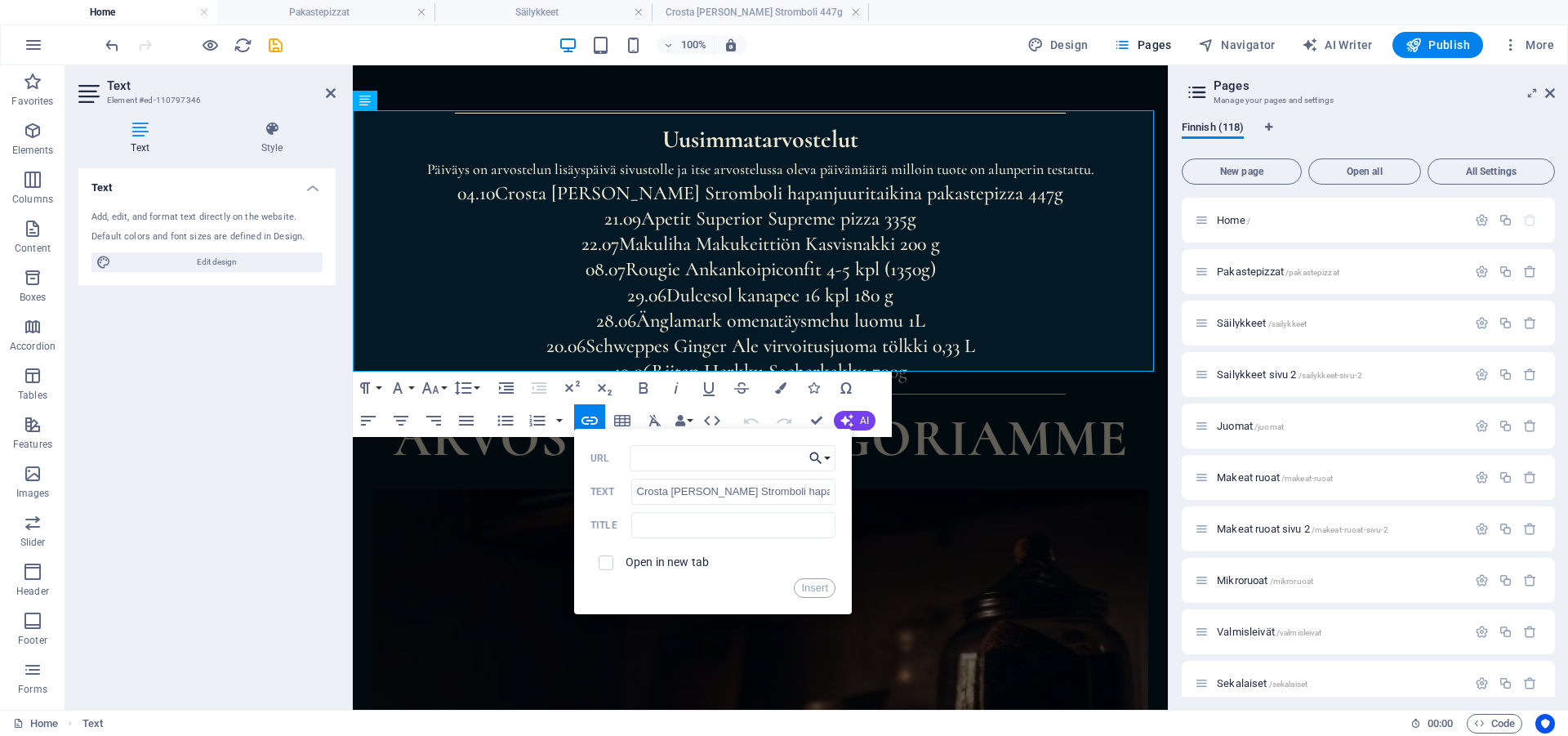
click at [825, 461] on button "Choose Link" at bounding box center [820, 459] width 31 height 26
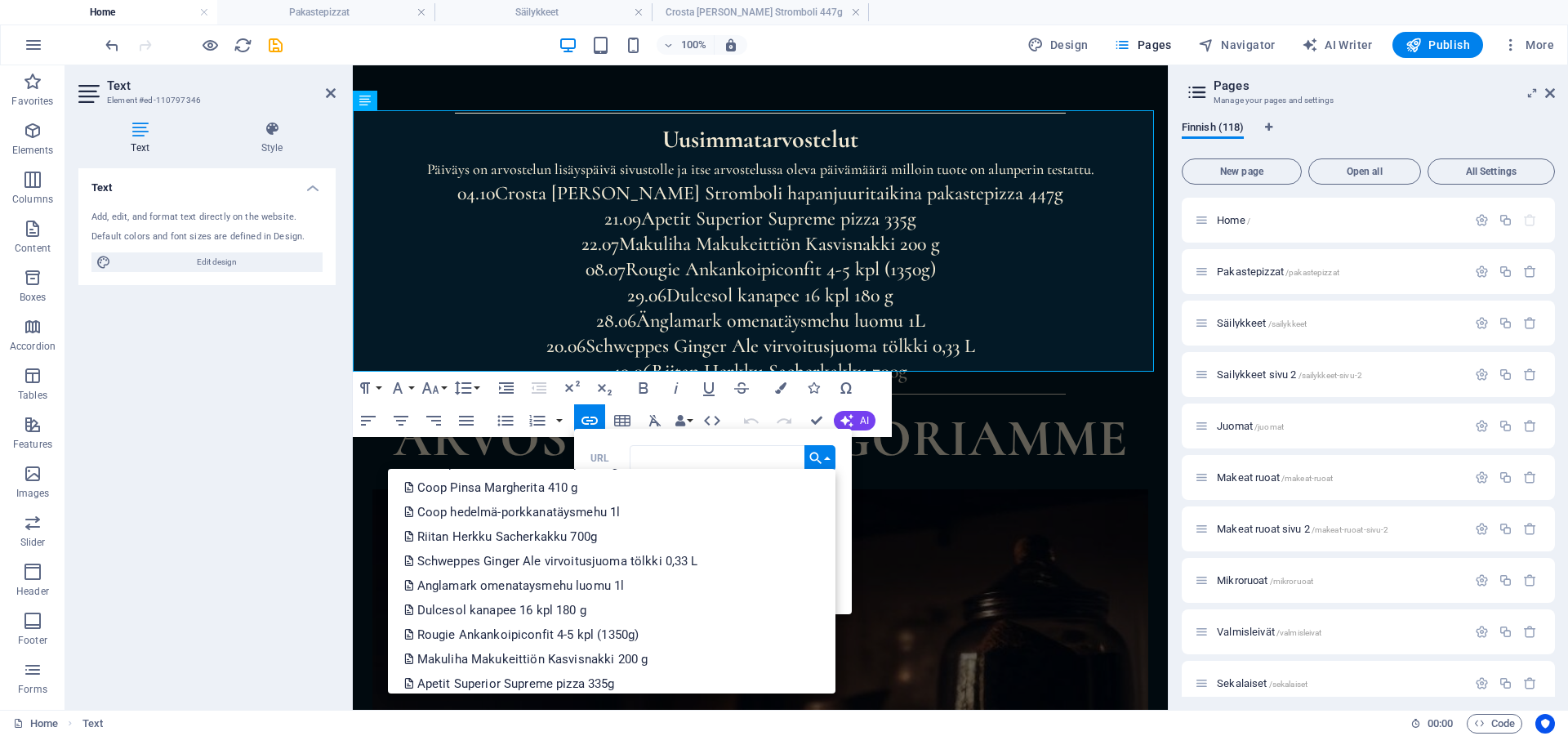
scroll to position [2705, 0]
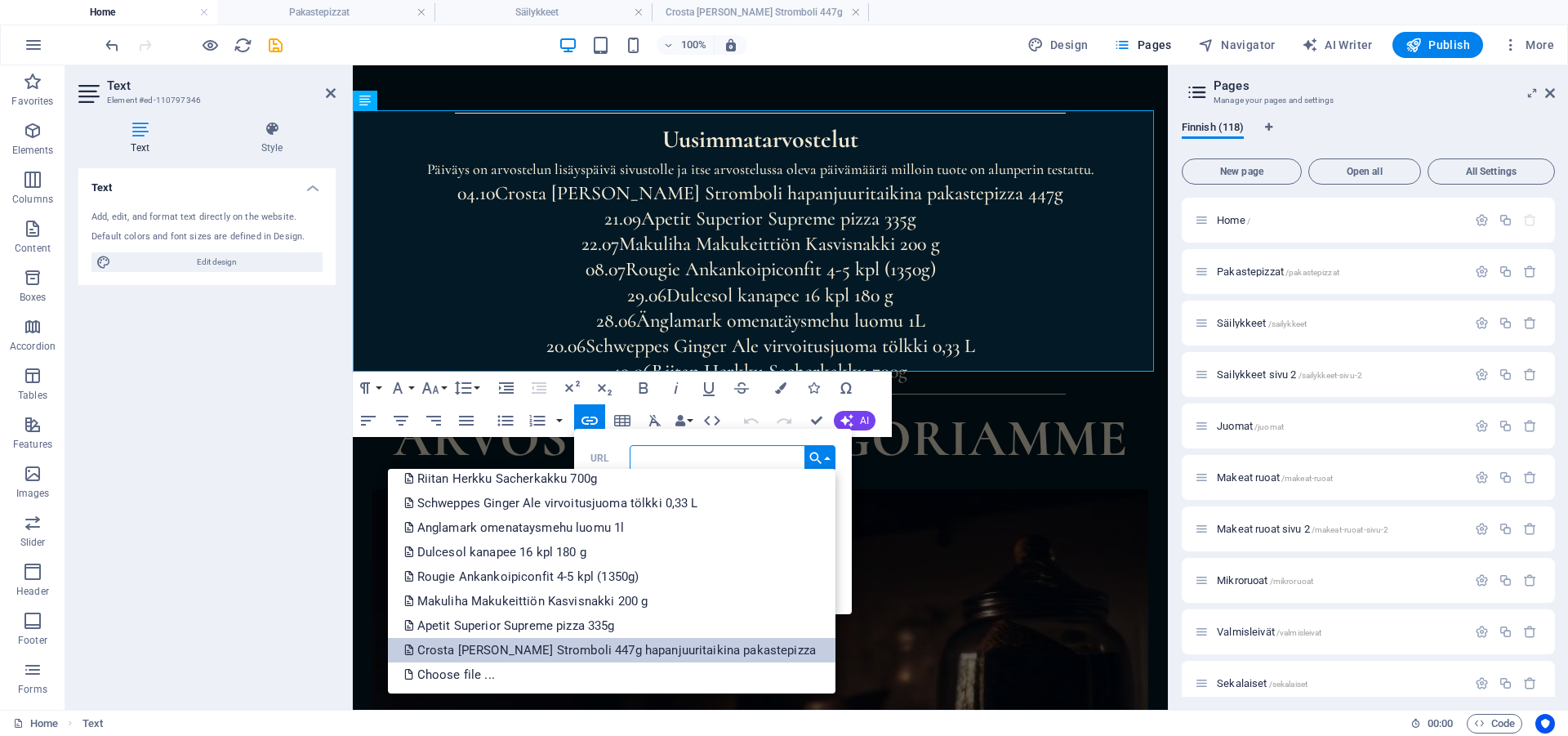
click at [665, 650] on p "Crosta Mollica Stromboli 447g hapanjuuritaikina pakastepizza" at bounding box center [612, 651] width 415 height 24
type input "/pakastepizzat/crosta-mollica-stromboli-hapanjuuritaikina-pakastepizza-447g"
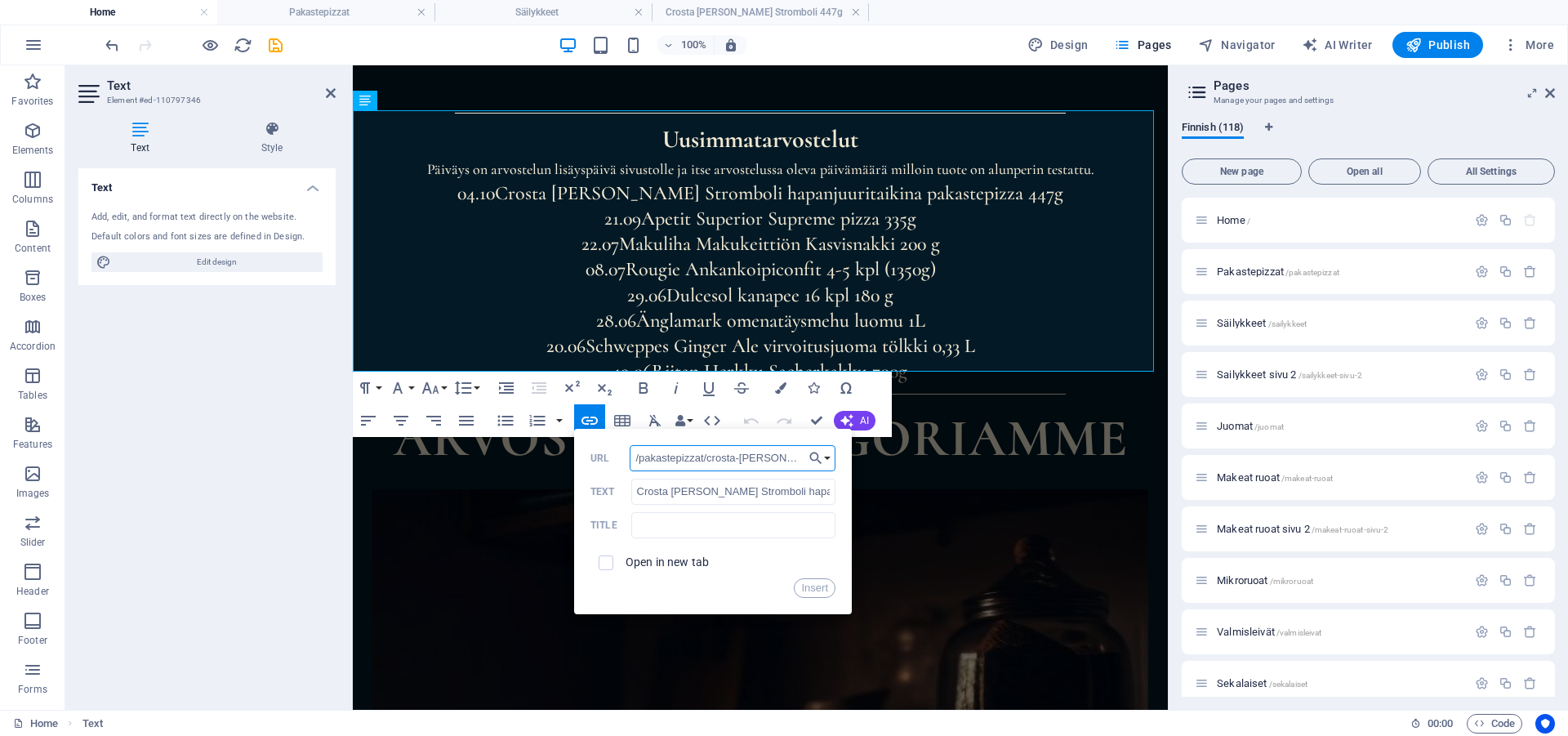
scroll to position [0, 193]
click at [818, 580] on button "Insert" at bounding box center [815, 588] width 42 height 19
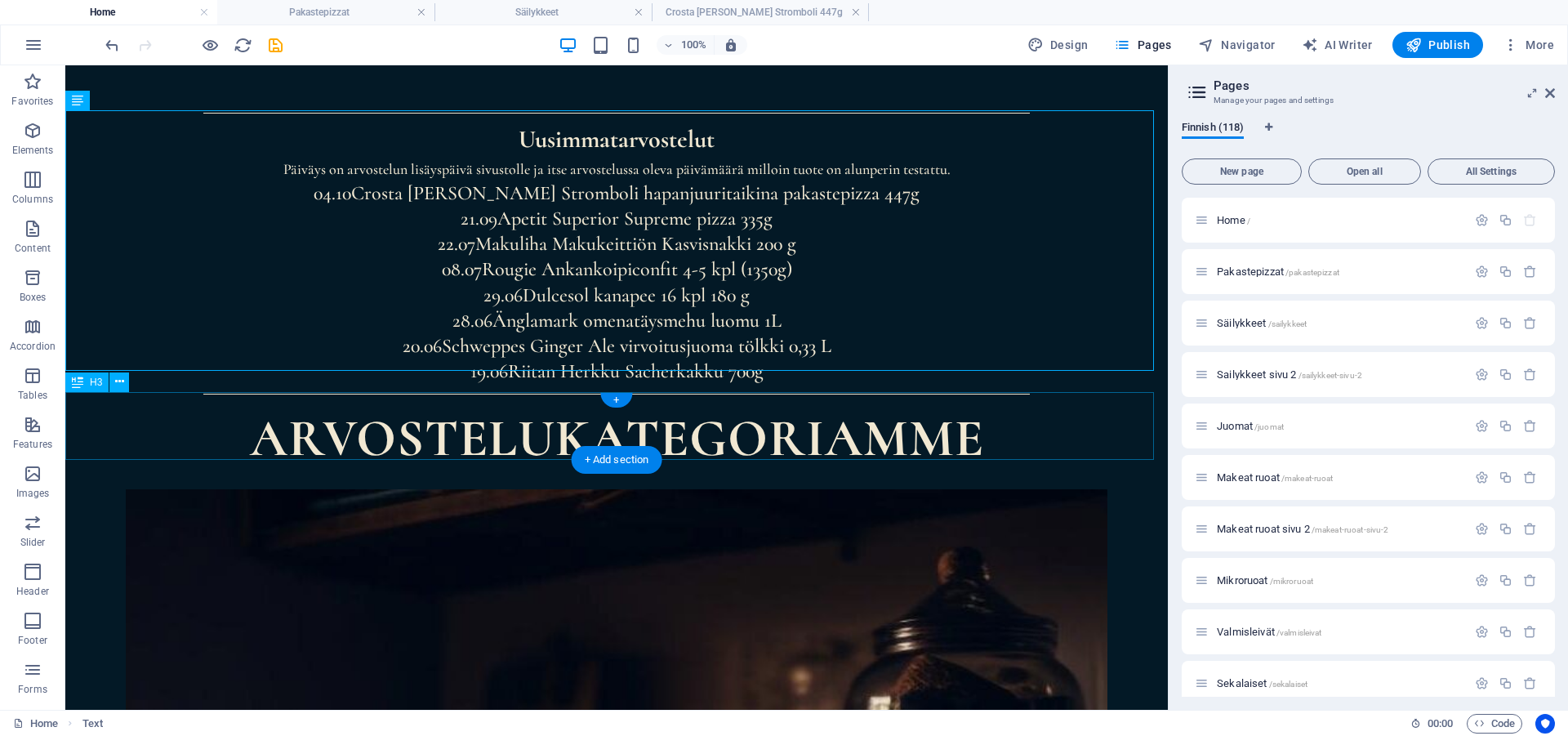
scroll to position [842, 0]
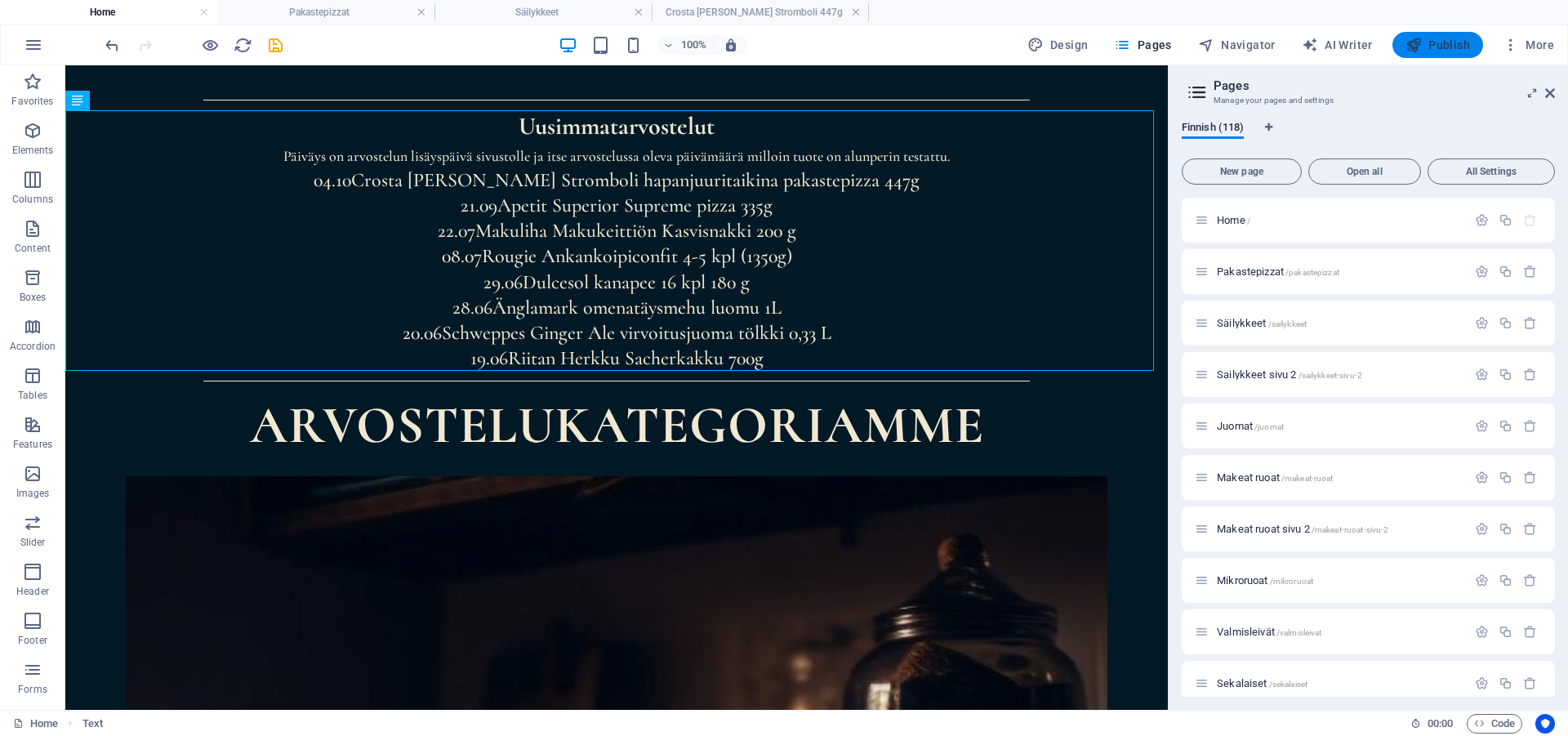
click at [1449, 53] on button "Publish" at bounding box center [1437, 45] width 91 height 26
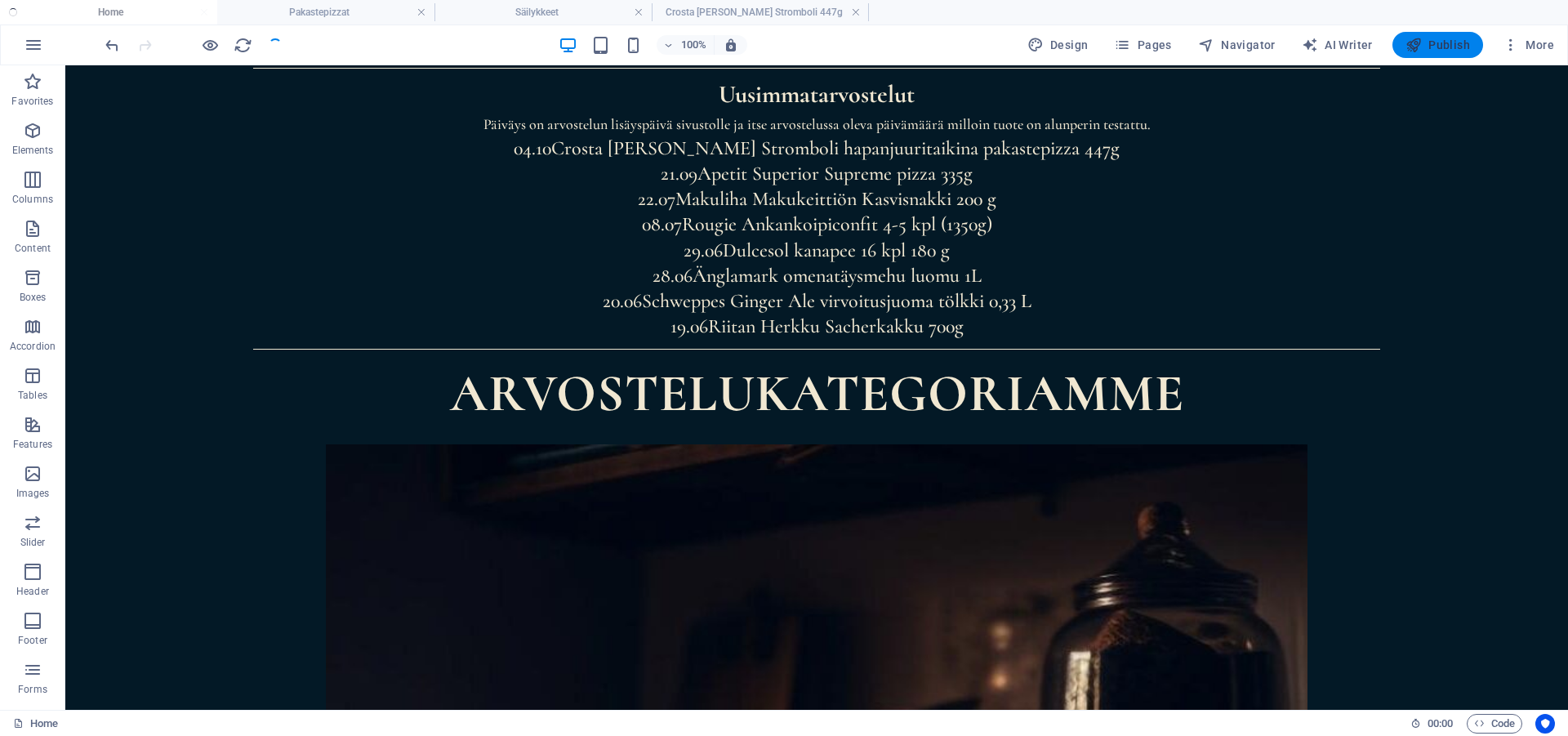
scroll to position [809, 0]
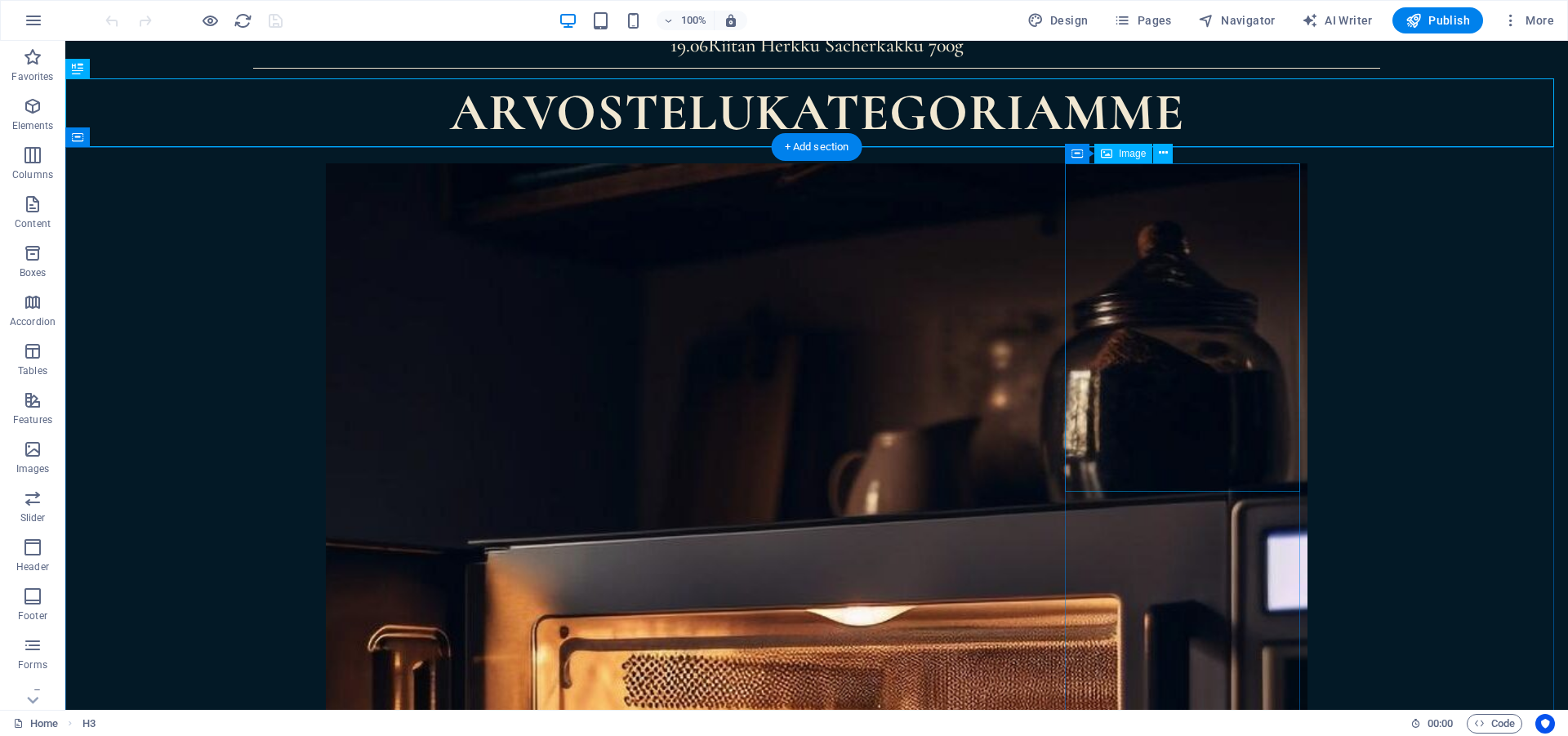
scroll to position [681, 0]
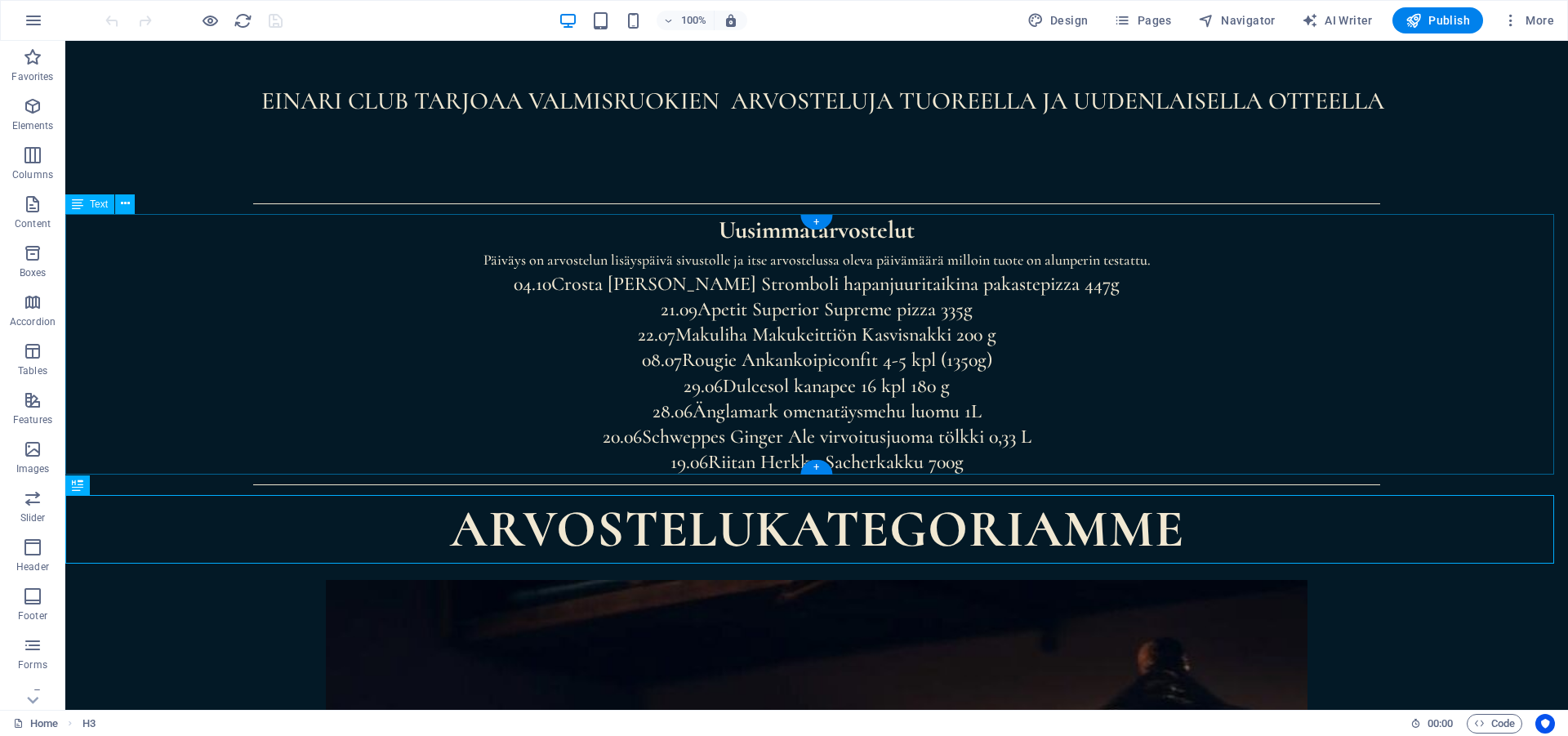
click at [825, 317] on div "Uusimmat arvostelut Päiväys on arvostelun lisäyspäivä sivustolle ja itse arvost…" at bounding box center [817, 344] width 1503 height 262
click at [806, 331] on div "Uusimmat arvostelut Päiväys on arvostelun lisäyspäivä sivustolle ja itse arvost…" at bounding box center [817, 344] width 1503 height 262
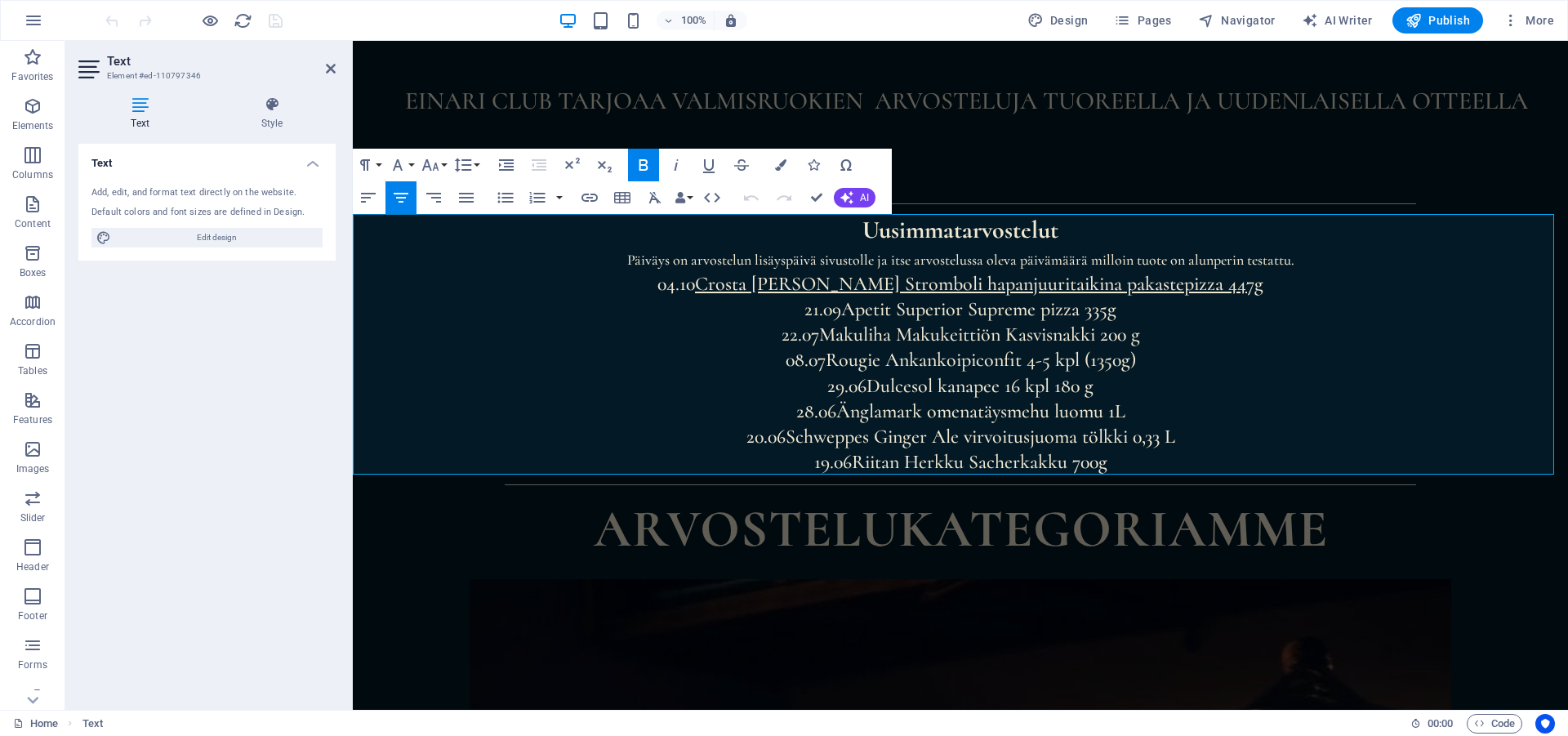
click at [879, 284] on link "Crosta [PERSON_NAME] Stromboli hapanjuuritaikina pakastepizza 447g" at bounding box center [979, 283] width 568 height 24
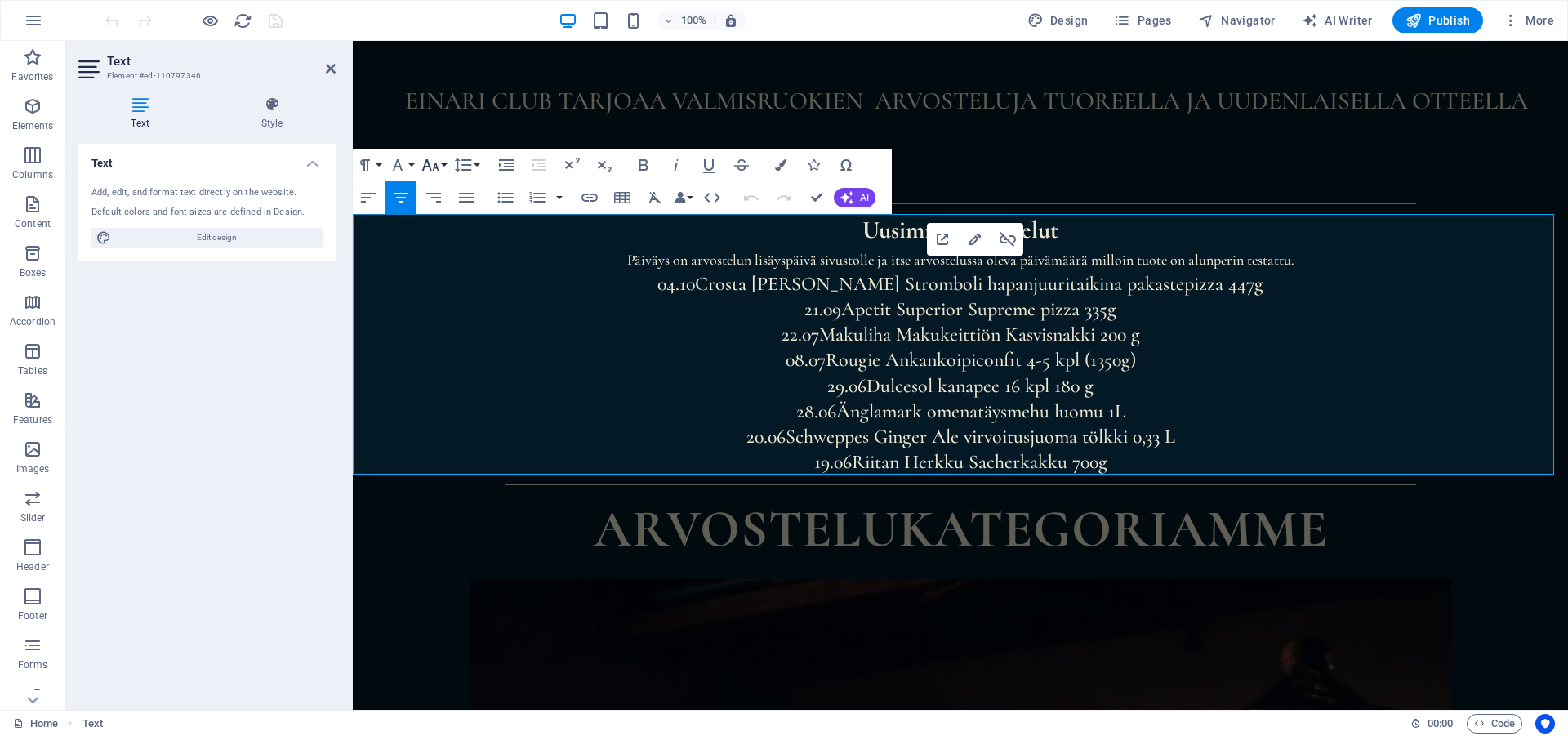
click at [438, 164] on icon "button" at bounding box center [431, 165] width 19 height 19
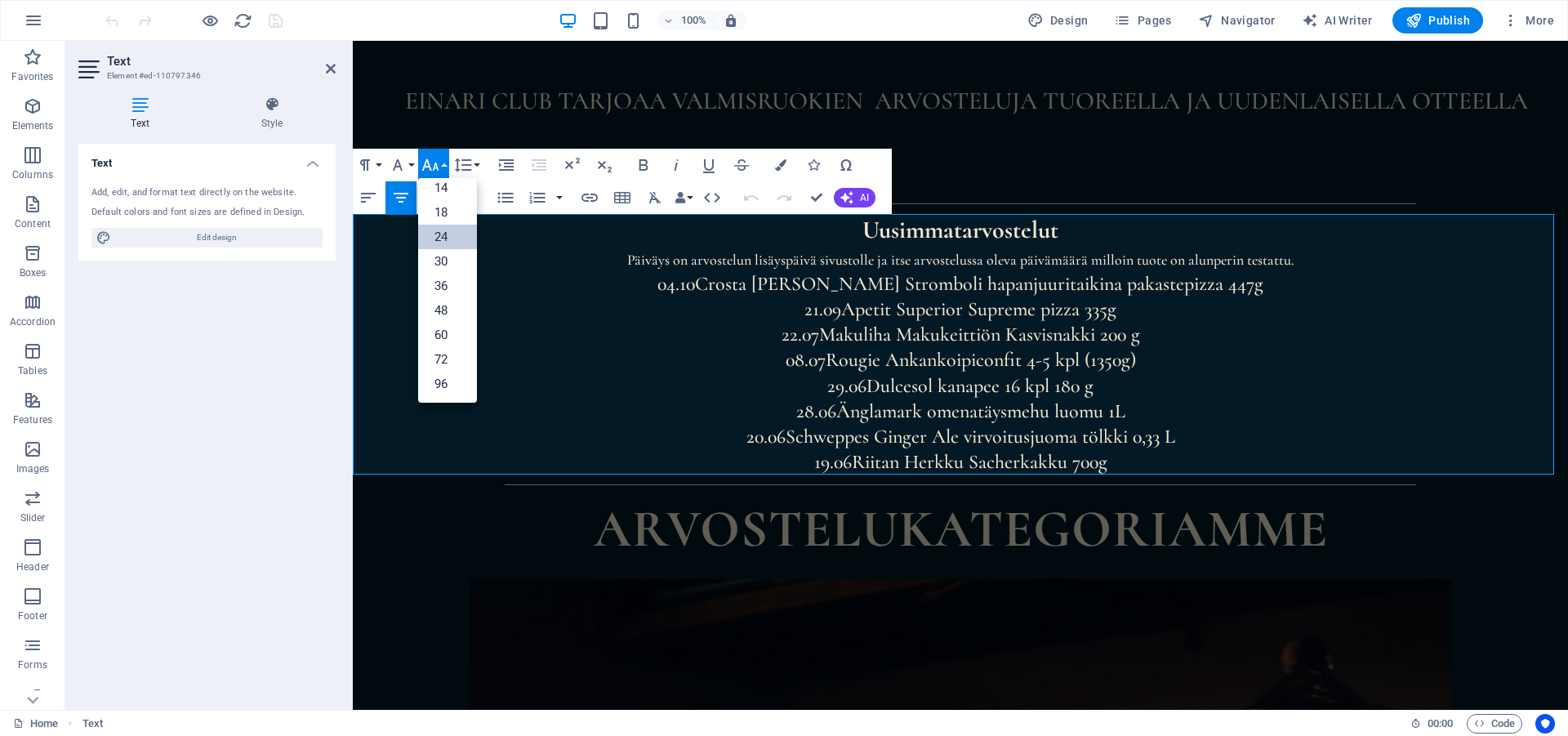
scroll to position [132, 0]
click at [438, 164] on icon "button" at bounding box center [431, 165] width 19 height 19
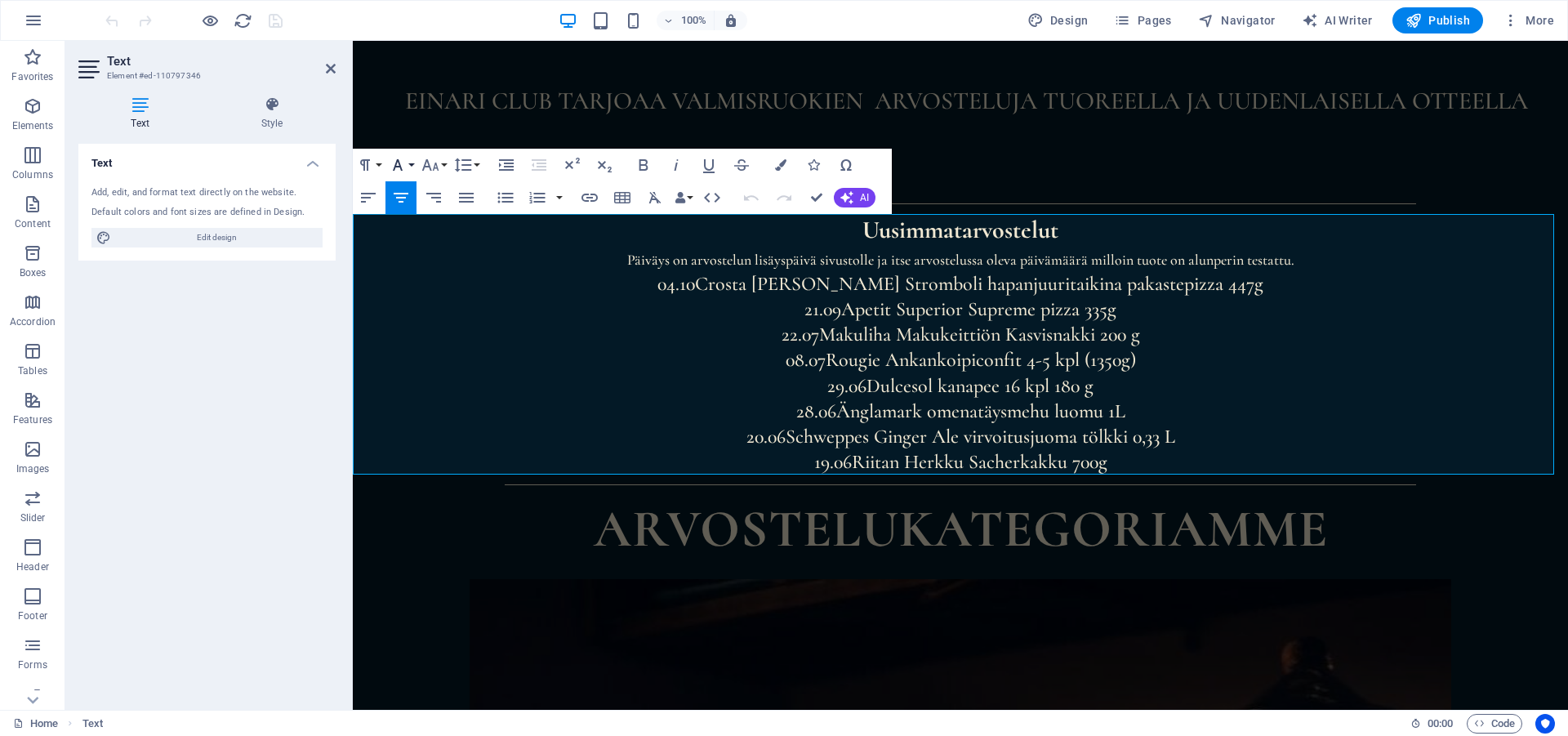
click at [411, 164] on button "Font Family" at bounding box center [401, 165] width 31 height 32
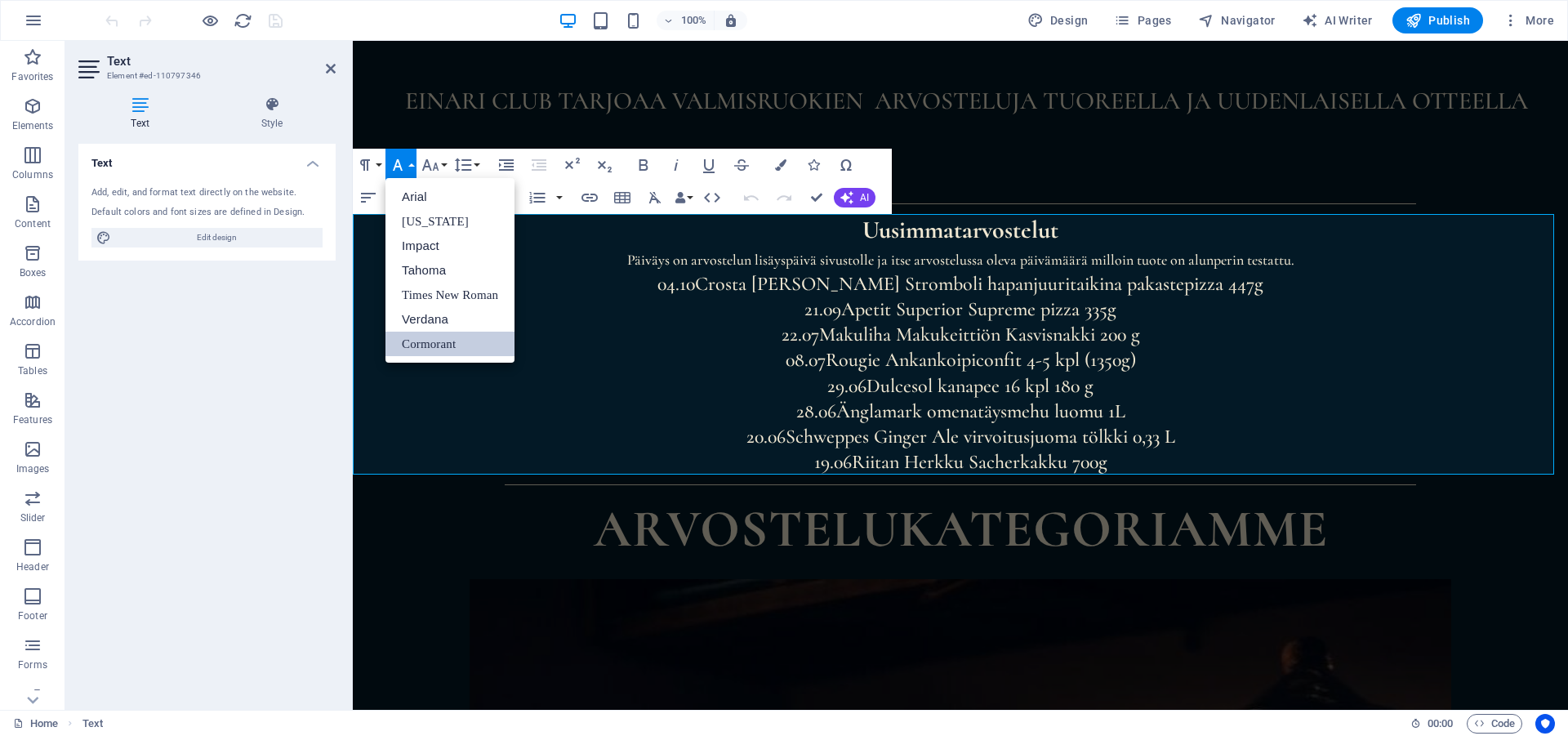
scroll to position [0, 0]
click at [411, 164] on button "Font Family" at bounding box center [401, 165] width 31 height 32
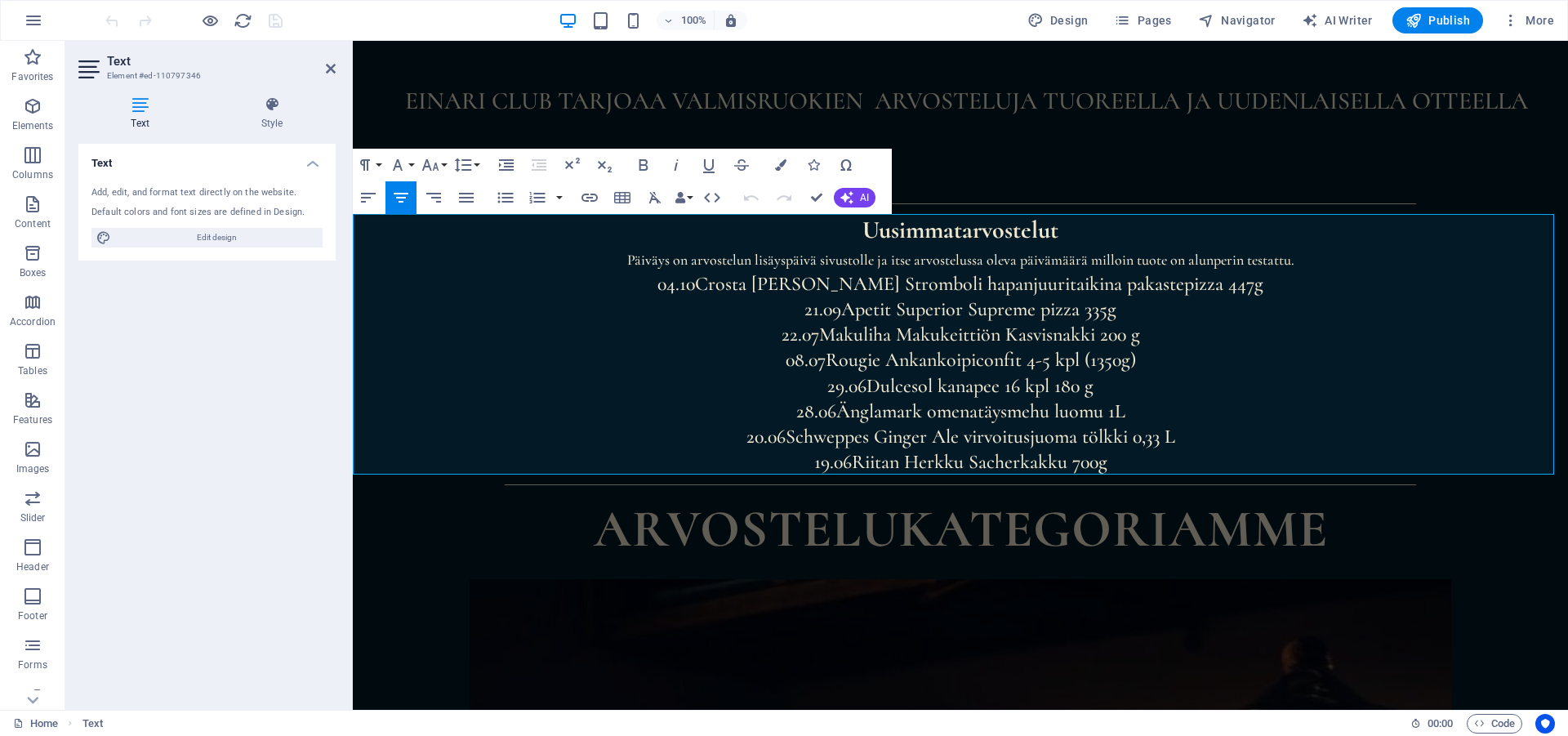
click at [1122, 310] on p "21.09 Apetit Superior Supreme pizza 335g" at bounding box center [960, 309] width 1215 height 25
drag, startPoint x: 1213, startPoint y: 284, endPoint x: 1219, endPoint y: 326, distance: 42.4
click at [1213, 285] on link "Crosta Mollica Stromboli hapanjuuritaikina pakastepizza 447g" at bounding box center [979, 283] width 568 height 24
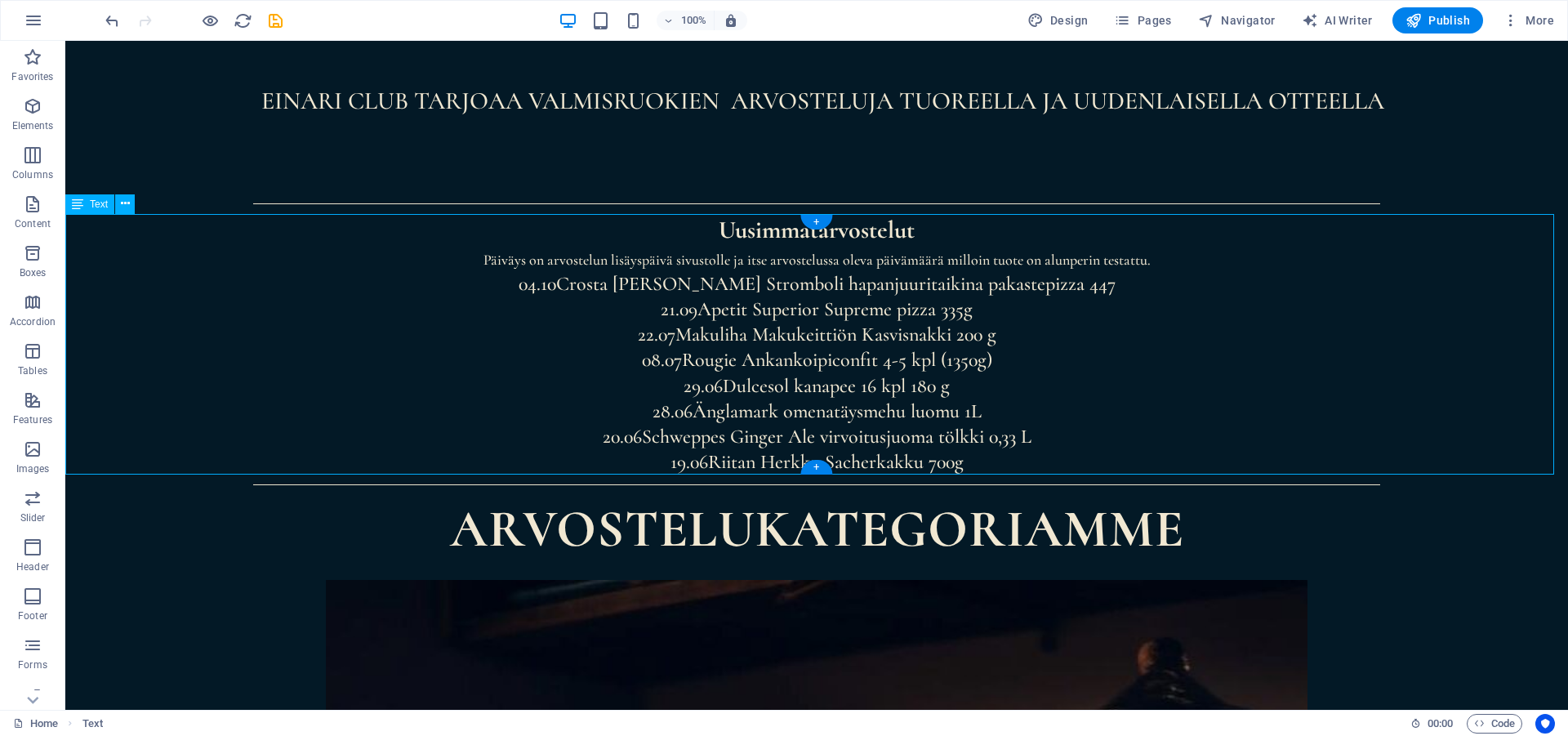
click at [1062, 293] on div "Uusimmat arvostelut Päiväys on arvostelun lisäyspäivä sivustolle ja itse arvost…" at bounding box center [817, 344] width 1503 height 262
click at [1062, 293] on div "Uusimmat arvostelut Päiväys on arvostelun lisäyspäivä sivustolle ja itse arvost…" at bounding box center [817, 344] width 1503 height 262
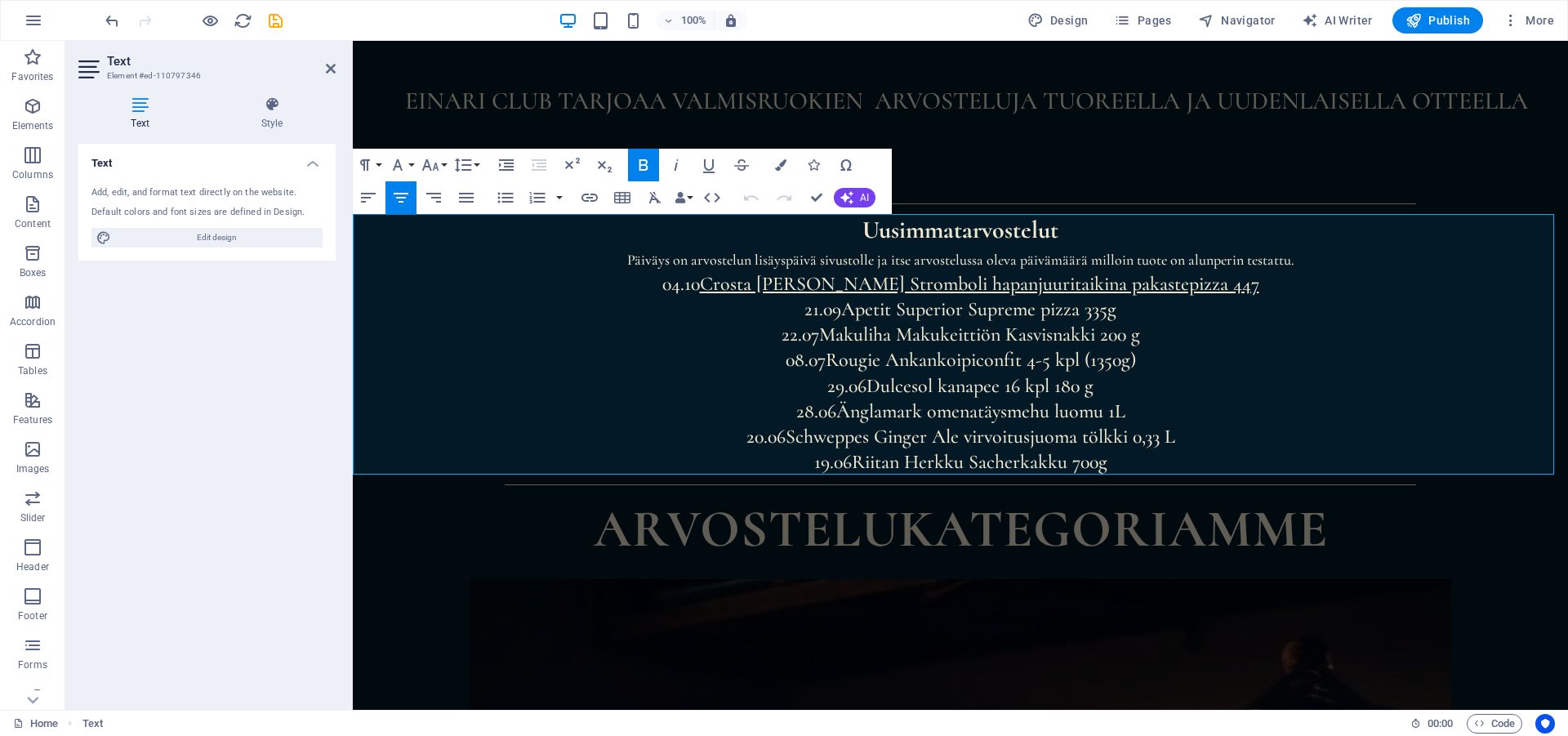
click at [1198, 283] on link "[PERSON_NAME] [PERSON_NAME] Stromboli hapanjuuritaikina pakastepizza 447" at bounding box center [980, 283] width 560 height 24
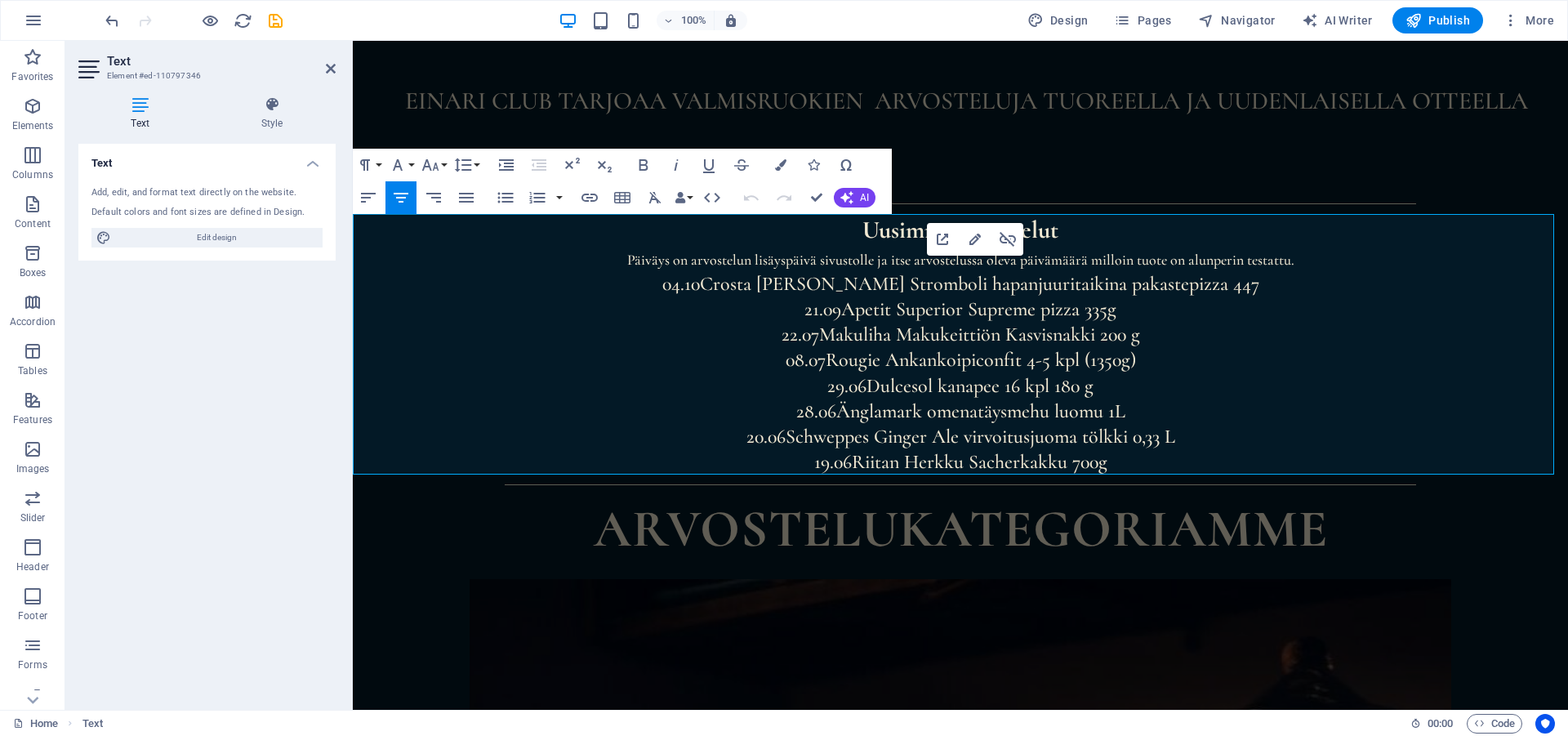
click at [1210, 285] on p "04.10 Crosta Mollica Stromboli hapanjuuritaikina pakastepizza 447" at bounding box center [960, 283] width 1215 height 25
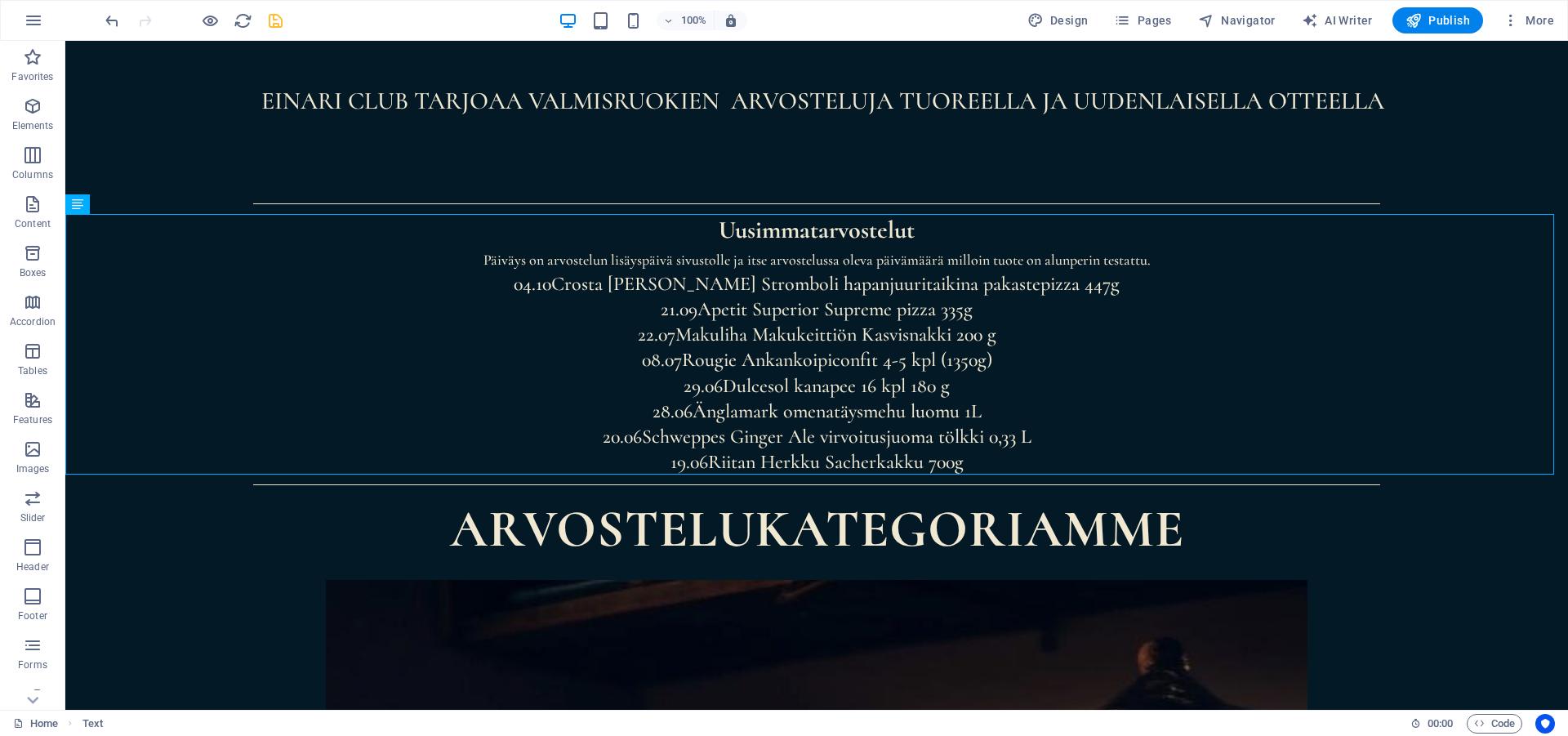
click at [277, 19] on icon "save" at bounding box center [275, 21] width 19 height 19
click at [1439, 17] on span "Publish" at bounding box center [1437, 20] width 64 height 17
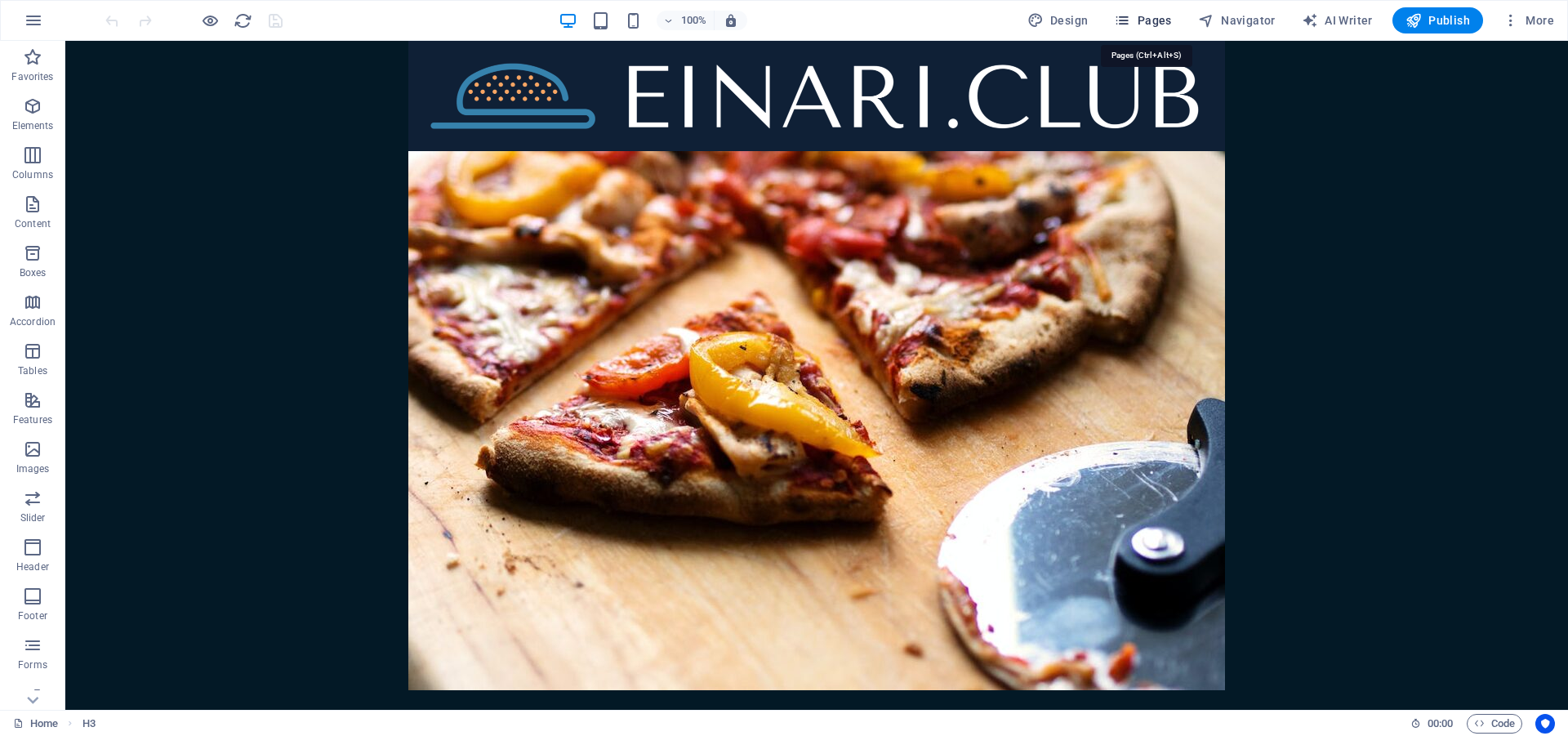
click at [1165, 19] on span "Pages" at bounding box center [1143, 20] width 58 height 17
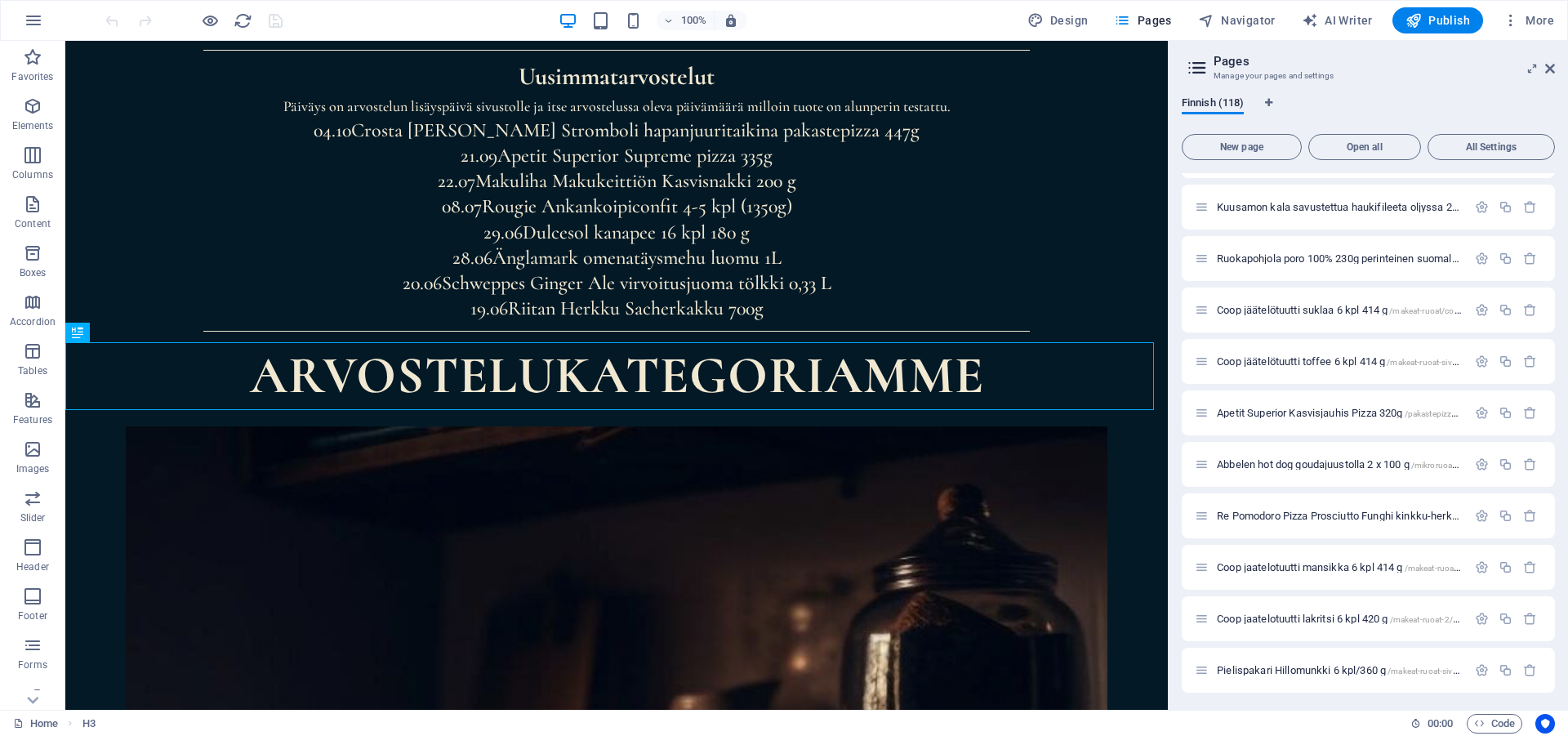
scroll to position [5550, 0]
click at [1347, 665] on span "Crosta Mollica Stromboli 447g hapanjuuritaikina pakastepizza /pakastepizzat/cro…" at bounding box center [1547, 668] width 662 height 12
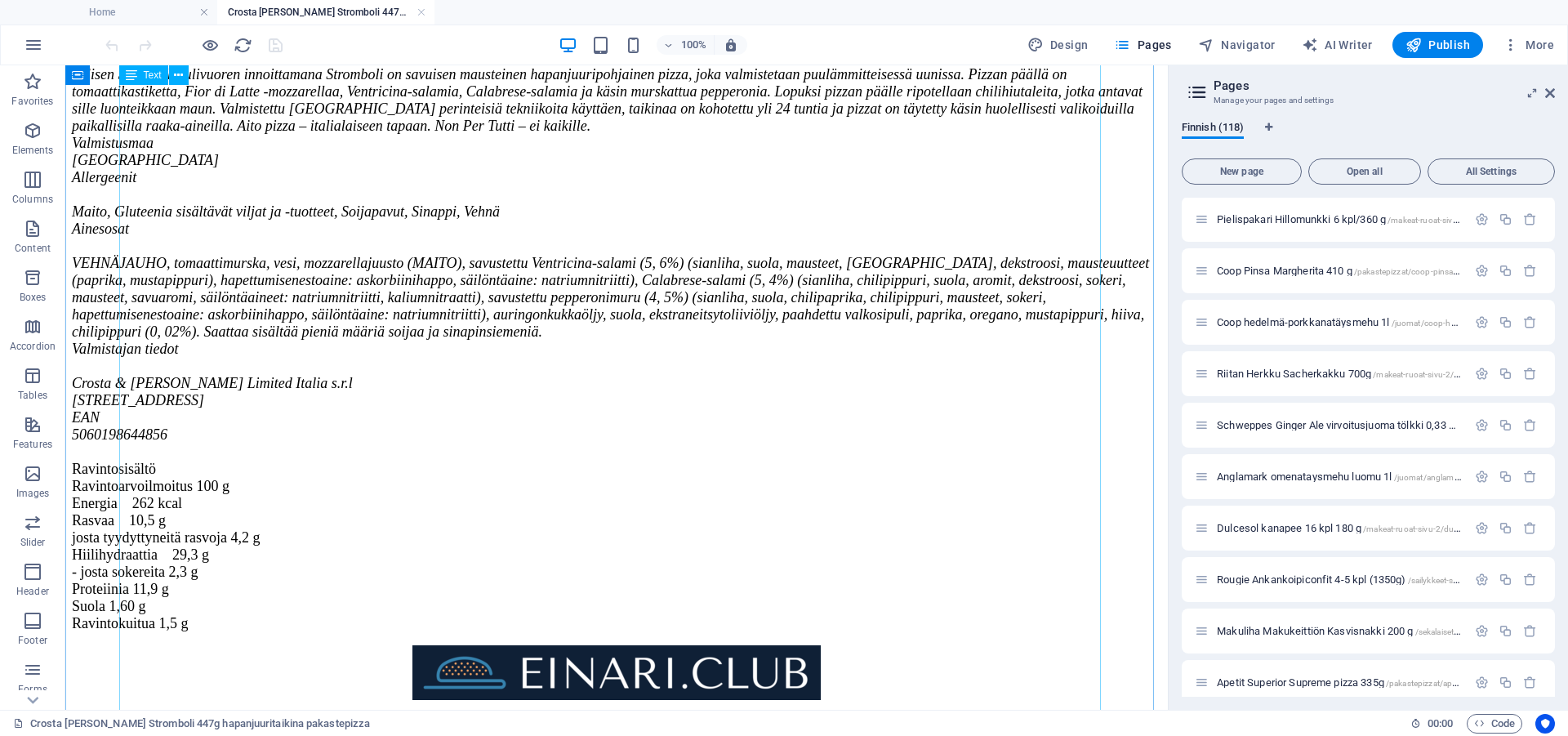
scroll to position [4266, 0]
click at [282, 225] on div "30.syyskuuta.2025 Tämä arvostelu aloittaa sarjan jossa testaan kalleimpia pakas…" at bounding box center [616, 150] width 1089 height 964
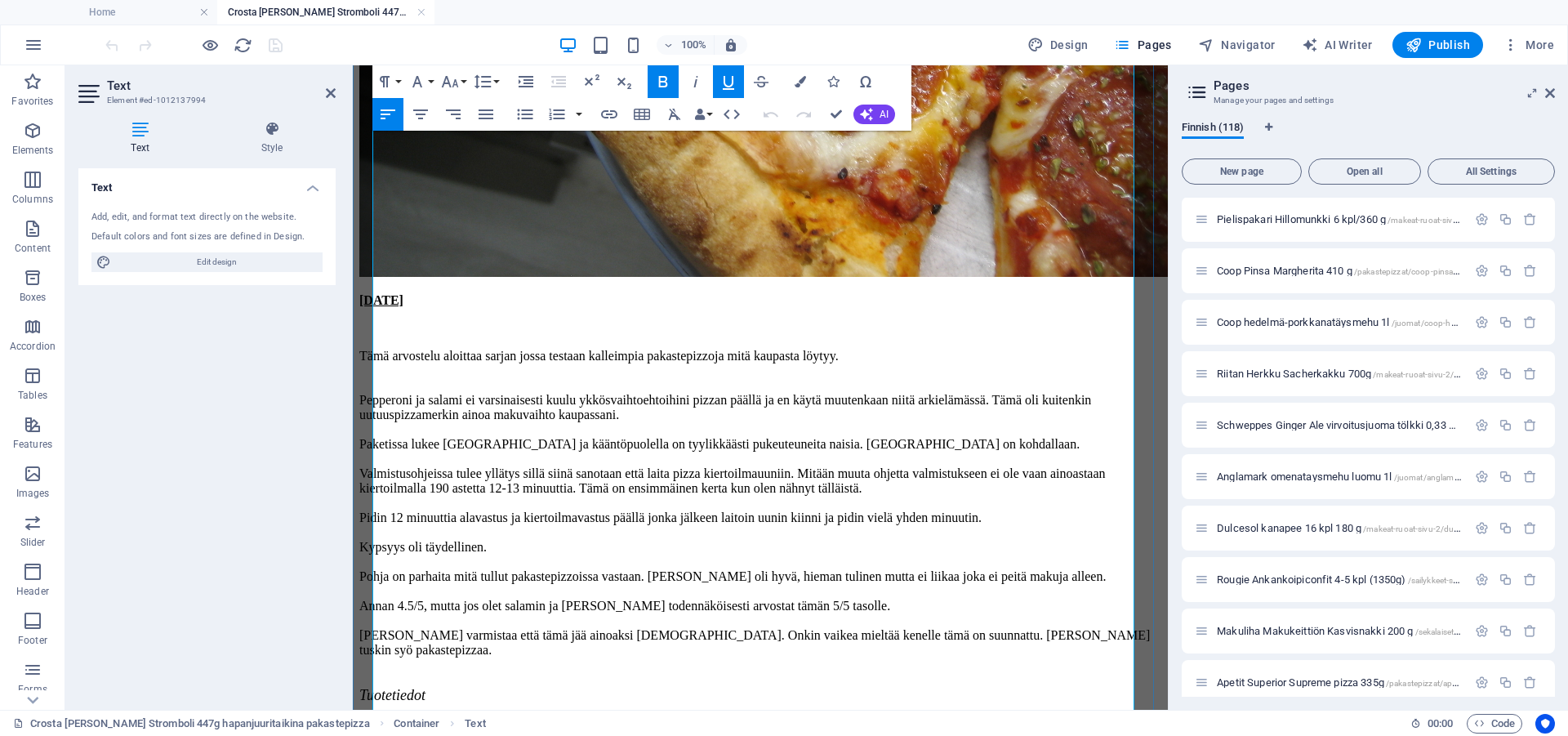
scroll to position [3993, 0]
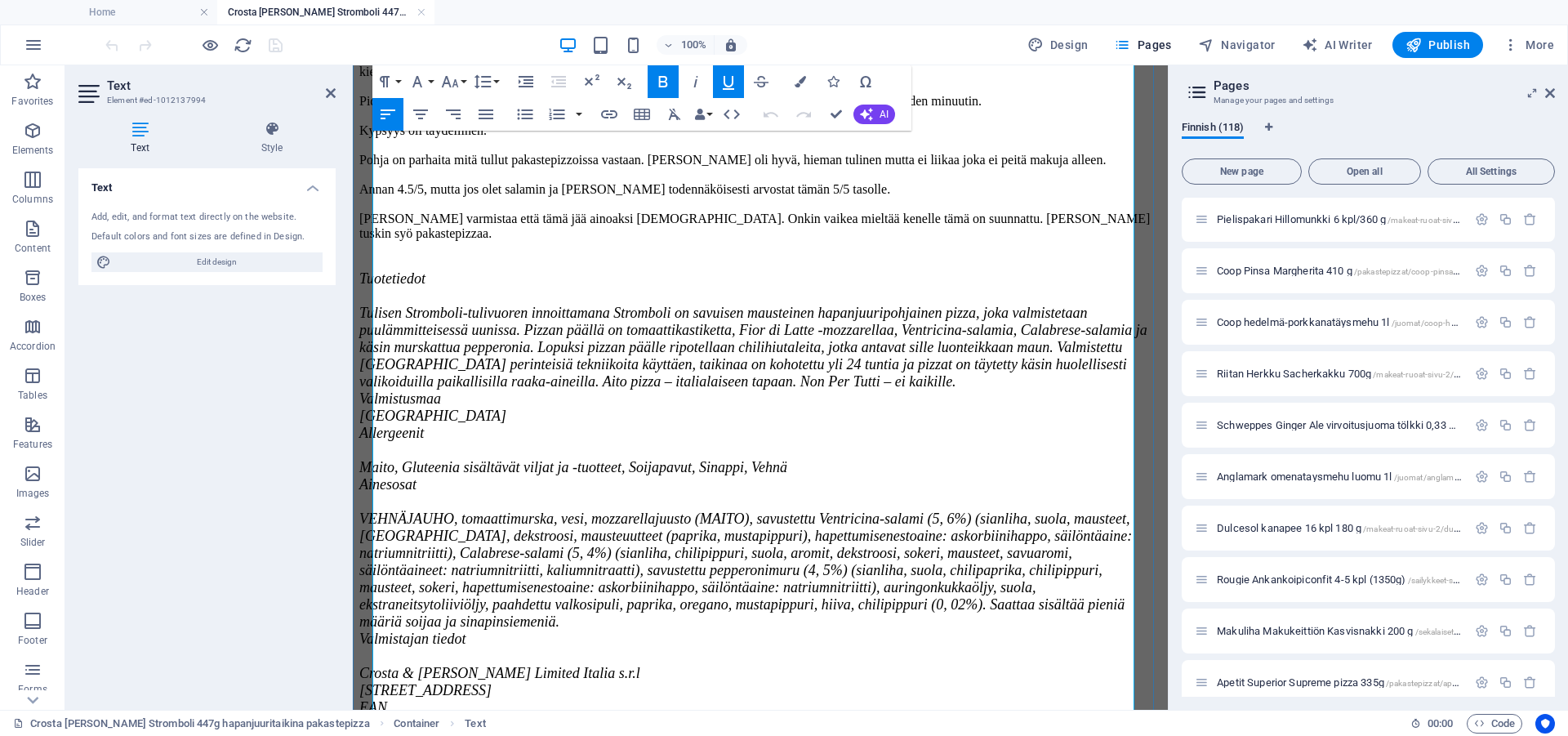
click at [402, 237] on p "Tämä arvostelu aloittaa sarjan jossa testaan kalleimpia pakastepizzoja mitä kau…" at bounding box center [760, 427] width 802 height 991
drag, startPoint x: 839, startPoint y: 112, endPoint x: 764, endPoint y: 48, distance: 98.6
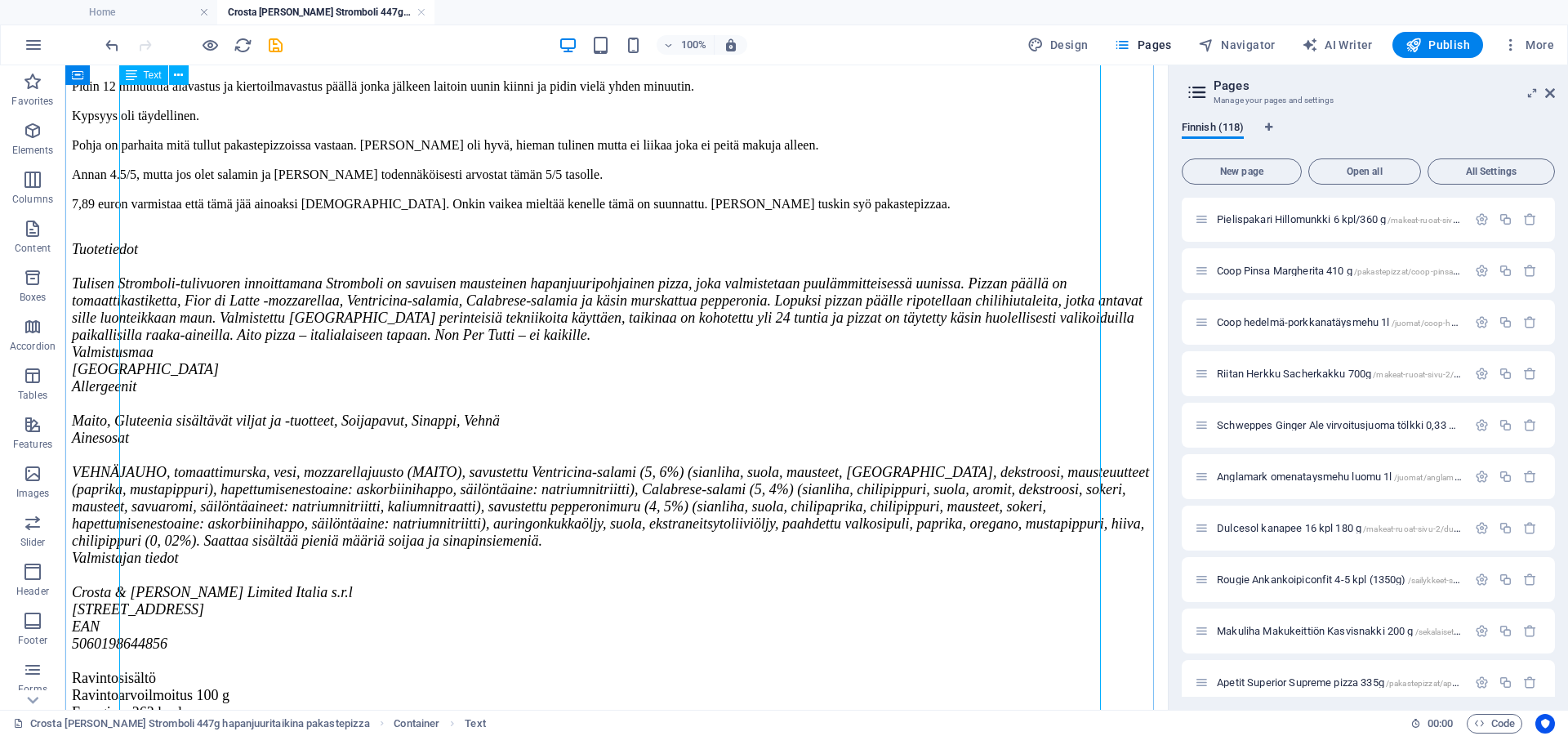
scroll to position [4327, 0]
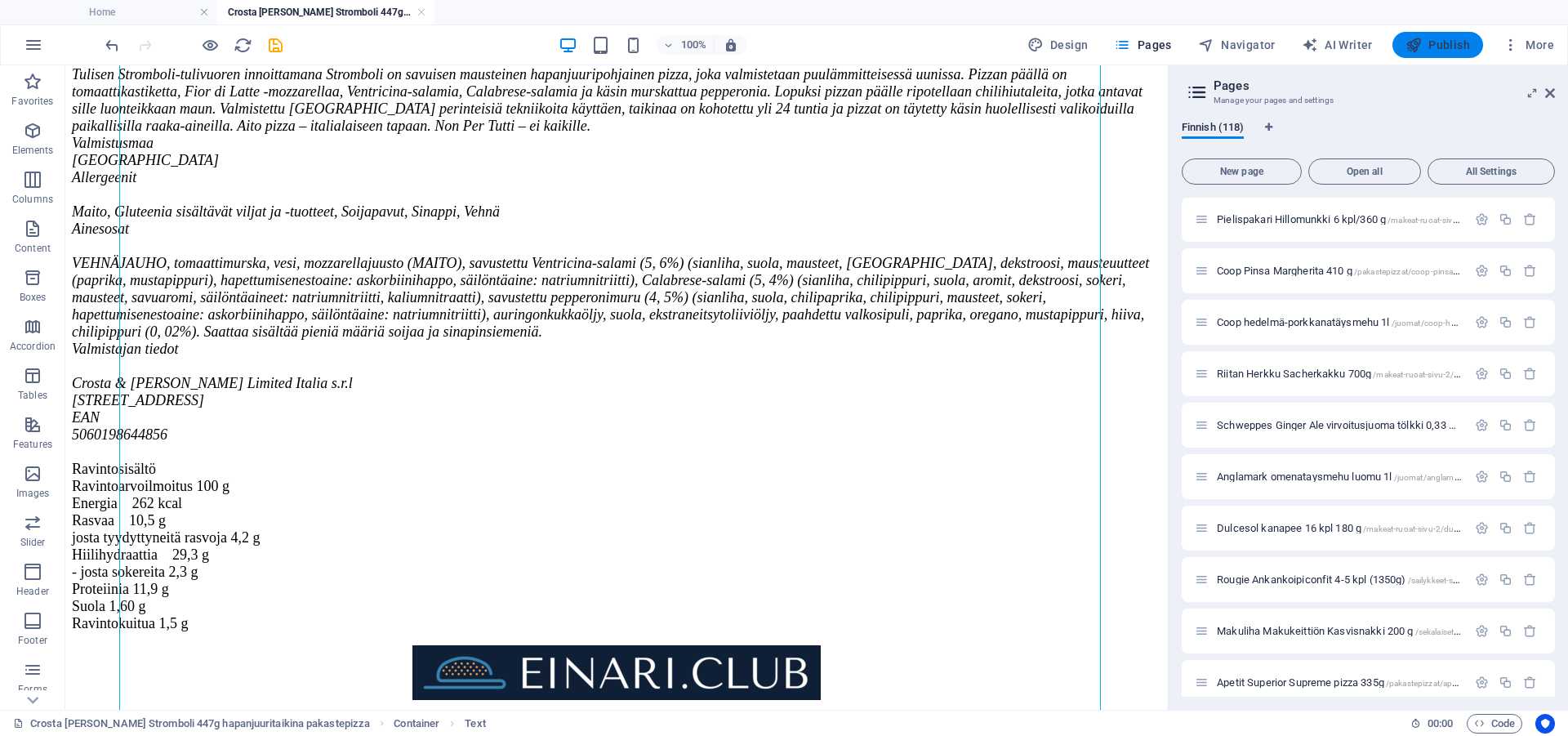
click at [1427, 57] on button "Publish" at bounding box center [1437, 45] width 91 height 26
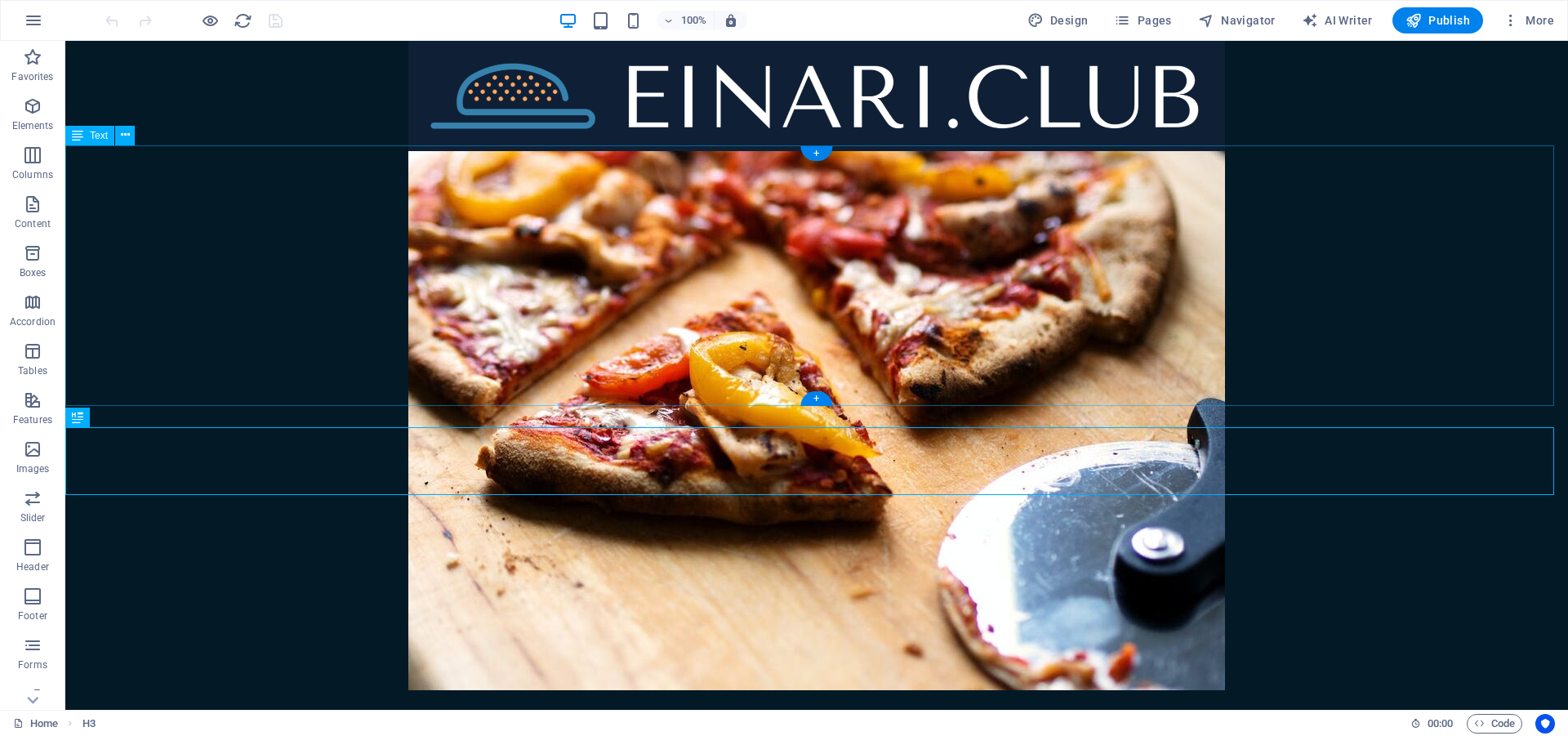
scroll to position [750, 0]
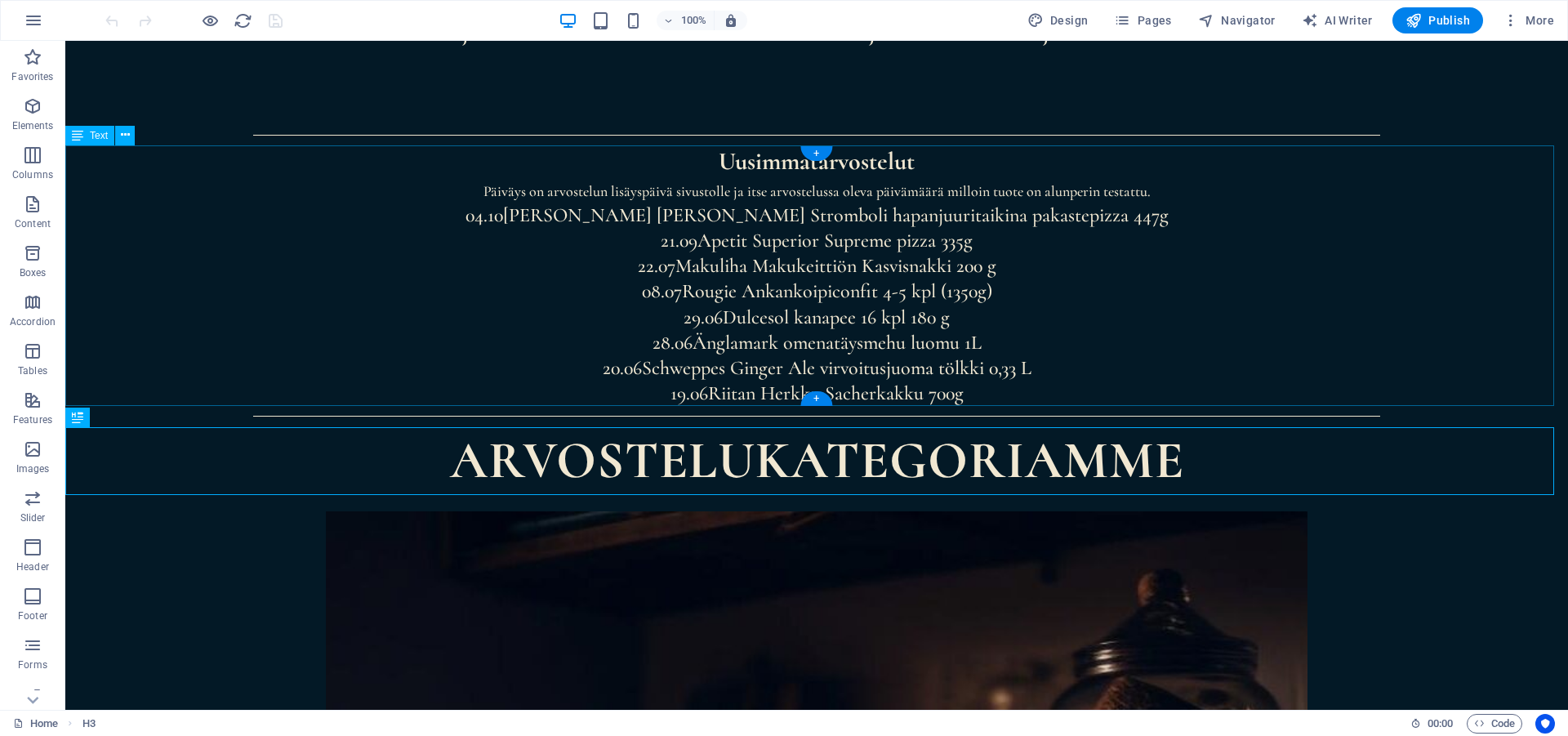
click at [805, 323] on div "Uusimmat arvostelut Päiväys on arvostelun lisäyspäivä sivustolle ja itse arvost…" at bounding box center [817, 276] width 1503 height 262
click at [813, 273] on div "Uusimmat arvostelut Päiväys on arvostelun lisäyspäivä sivustolle ja itse arvost…" at bounding box center [817, 276] width 1503 height 262
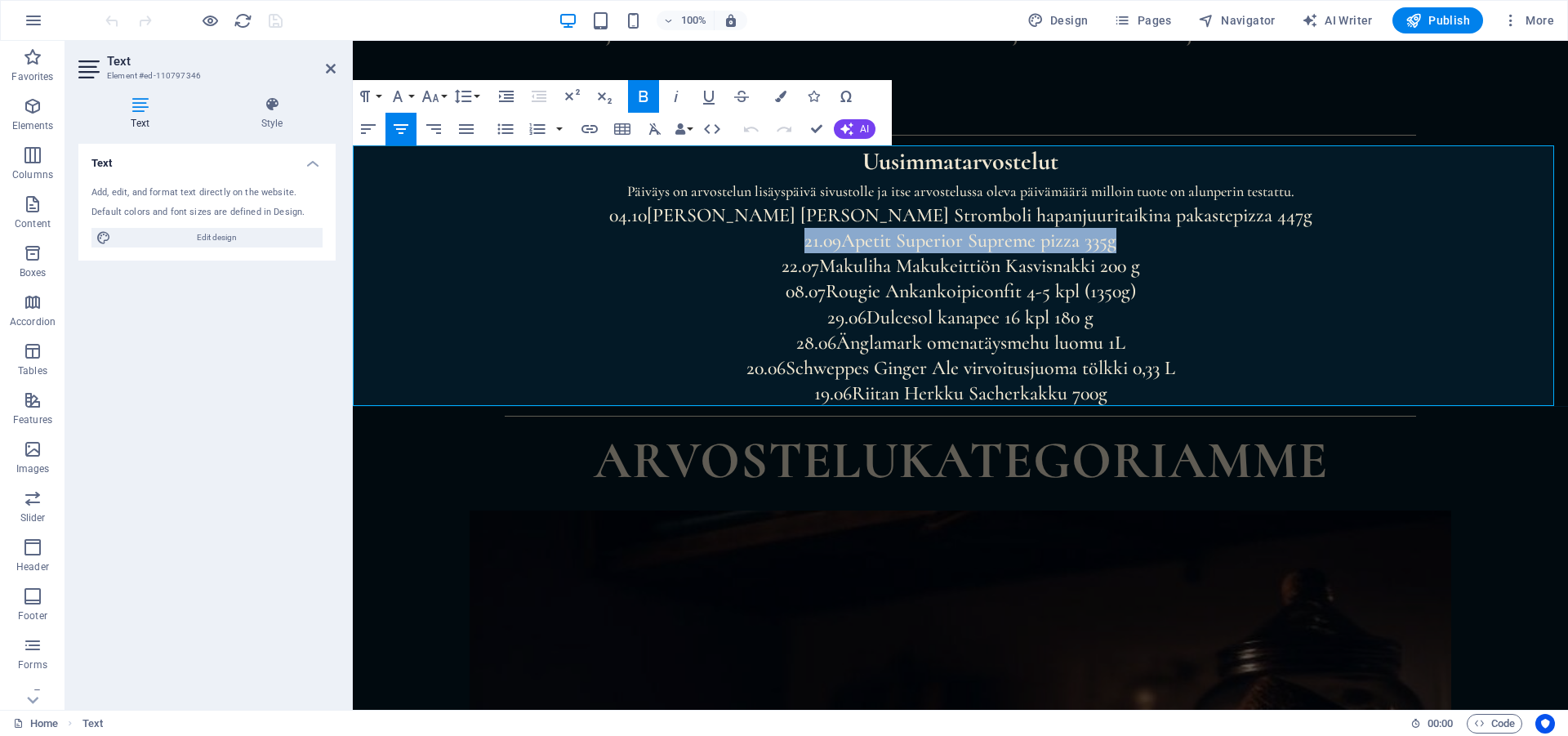
drag, startPoint x: 796, startPoint y: 241, endPoint x: 1130, endPoint y: 244, distance: 334.0
click at [1130, 244] on p "21.09 Apetit Superior Supreme pizza 335g" at bounding box center [960, 240] width 1215 height 25
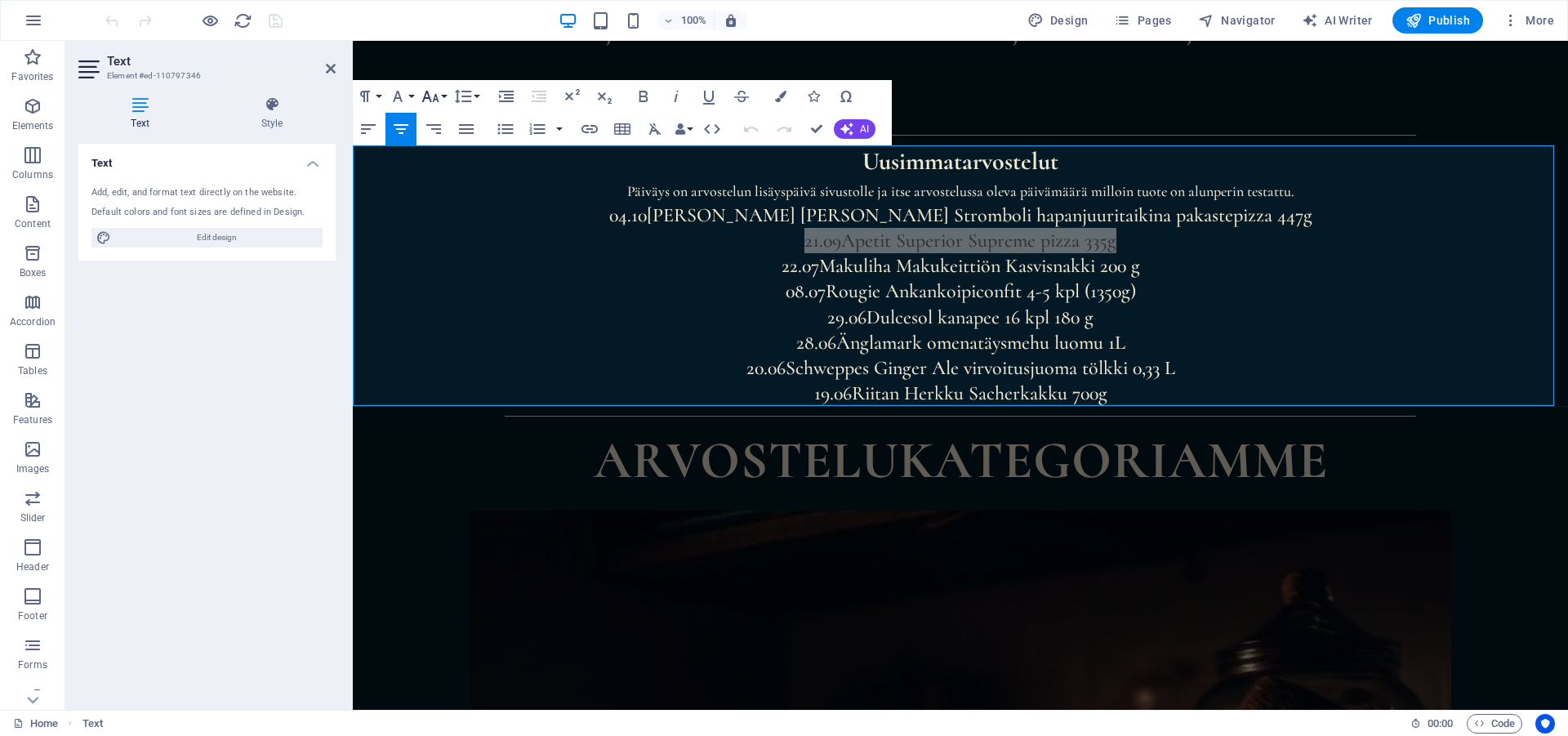
click at [438, 94] on icon "button" at bounding box center [431, 96] width 19 height 19
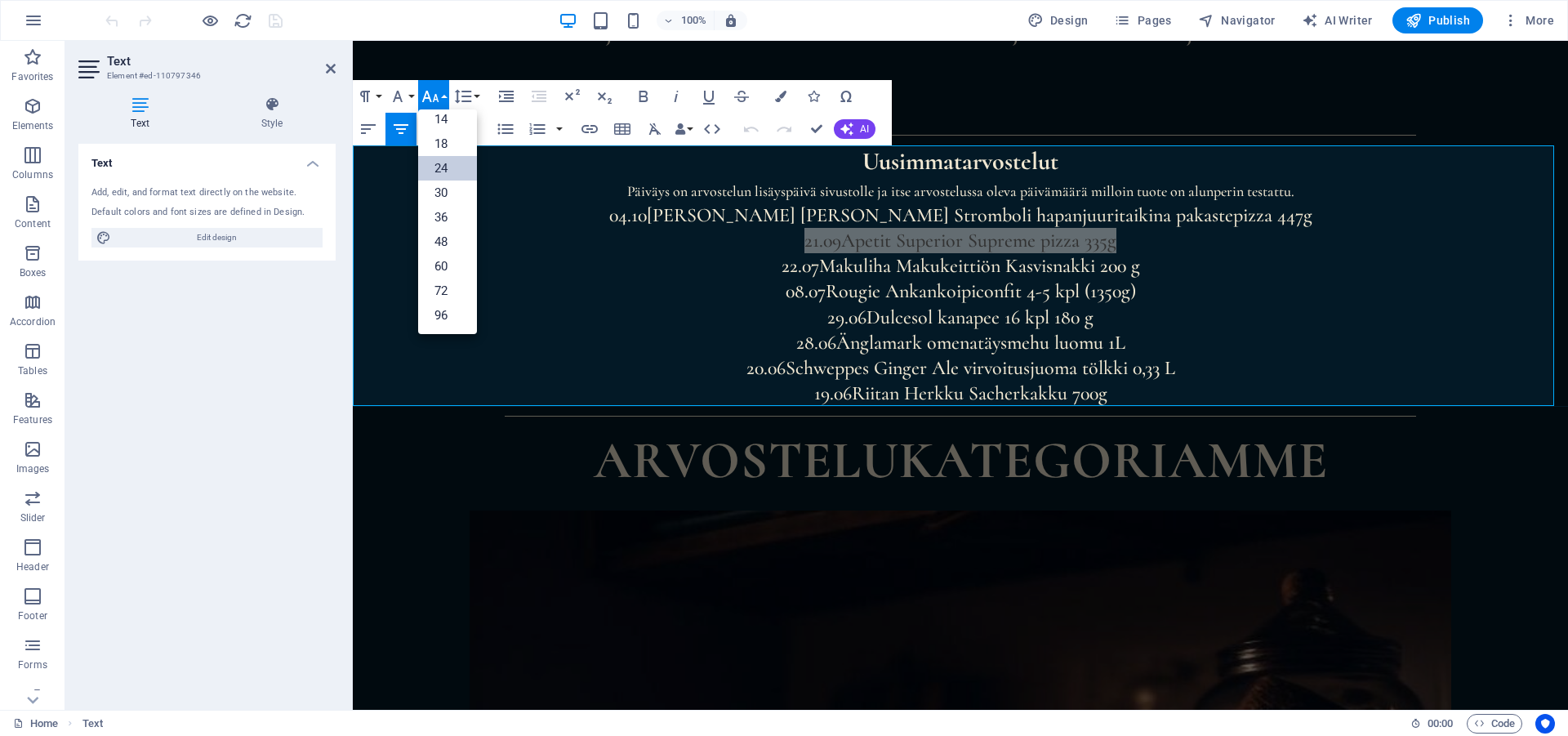
scroll to position [132, 0]
click at [411, 93] on button "Font Family" at bounding box center [401, 96] width 31 height 32
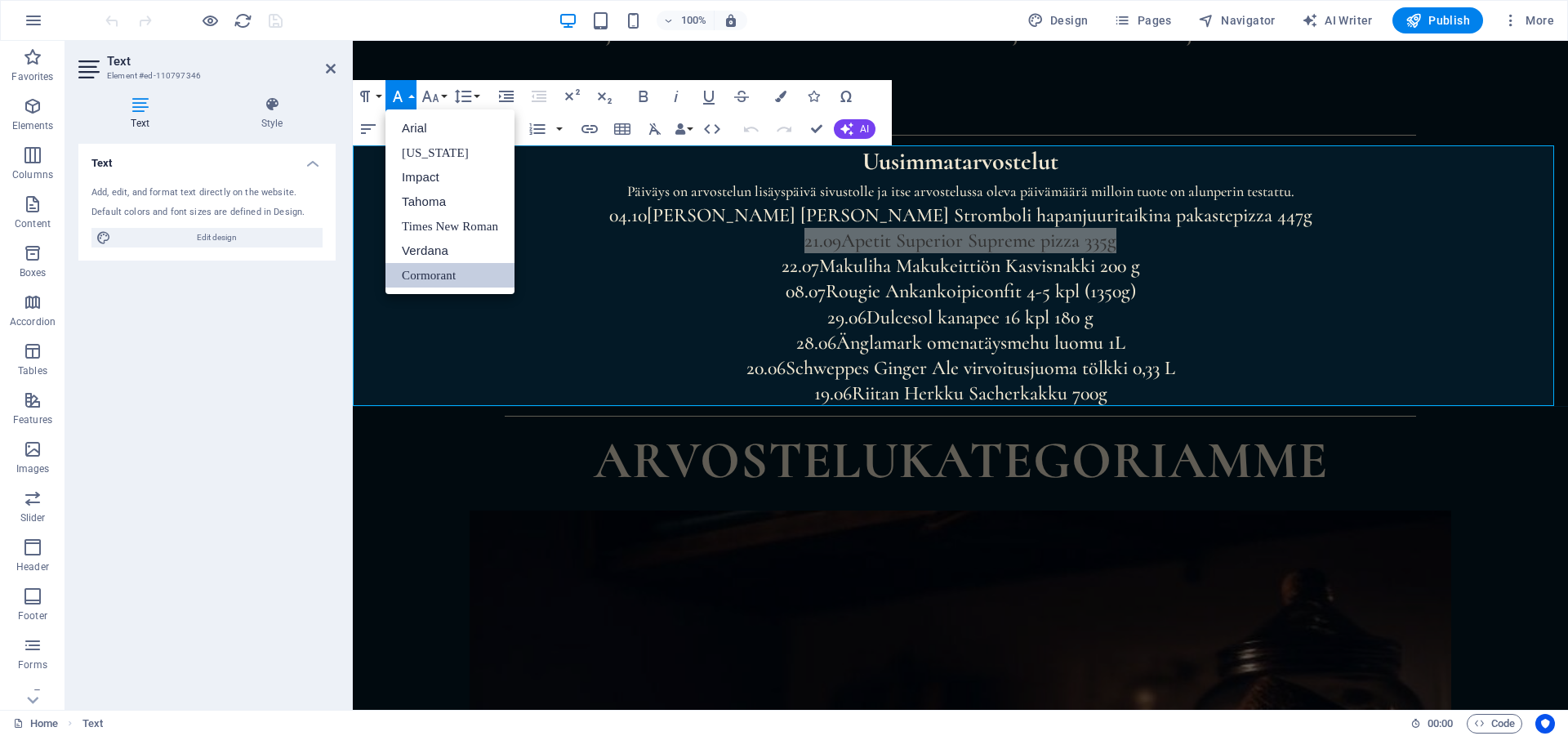
scroll to position [0, 0]
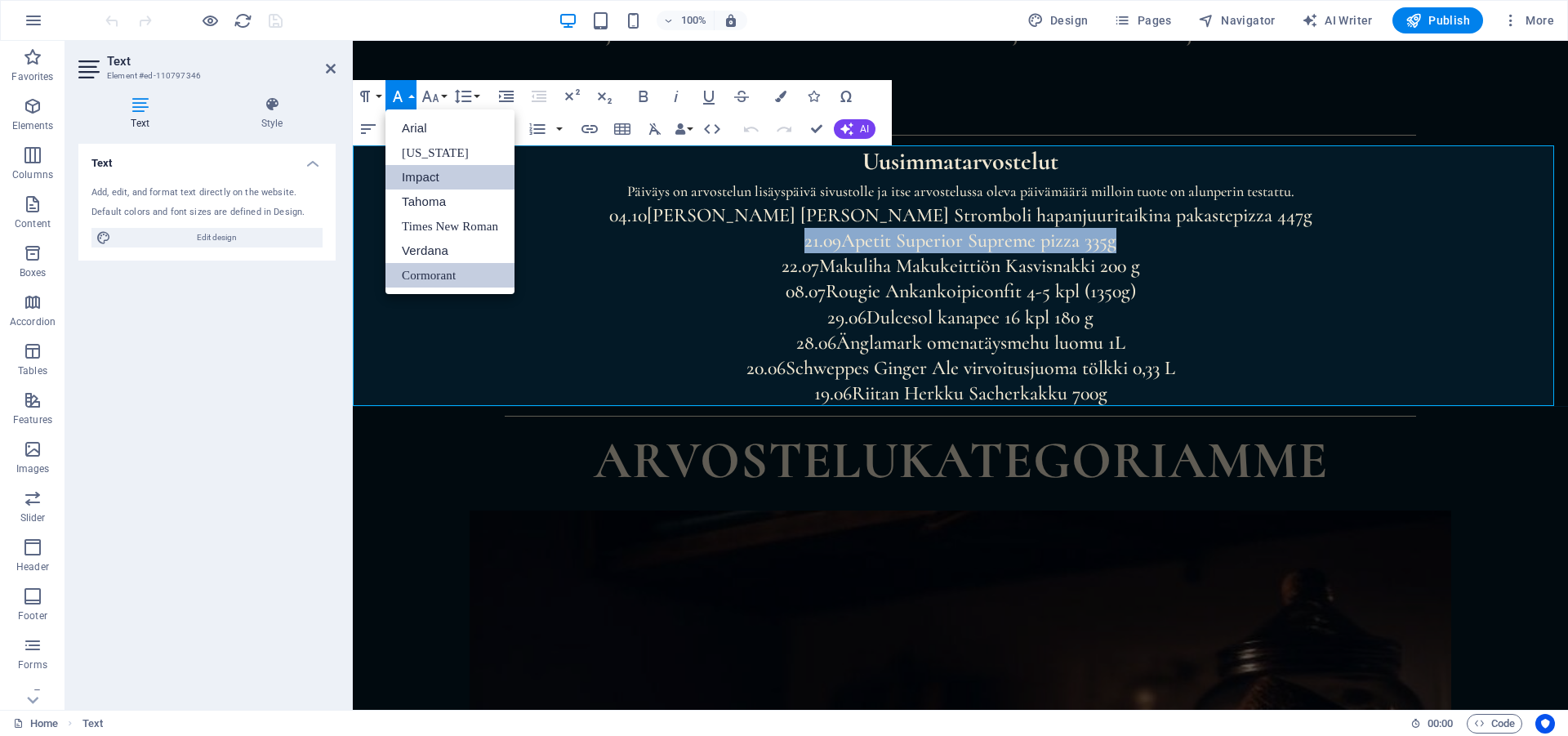
click at [425, 178] on link "Impact" at bounding box center [450, 177] width 129 height 24
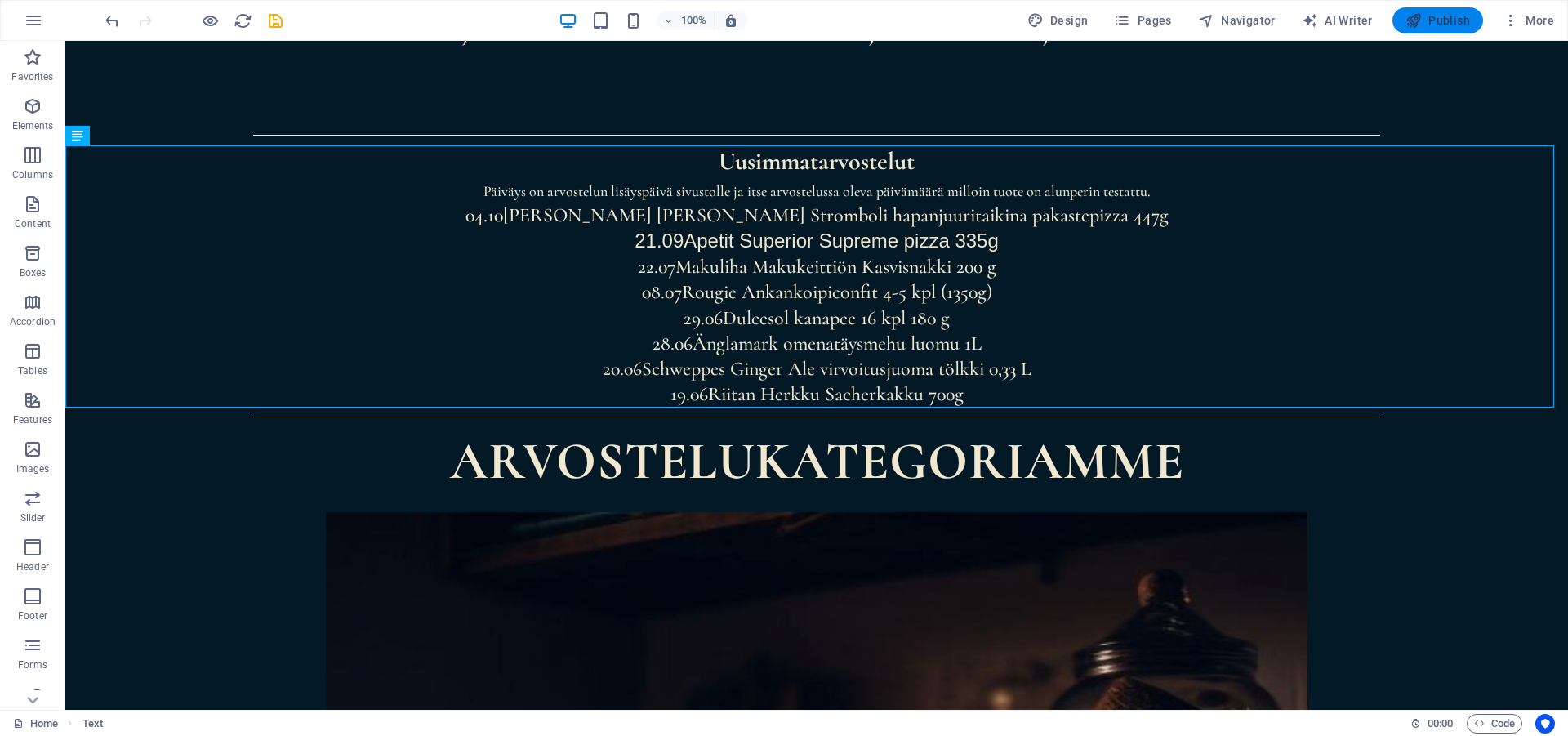
click at [1426, 25] on span "Publish" at bounding box center [1437, 20] width 64 height 17
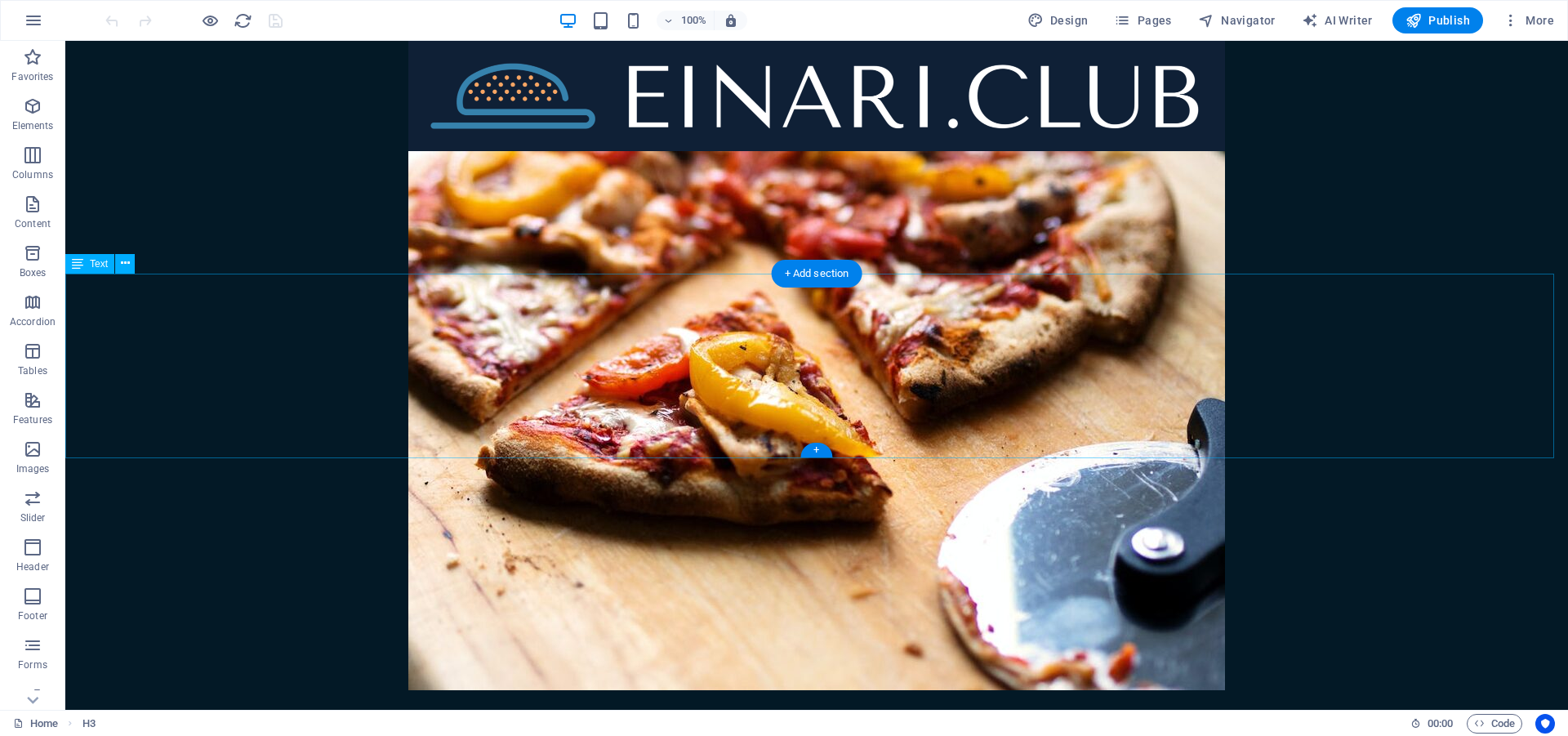
scroll to position [417, 0]
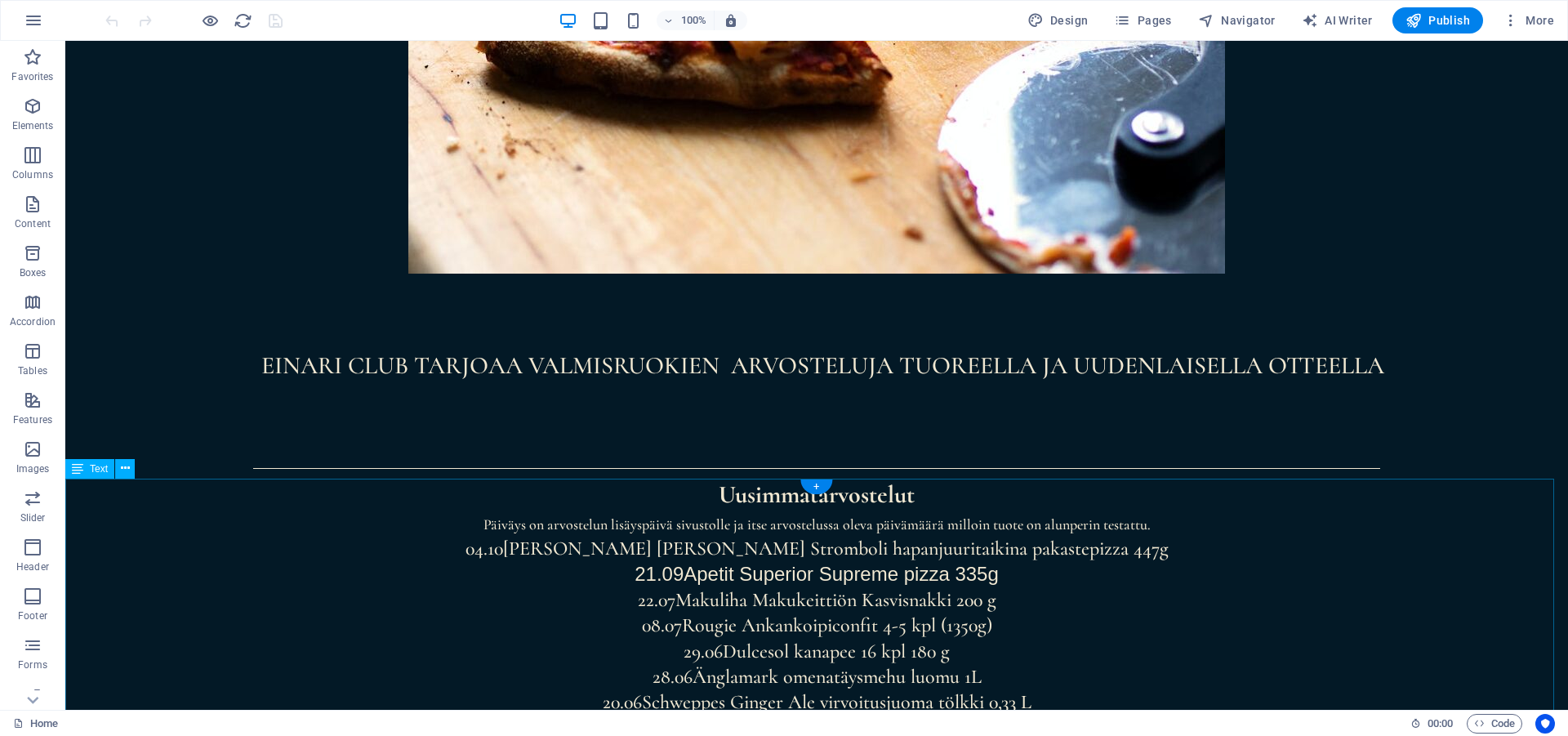
click at [1028, 561] on div "Uusimmat arvostelut Päiväys on arvostelun lisäyspäivä sivustolle [PERSON_NAME] …" at bounding box center [817, 610] width 1503 height 262
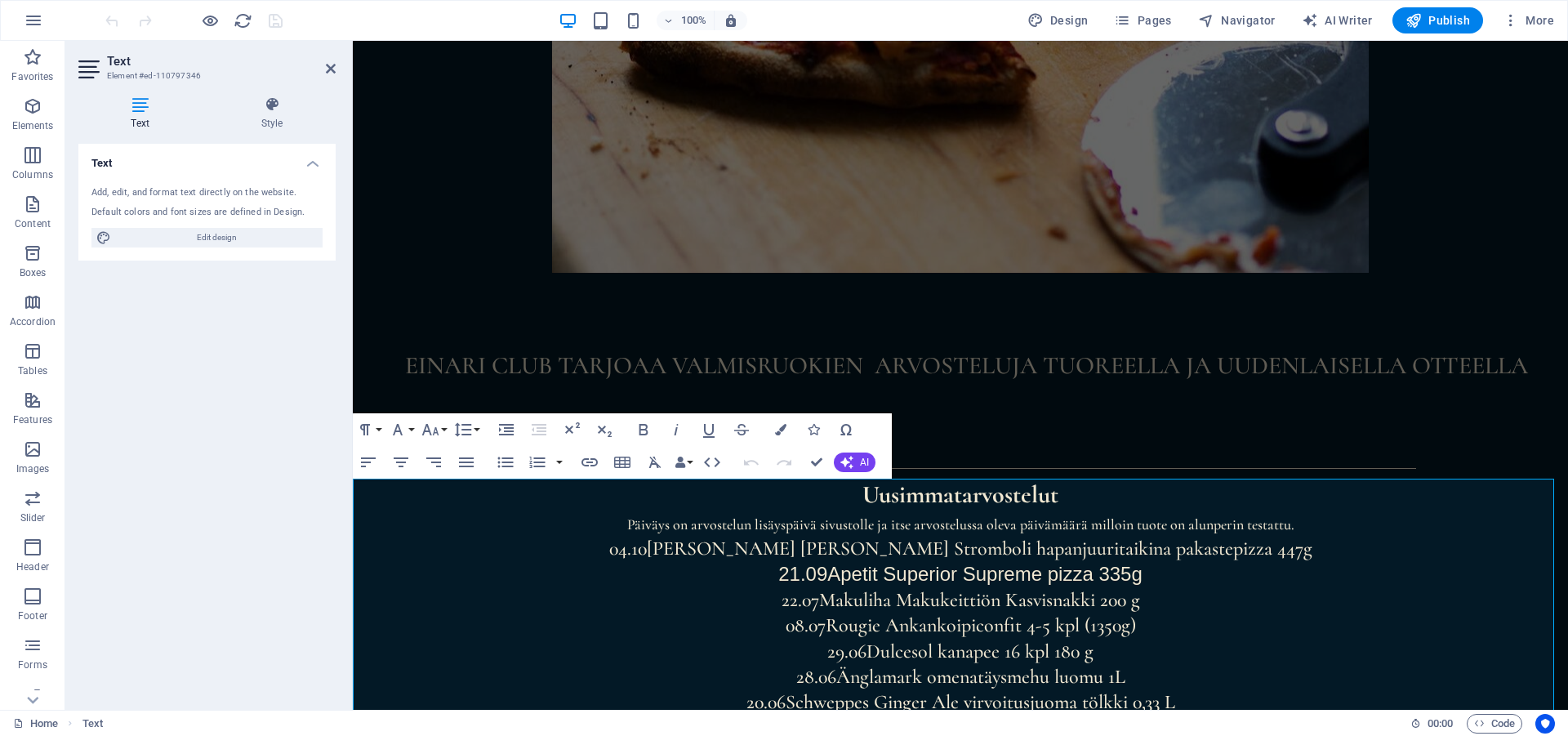
click at [567, 727] on div "Home Text" at bounding box center [705, 724] width 1384 height 19
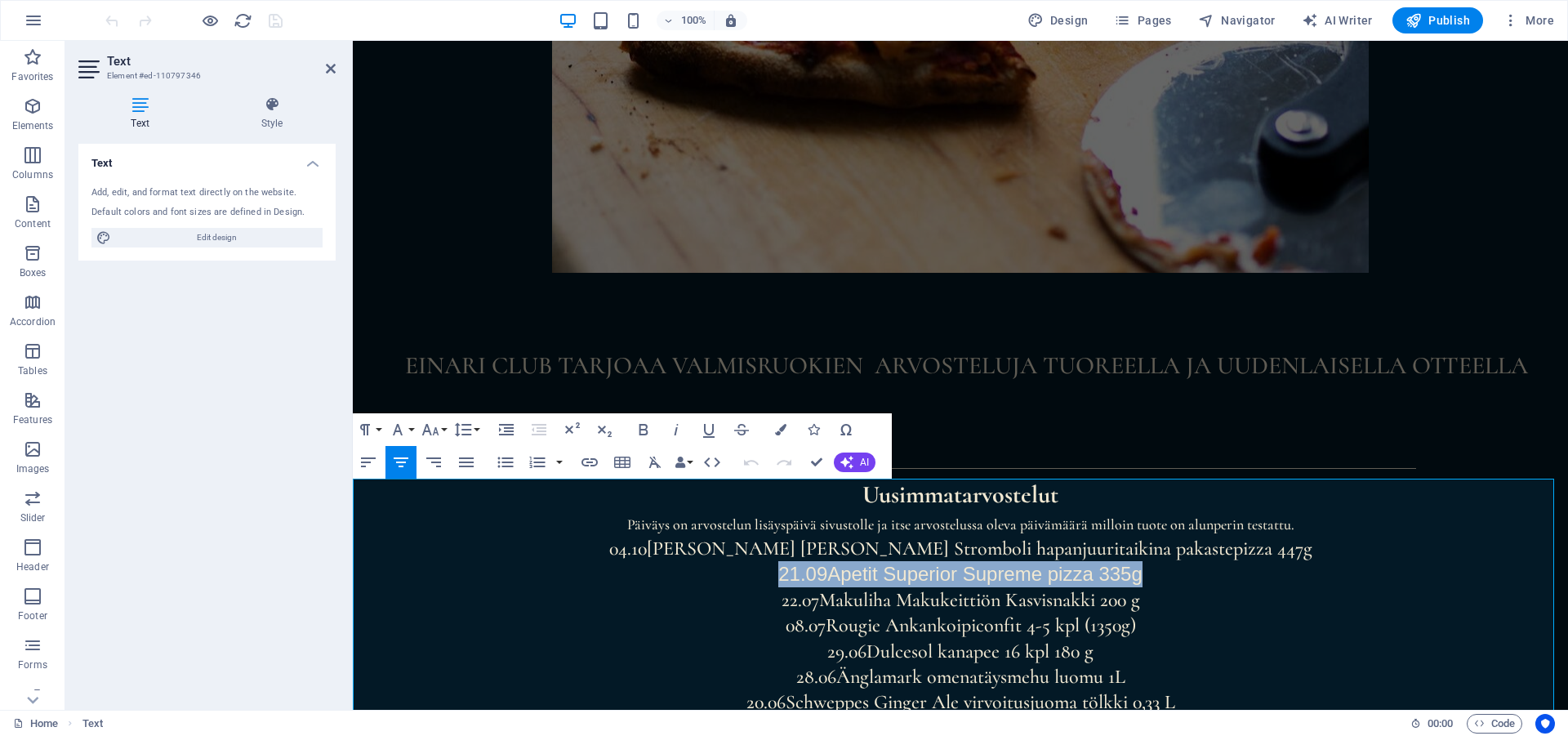
drag, startPoint x: 1132, startPoint y: 576, endPoint x: 791, endPoint y: 576, distance: 341.0
click at [791, 576] on p "21.09 Apetit Superior Supreme pizza 335g" at bounding box center [960, 575] width 1215 height 26
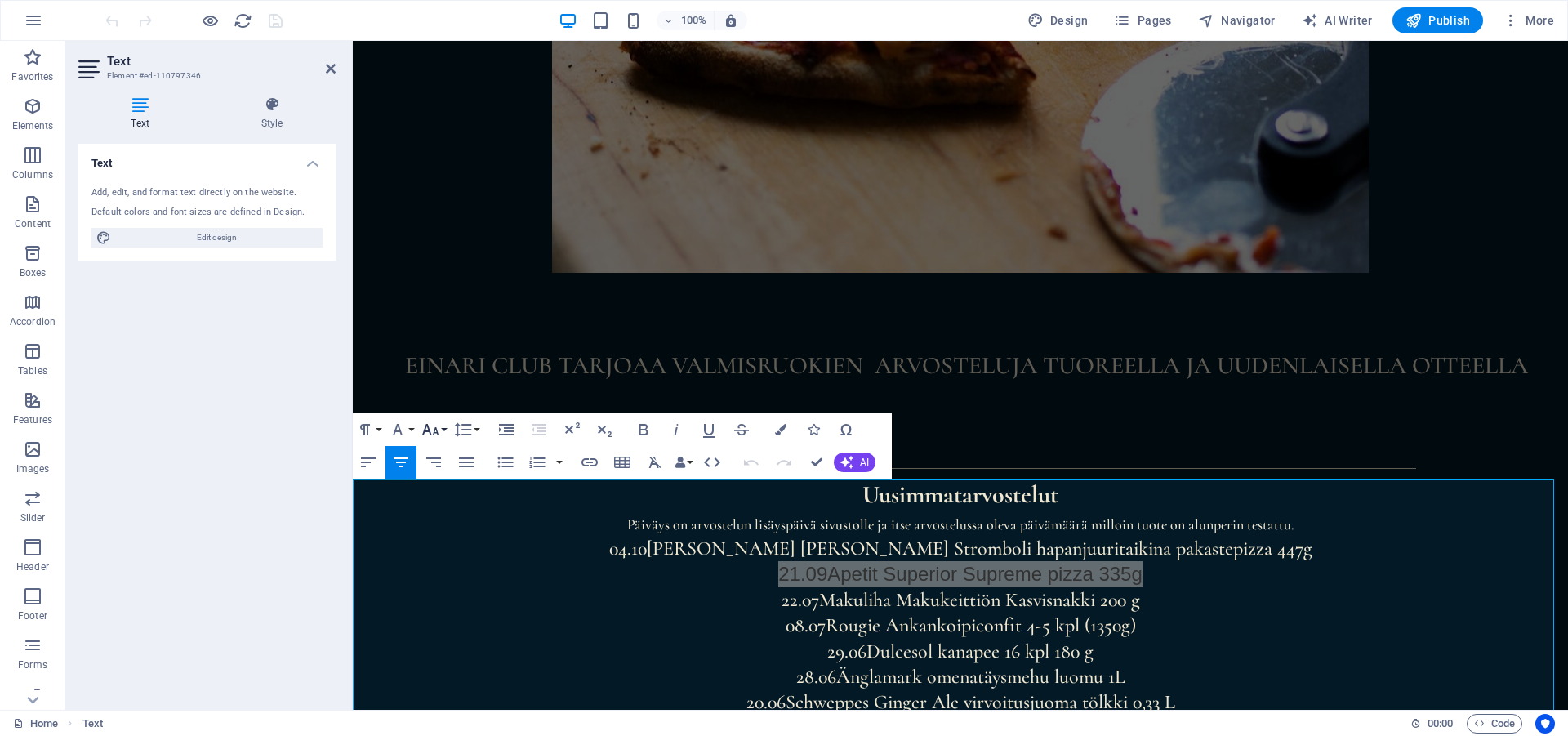
click at [440, 430] on button "Font Size" at bounding box center [434, 429] width 31 height 32
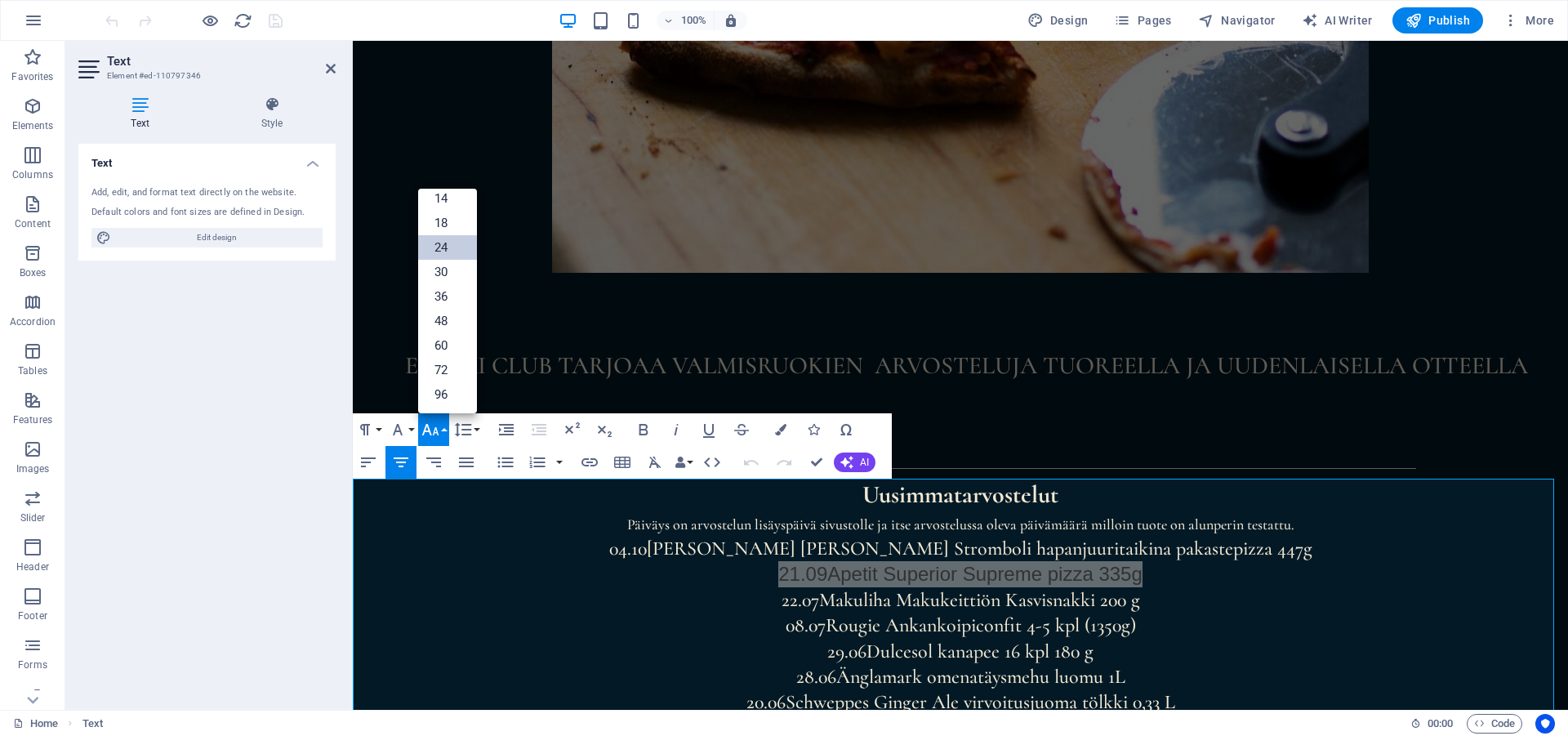
scroll to position [132, 0]
click at [406, 426] on icon "button" at bounding box center [397, 430] width 19 height 19
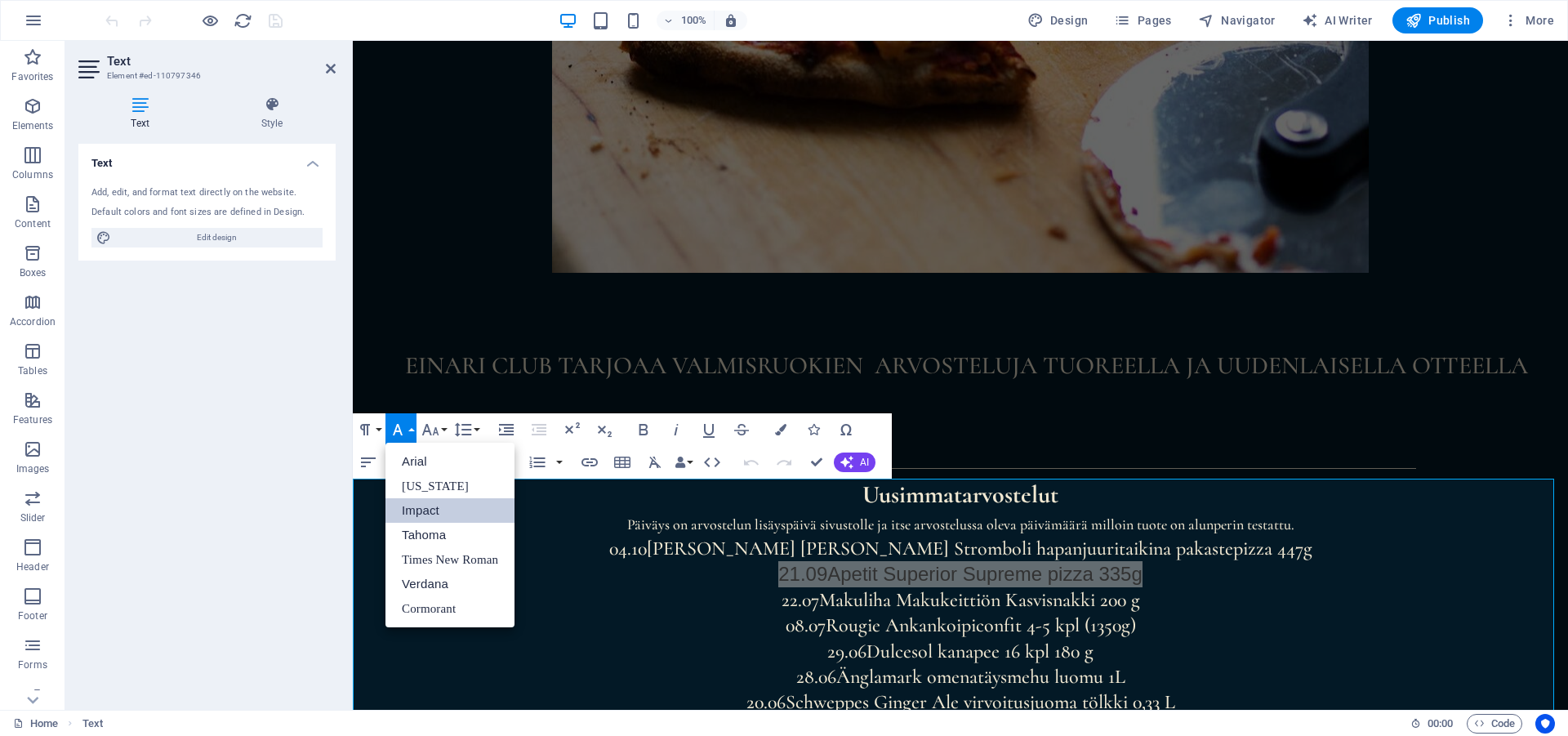
scroll to position [0, 0]
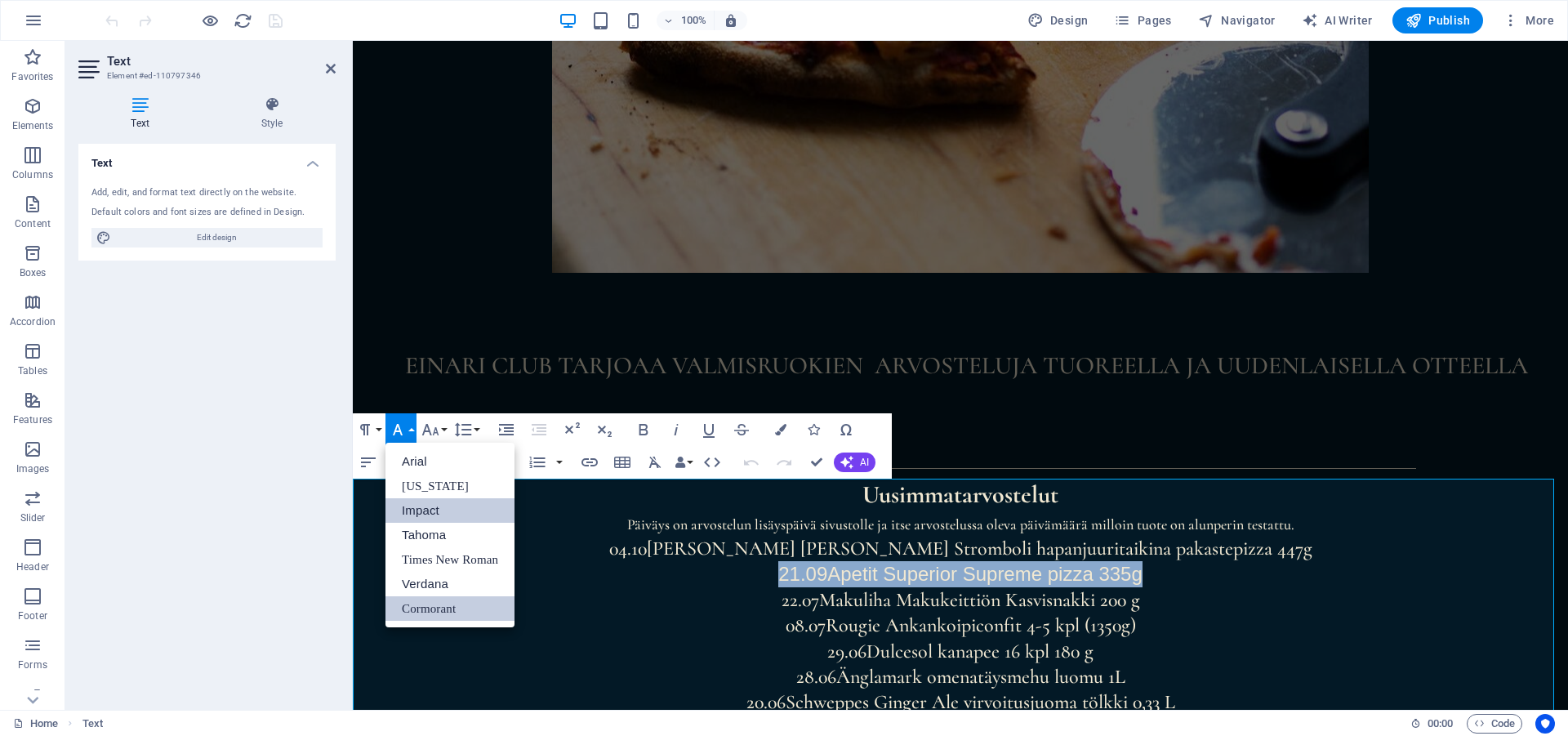
click at [420, 617] on link "Cormorant" at bounding box center [450, 609] width 129 height 24
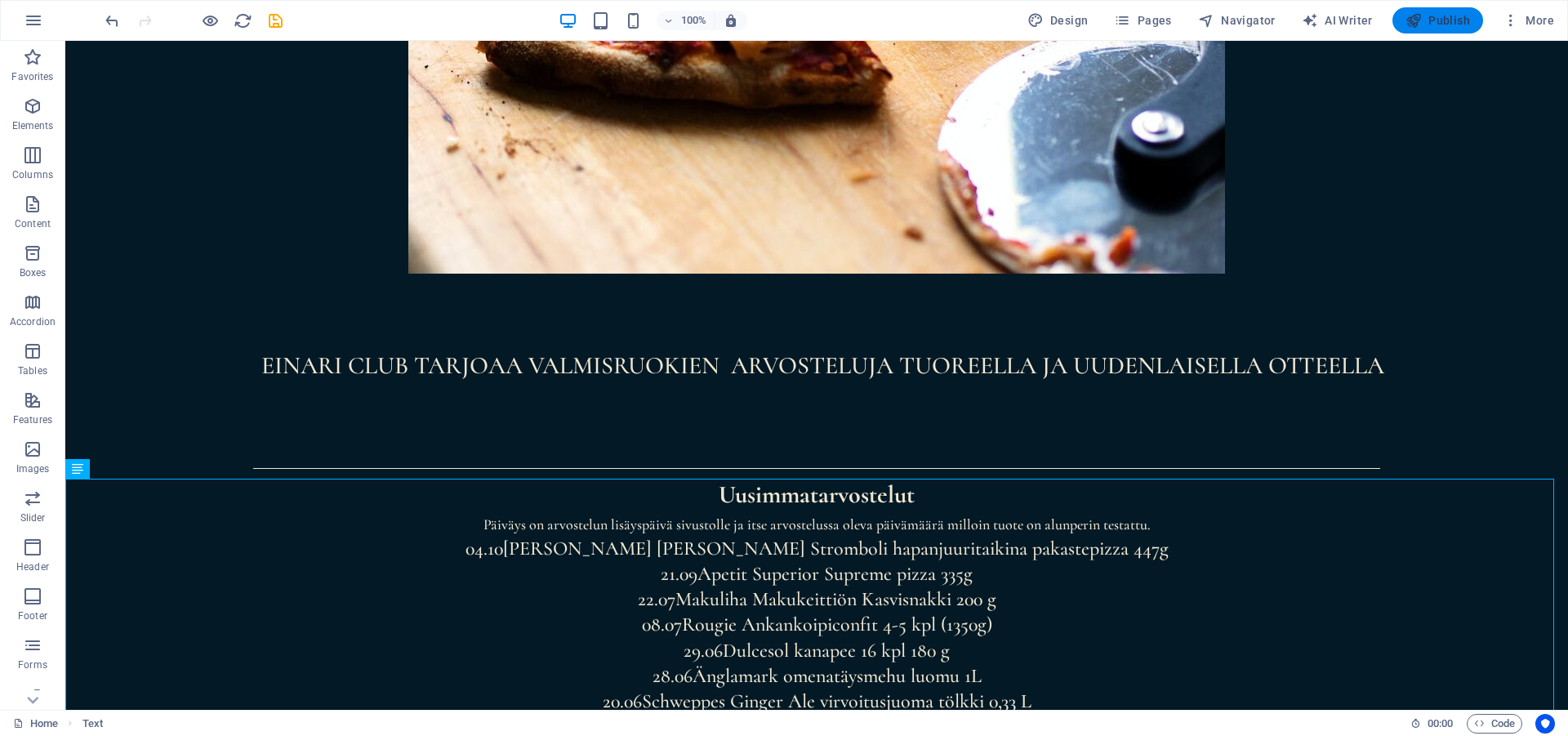
click at [1444, 24] on span "Publish" at bounding box center [1437, 20] width 64 height 17
